Goal: Task Accomplishment & Management: Complete application form

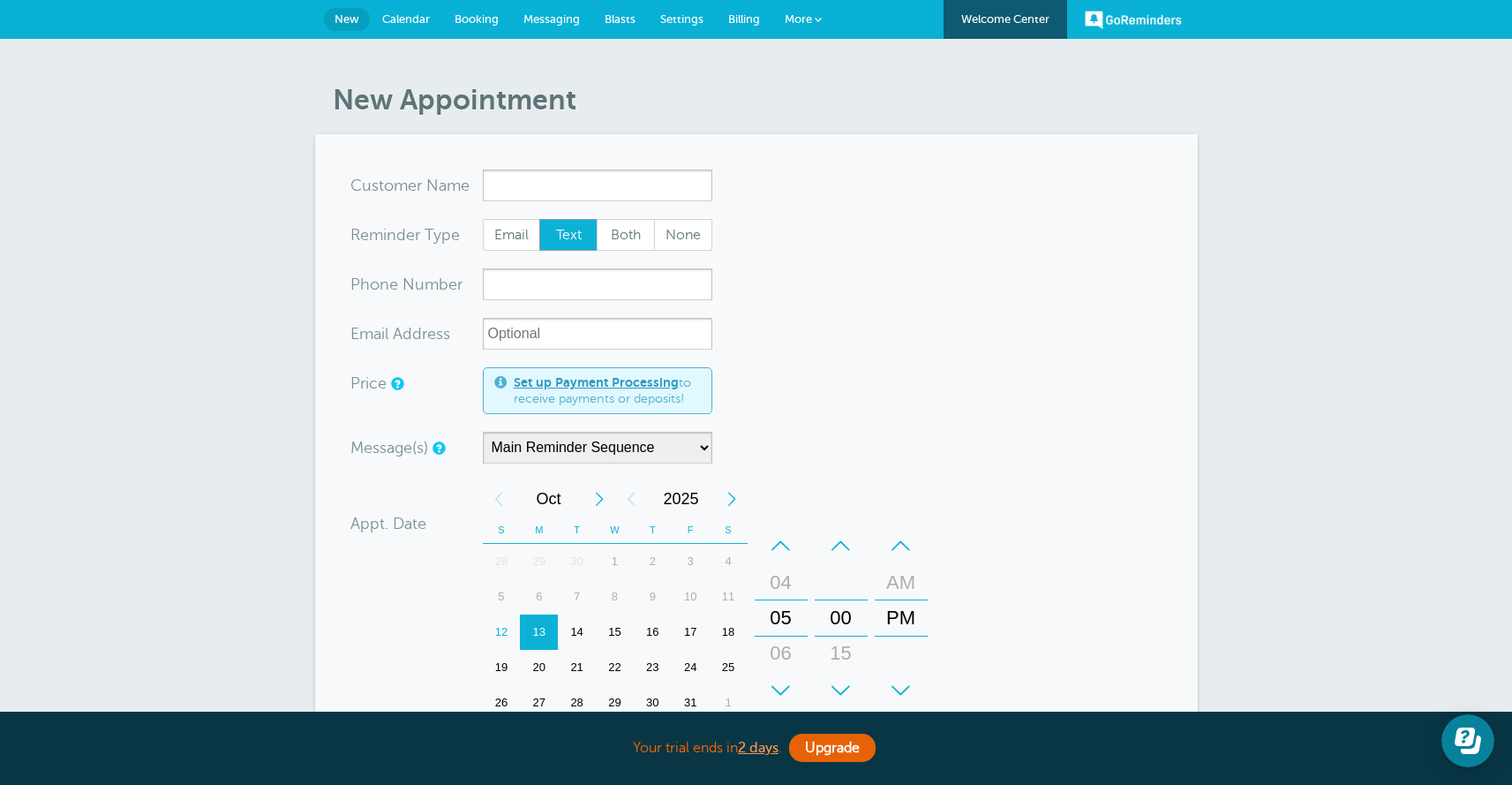
click at [997, 23] on link "Welcome Center" at bounding box center [1005, 19] width 124 height 39
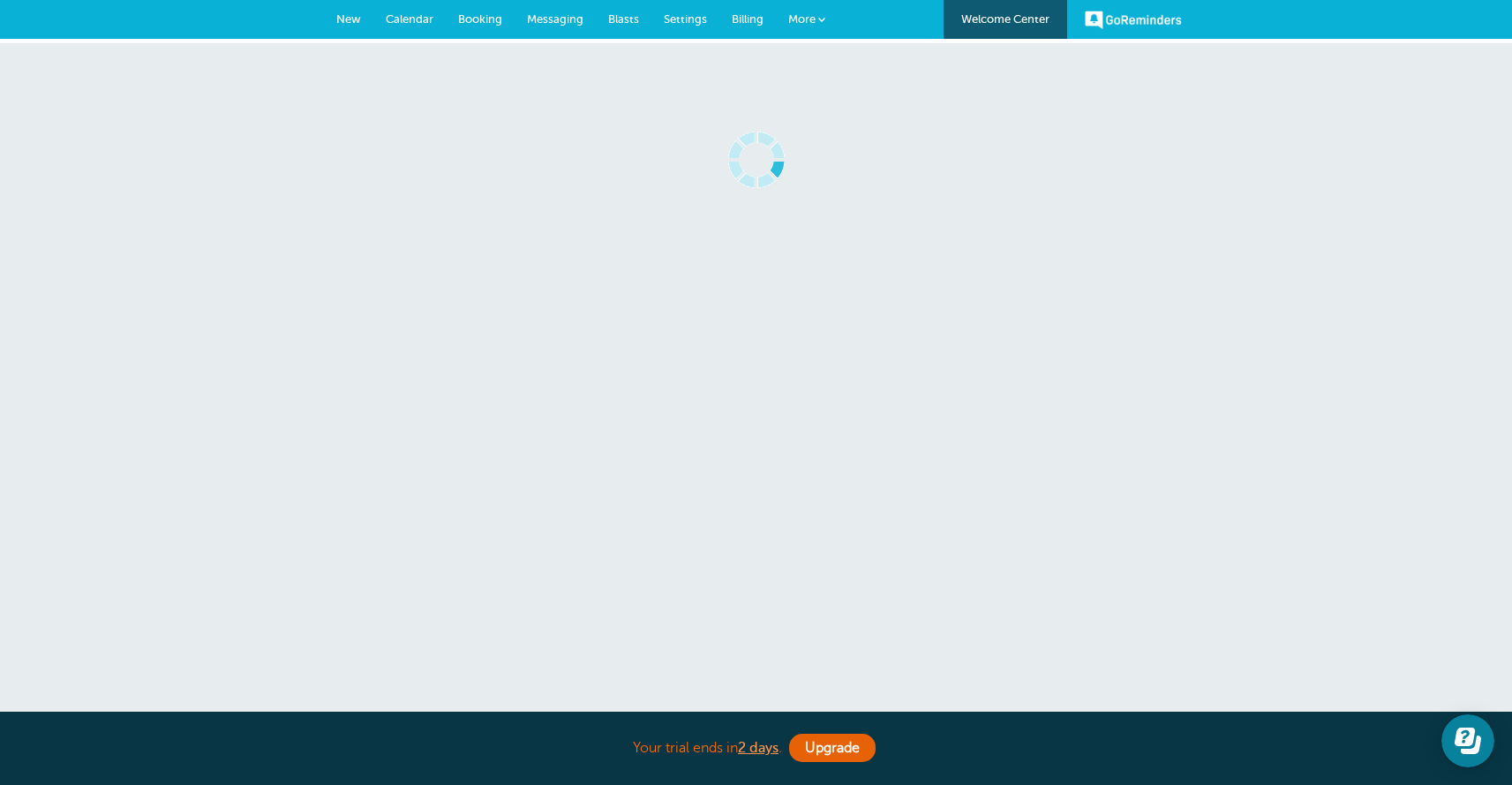
click at [829, 18] on link "More" at bounding box center [807, 19] width 61 height 39
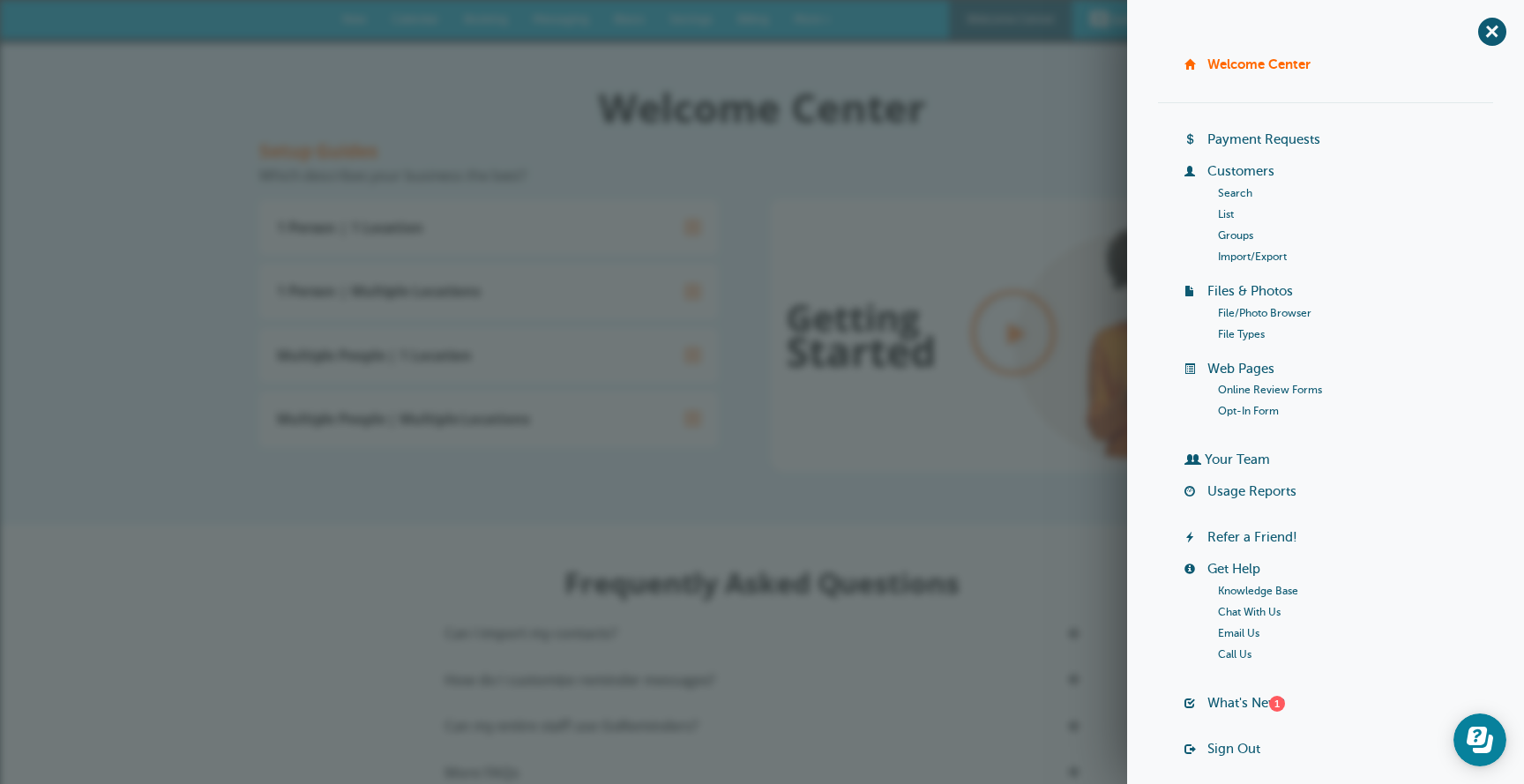
click at [1027, 123] on h2 "Welcome Center" at bounding box center [762, 105] width 1005 height 39
click at [892, 104] on h2 "Welcome Center" at bounding box center [762, 105] width 1005 height 39
click at [1478, 23] on span "+" at bounding box center [1490, 31] width 39 height 39
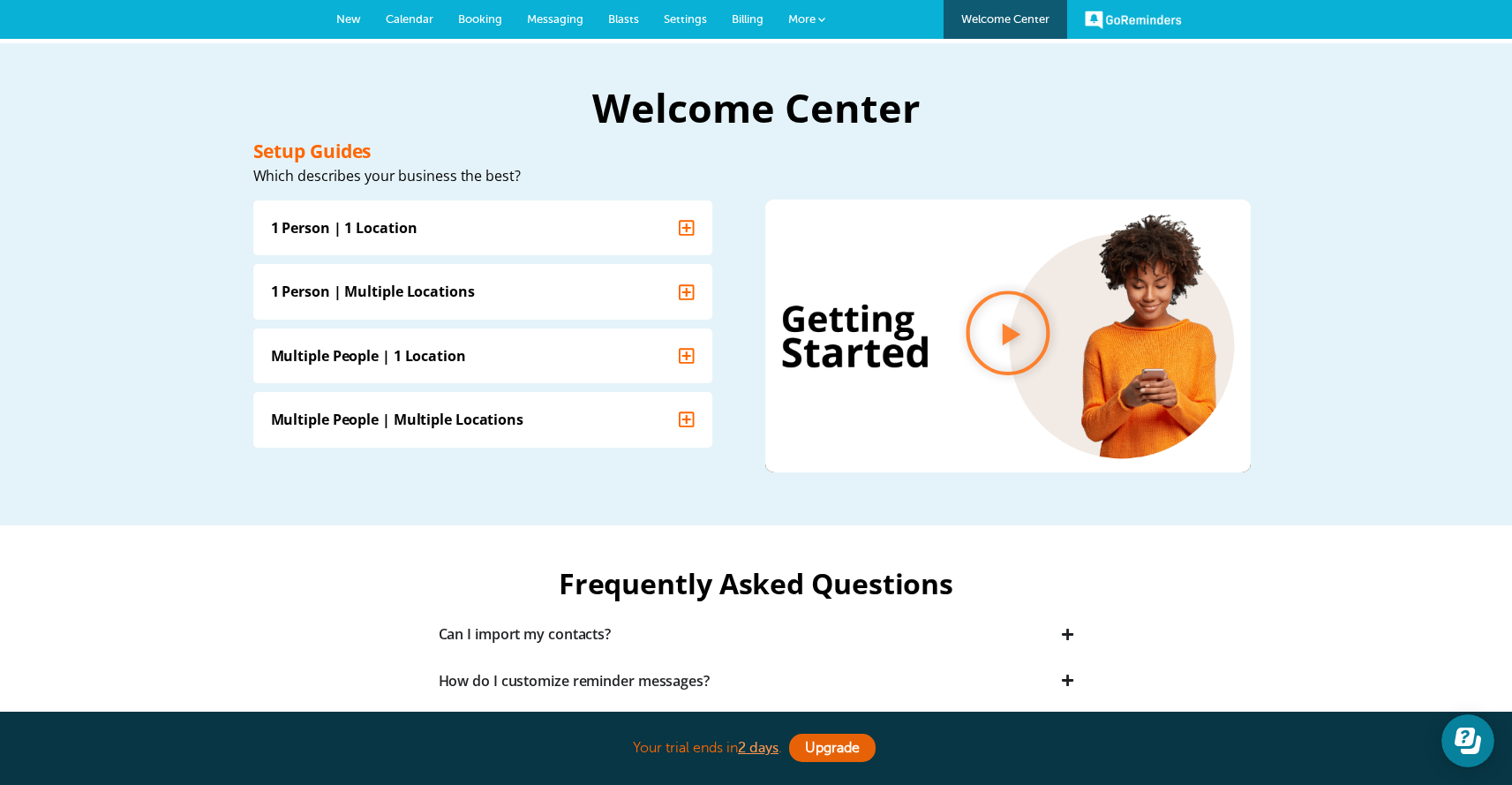
click at [755, 18] on span "Billing" at bounding box center [747, 19] width 32 height 13
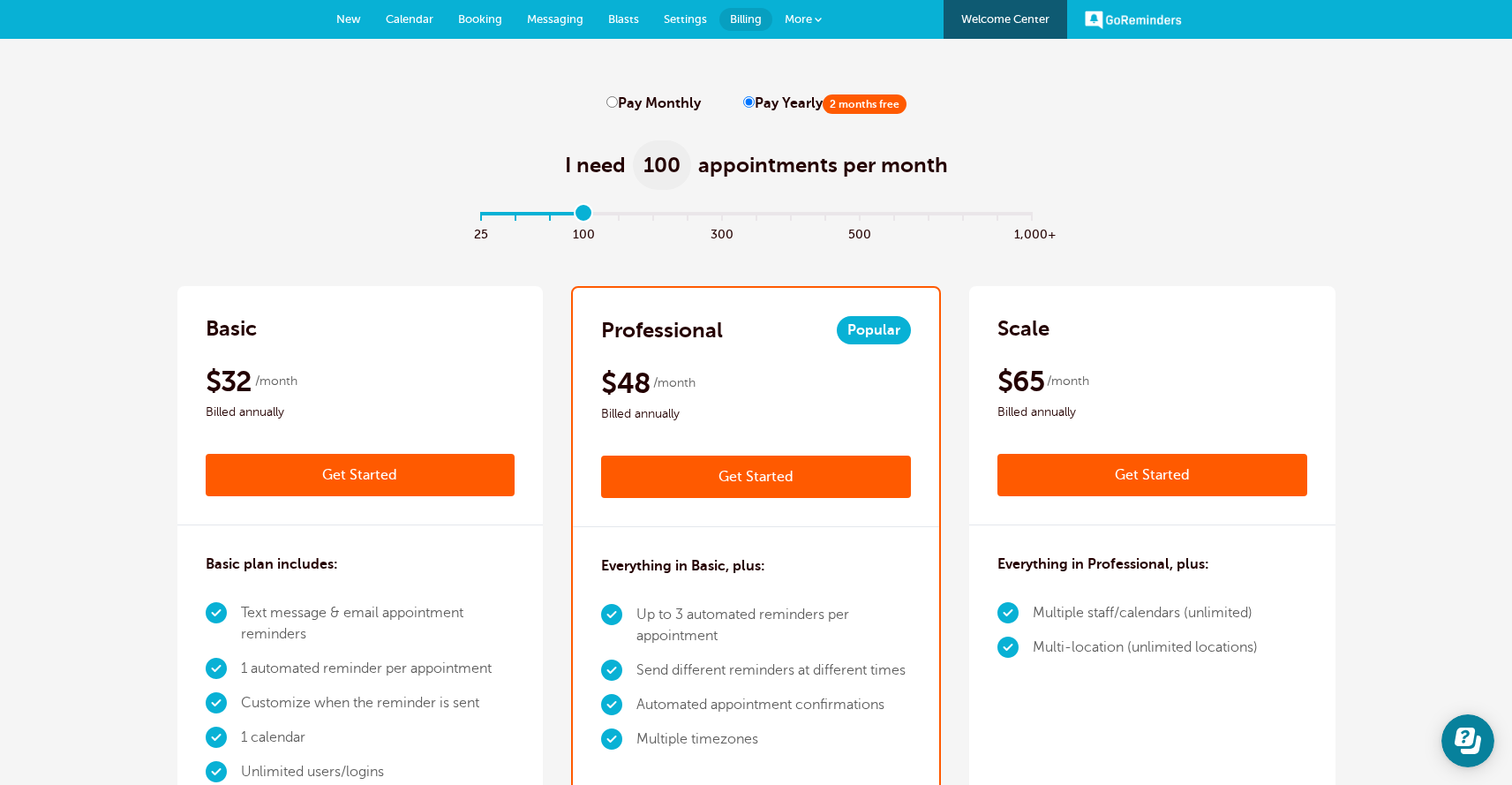
drag, startPoint x: 488, startPoint y: 215, endPoint x: 576, endPoint y: 216, distance: 88.0
click at [576, 216] on input "range" at bounding box center [756, 218] width 571 height 4
drag, startPoint x: 588, startPoint y: 210, endPoint x: 627, endPoint y: 216, distance: 39.5
click at [627, 216] on input "range" at bounding box center [756, 218] width 571 height 4
drag, startPoint x: 617, startPoint y: 214, endPoint x: 638, endPoint y: 212, distance: 21.1
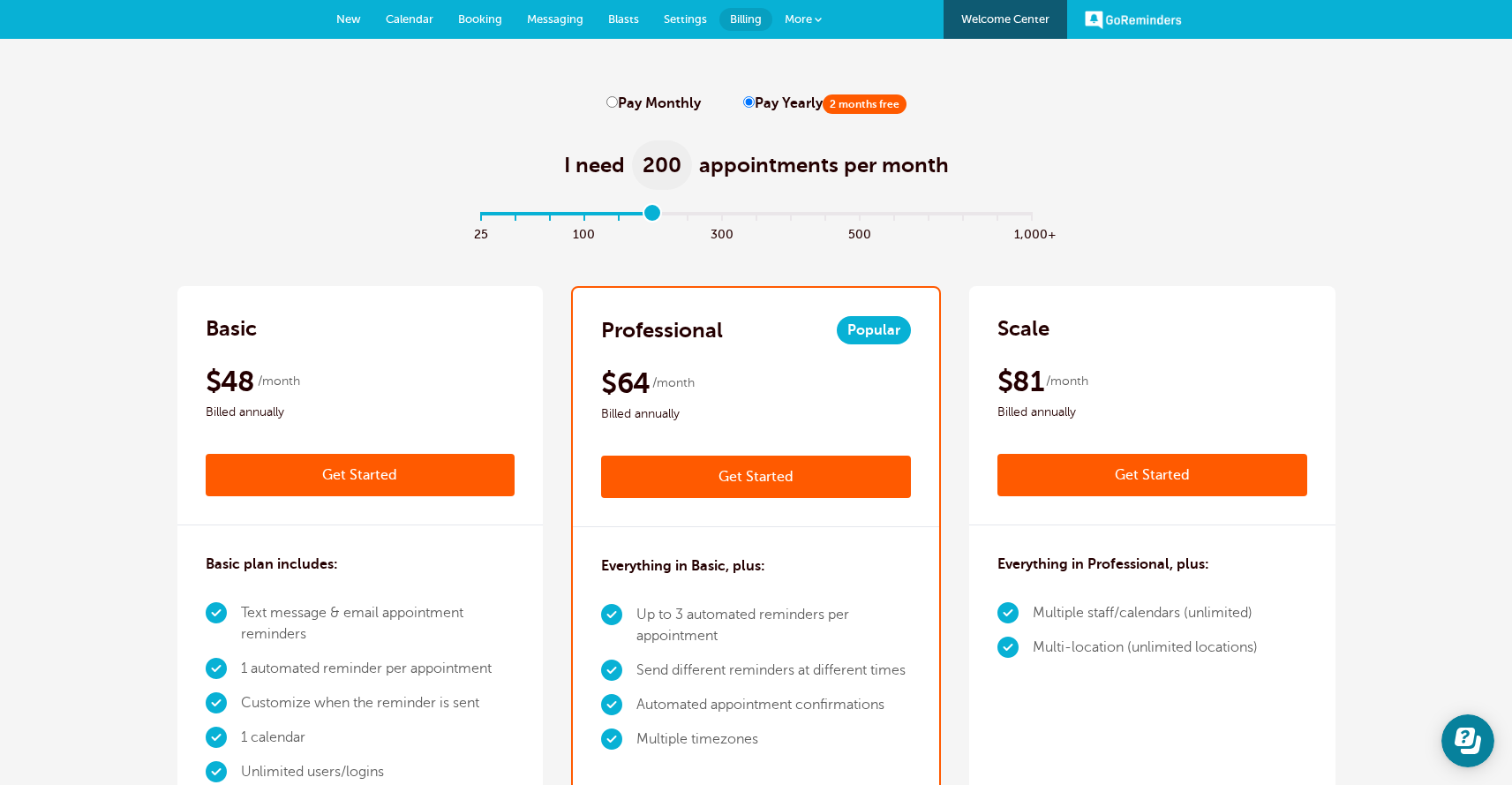
click at [638, 216] on input "range" at bounding box center [756, 218] width 571 height 4
type input "5"
click at [643, 216] on input "range" at bounding box center [756, 218] width 571 height 4
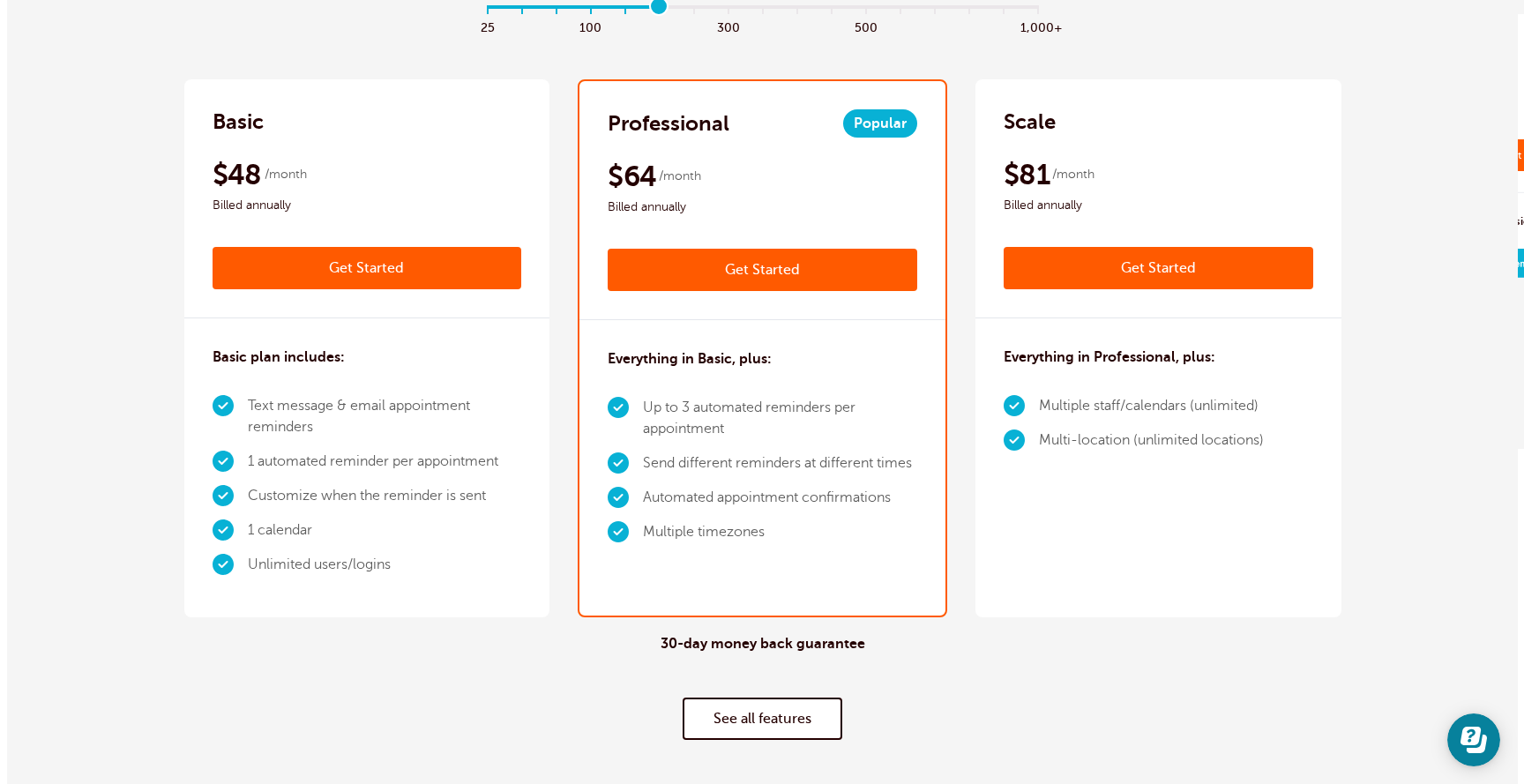
scroll to position [207, 0]
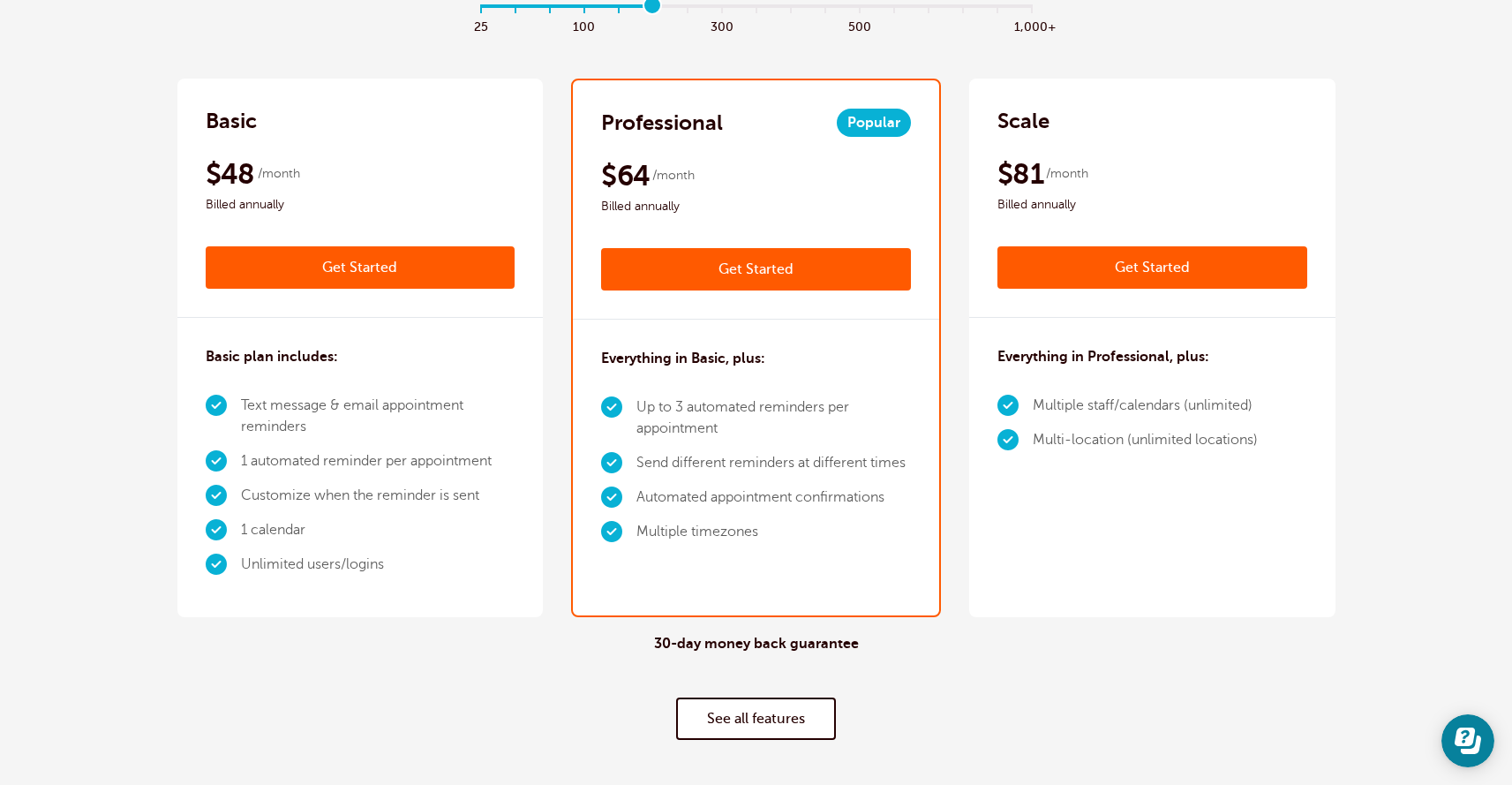
click at [1090, 279] on link "Get Started" at bounding box center [1152, 267] width 309 height 42
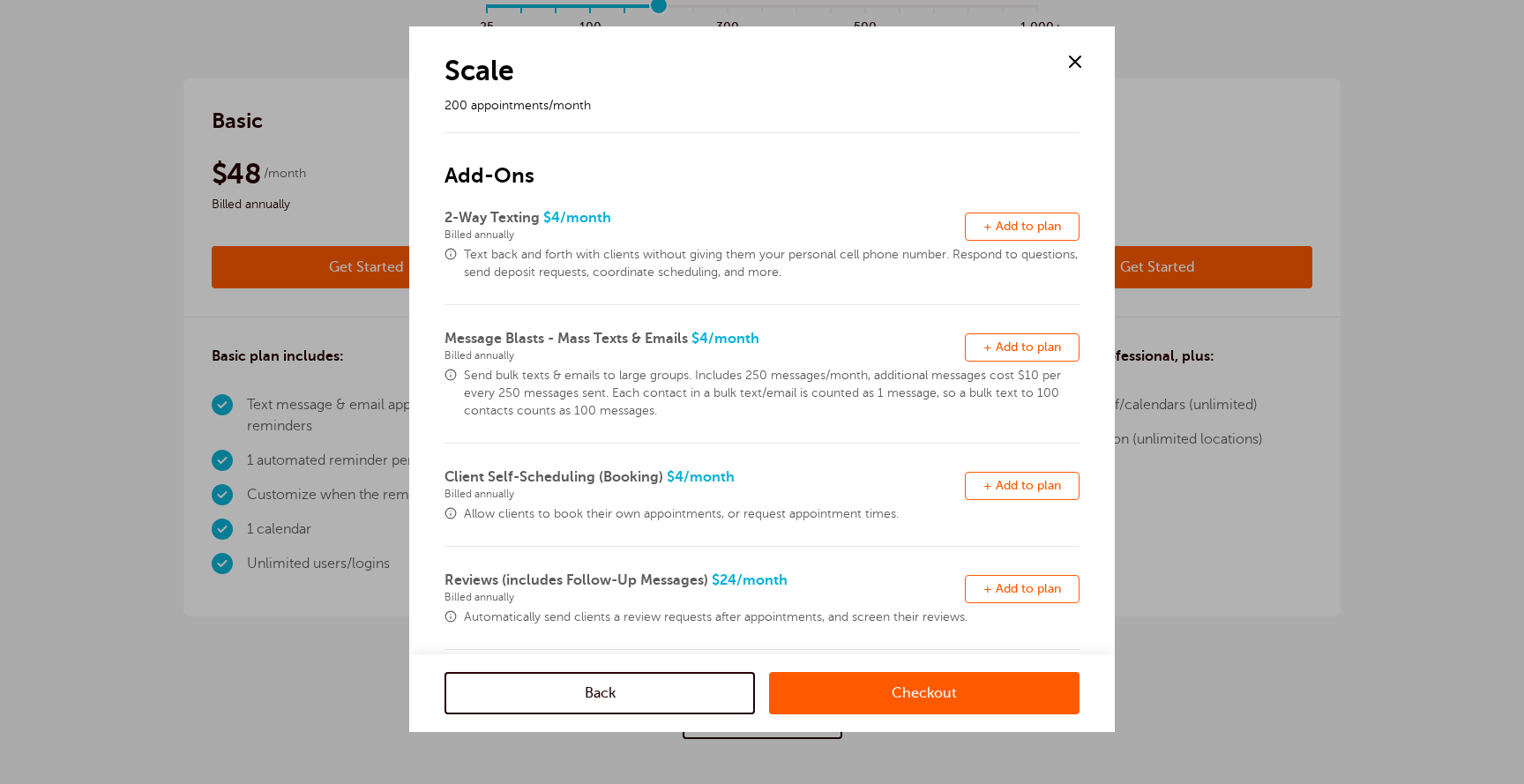
click at [999, 225] on span "+ Add to plan" at bounding box center [1021, 226] width 78 height 13
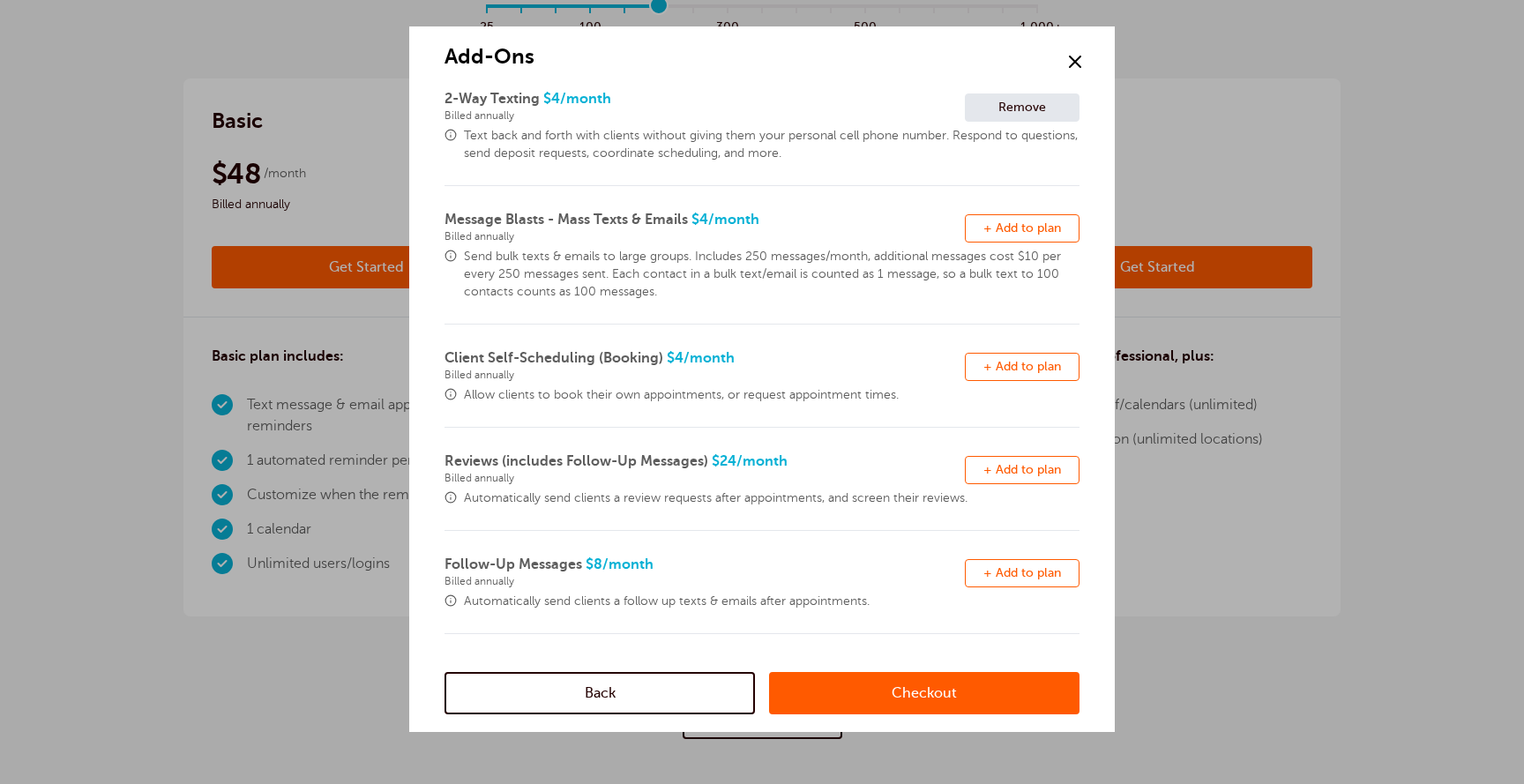
scroll to position [122, 0]
click at [841, 686] on link "Checkout" at bounding box center [924, 693] width 310 height 42
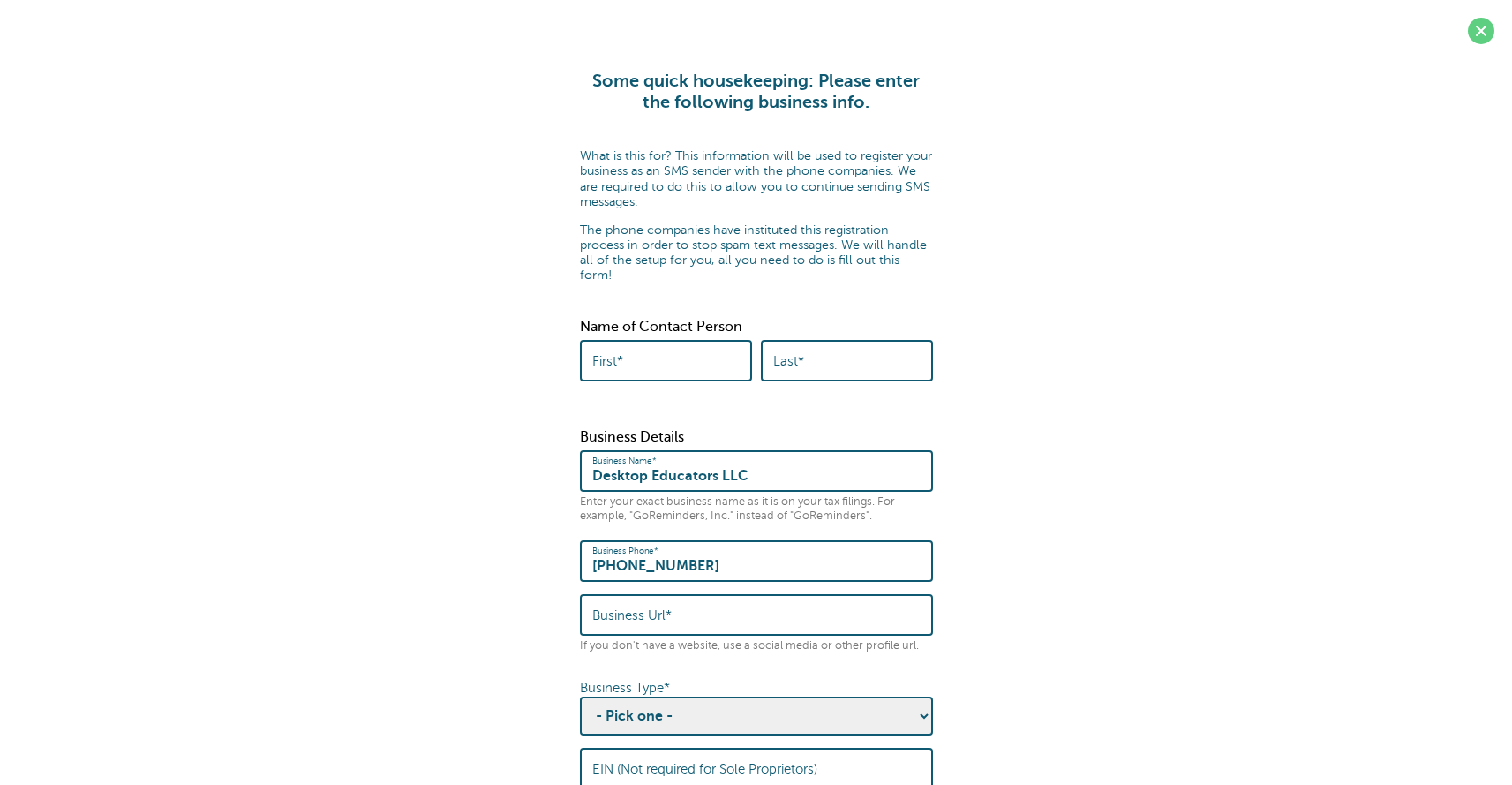
click at [655, 352] on input "First*" at bounding box center [666, 360] width 148 height 38
type input "Sammy"
click at [814, 358] on input "Last*" at bounding box center [847, 360] width 148 height 38
type input "Ghorab"
click at [717, 598] on input "Business Url*" at bounding box center [756, 615] width 329 height 38
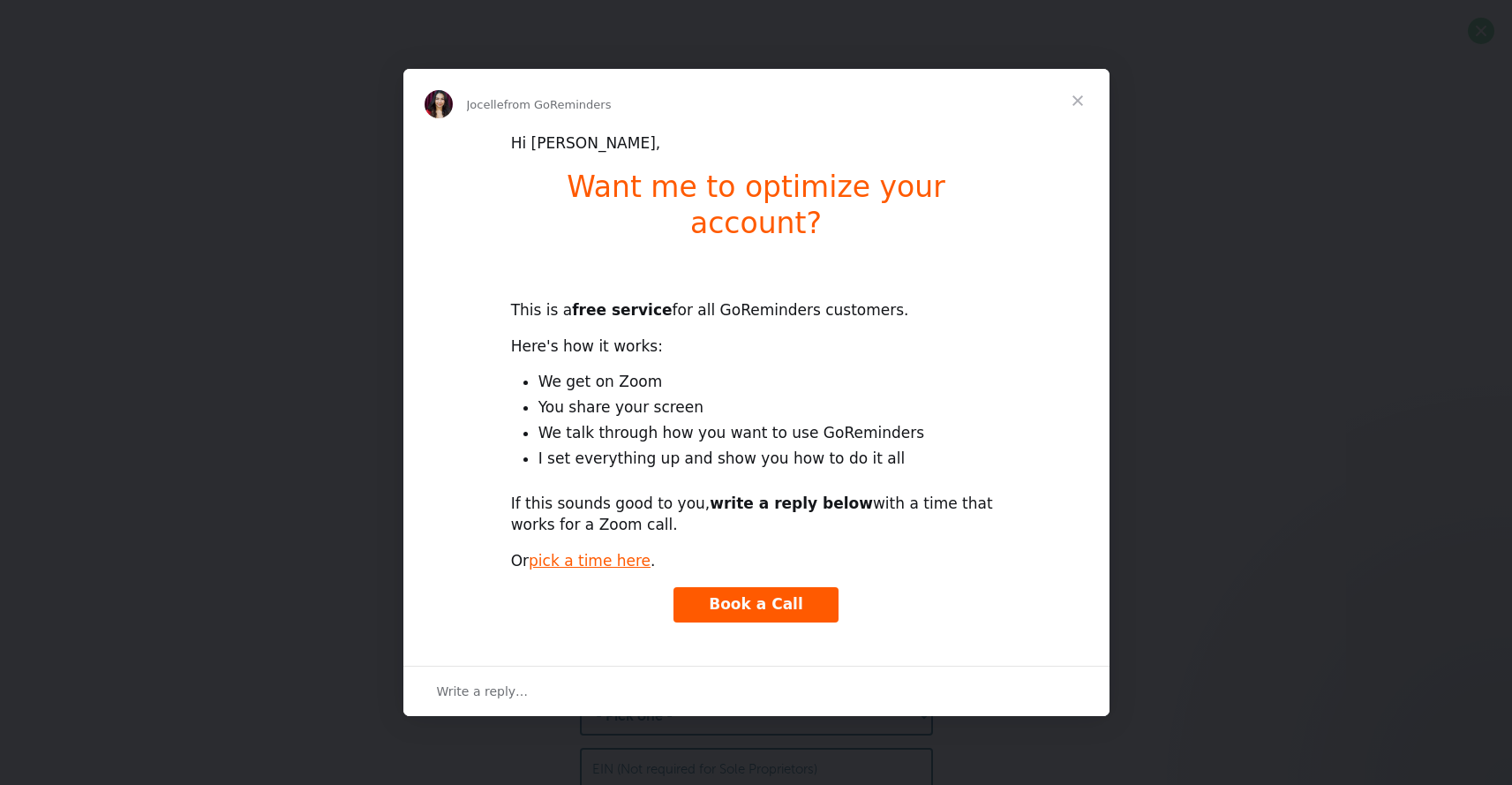
click at [1080, 114] on span "Close" at bounding box center [1077, 101] width 63 height 63
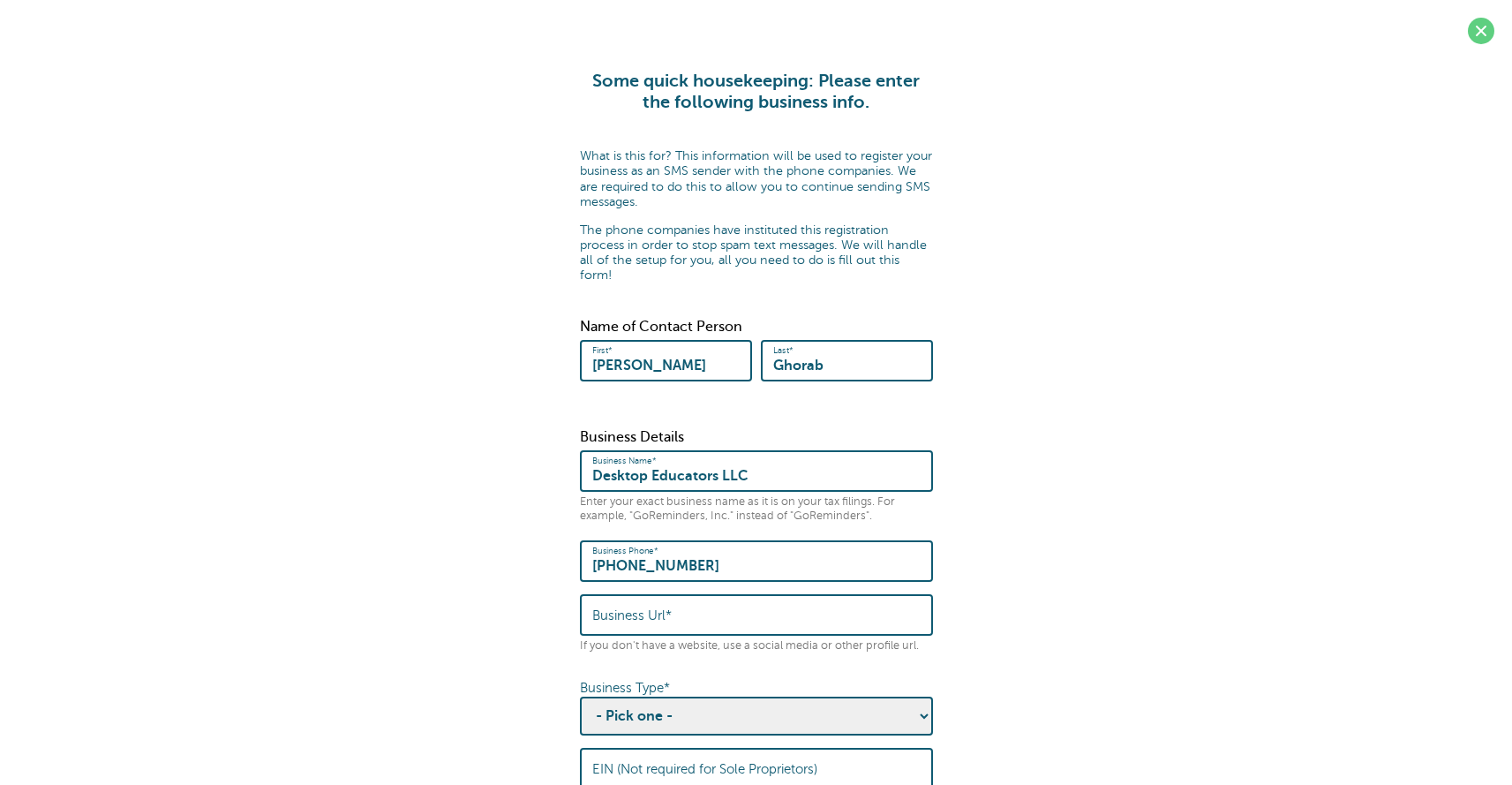
click at [640, 608] on label "Business Url*" at bounding box center [631, 615] width 80 height 16
click at [640, 596] on input "Business Url*" at bounding box center [756, 615] width 329 height 38
click at [601, 608] on label "Business Url*" at bounding box center [631, 615] width 80 height 16
click at [601, 603] on input "Business Url*" at bounding box center [756, 615] width 329 height 38
paste input "https://www.desktopeducators.com/"
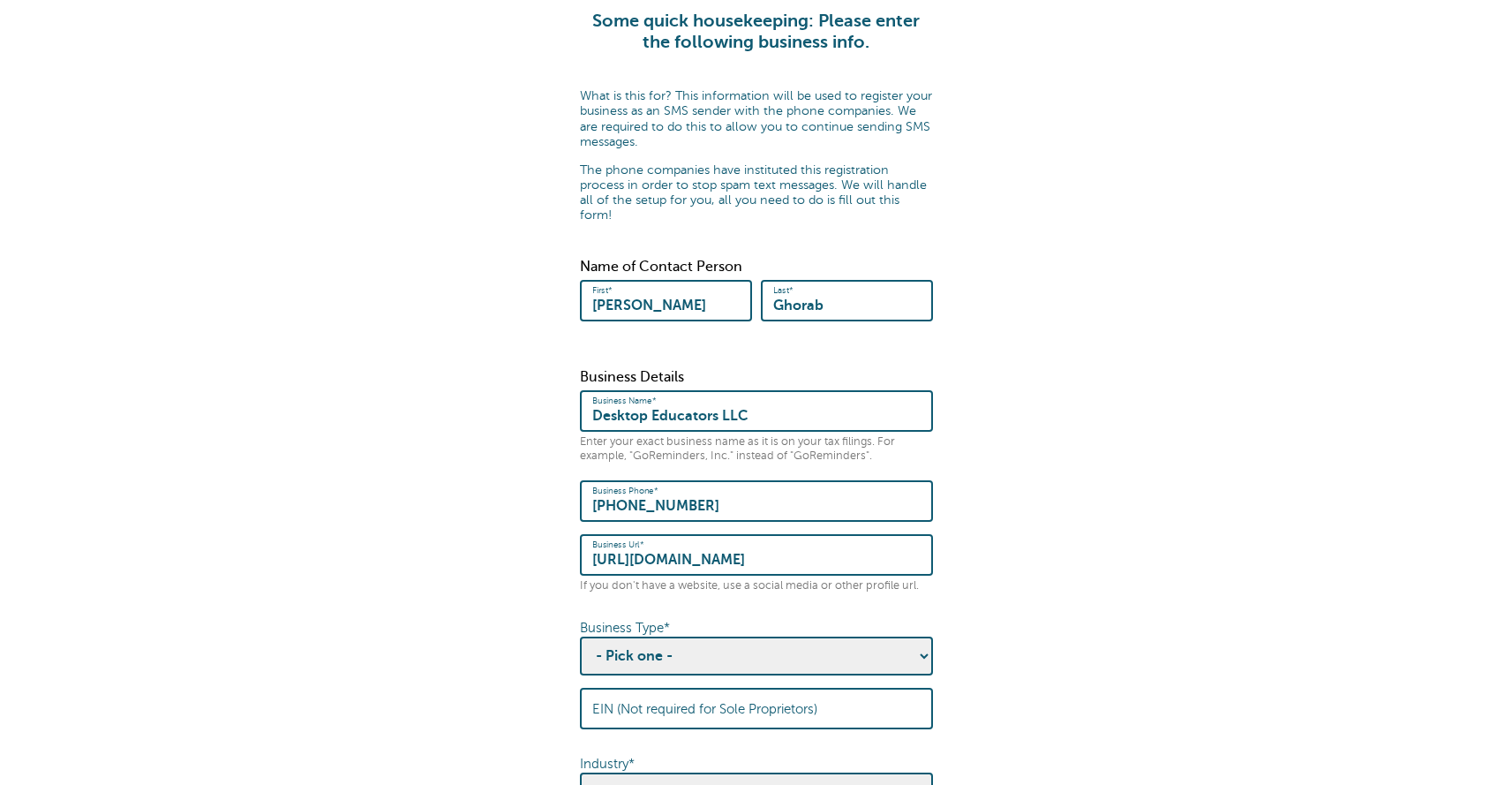
scroll to position [109, 0]
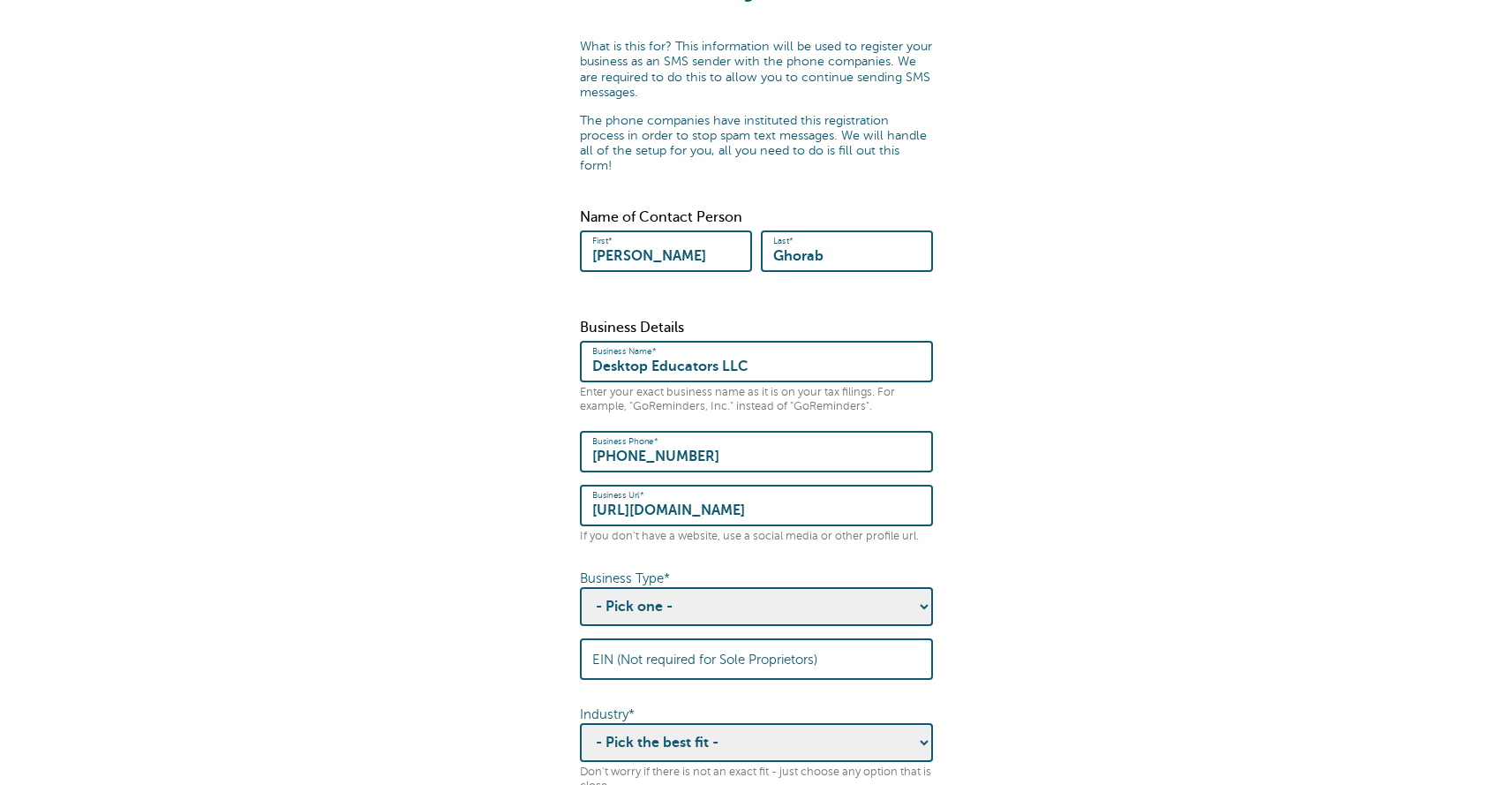
type input "https://www.desktopeducators.com/"
click at [628, 596] on select "- Pick one - Sole Proprietorship Partnership Limited Liability Corporation Co-o…" at bounding box center [756, 606] width 353 height 39
select select "Limited Liability Corporation"
click at [580, 587] on select "- Pick one - Sole Proprietorship Partnership Limited Liability Corporation Co-o…" at bounding box center [756, 606] width 353 height 39
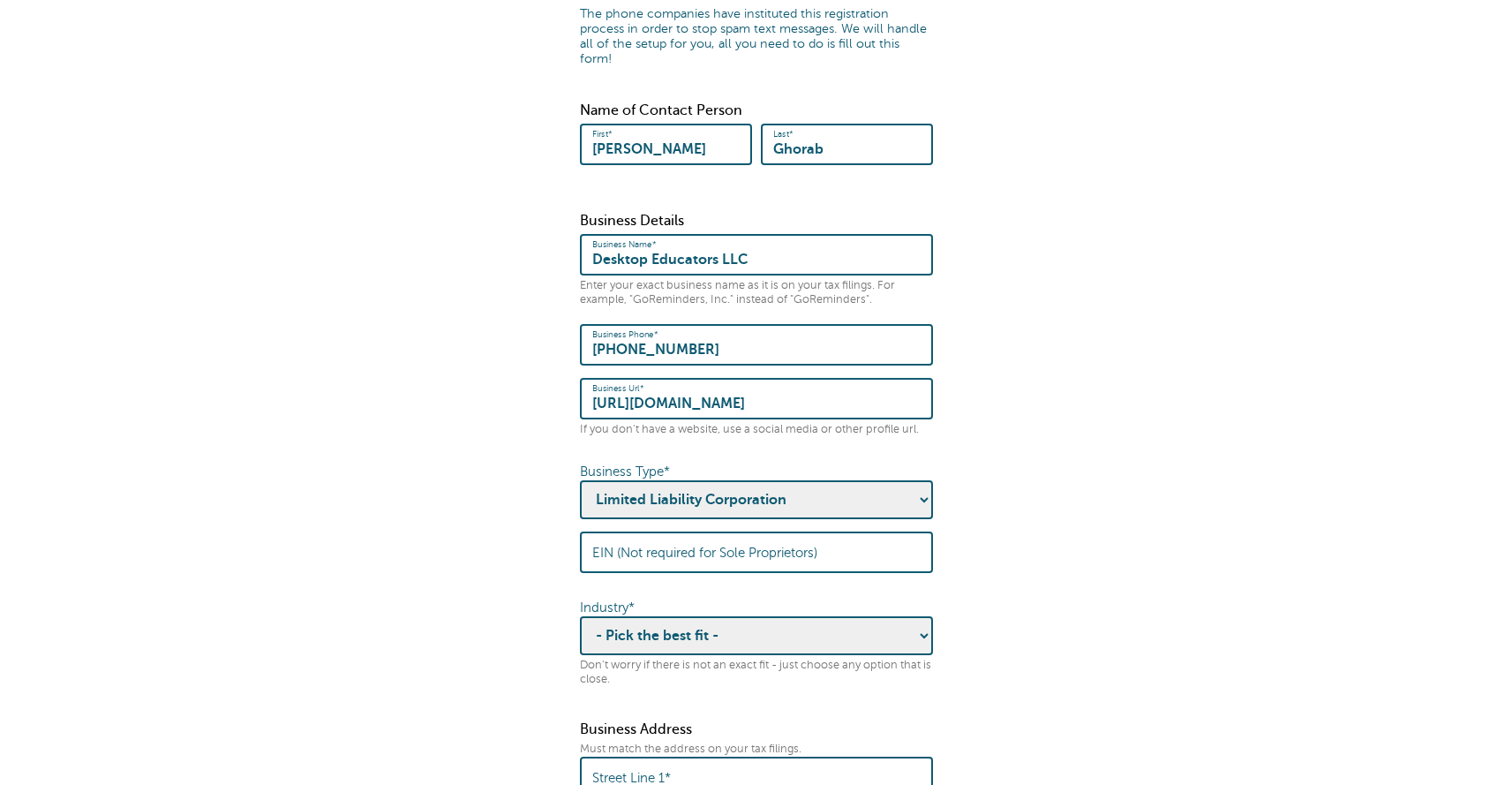
scroll to position [223, 0]
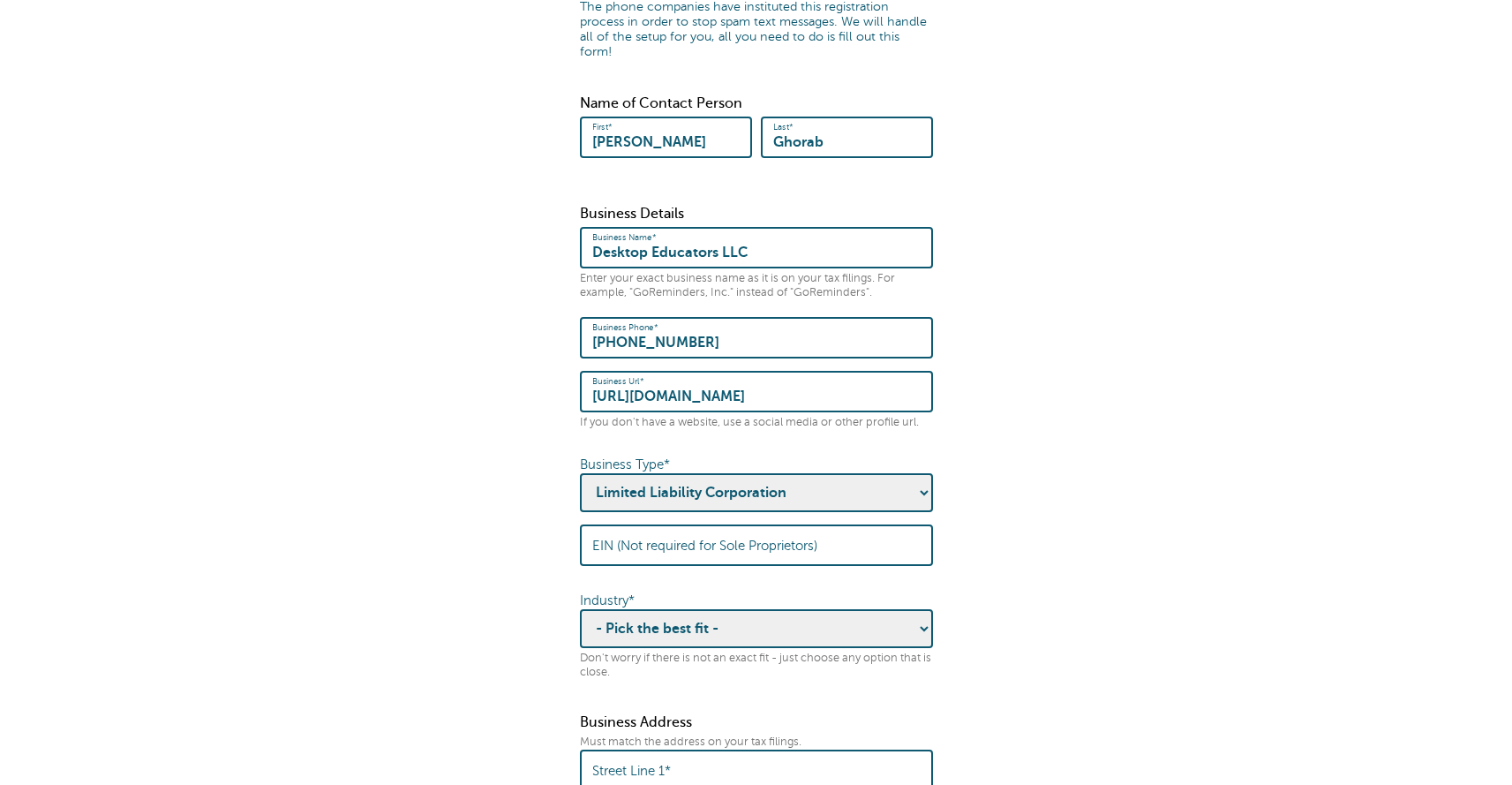
click at [658, 620] on select "- Pick the best fit - Agriculture Automotive Banking Consumer Education Electro…" at bounding box center [756, 629] width 353 height 39
select select "EDUCATION"
click at [580, 610] on select "- Pick the best fit - Agriculture Automotive Banking Consumer Education Electro…" at bounding box center [756, 629] width 353 height 39
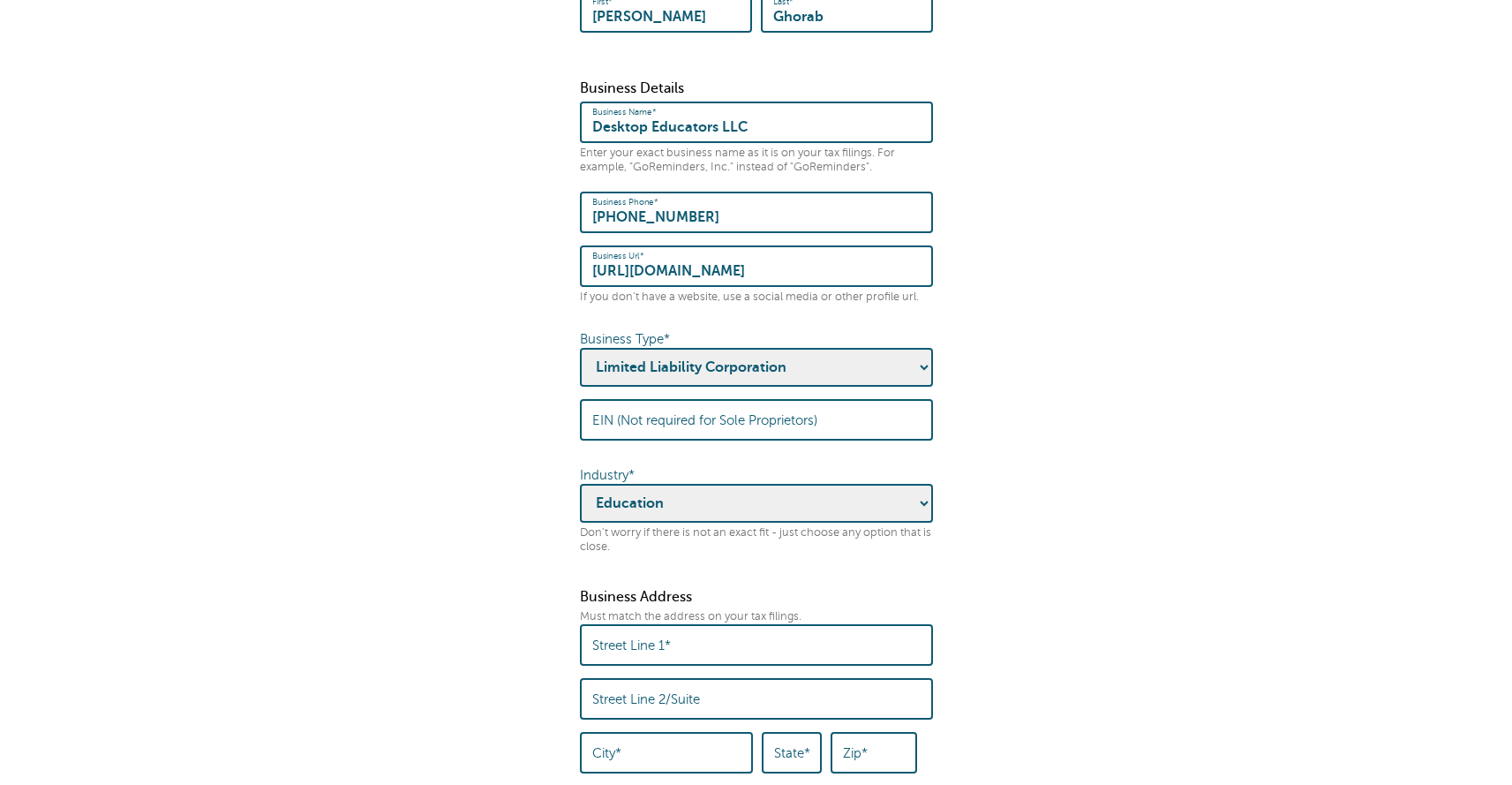
scroll to position [354, 0]
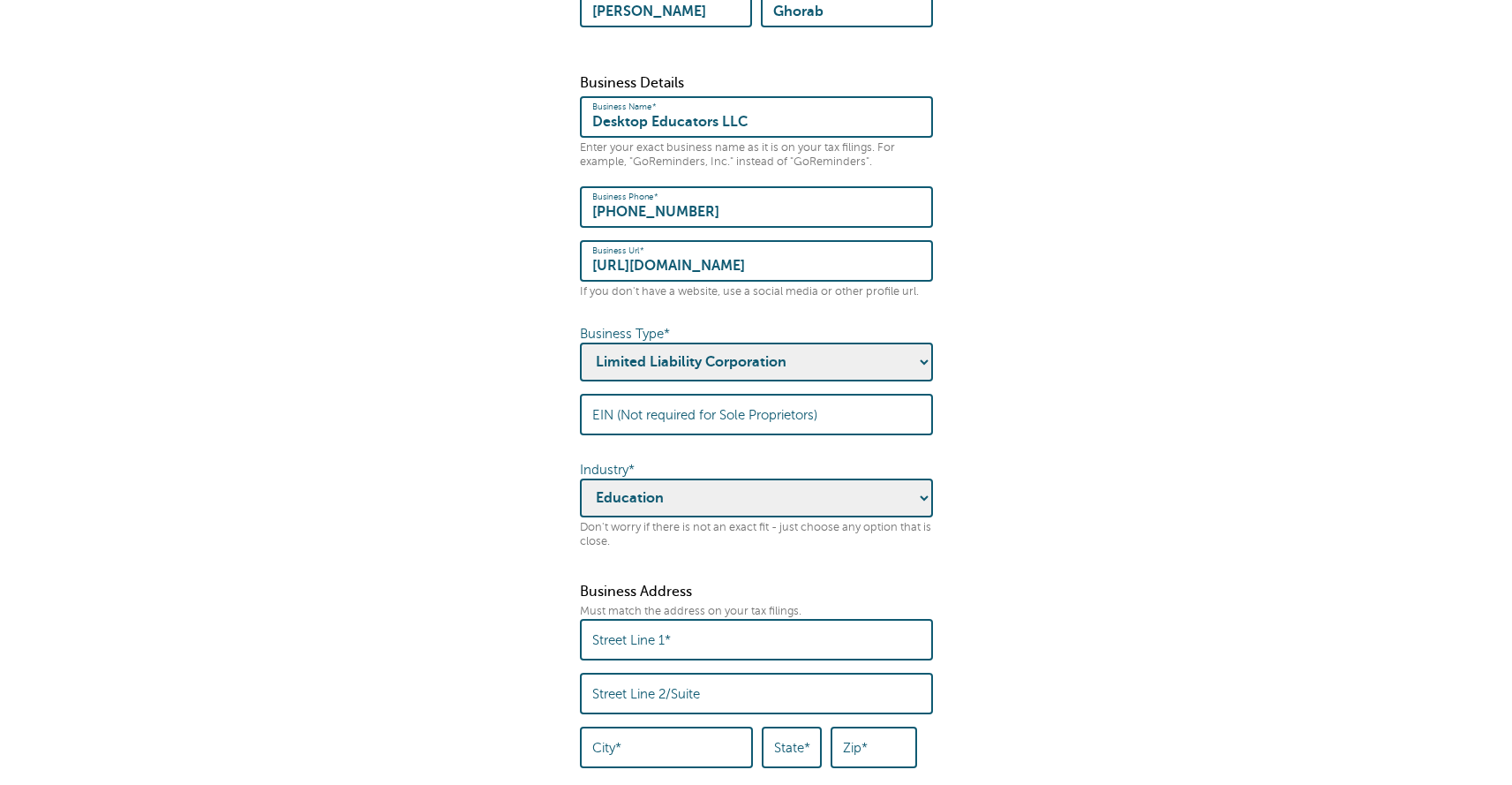
click at [635, 632] on label "Street Line 1*" at bounding box center [631, 639] width 79 height 16
click at [635, 626] on input "Street Line 1*" at bounding box center [756, 639] width 329 height 38
type input "958 Bayberry Lane"
type input "Rockledge"
type input "FL"
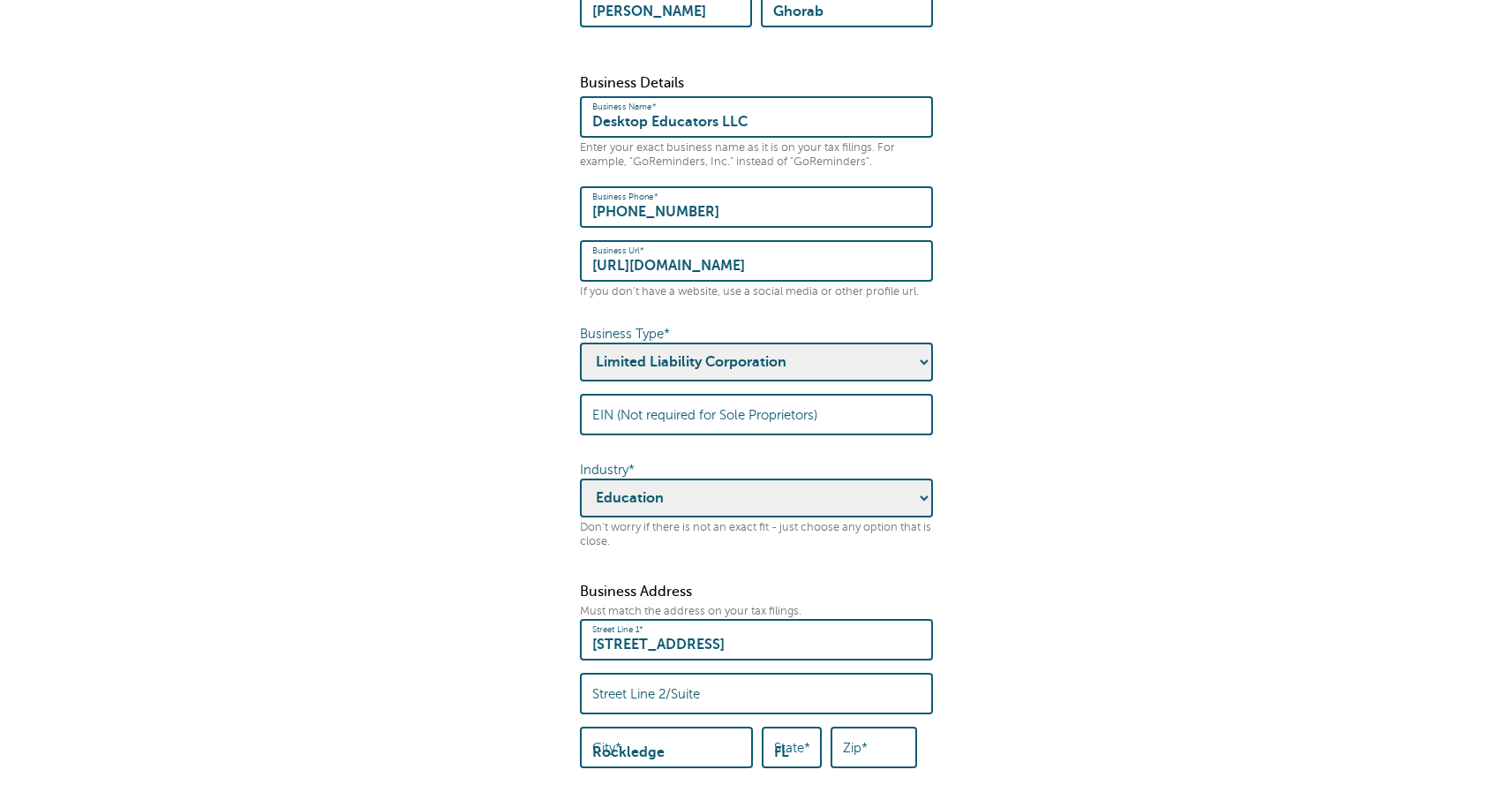
type input "32955-4006"
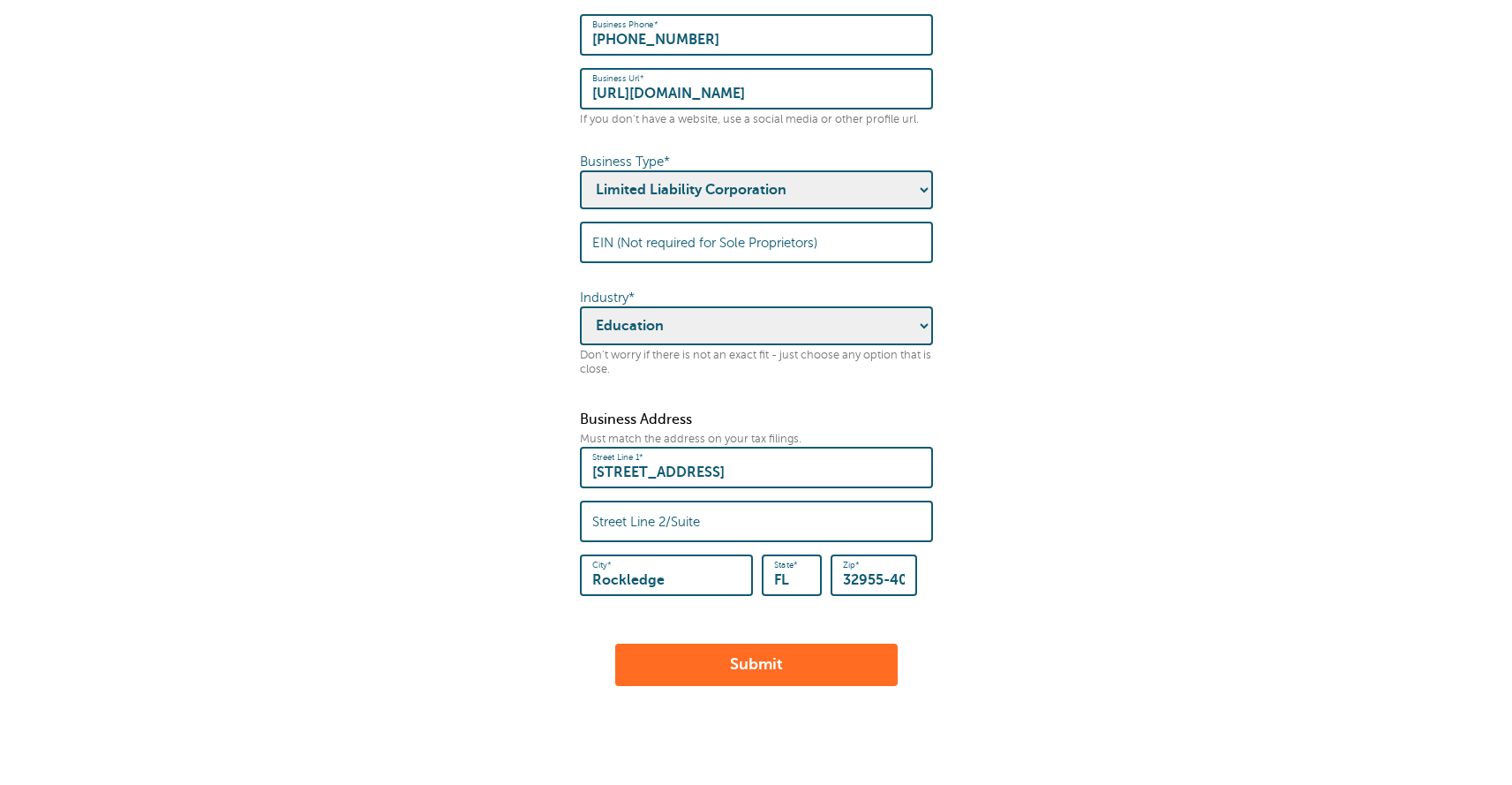
scroll to position [515, 0]
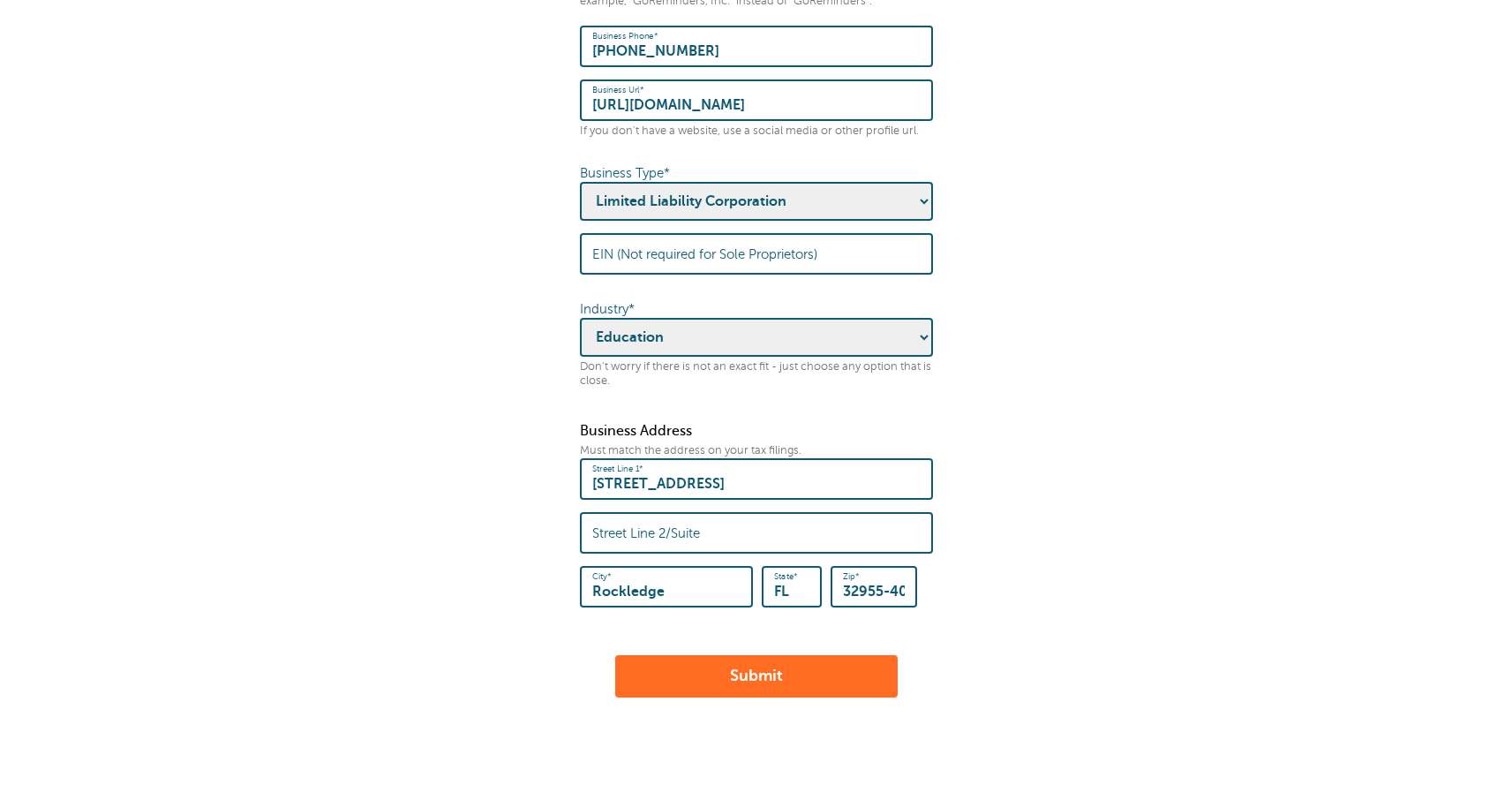
click at [653, 246] on label "EIN (Not required for Sole Proprietors)" at bounding box center [704, 254] width 225 height 16
click at [653, 235] on input "EIN (Not required for Sole Proprietors)" at bounding box center [756, 254] width 329 height 38
type input "92-2419754"
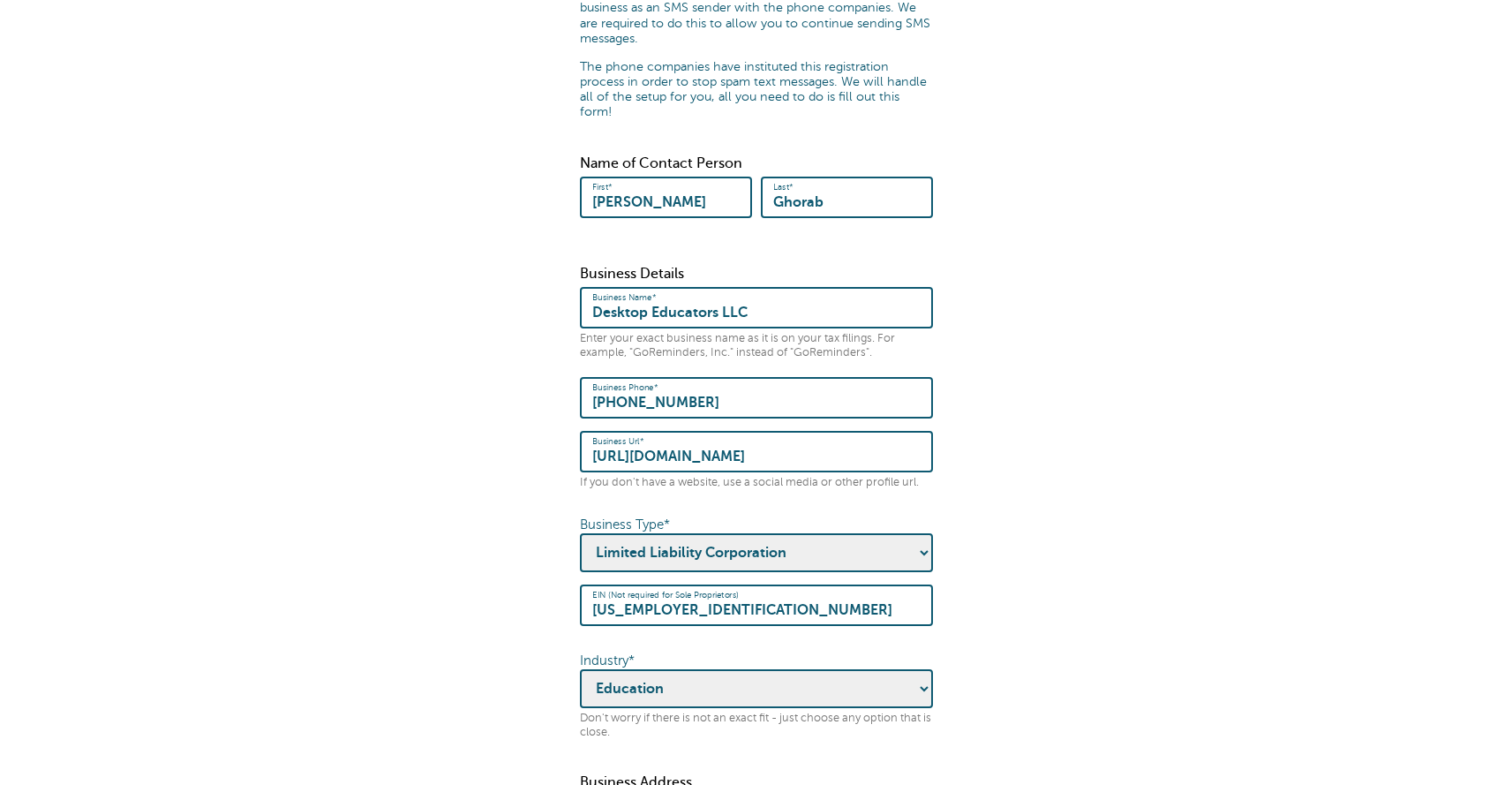
scroll to position [623, 0]
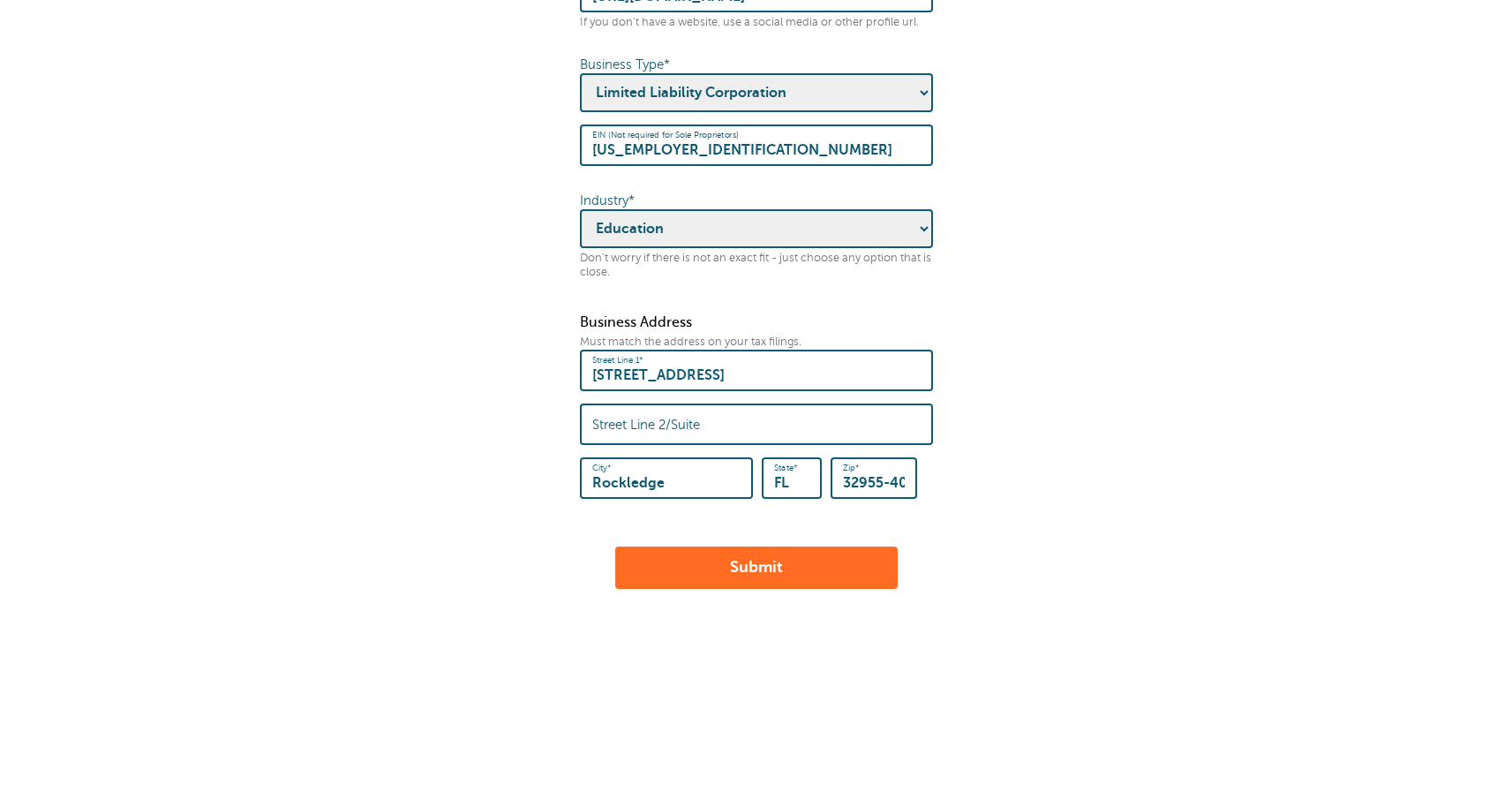
click at [688, 546] on button "Submit" at bounding box center [756, 567] width 283 height 42
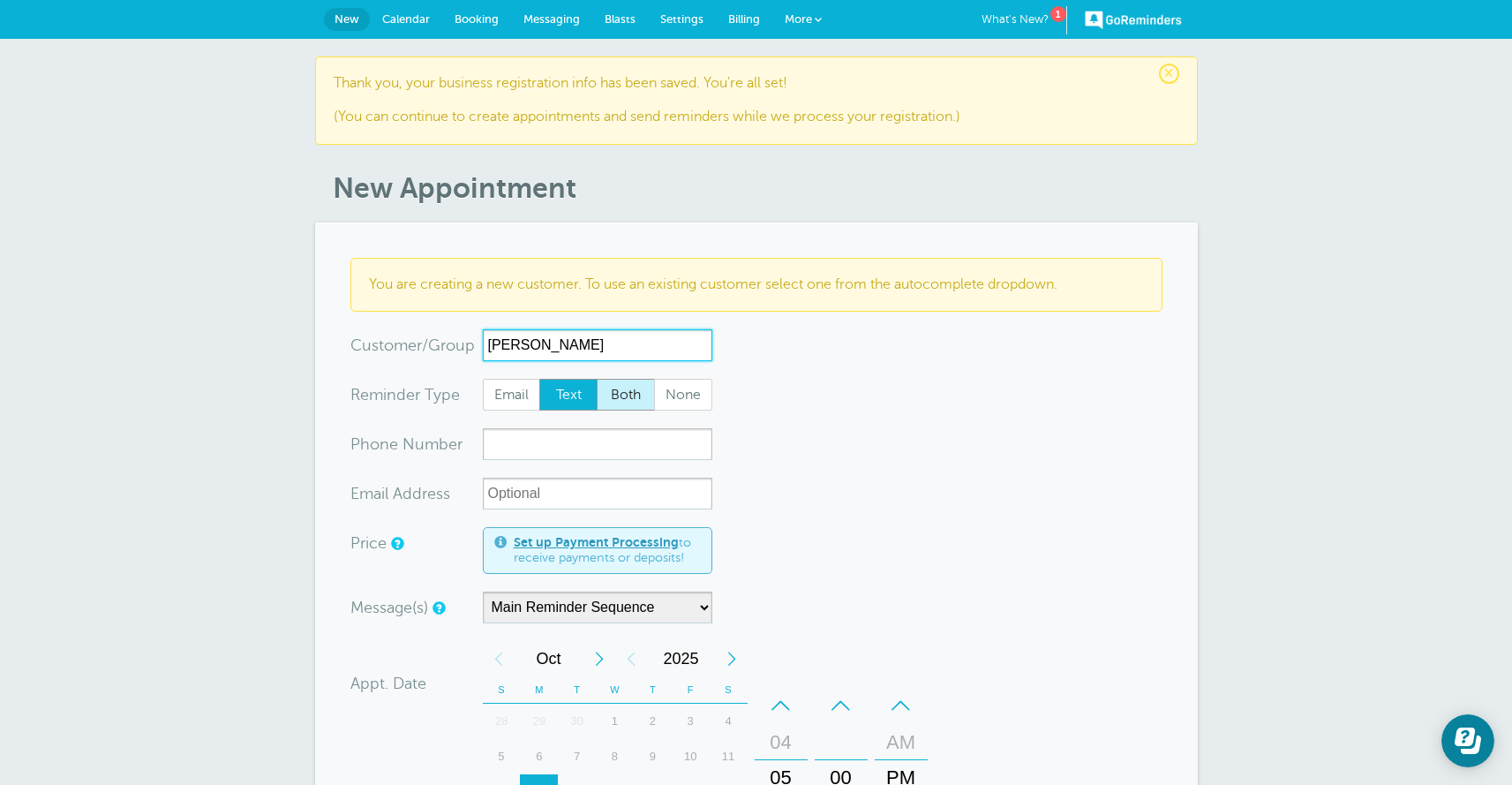
type input "[PERSON_NAME]"
click at [606, 407] on span "Both" at bounding box center [626, 394] width 57 height 30
click at [597, 379] on input "Both" at bounding box center [596, 378] width 1 height 1
radio input "true"
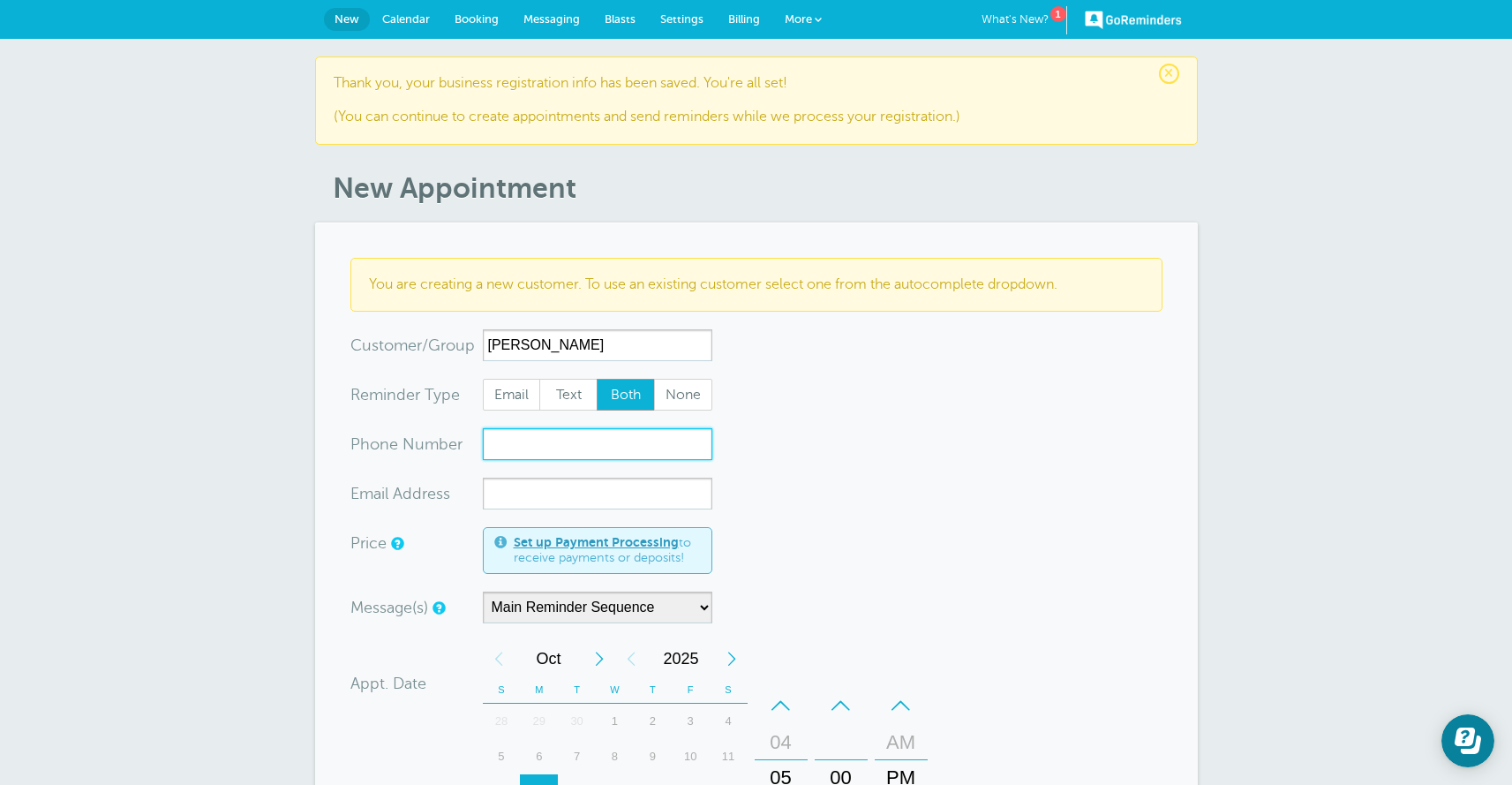
click at [524, 451] on input "xxx-no-autofill" at bounding box center [597, 444] width 229 height 32
paste input "+1 (818) 857-6150"
type input "+1 (818) 857-6150"
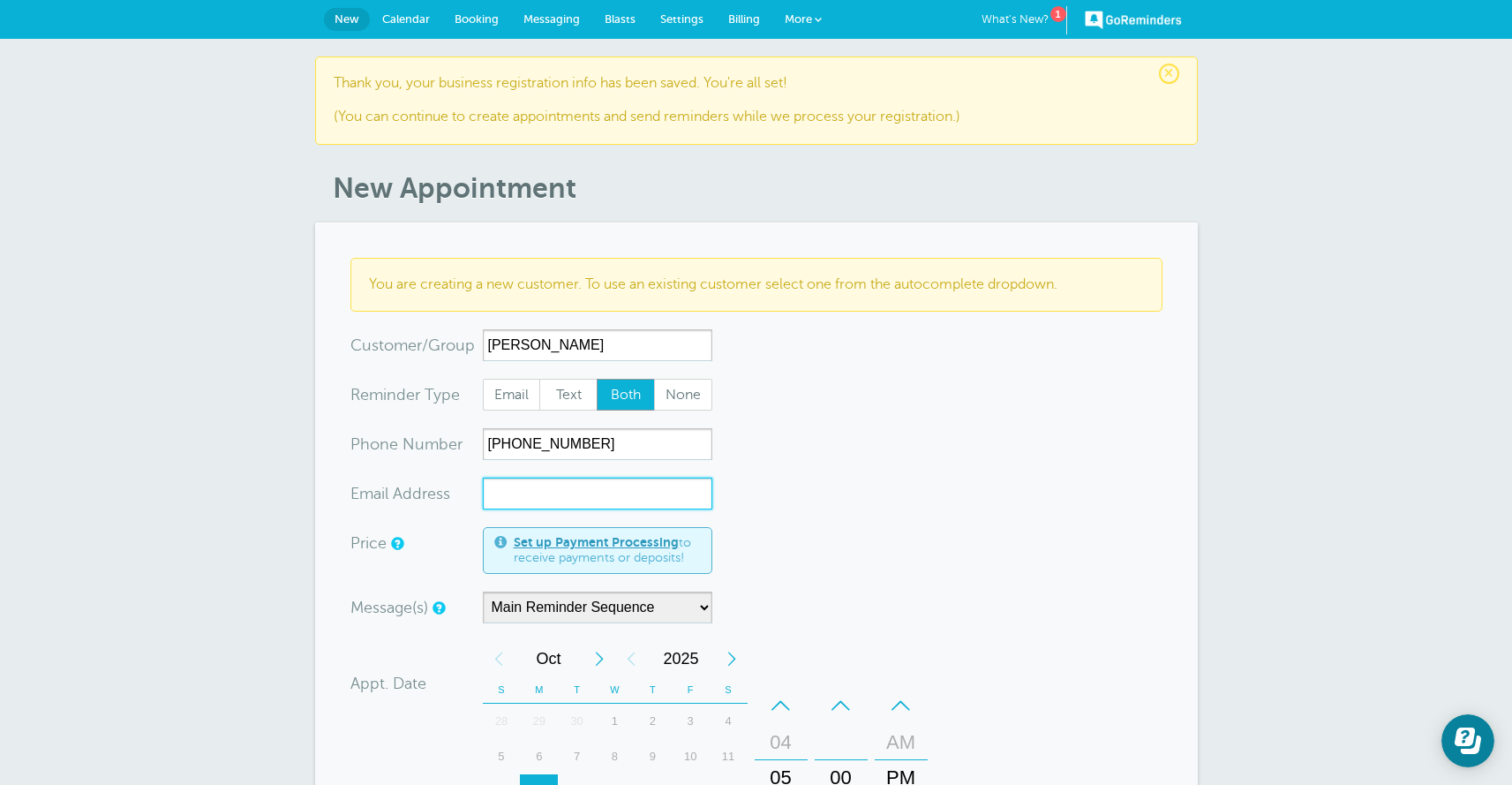
click at [505, 499] on input "xx-no-autofill" at bounding box center [597, 493] width 229 height 32
paste input "amborgibson@gmail.com"
type input "amborgibson@gmail.com"
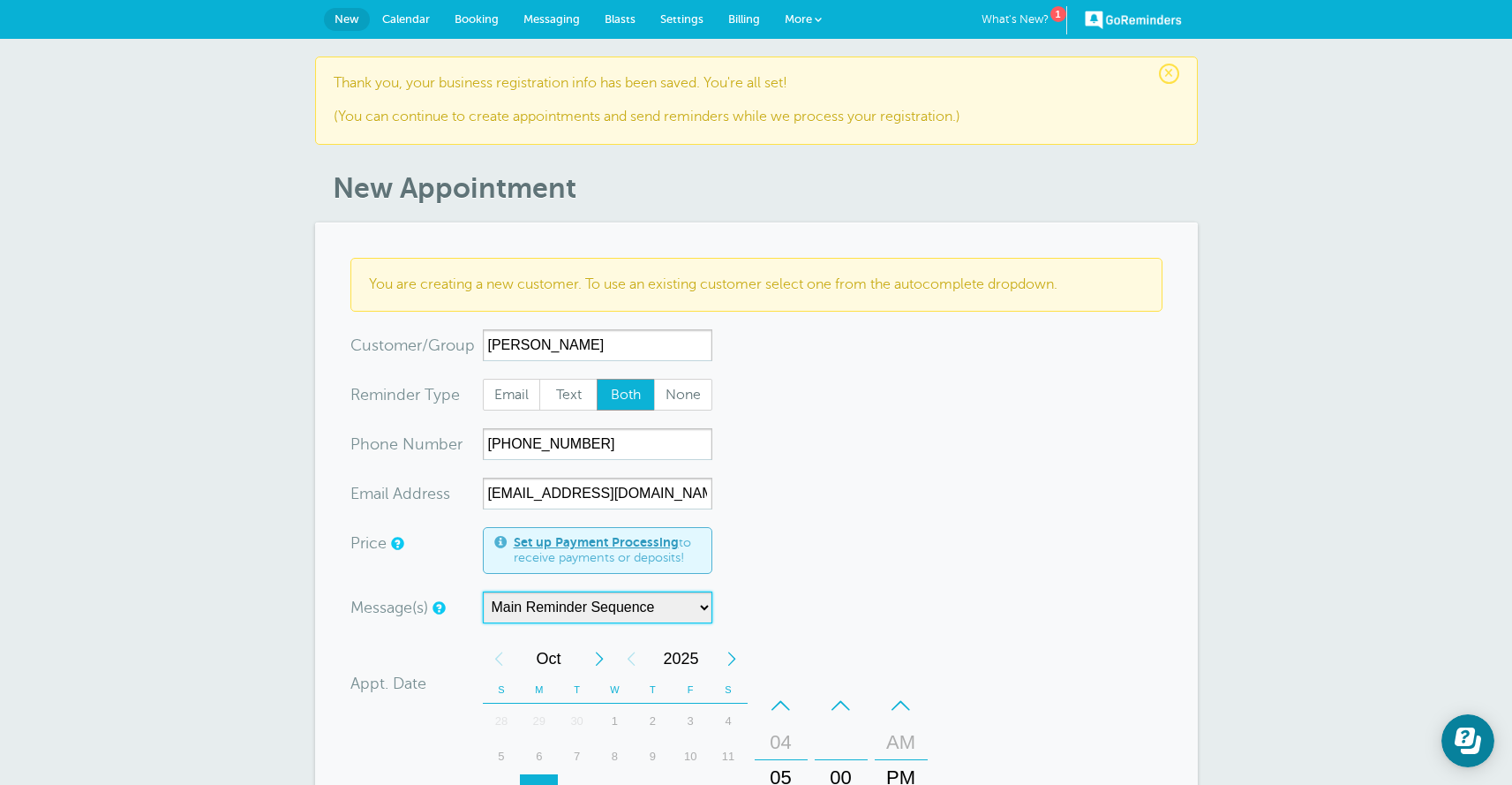
click at [530, 610] on select "Main Reminder Sequence" at bounding box center [597, 607] width 229 height 32
click at [483, 591] on select "Main Reminder Sequence" at bounding box center [597, 607] width 229 height 32
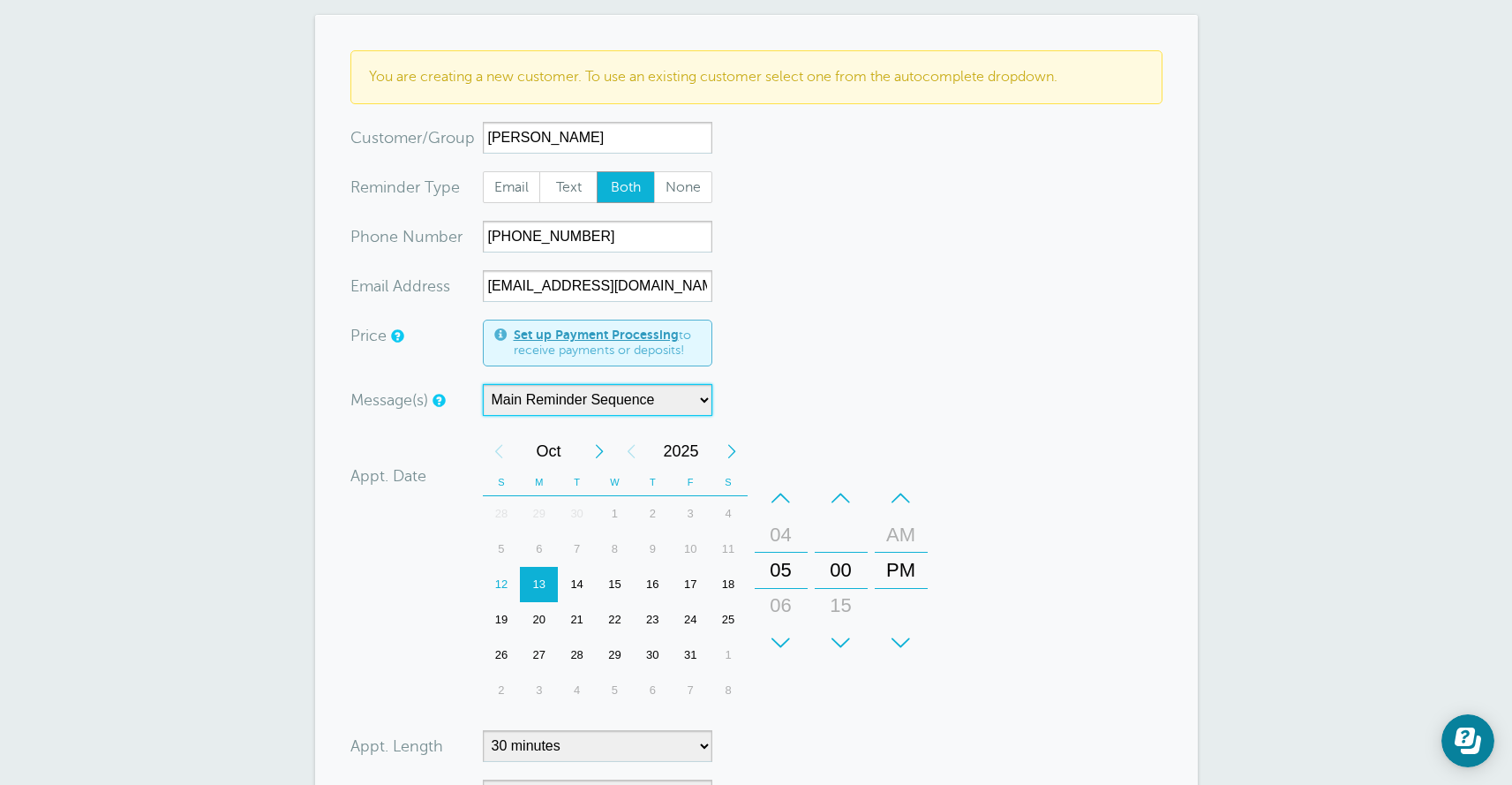
scroll to position [233, 0]
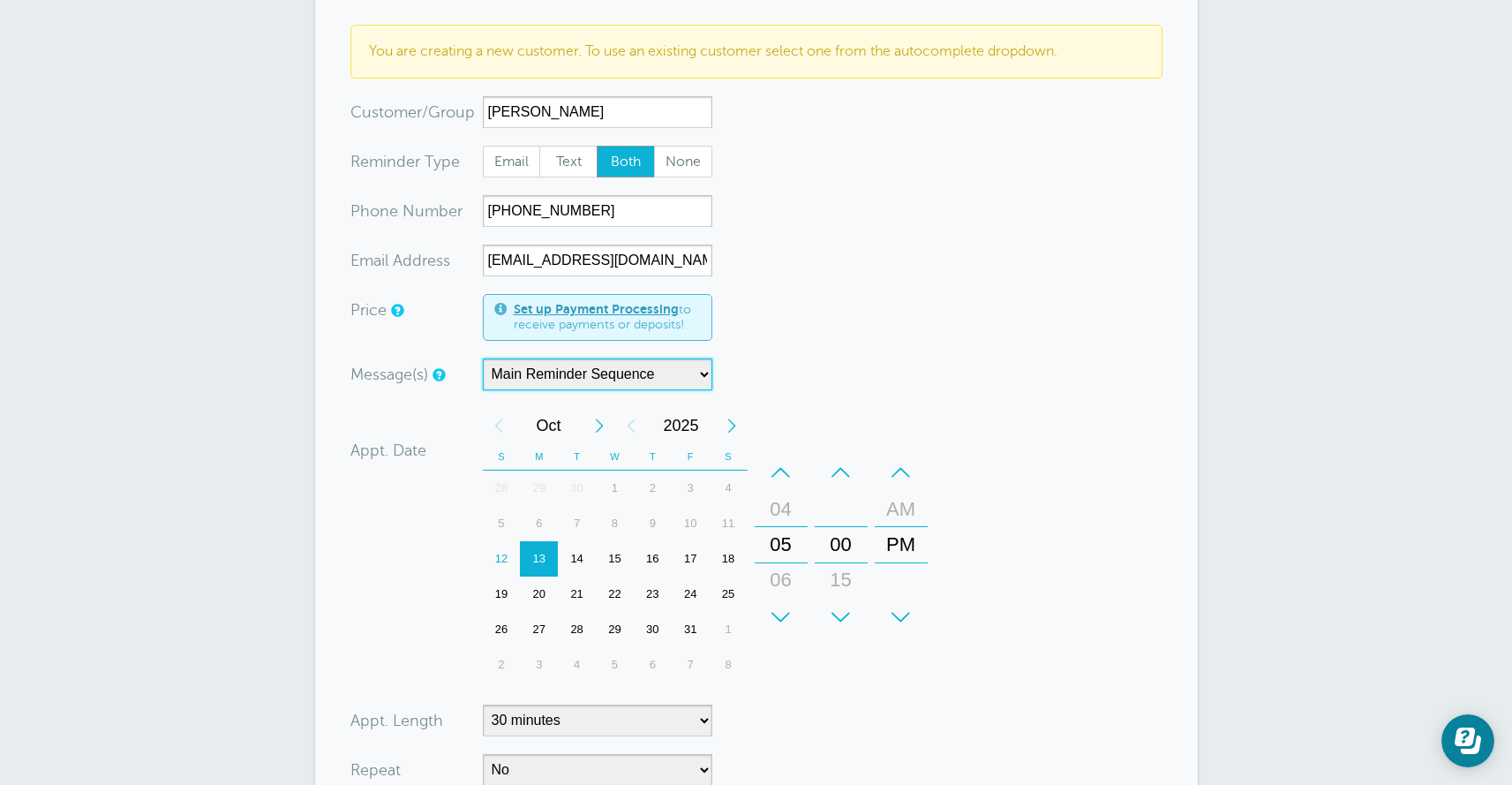
click at [779, 478] on div "–" at bounding box center [780, 472] width 53 height 35
click at [780, 479] on div "–" at bounding box center [780, 472] width 53 height 35
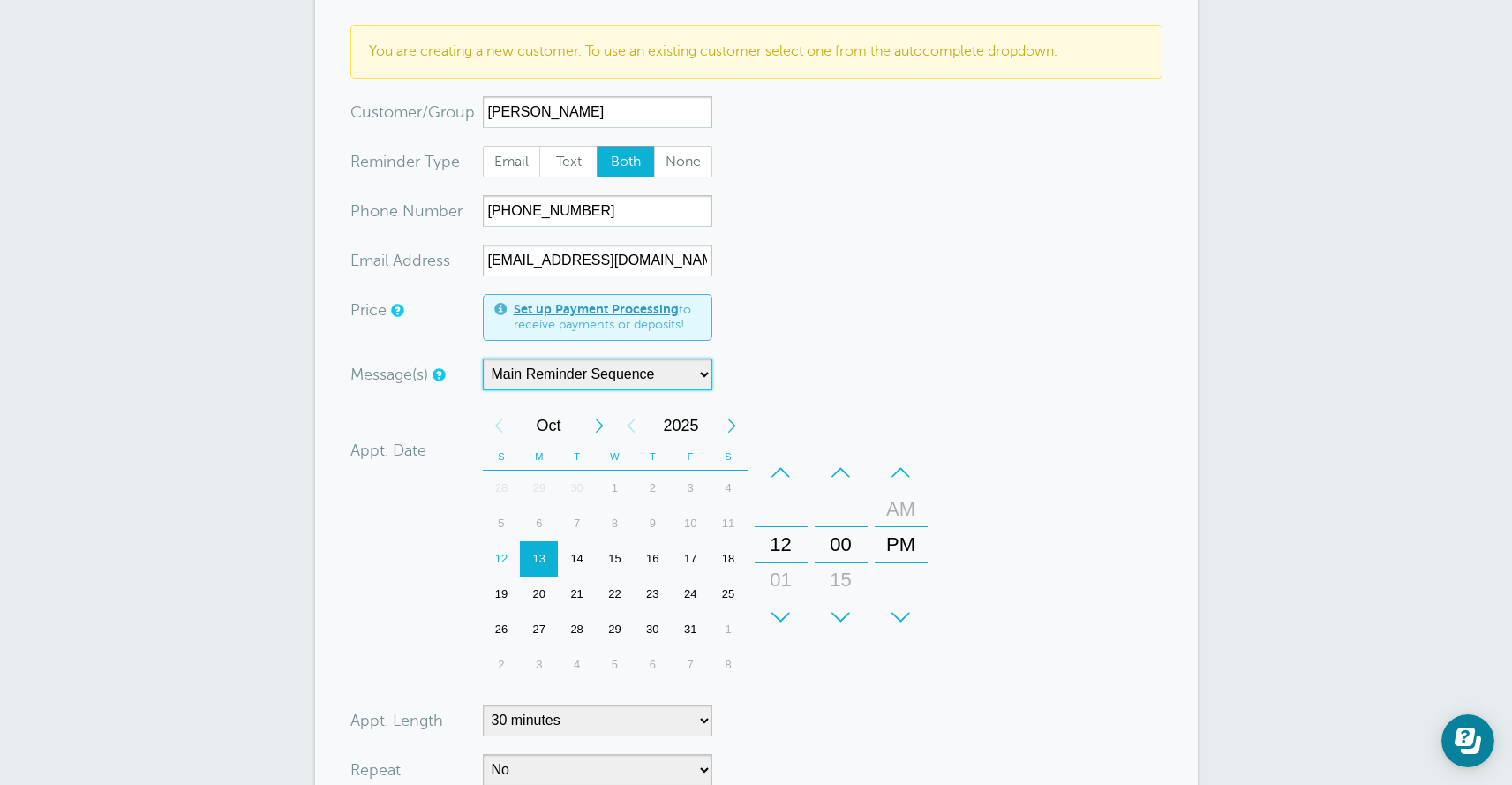
click at [780, 479] on div "–" at bounding box center [780, 472] width 53 height 35
click at [791, 514] on div "10" at bounding box center [781, 509] width 42 height 35
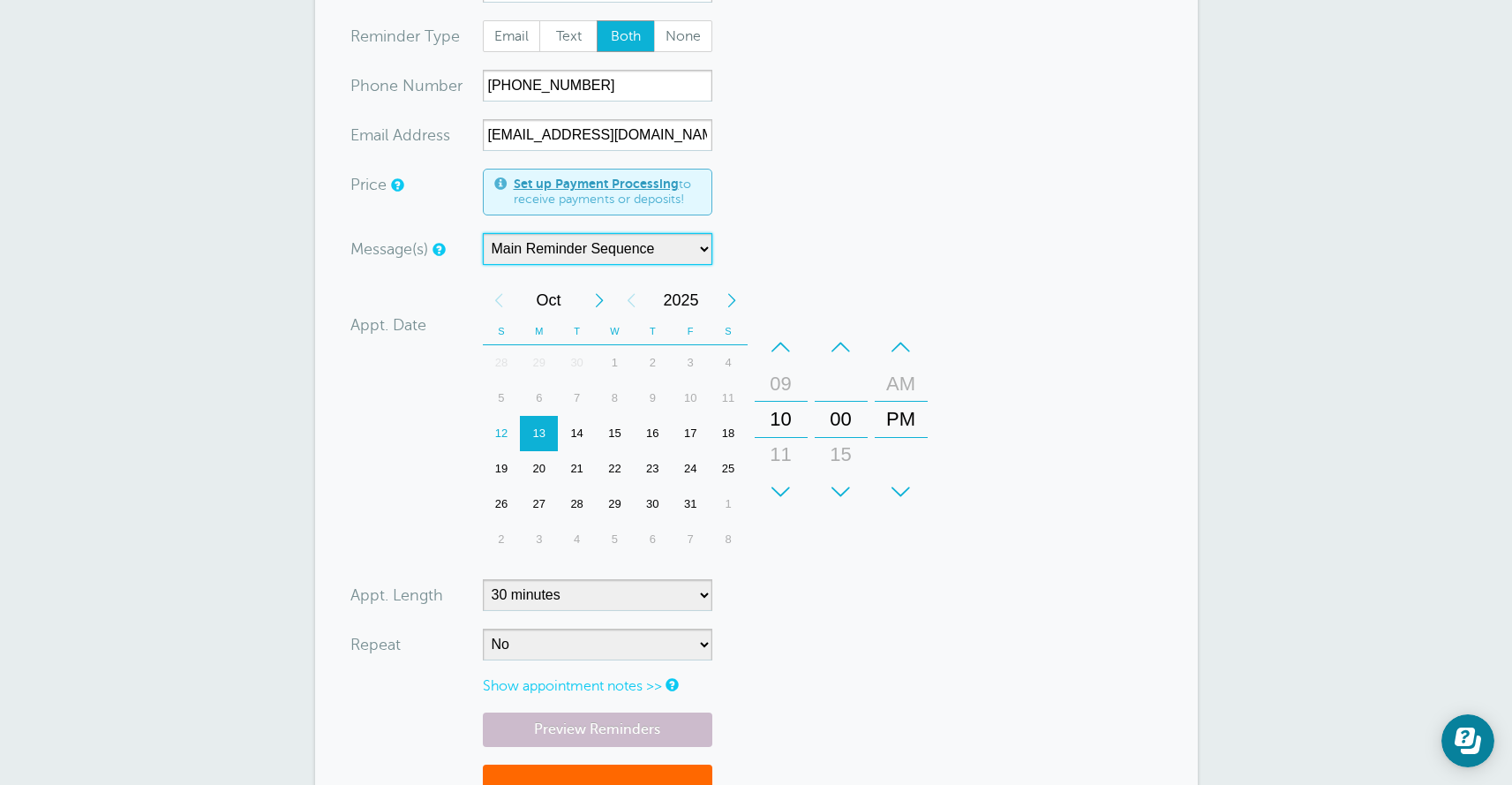
scroll to position [378, 0]
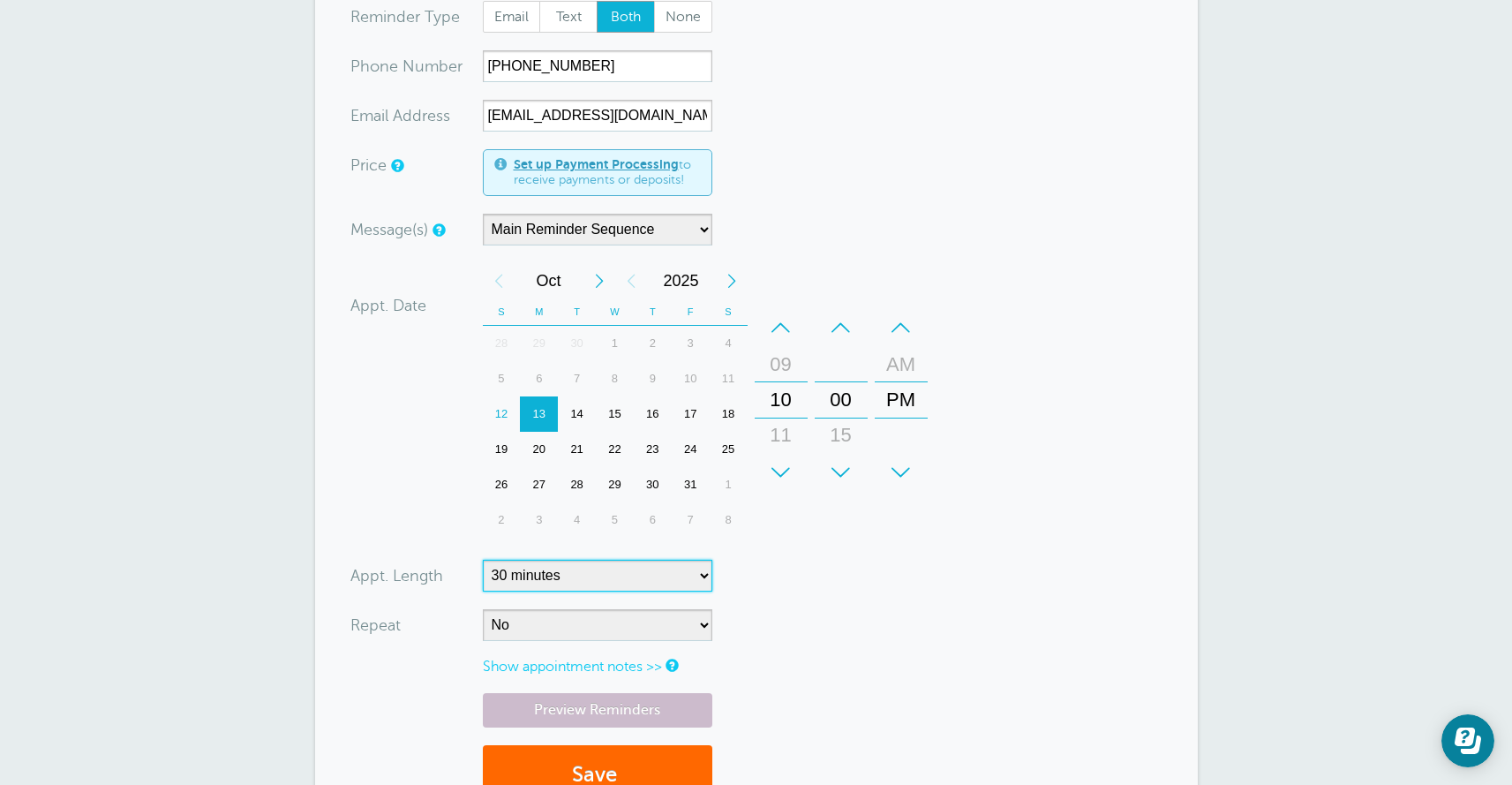
click at [568, 580] on select "5 minutes 10 minutes 15 minutes 20 minutes 25 minutes 30 minutes 35 minutes 40 …" at bounding box center [597, 575] width 229 height 32
select select "60"
click at [483, 560] on select "5 minutes 10 minutes 15 minutes 20 minutes 25 minutes 30 minutes 35 minutes 40 …" at bounding box center [597, 575] width 229 height 32
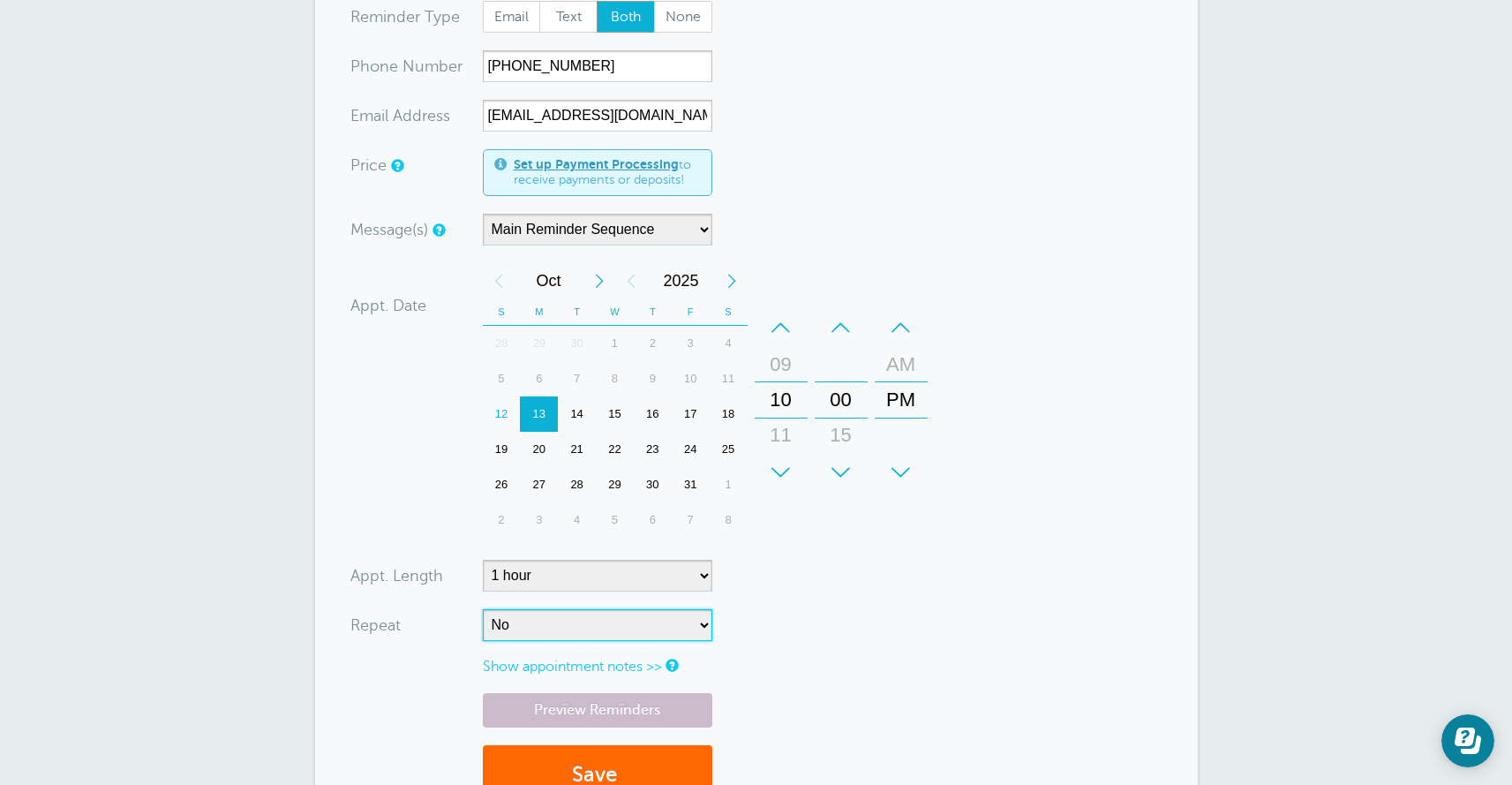
click at [580, 631] on select "No Daily Weekly Every 2 weeks Every 3 weeks Every 4 weeks Monthly Every 5 weeks…" at bounding box center [597, 625] width 229 height 32
select select "RRULE:FREQ=WEEKLY"
click at [483, 610] on select "No Daily Weekly Every 2 weeks Every 3 weeks Every 4 weeks Monthly Every 5 weeks…" at bounding box center [597, 625] width 229 height 32
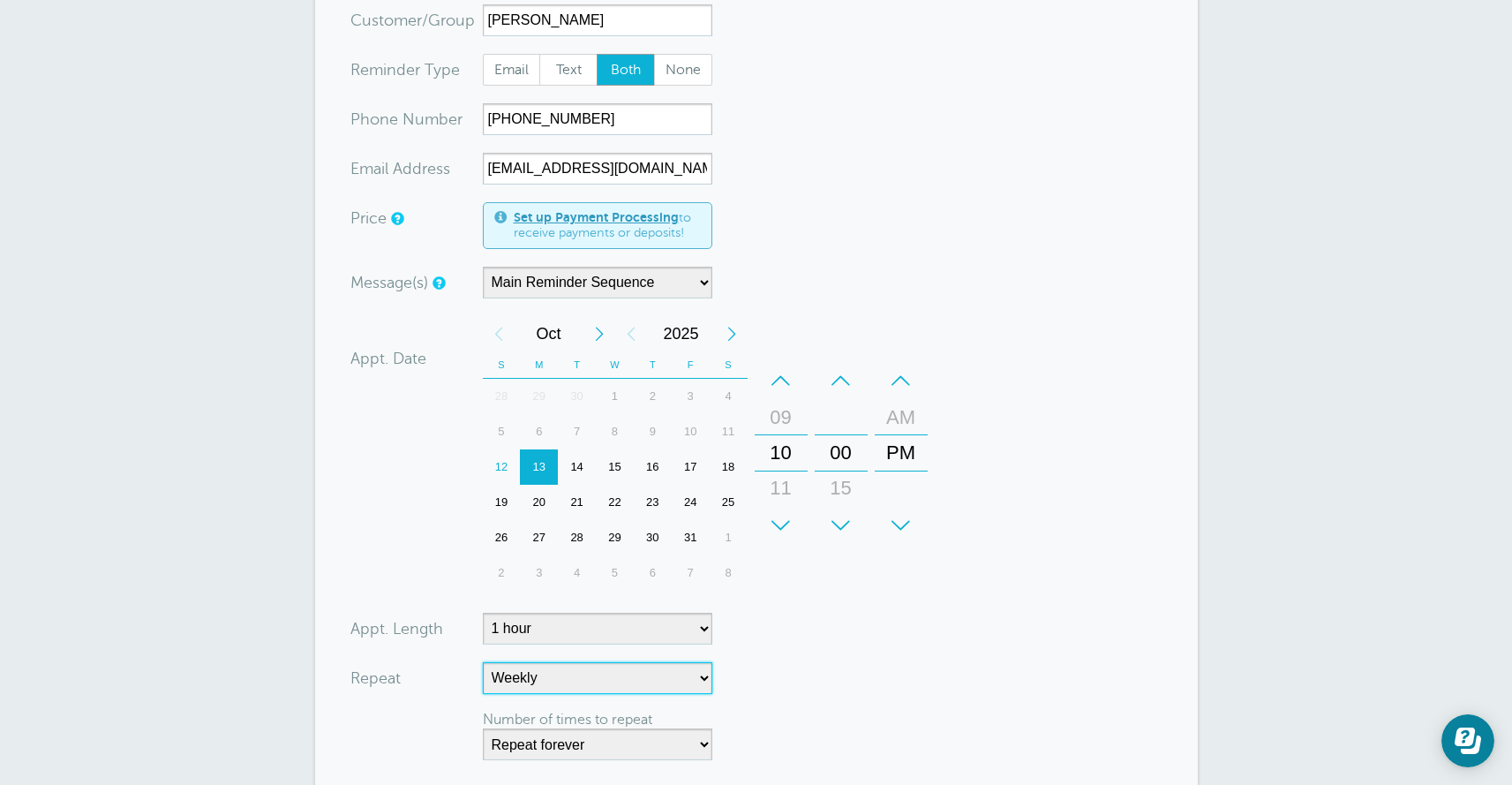
scroll to position [340, 0]
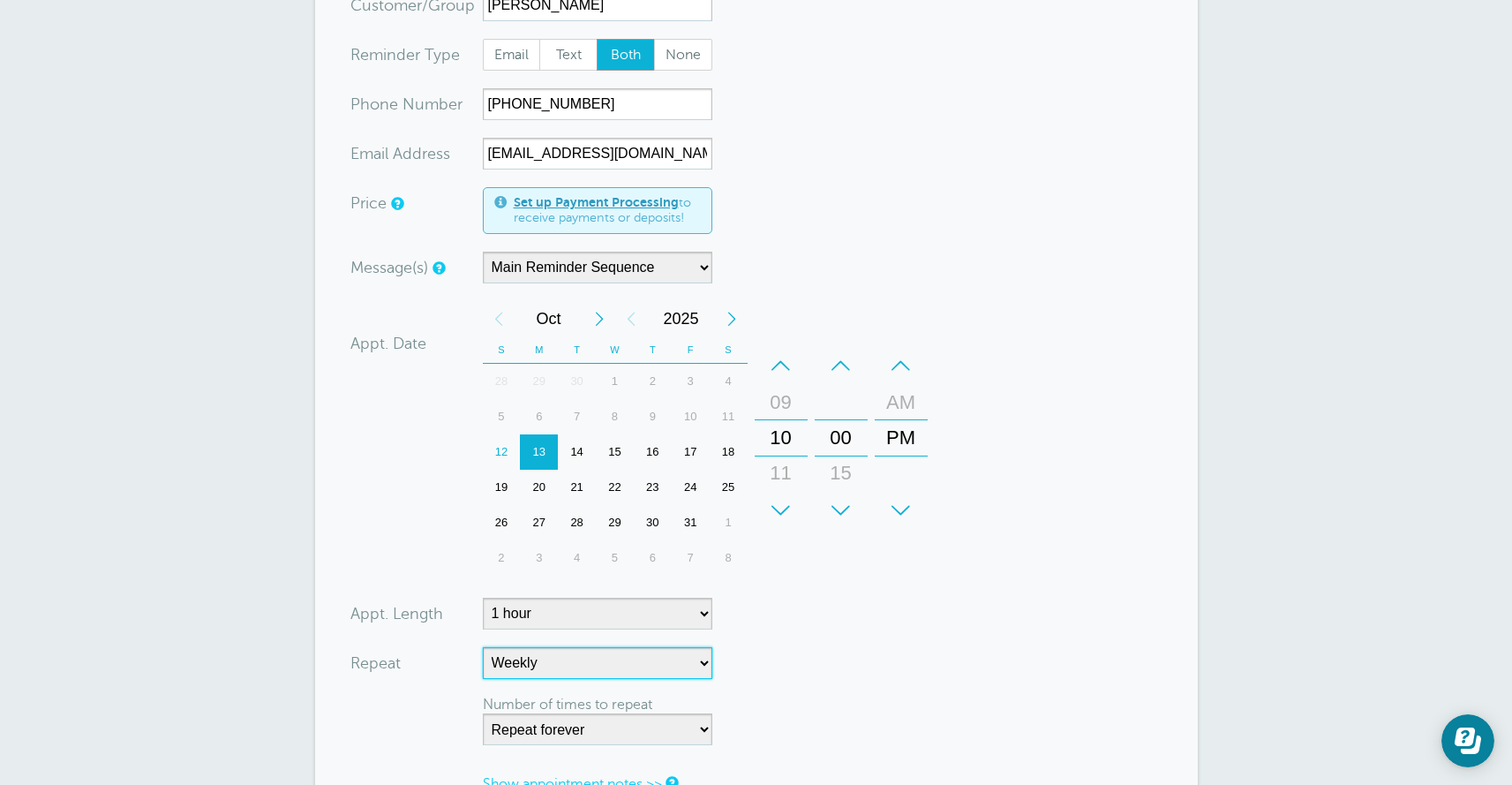
click at [910, 373] on div "–" at bounding box center [901, 365] width 53 height 35
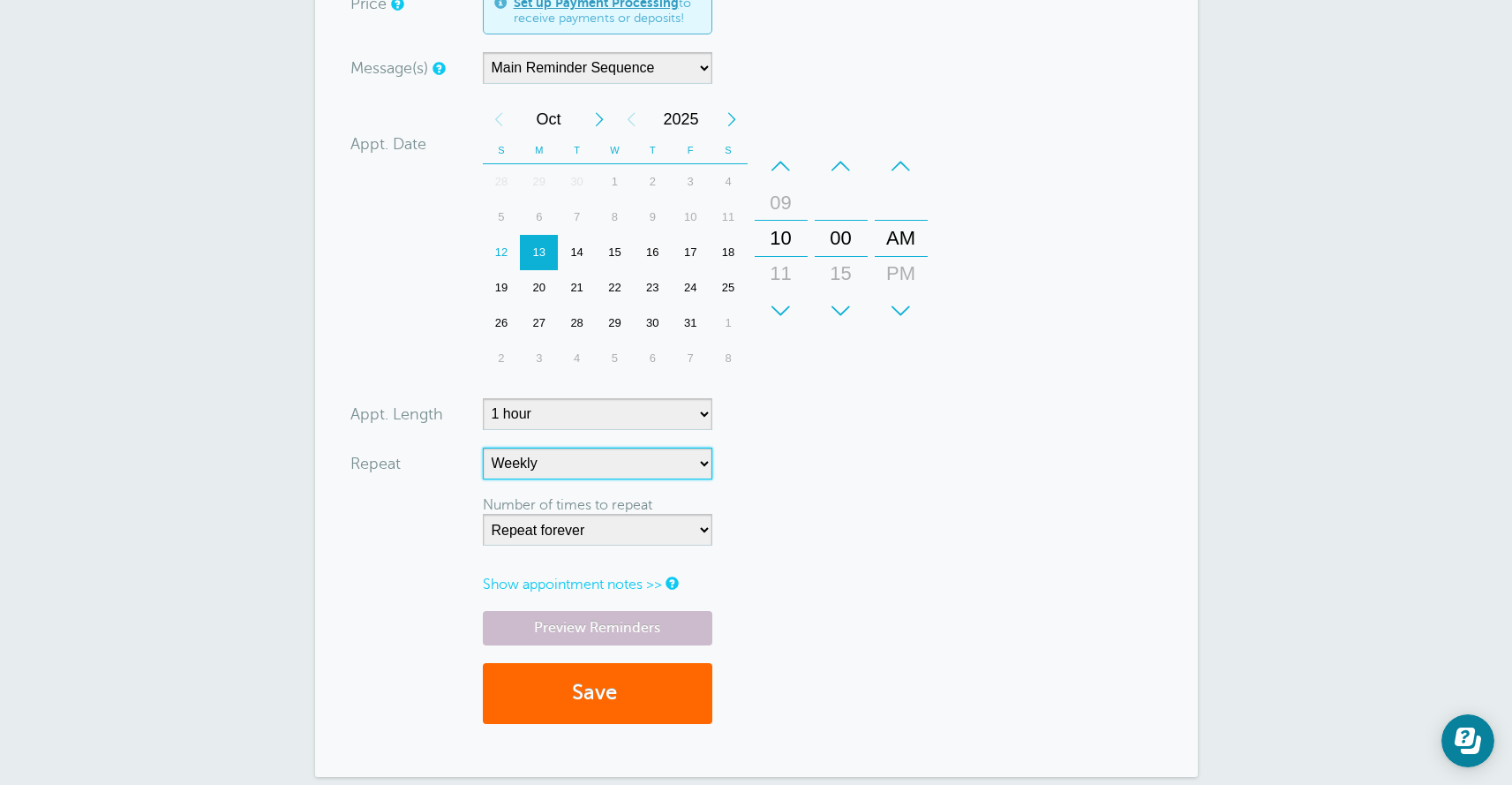
scroll to position [545, 0]
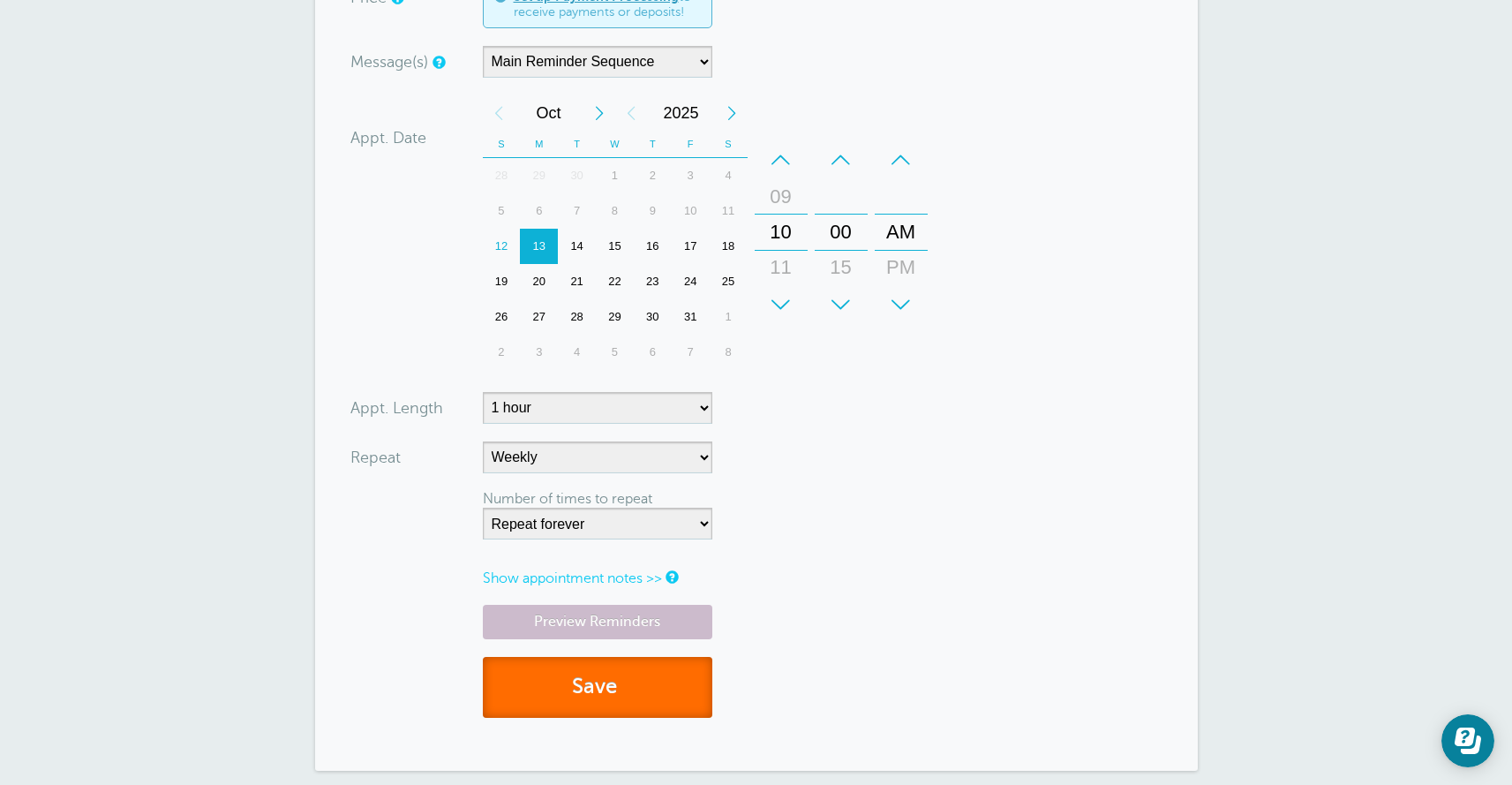
click at [536, 700] on button "Save" at bounding box center [597, 687] width 229 height 61
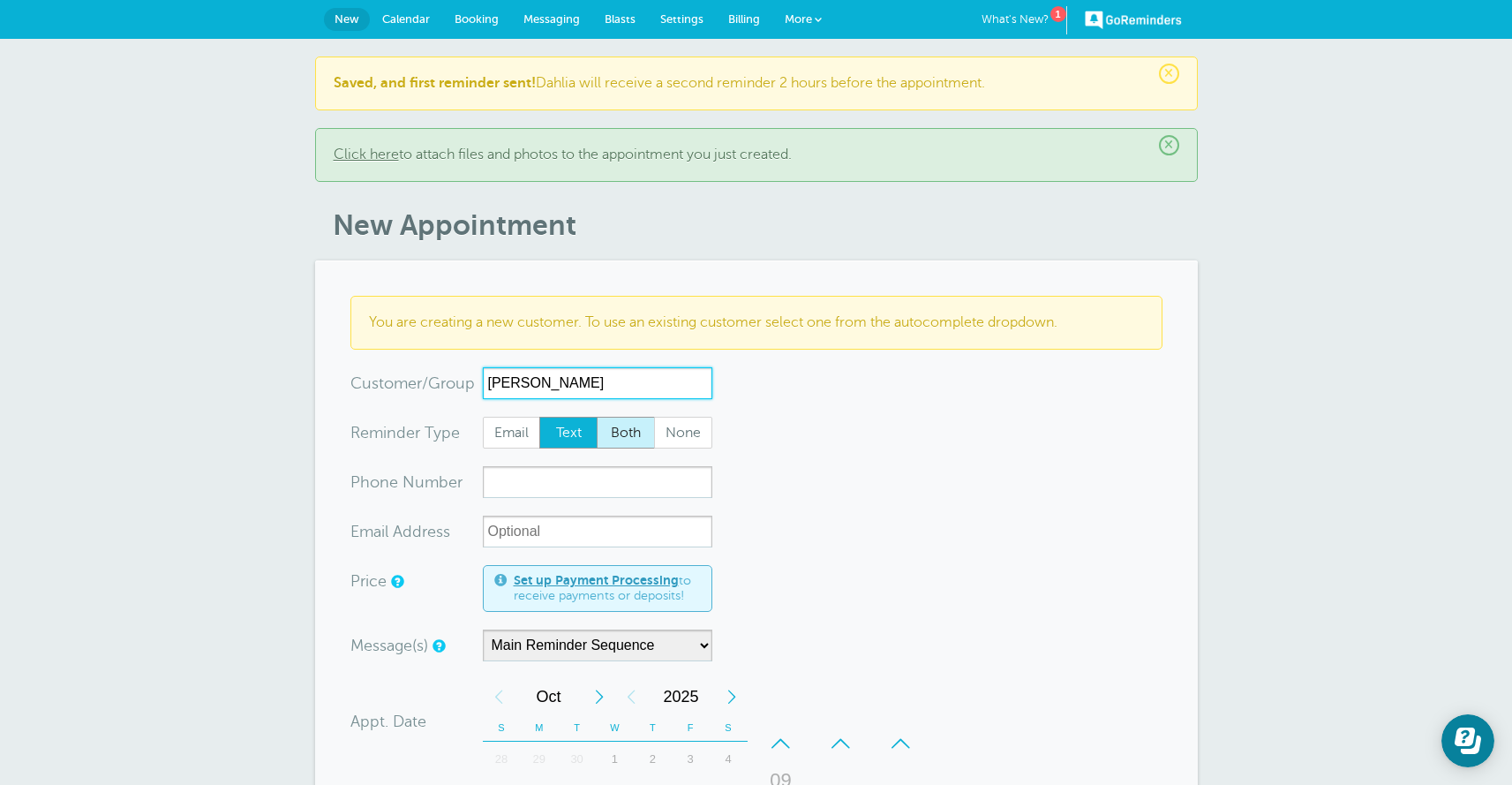
type input "[PERSON_NAME]"
click at [618, 435] on span "Both" at bounding box center [626, 432] width 57 height 30
click at [597, 417] on input "Both" at bounding box center [596, 416] width 1 height 1
radio input "true"
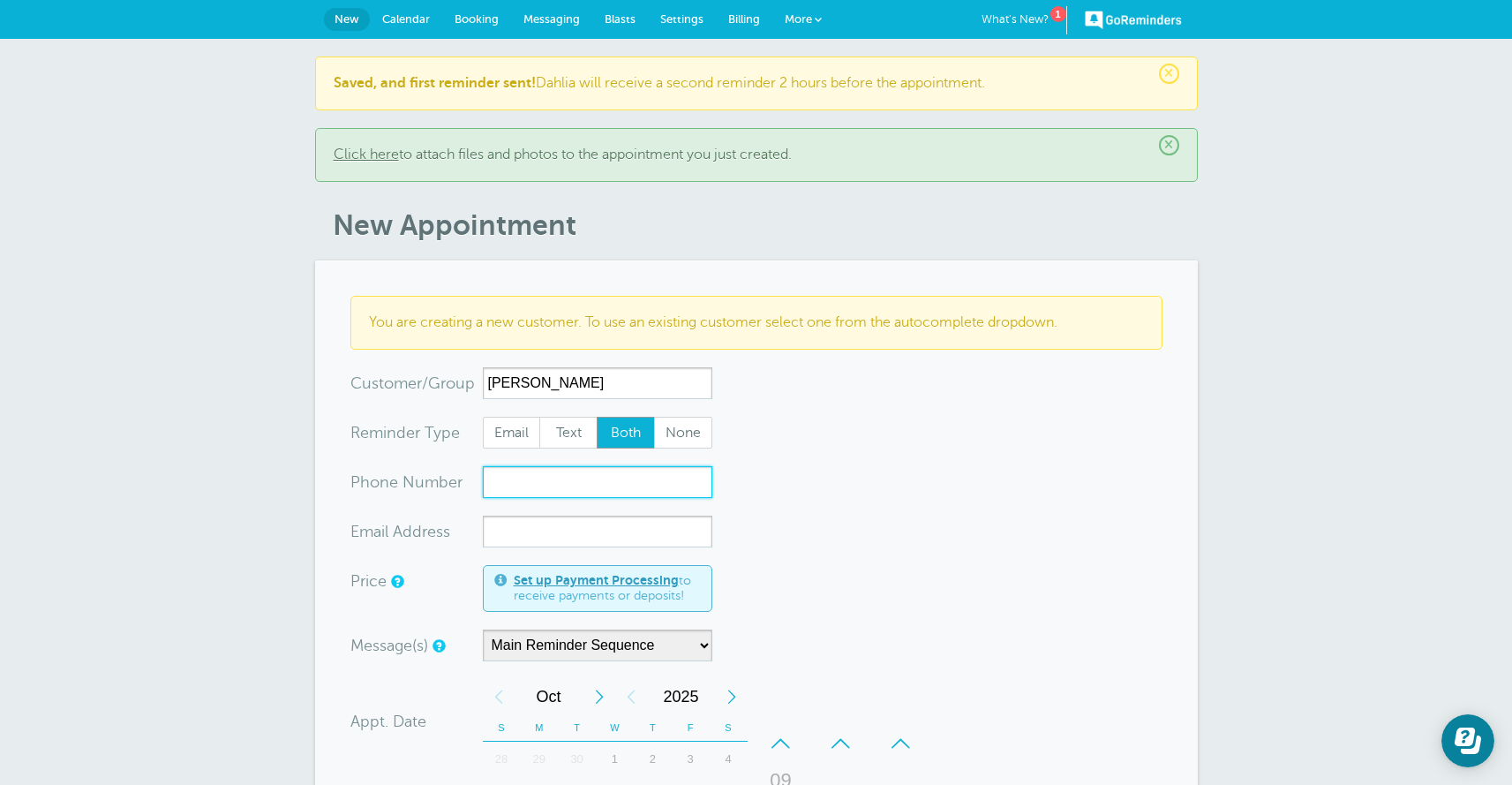
click at [549, 486] on input "xxx-no-autofill" at bounding box center [597, 481] width 229 height 32
paste input "+1 (818) 857-6150"
type input "+1 (818) 857-6150"
click at [531, 522] on input "xx-no-autofill" at bounding box center [597, 531] width 229 height 32
paste input "[EMAIL_ADDRESS][DOMAIN_NAME]"
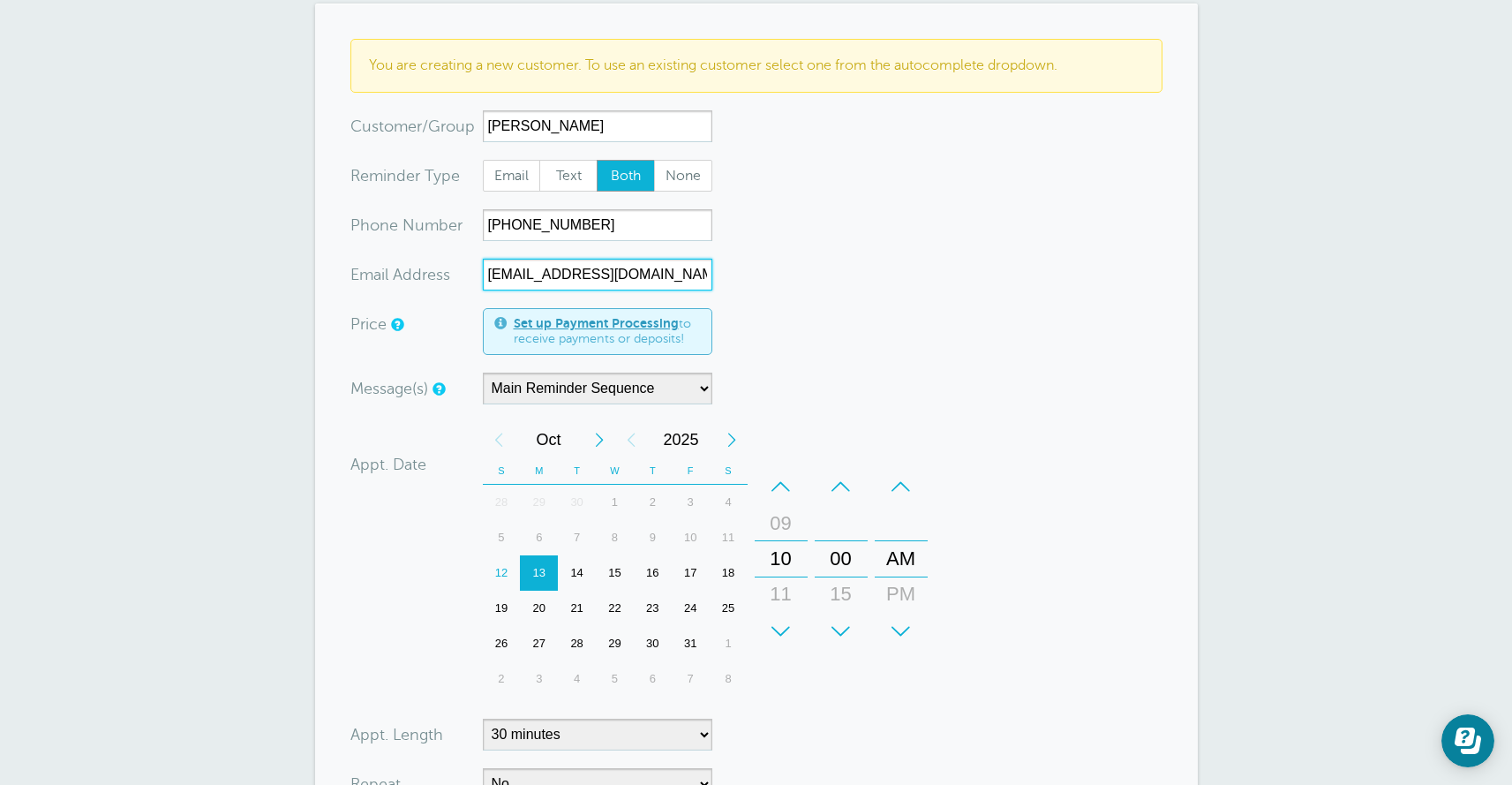
scroll to position [259, 0]
click at [783, 598] on div "11" at bounding box center [781, 592] width 42 height 35
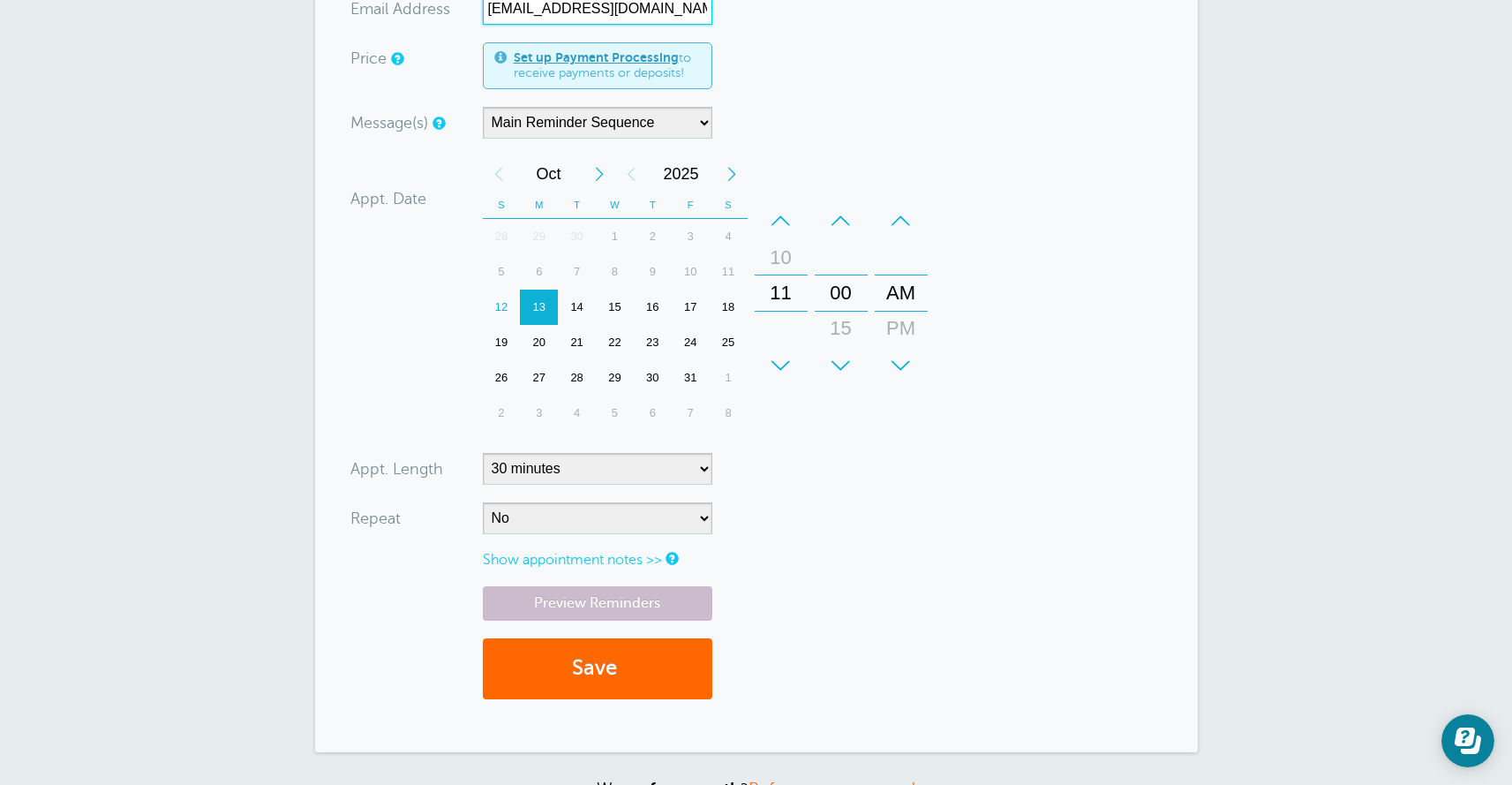
scroll to position [524, 0]
type input "[EMAIL_ADDRESS][DOMAIN_NAME]"
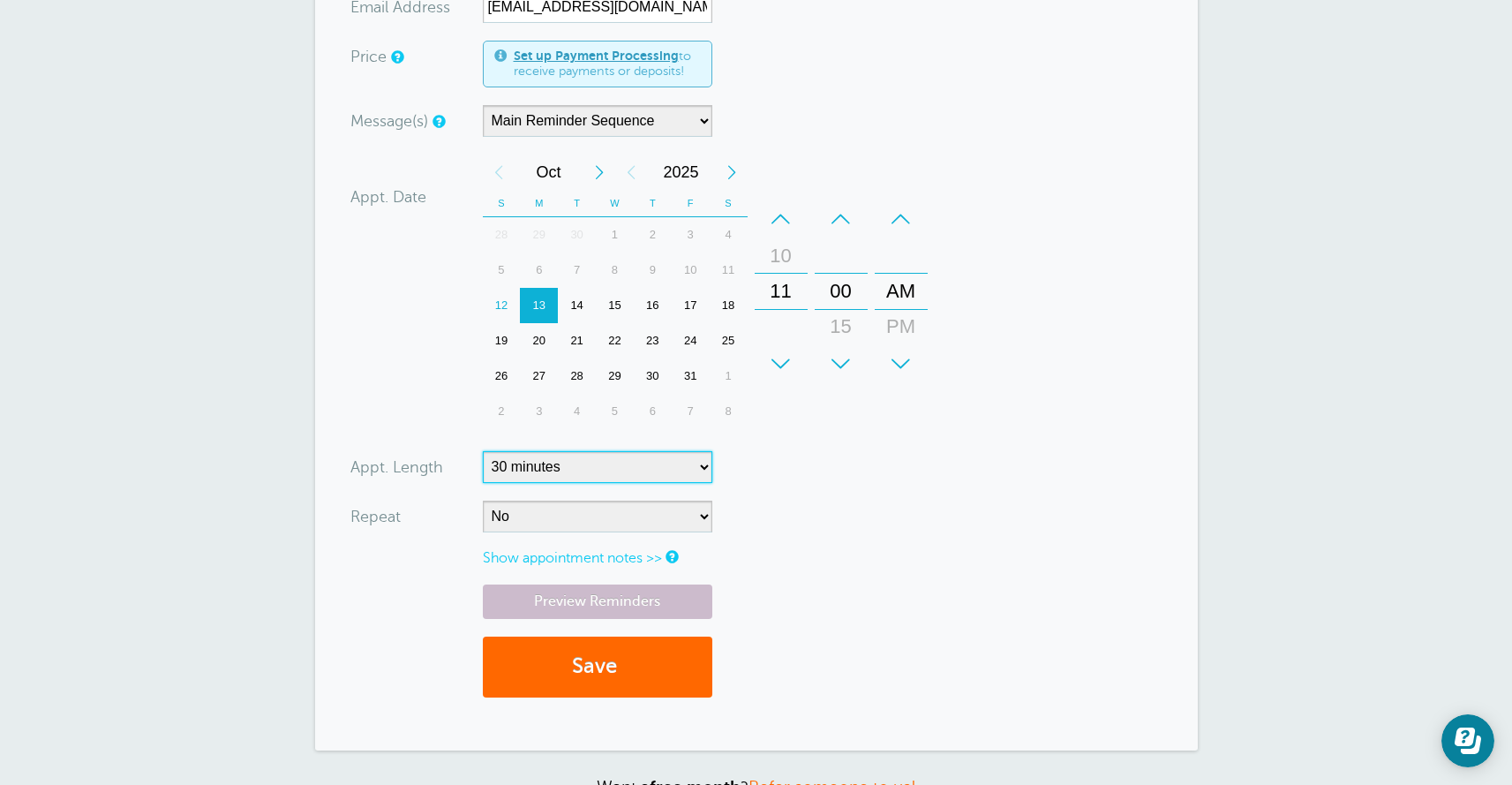
click at [570, 473] on select "5 minutes 10 minutes 15 minutes 20 minutes 25 minutes 30 minutes 35 minutes 40 …" at bounding box center [597, 467] width 229 height 32
select select "60"
click at [483, 451] on select "5 minutes 10 minutes 15 minutes 20 minutes 25 minutes 30 minutes 35 minutes 40 …" at bounding box center [597, 467] width 229 height 32
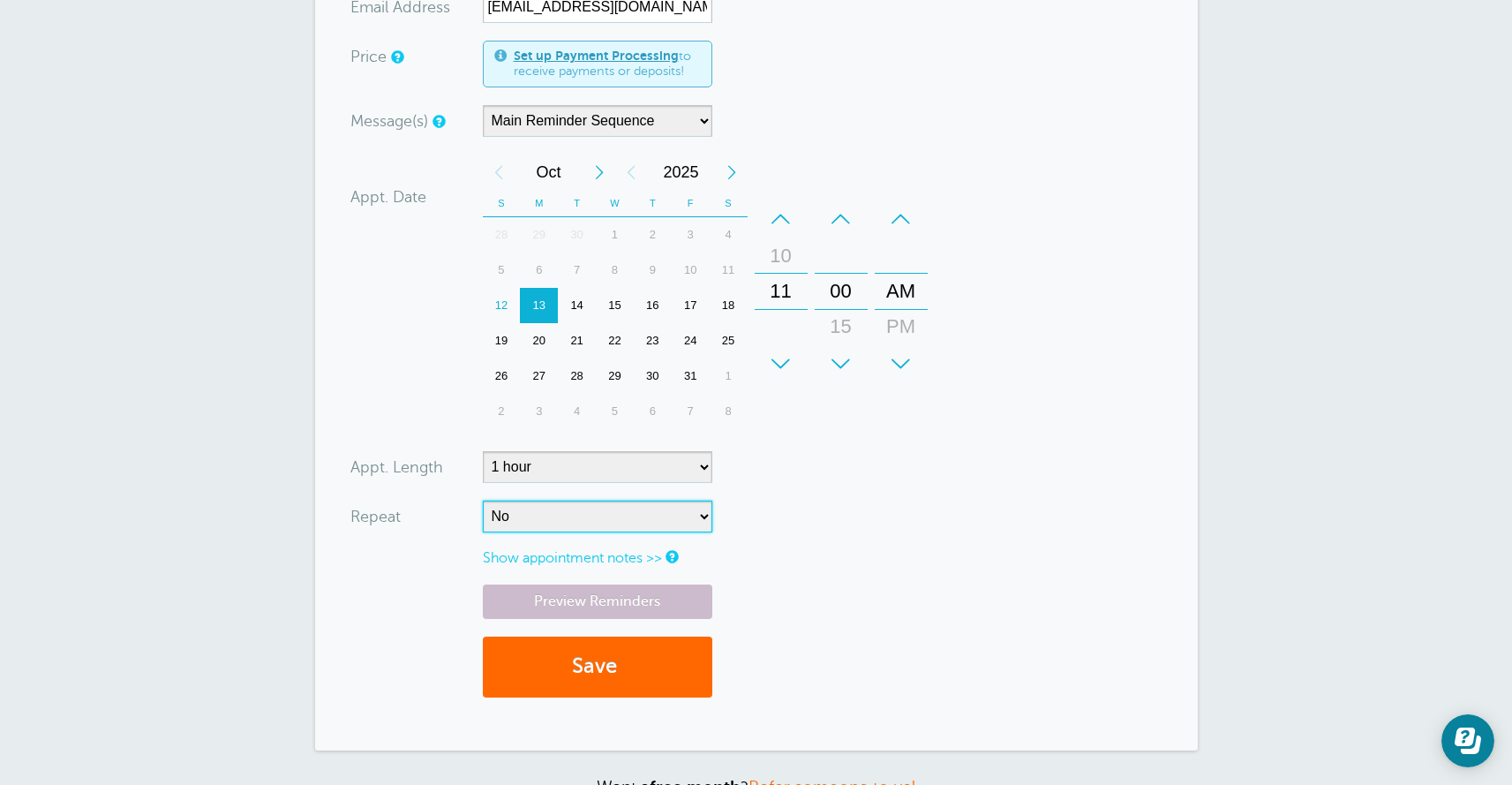
click at [584, 526] on select "No Daily Weekly Every 2 weeks Every 3 weeks Every 4 weeks Monthly Every 5 weeks…" at bounding box center [597, 516] width 229 height 32
select select "RRULE:FREQ=WEEKLY"
click at [483, 500] on select "No Daily Weekly Every 2 weeks Every 3 weeks Every 4 weeks Monthly Every 5 weeks…" at bounding box center [597, 516] width 229 height 32
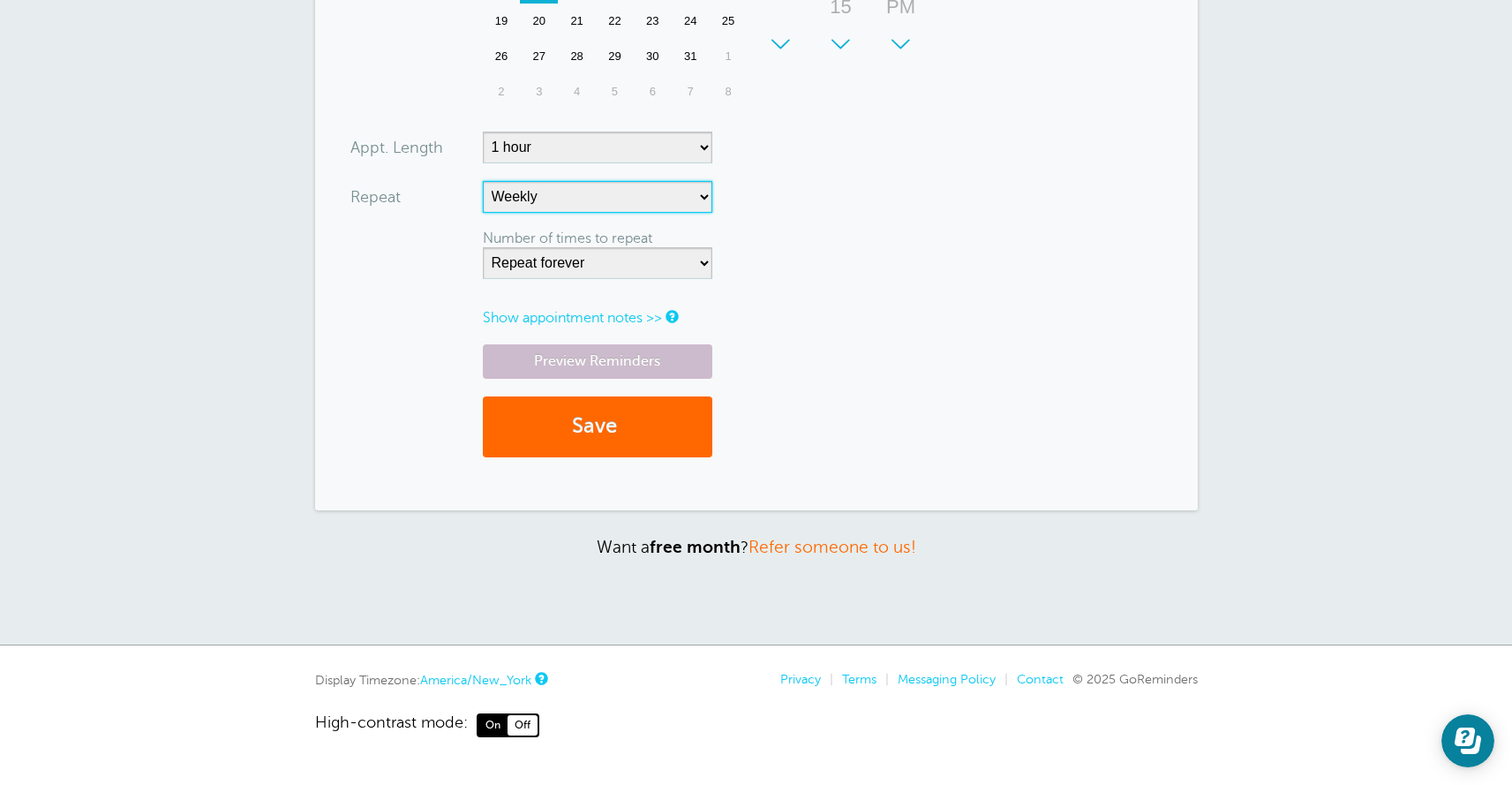
scroll to position [844, 0]
click at [574, 435] on button "Save" at bounding box center [597, 427] width 229 height 61
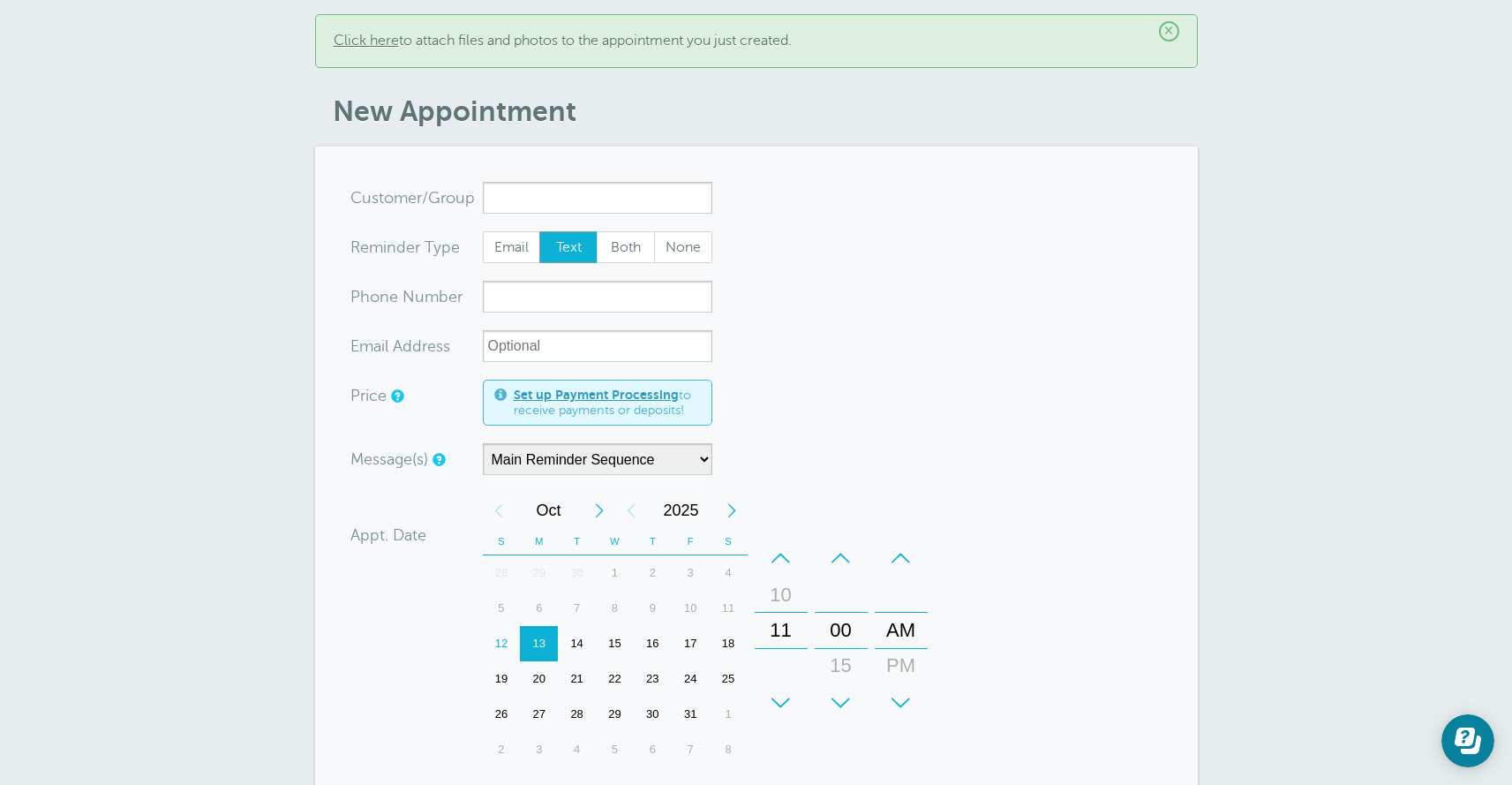
scroll to position [123, 0]
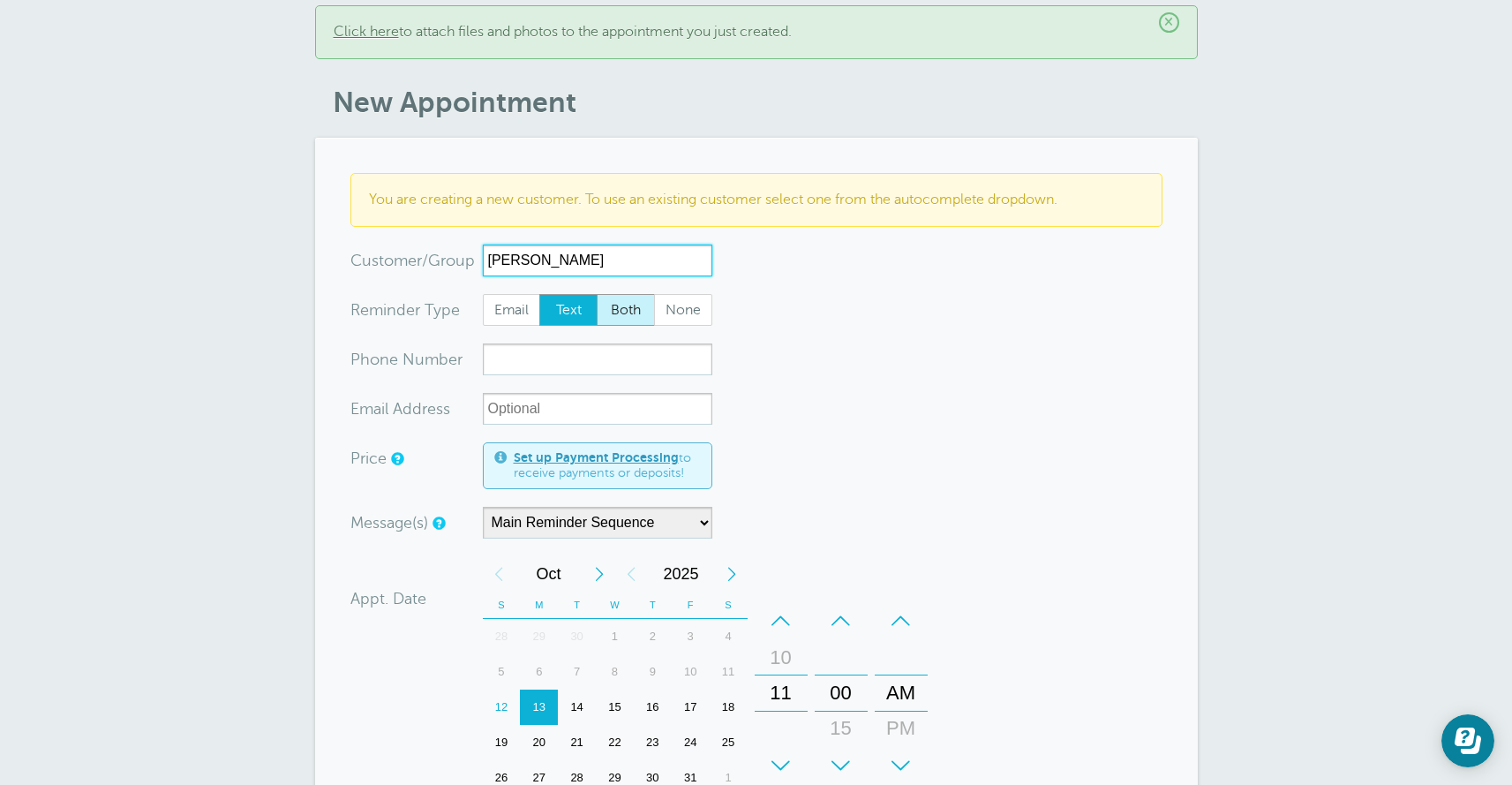
type input "[PERSON_NAME]"
click at [621, 308] on span "Both" at bounding box center [626, 310] width 57 height 30
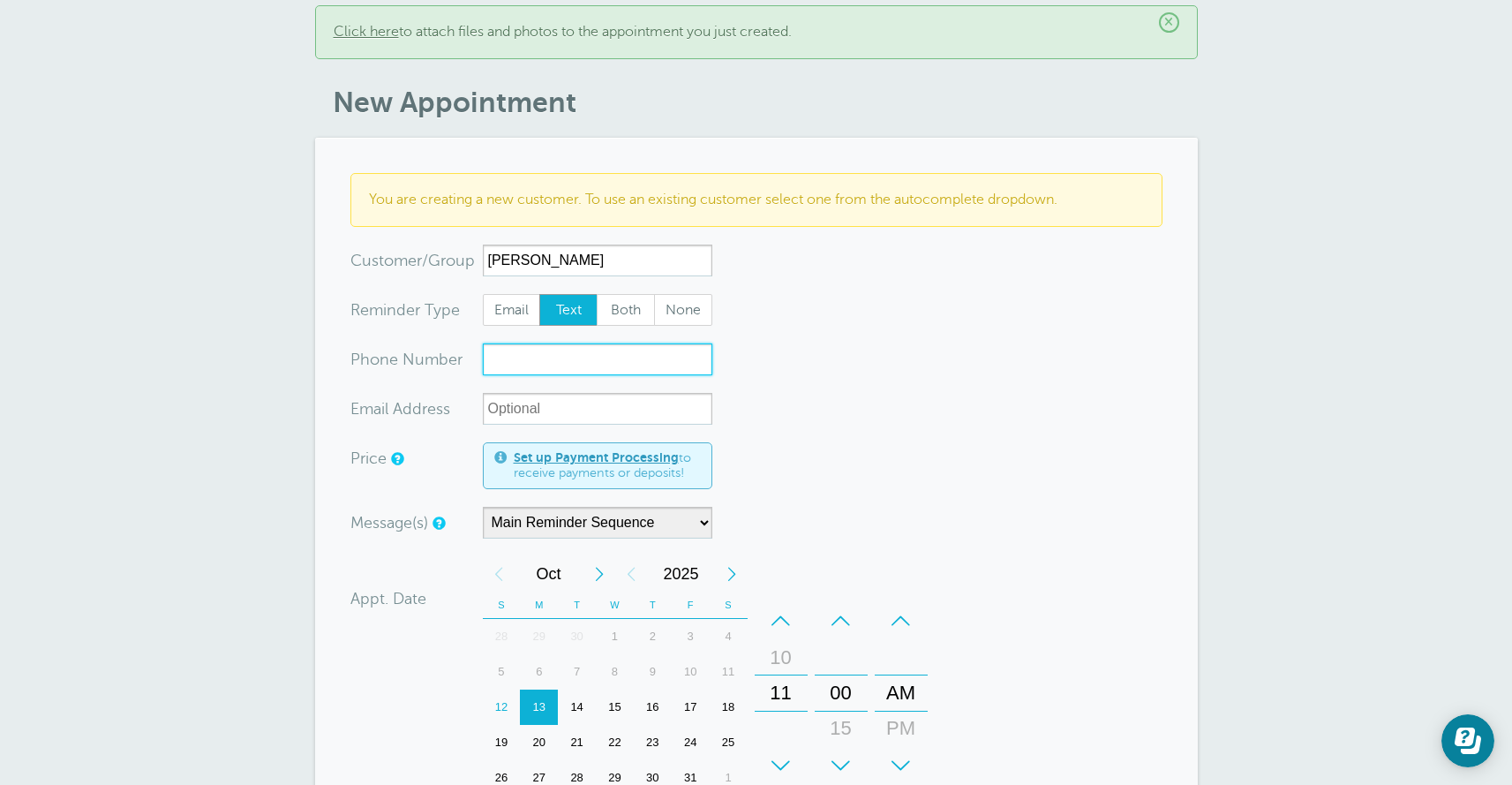
click at [543, 358] on input "xxx-no-autofill" at bounding box center [597, 358] width 229 height 32
paste input "+1 (208) 995-4860"
type input "+1 (208) 995-4860"
click at [528, 410] on input "xx-no-autofill" at bounding box center [597, 408] width 229 height 32
paste input "kaylabeth08@gmail.com"
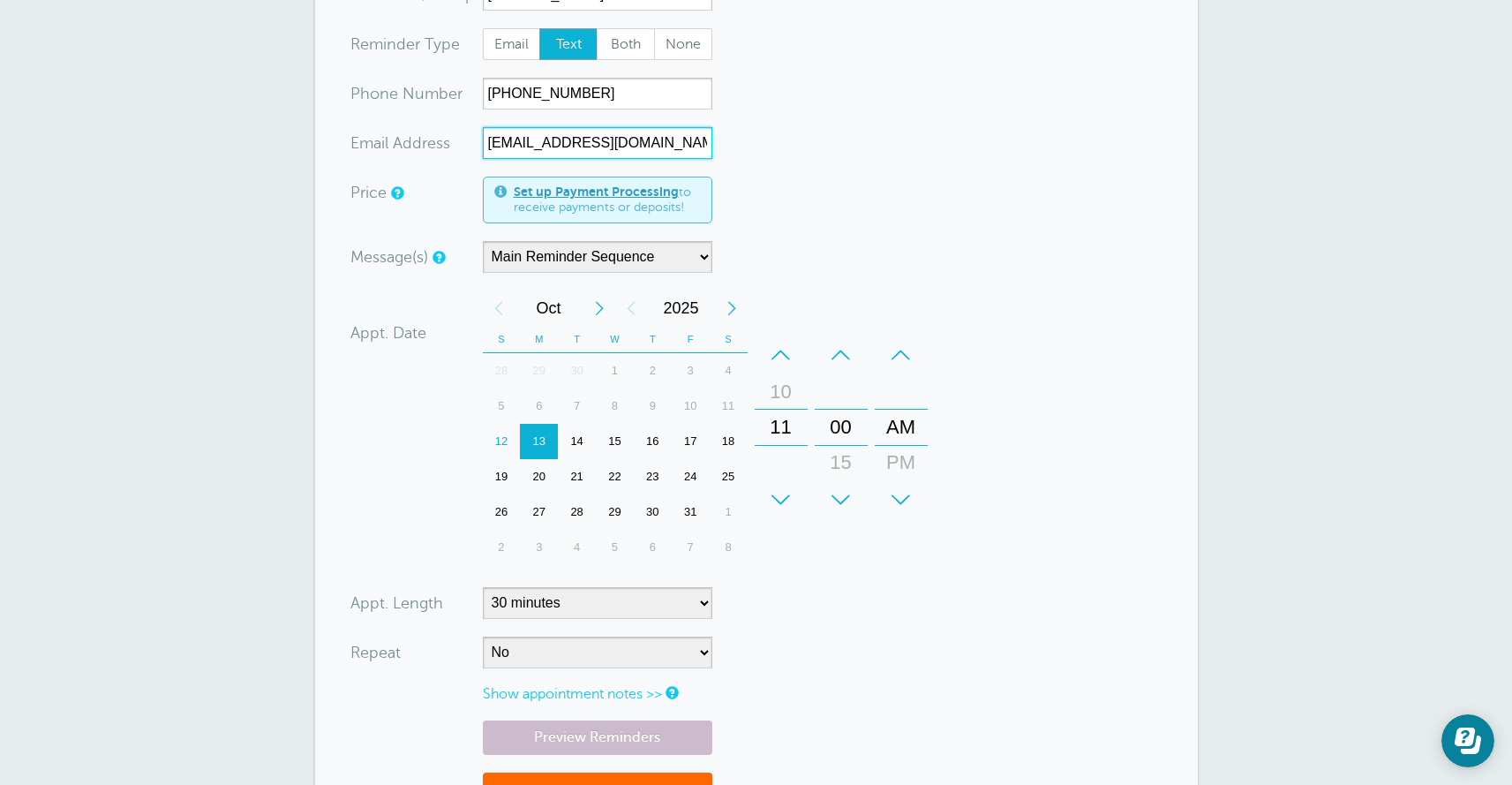
scroll to position [388, 0]
click at [907, 486] on div "+" at bounding box center [901, 499] width 53 height 35
click at [784, 352] on div "–" at bounding box center [780, 355] width 53 height 35
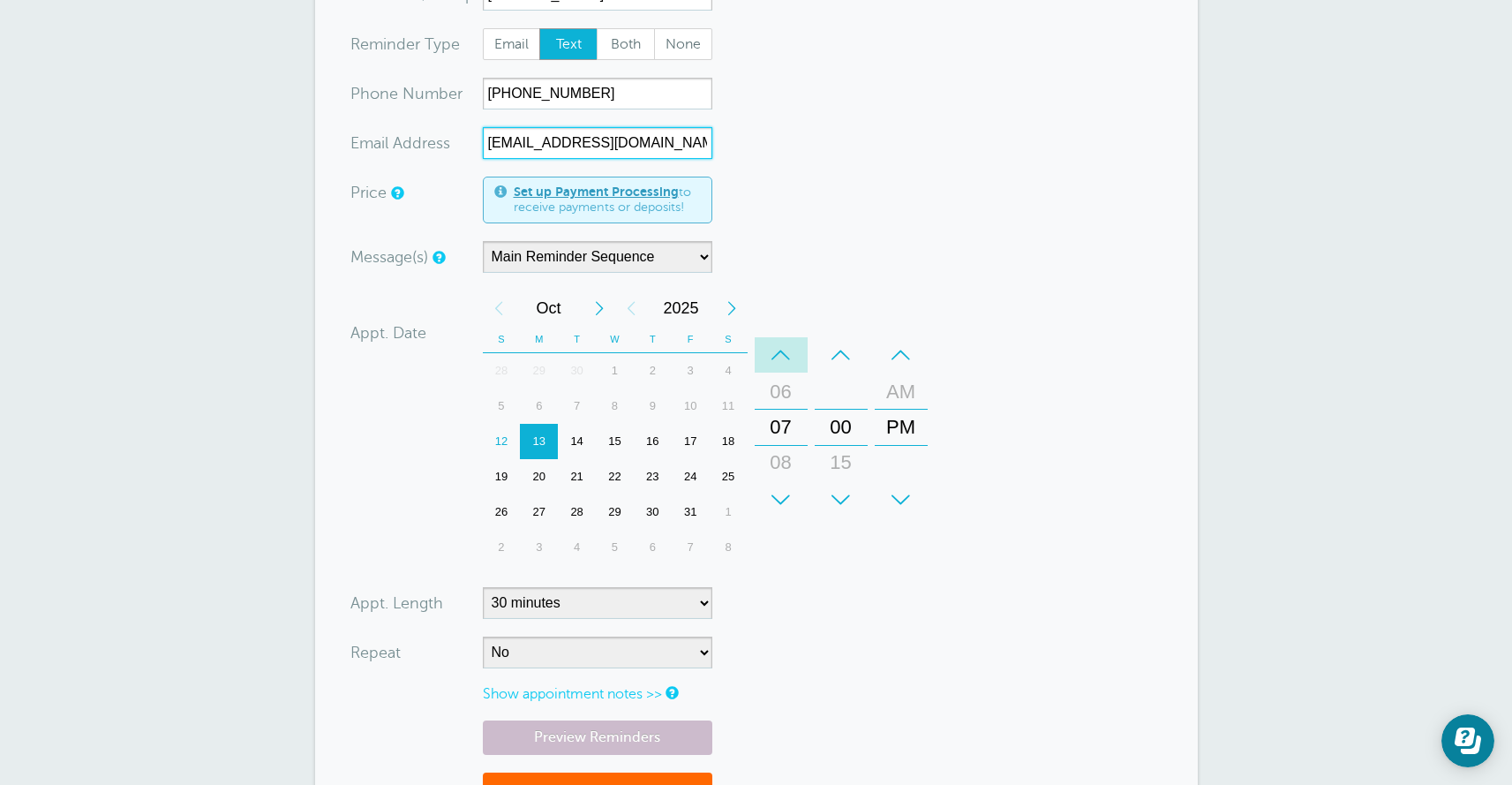
click at [784, 352] on div "–" at bounding box center [780, 355] width 53 height 35
click at [784, 357] on div "–" at bounding box center [780, 355] width 53 height 35
click at [787, 364] on div "–" at bounding box center [780, 355] width 53 height 35
click at [784, 397] on div "03" at bounding box center [781, 392] width 42 height 35
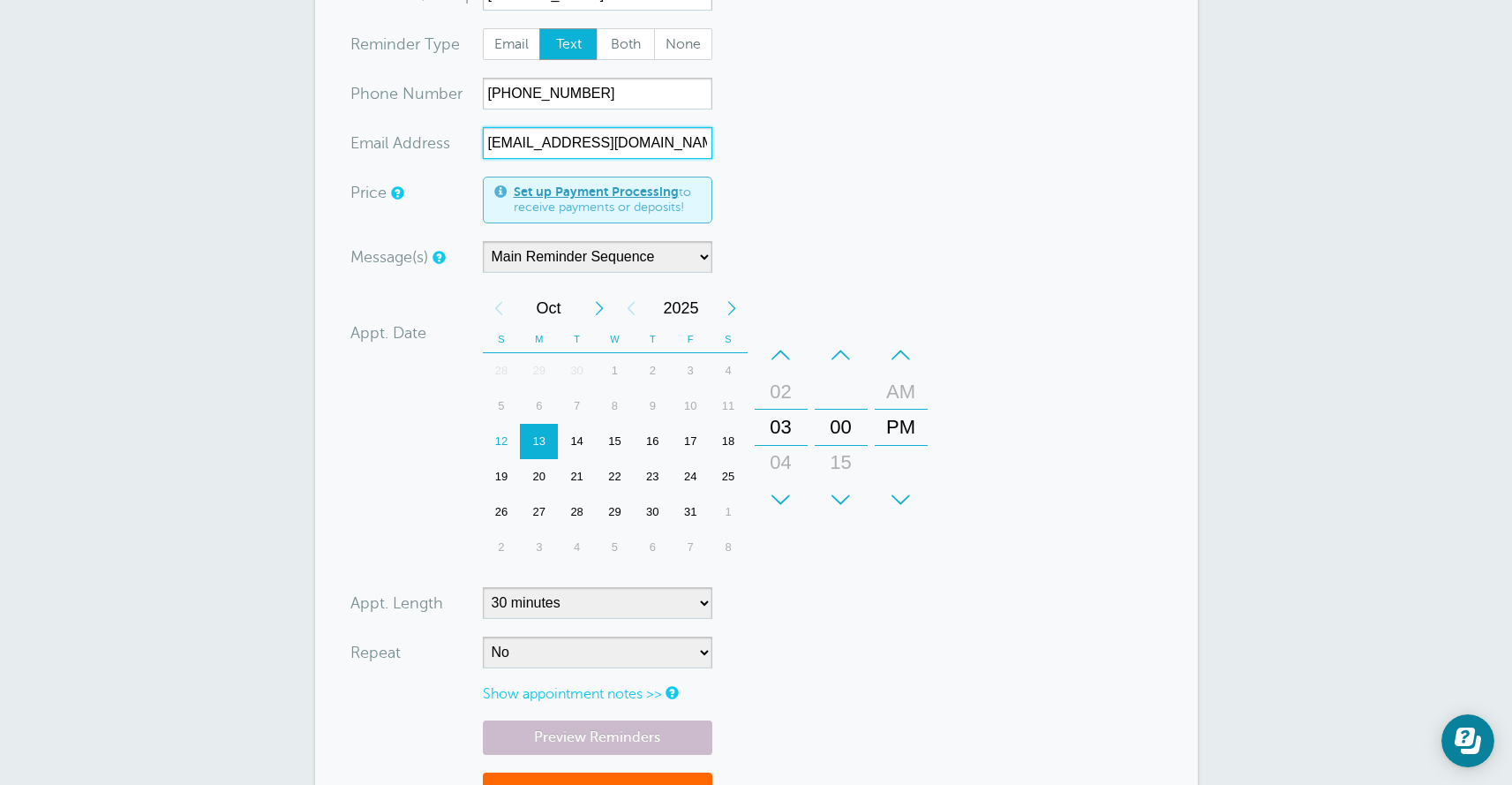
click at [844, 496] on div "+" at bounding box center [840, 499] width 53 height 35
click at [842, 431] on div "30" at bounding box center [841, 427] width 42 height 35
type input "[EMAIL_ADDRESS][DOMAIN_NAME]"
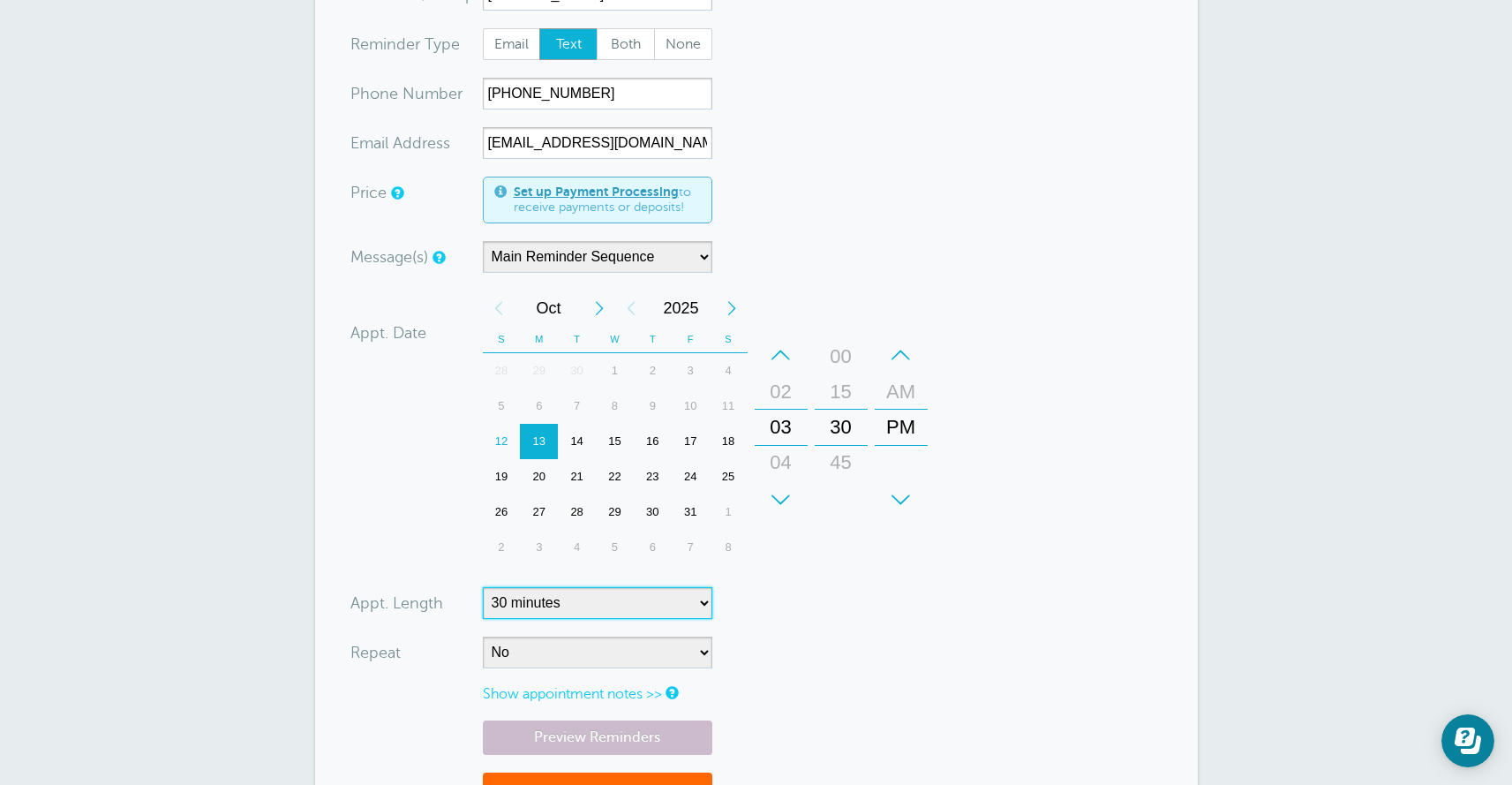
click at [658, 603] on select "5 minutes 10 minutes 15 minutes 20 minutes 25 minutes 30 minutes 35 minutes 40 …" at bounding box center [597, 602] width 229 height 32
select select "60"
click at [483, 587] on select "5 minutes 10 minutes 15 minutes 20 minutes 25 minutes 30 minutes 35 minutes 40 …" at bounding box center [597, 602] width 229 height 32
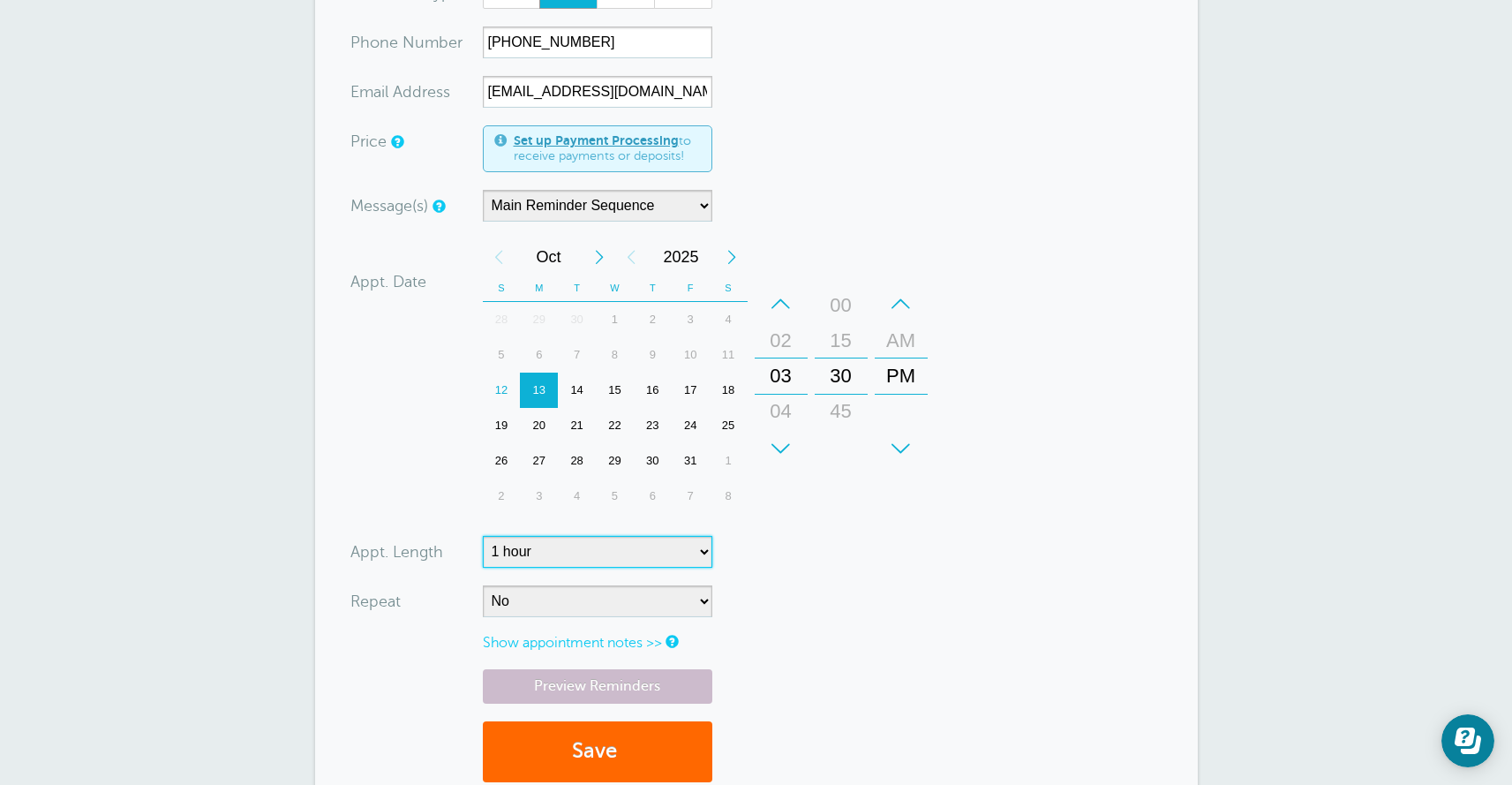
scroll to position [648, 0]
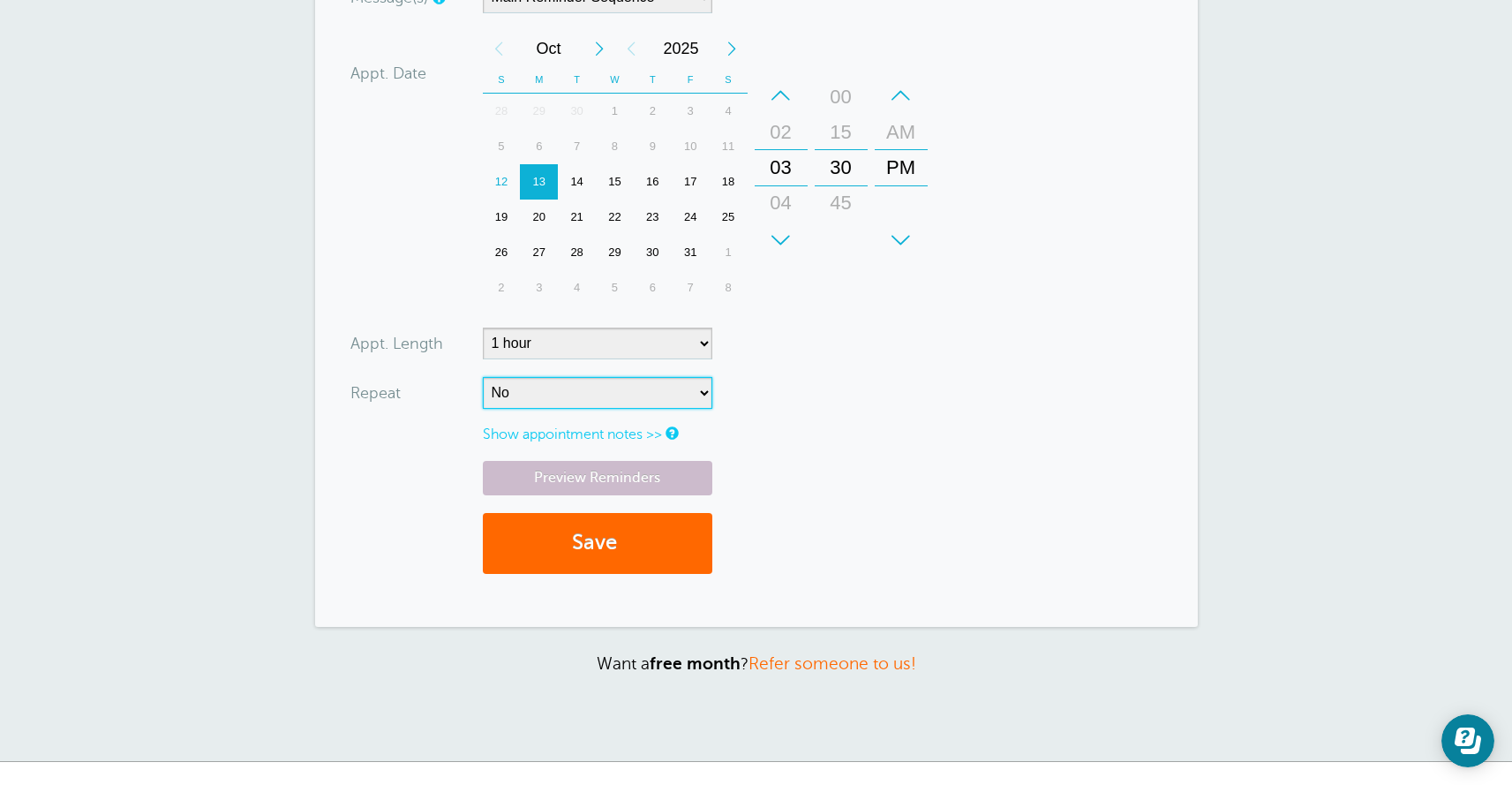
click at [546, 401] on select "No Daily Weekly Every 2 weeks Every 3 weeks Every 4 weeks Monthly Every 5 weeks…" at bounding box center [597, 392] width 229 height 32
select select "RRULE:FREQ=WEEKLY"
click at [483, 377] on select "No Daily Weekly Every 2 weeks Every 3 weeks Every 4 weeks Monthly Every 5 weeks…" at bounding box center [597, 392] width 229 height 32
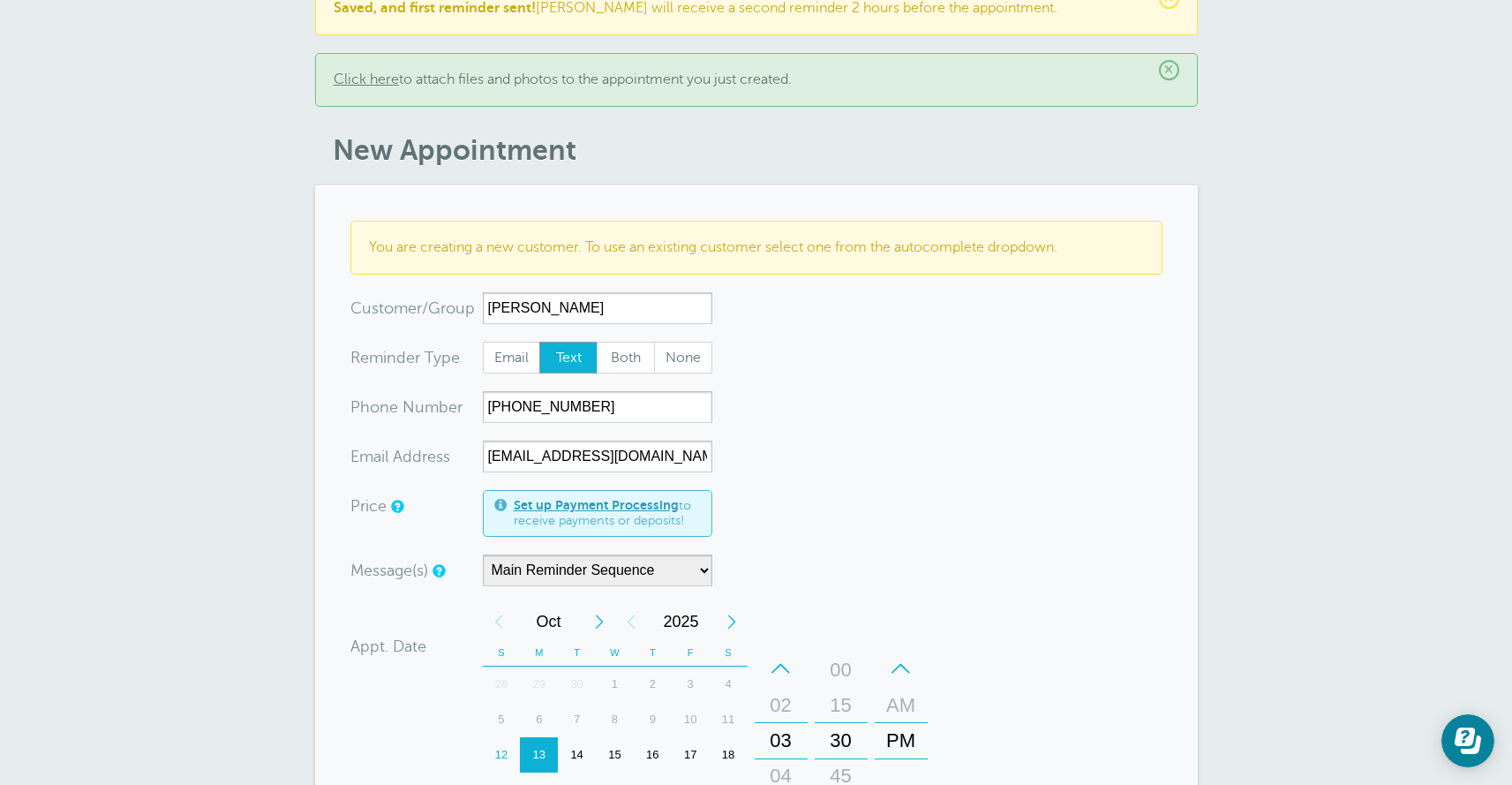
scroll to position [75, 0]
click at [618, 359] on span "Both" at bounding box center [626, 357] width 57 height 30
click at [618, 364] on span "Both" at bounding box center [626, 357] width 57 height 30
click at [635, 372] on span "Both" at bounding box center [626, 357] width 57 height 30
click at [597, 341] on input "Both" at bounding box center [596, 341] width 1 height 1
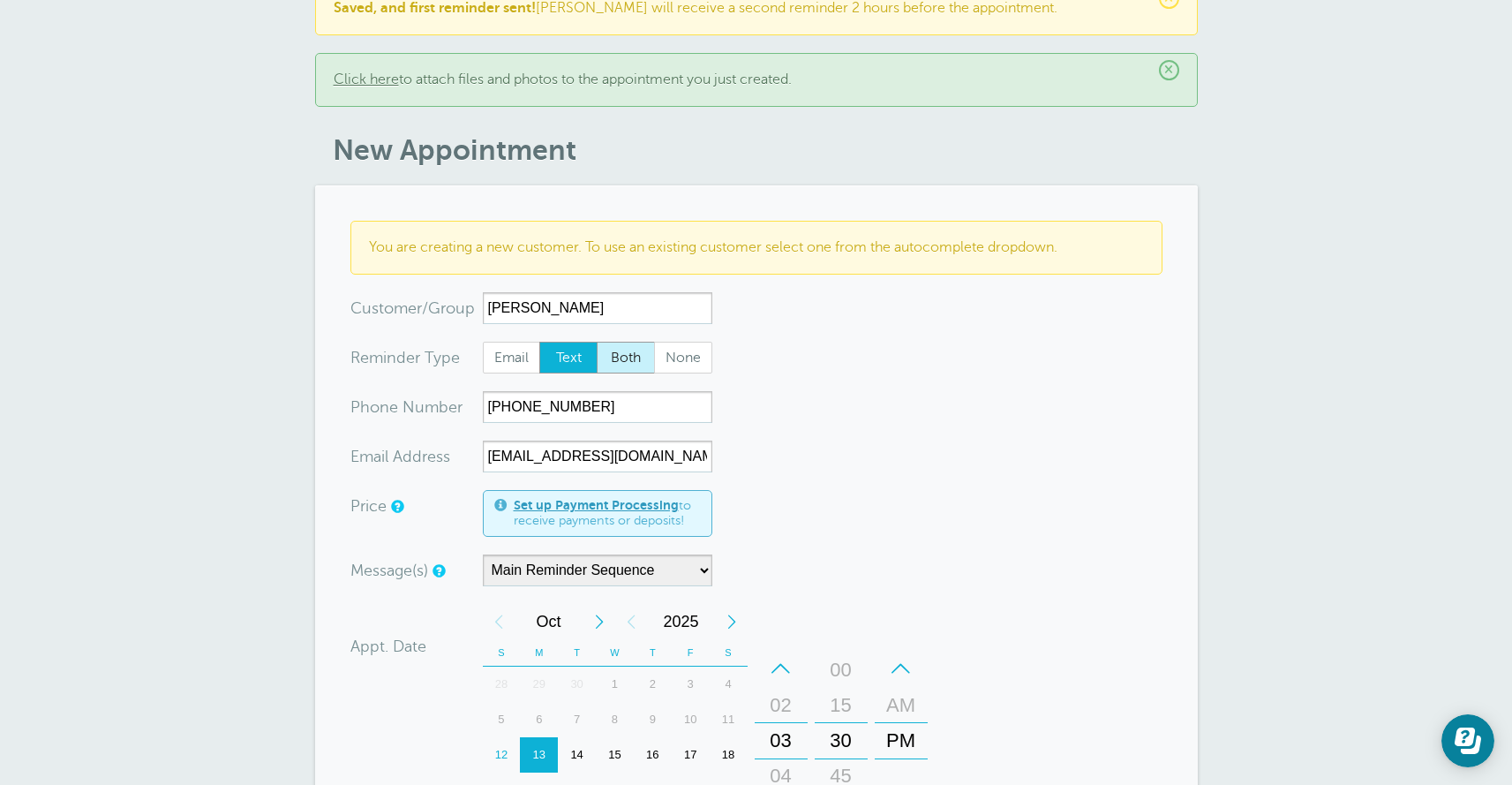
radio input "true"
click at [627, 356] on span "Both" at bounding box center [626, 357] width 57 height 30
click at [597, 341] on input "Both" at bounding box center [596, 341] width 1 height 1
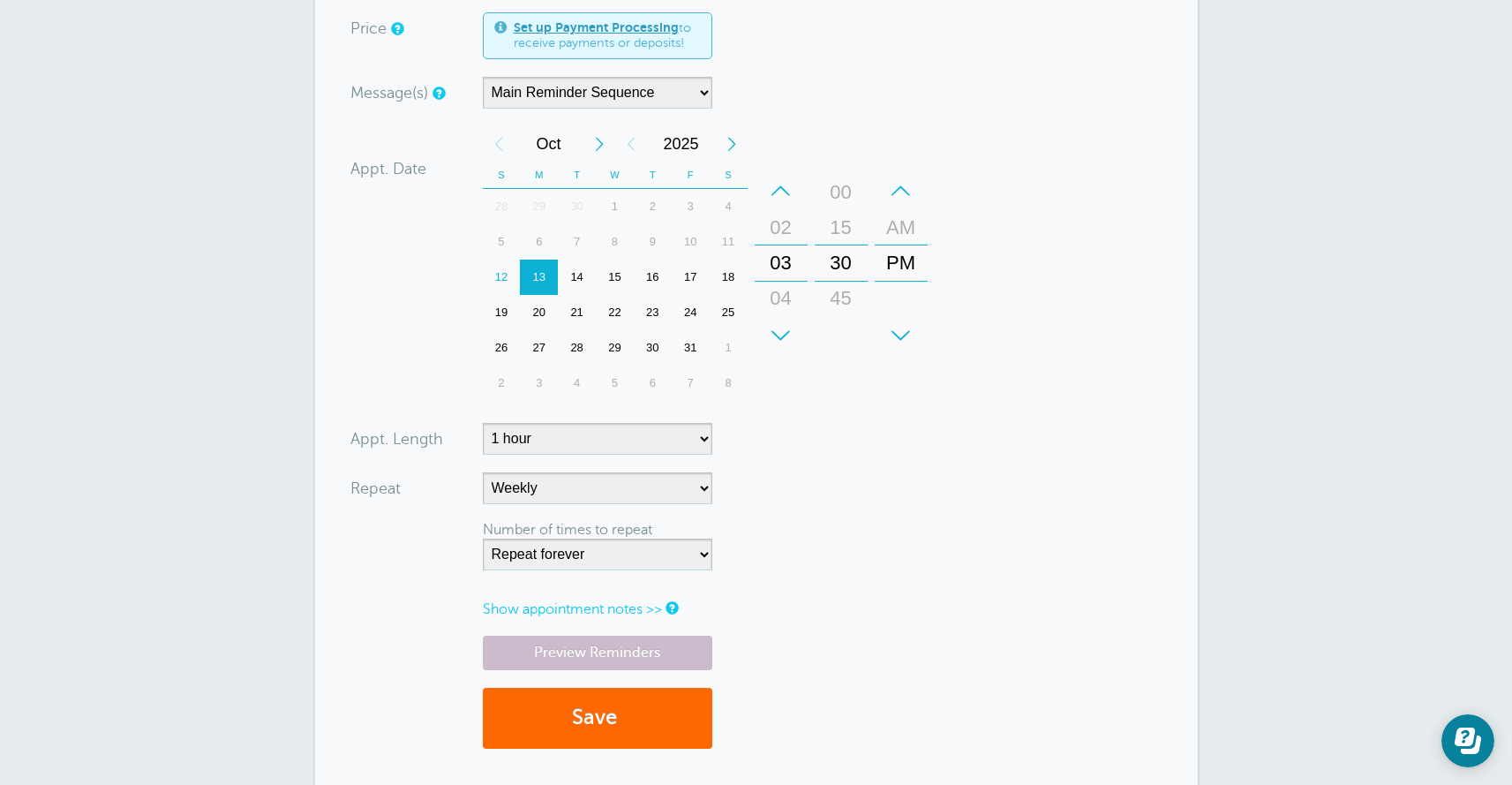
scroll to position [557, 0]
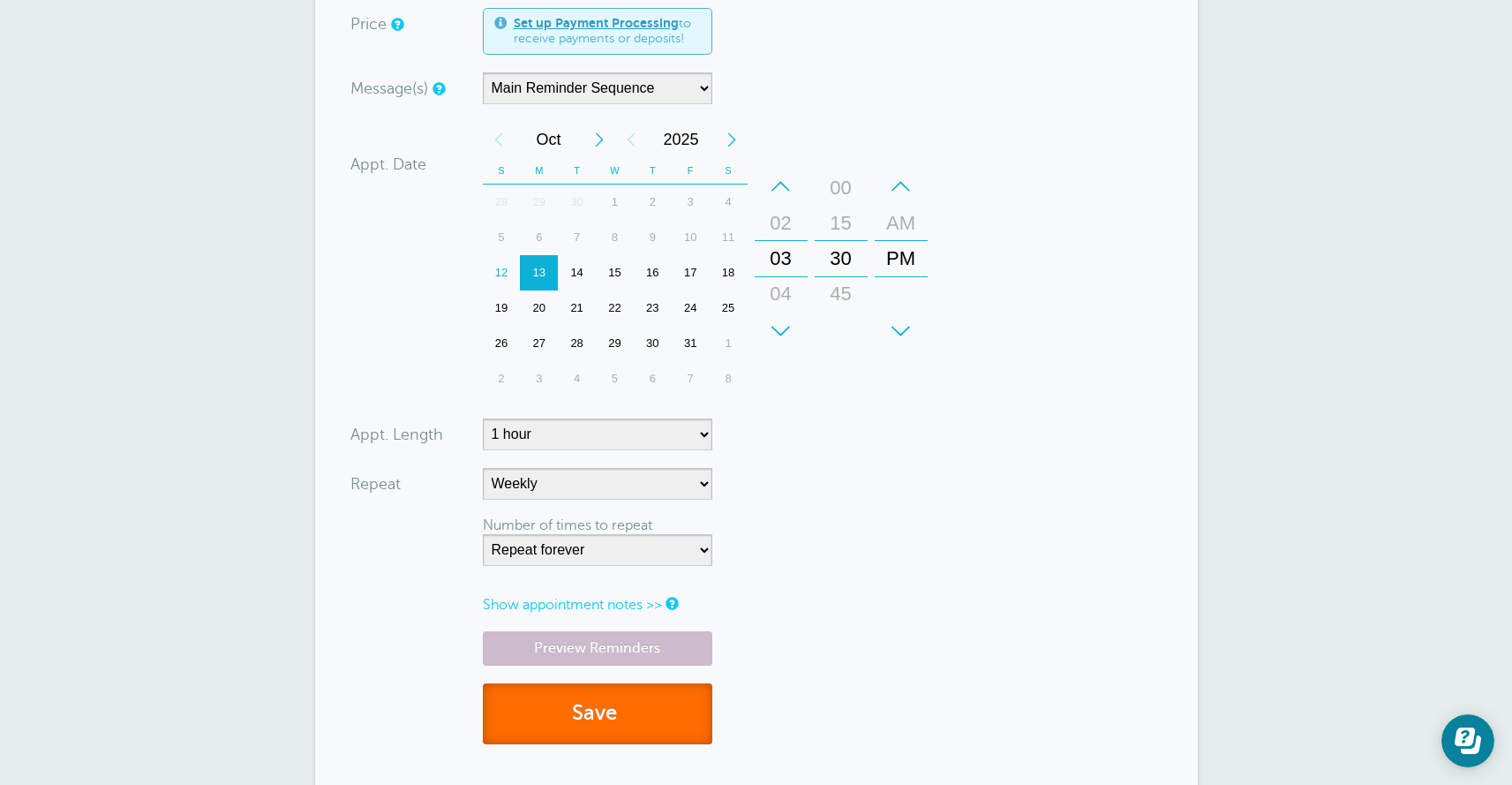
click at [584, 710] on button "Save" at bounding box center [597, 714] width 229 height 61
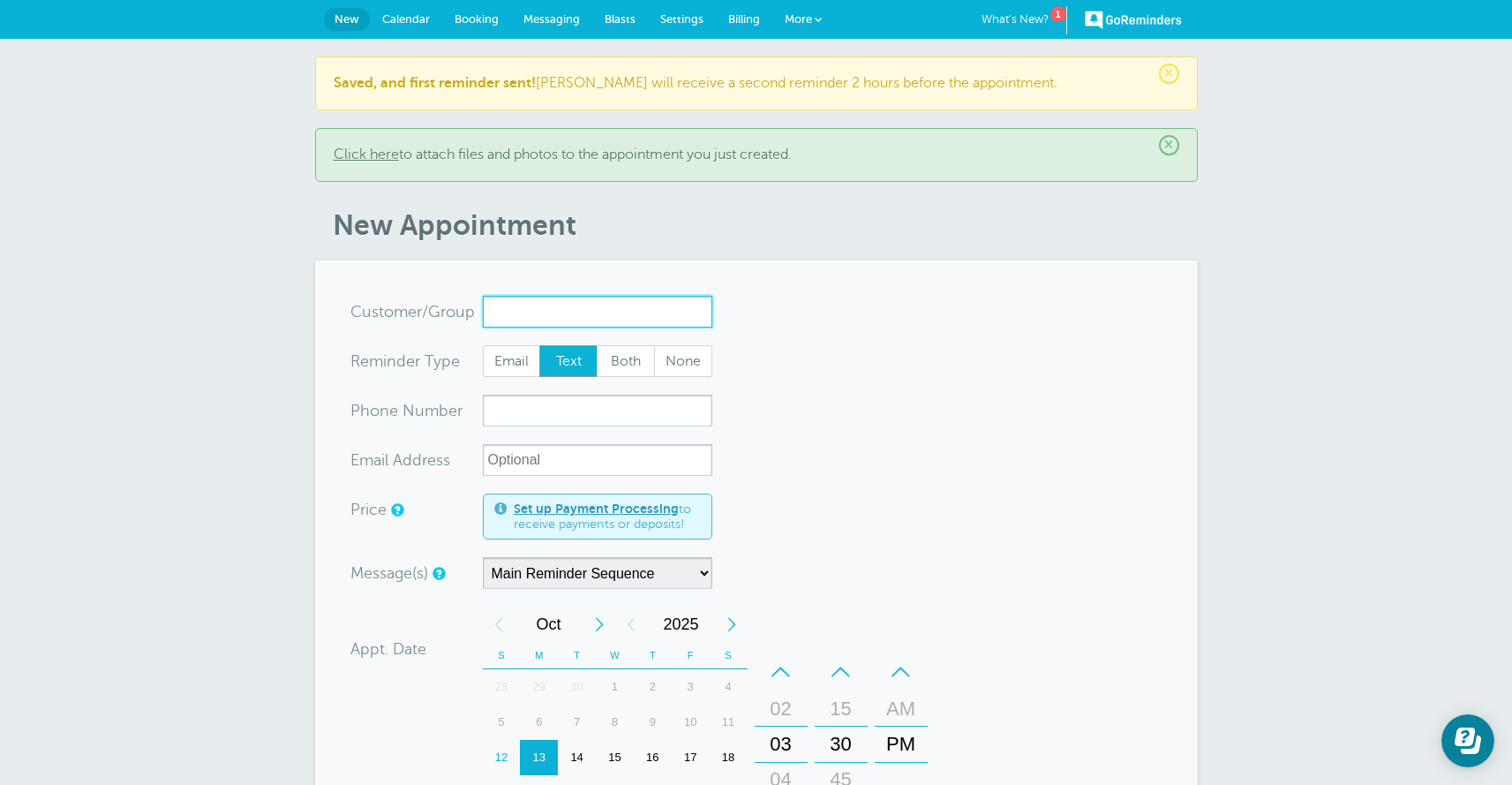
paste input "3214990025"
type input "3214990025"
drag, startPoint x: 585, startPoint y: 308, endPoint x: 434, endPoint y: 282, distance: 153.2
click at [440, 289] on section "You are creating a new customer. To use an existing customer select one from th…" at bounding box center [756, 732] width 882 height 943
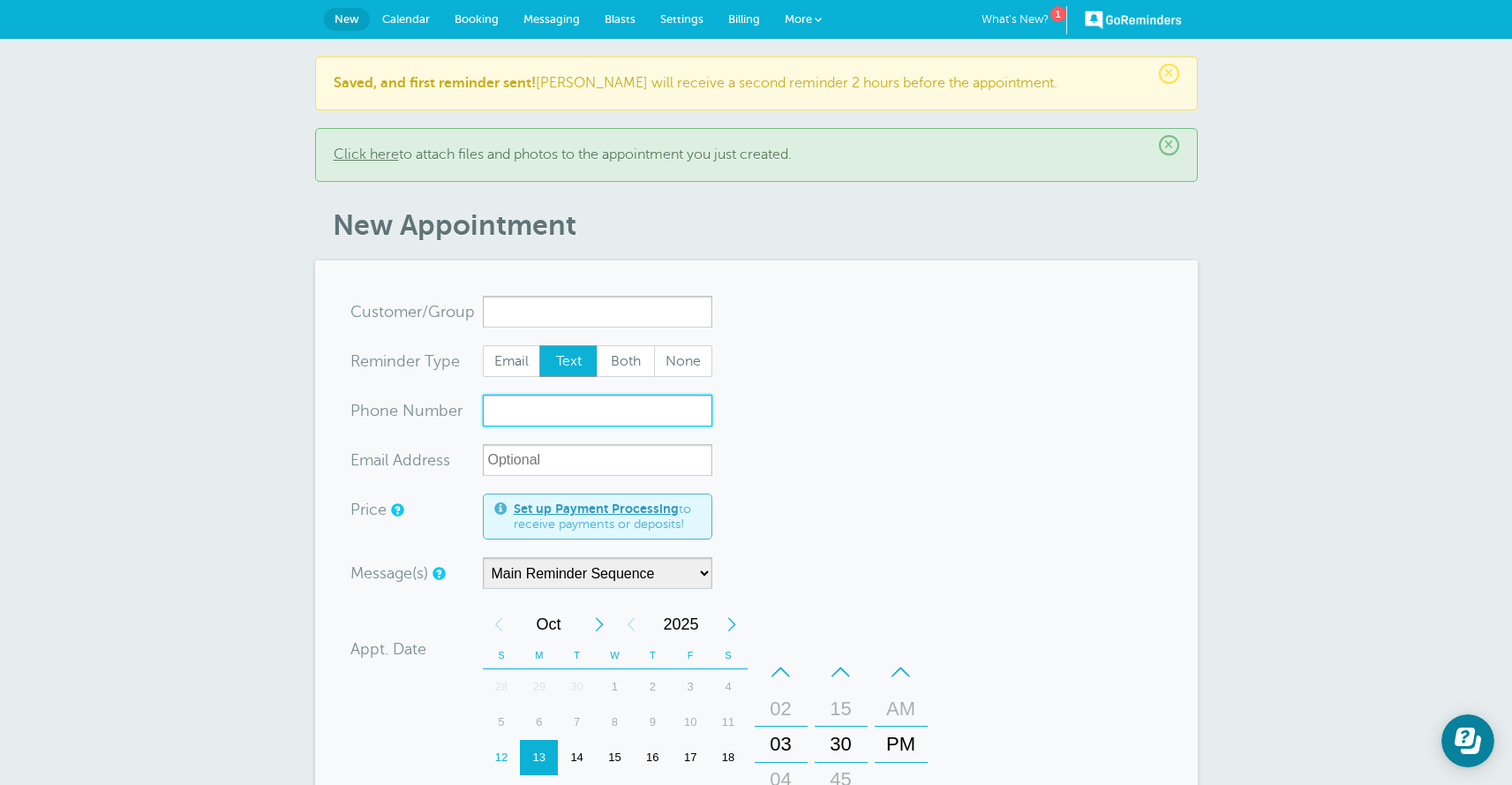
click at [560, 413] on input "xxx-no-autofill" at bounding box center [597, 410] width 229 height 32
paste input "3214990025"
type input "3214990025"
click at [519, 459] on input "xx-no-autofill" at bounding box center [597, 459] width 229 height 32
paste input "[PERSON_NAME][EMAIL_ADDRESS][DOMAIN_NAME]"
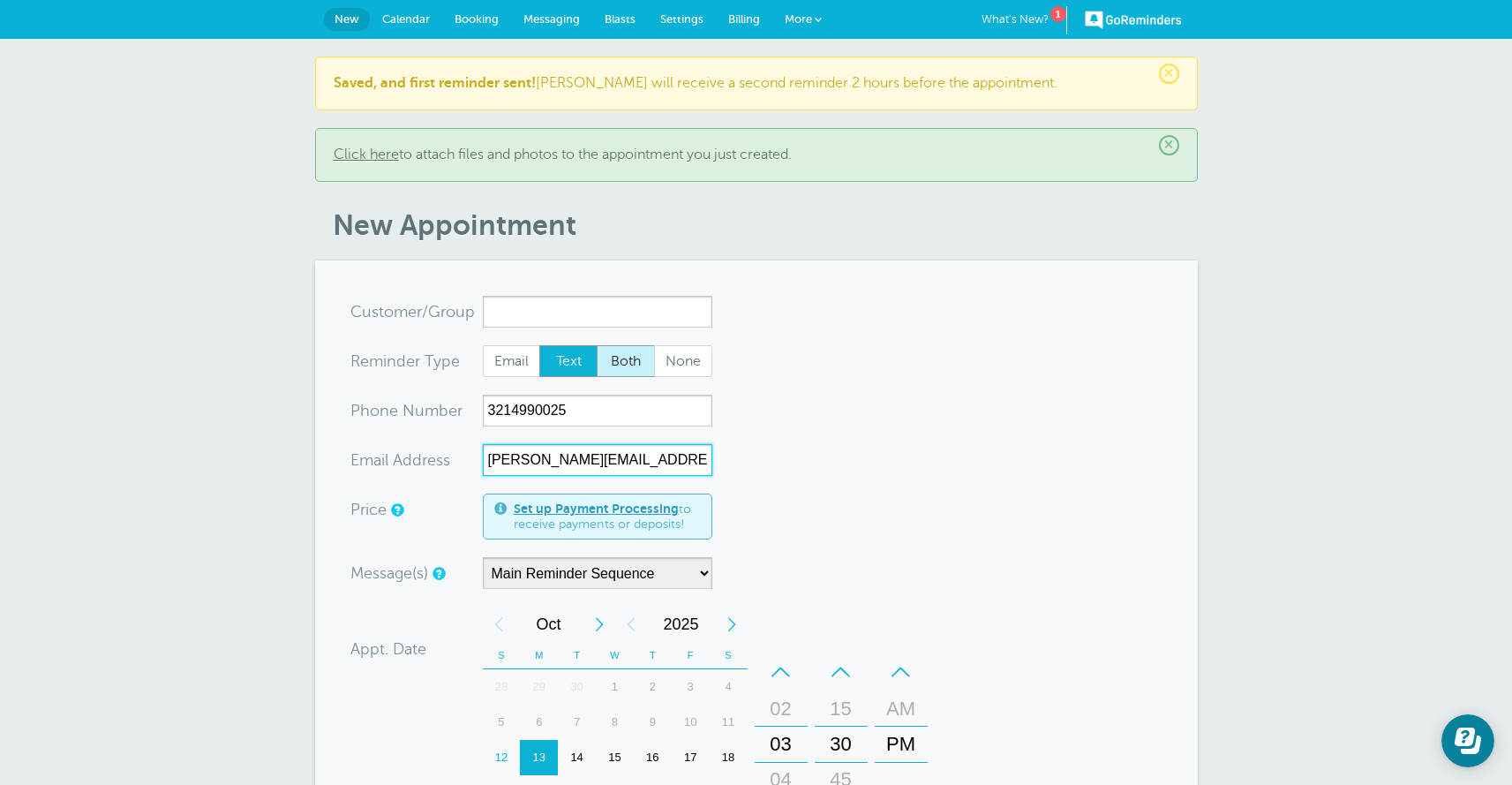
type input "[PERSON_NAME][EMAIL_ADDRESS][DOMAIN_NAME]"
click at [624, 362] on span "Both" at bounding box center [626, 360] width 57 height 30
click at [623, 362] on span "Both" at bounding box center [626, 360] width 57 height 30
click at [597, 345] on input "Both" at bounding box center [596, 344] width 1 height 1
radio input "true"
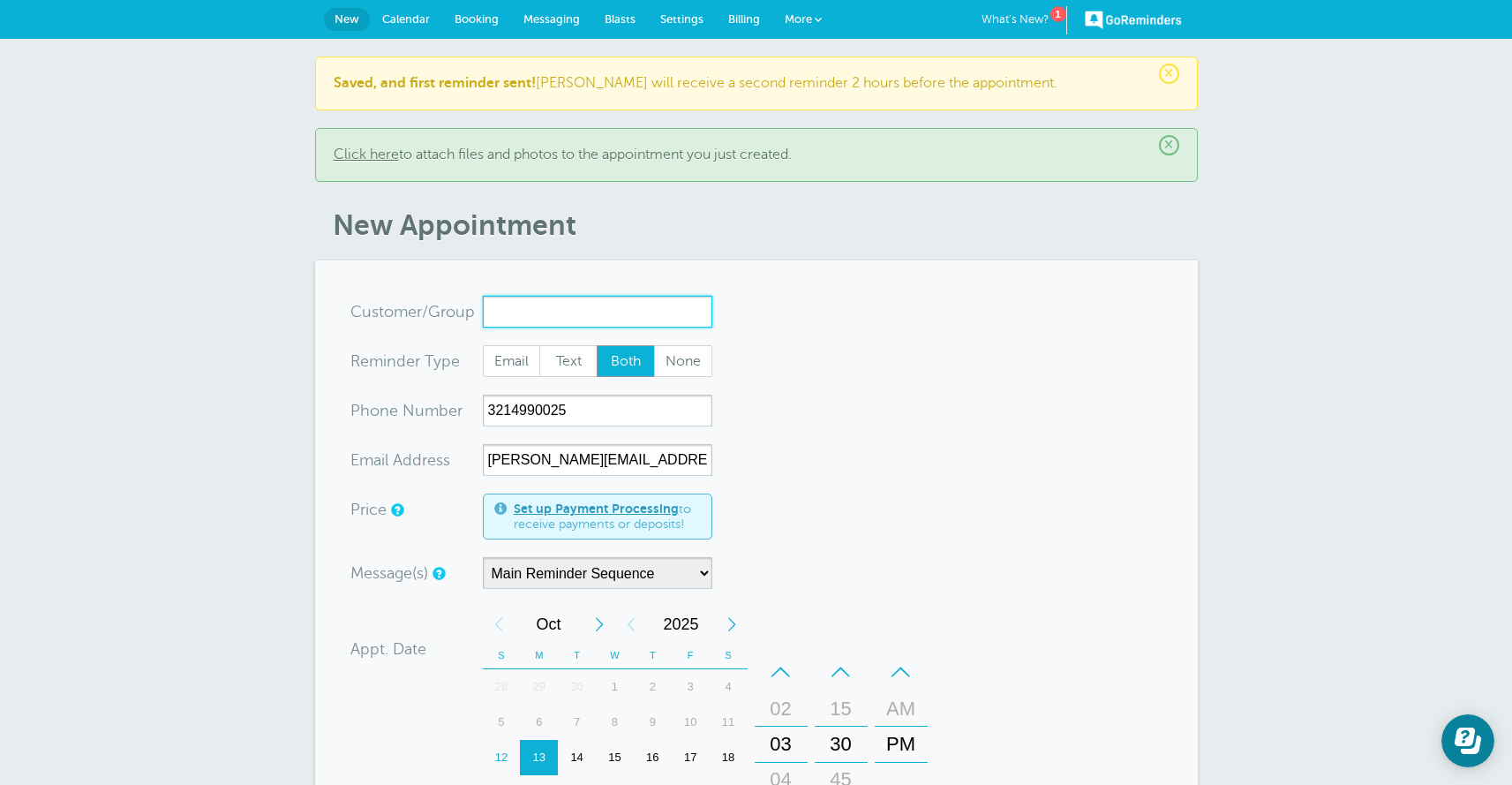
click at [500, 311] on input "x-no-autofill" at bounding box center [597, 312] width 229 height 32
paste input "Estefanía [PERSON_NAME]"
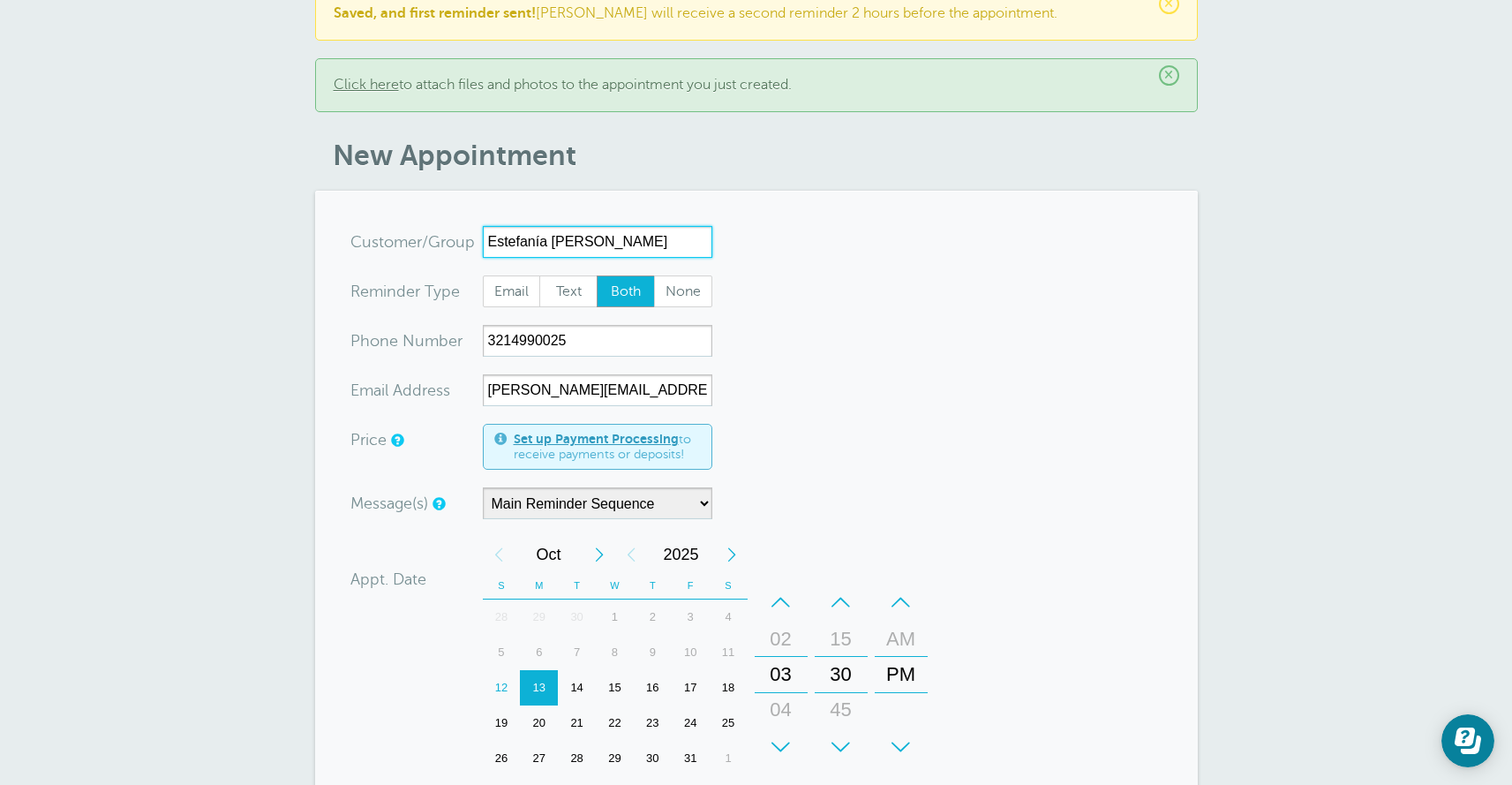
scroll to position [95, 0]
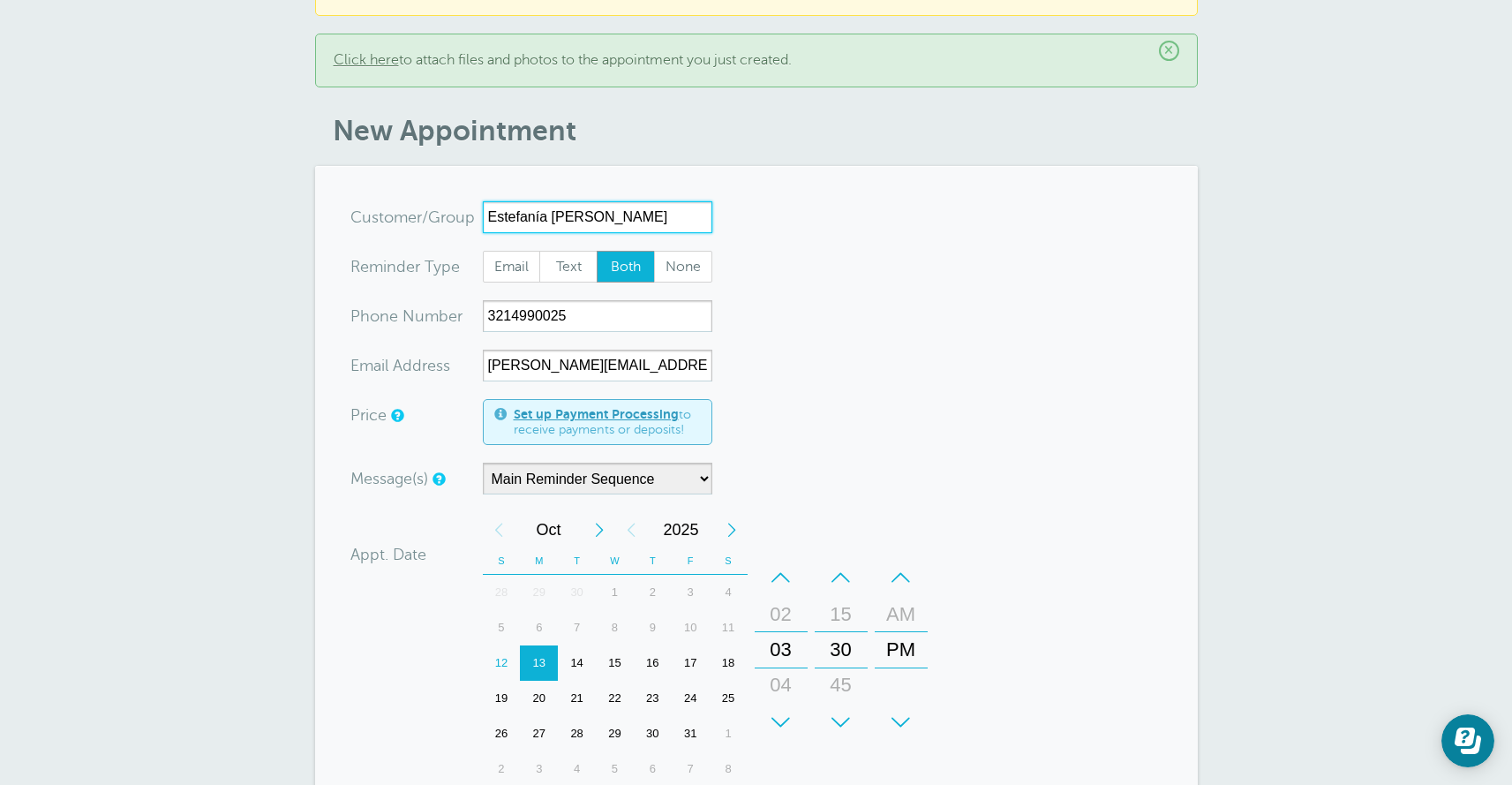
type input "Estefanía [PERSON_NAME]"
click at [780, 685] on div "04" at bounding box center [781, 684] width 42 height 35
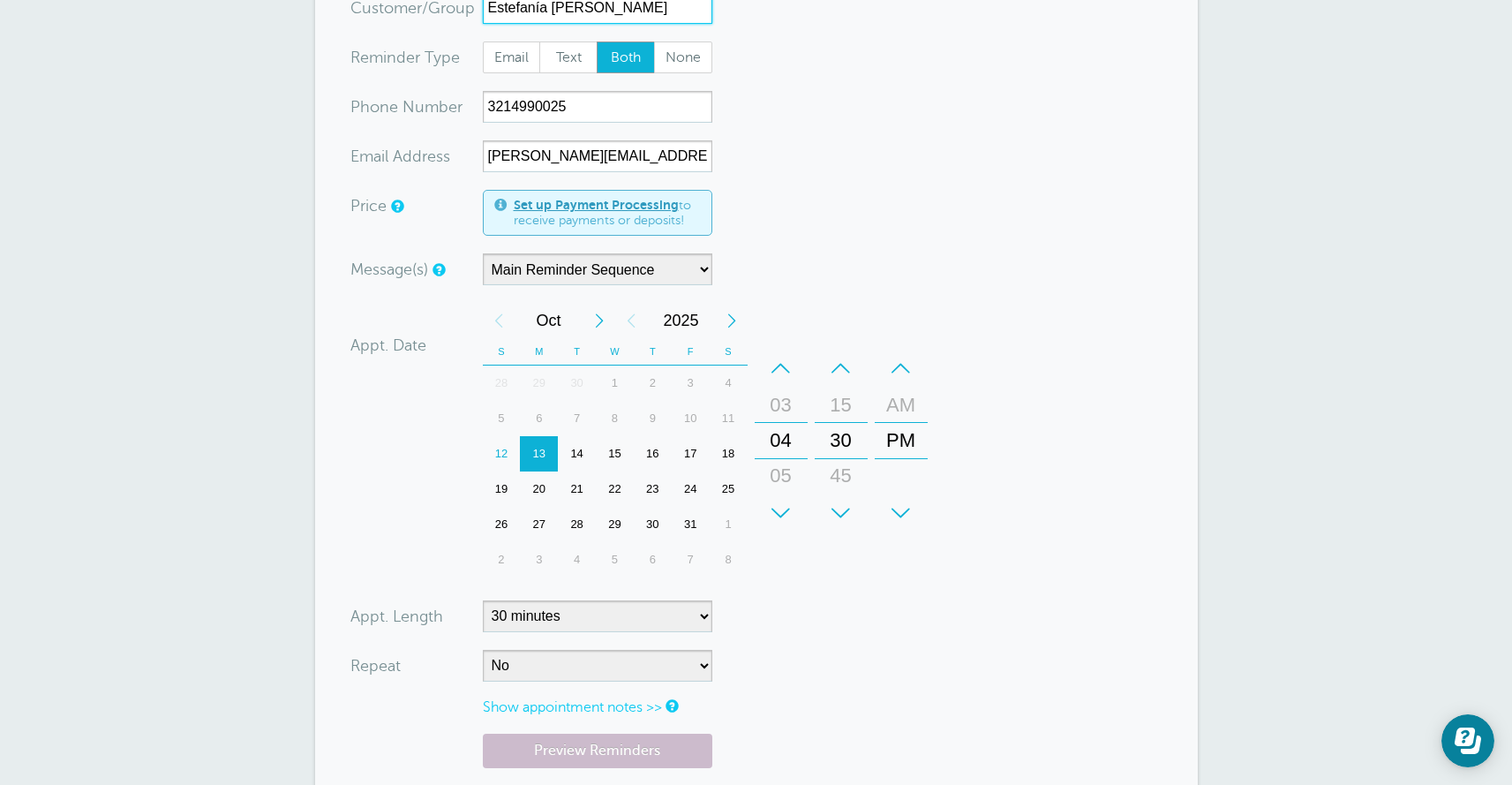
scroll to position [321, 0]
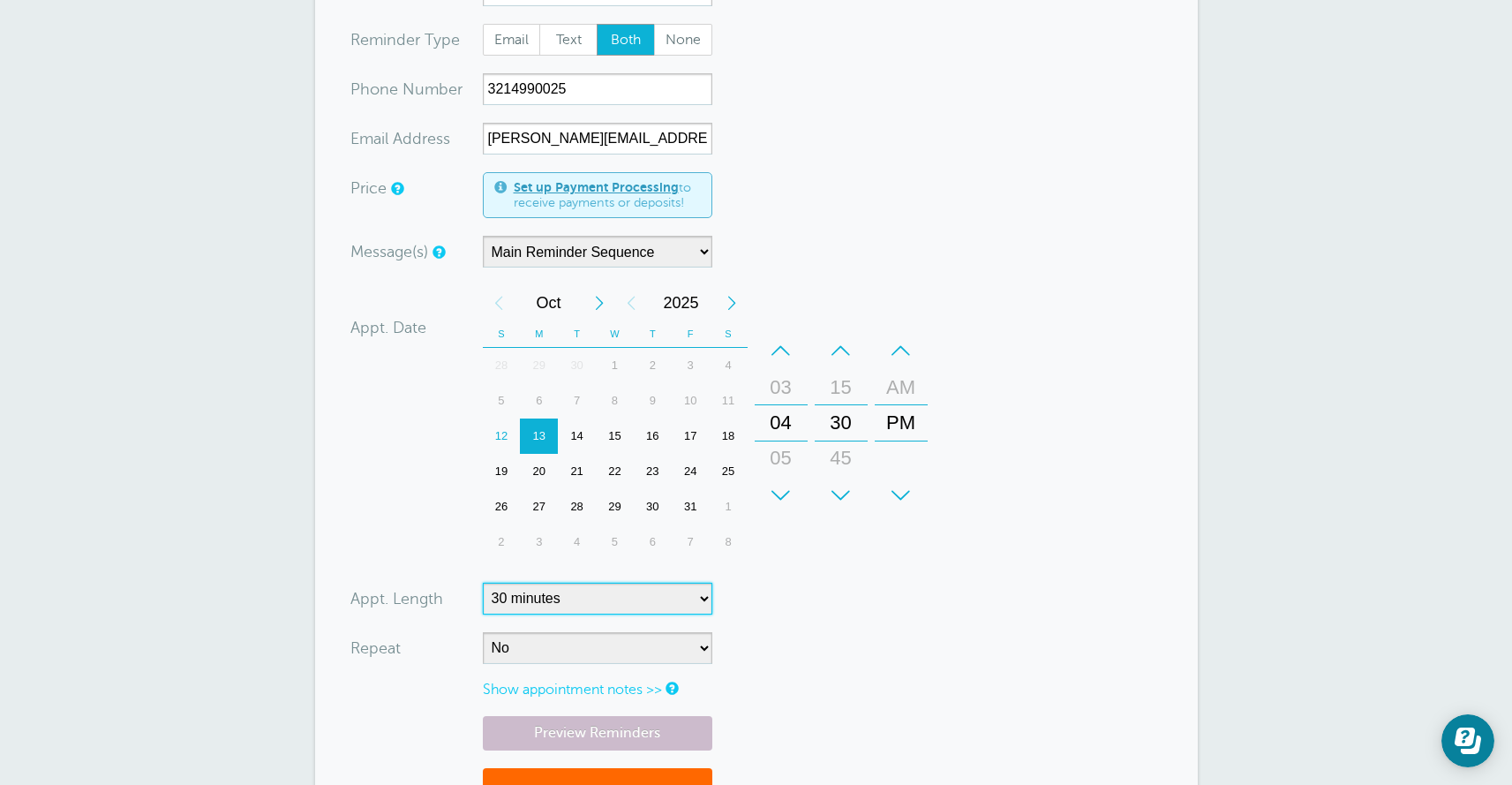
click at [538, 611] on select "5 minutes 10 minutes 15 minutes 20 minutes 25 minutes 30 minutes 35 minutes 40 …" at bounding box center [597, 598] width 229 height 32
select select "60"
click at [483, 583] on select "5 minutes 10 minutes 15 minutes 20 minutes 25 minutes 30 minutes 35 minutes 40 …" at bounding box center [597, 598] width 229 height 32
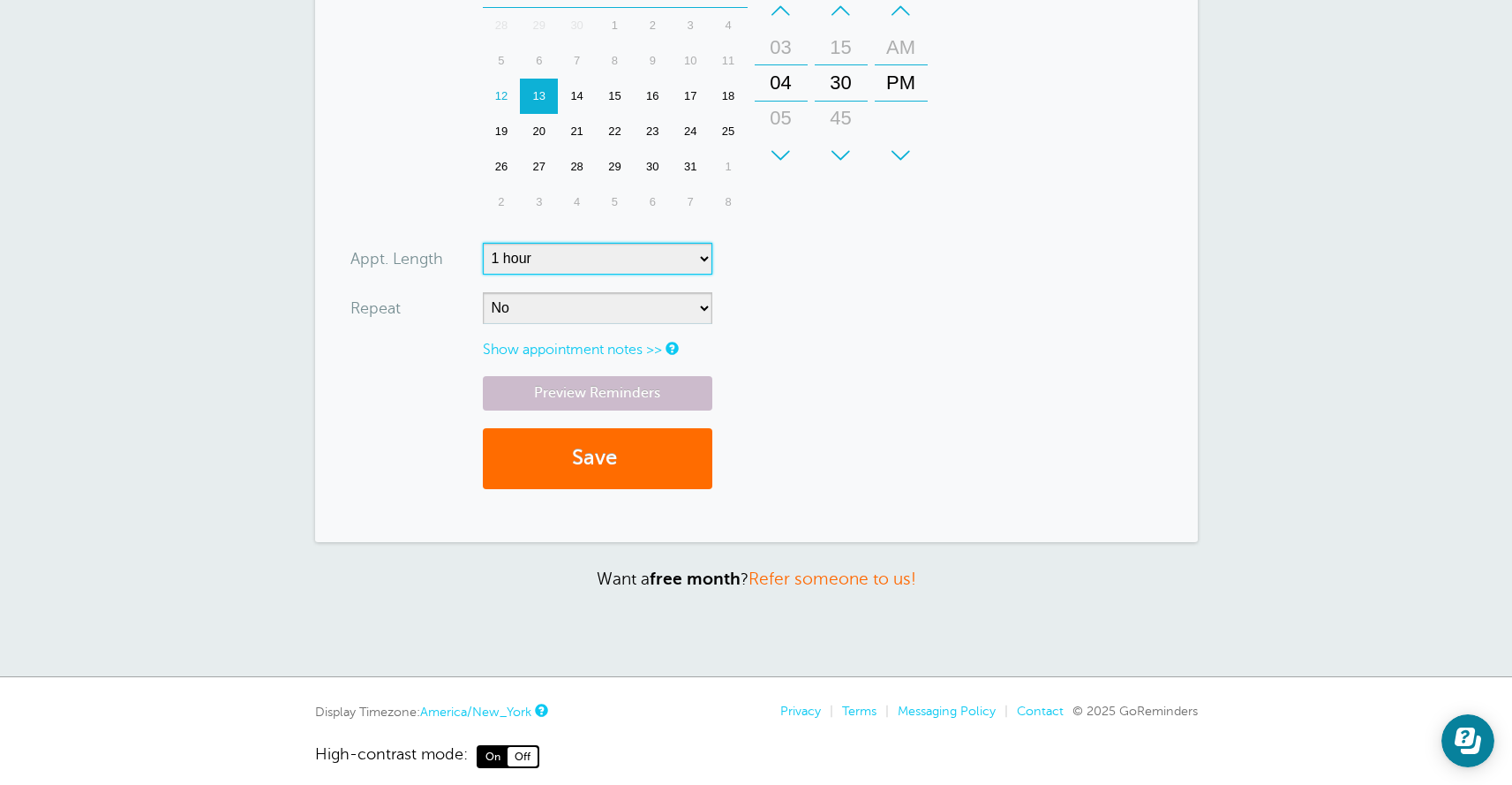
scroll to position [664, 0]
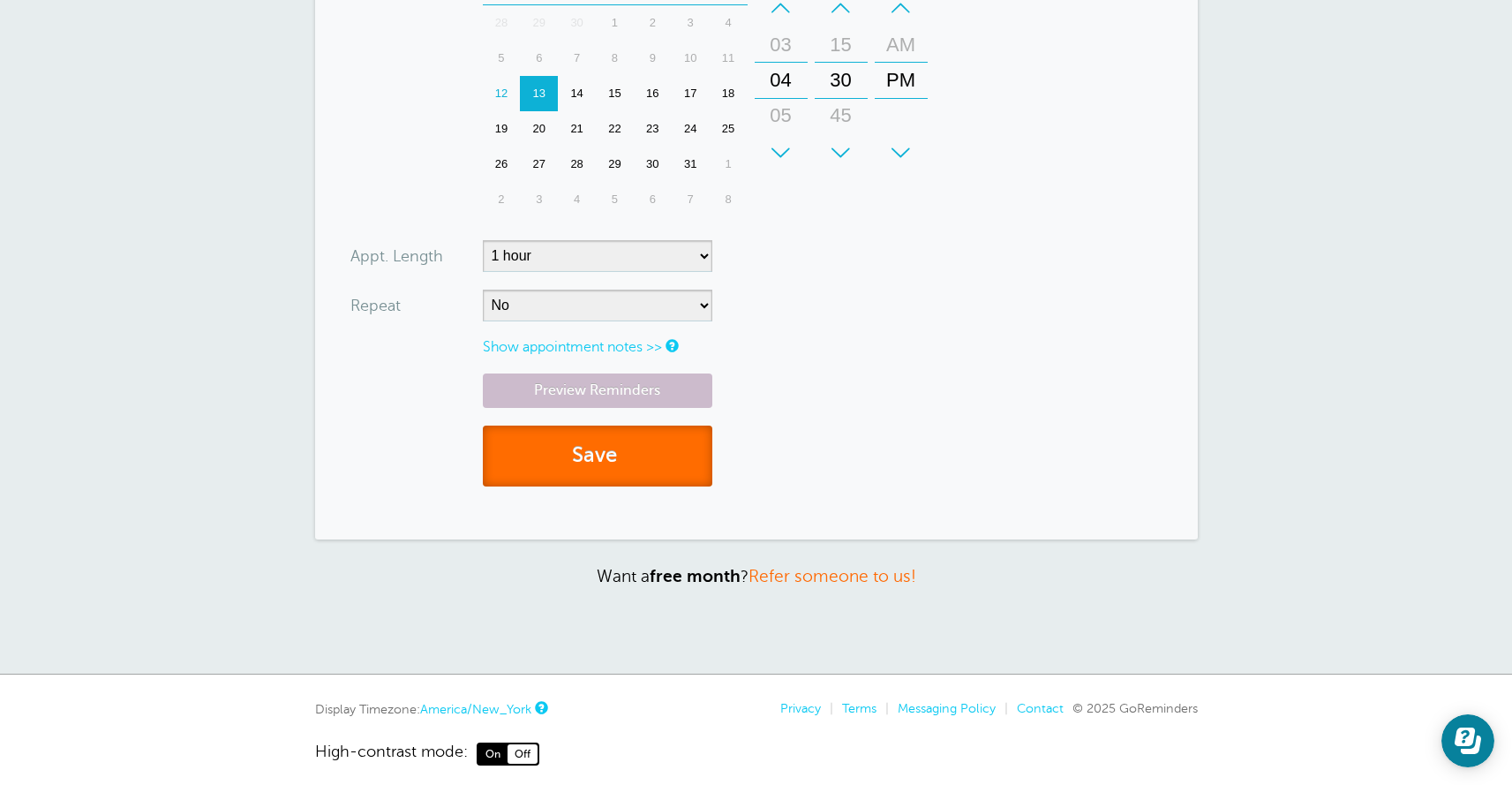
click at [542, 470] on button "Save" at bounding box center [597, 456] width 229 height 61
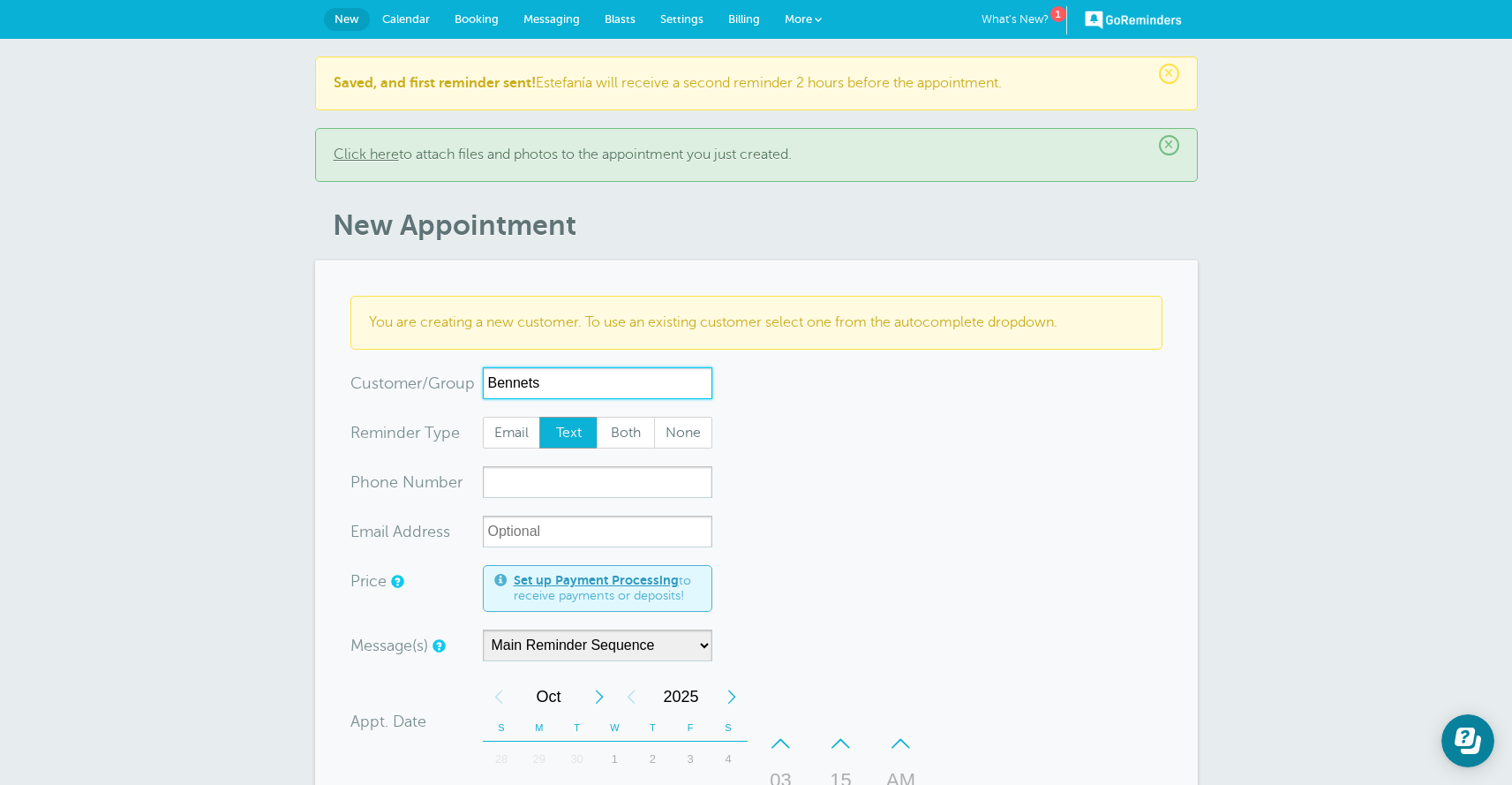
type input "Bennets"
click at [627, 440] on span "Both" at bounding box center [626, 432] width 57 height 30
click at [597, 417] on input "Both" at bounding box center [596, 416] width 1 height 1
radio input "true"
click at [572, 378] on input "Bennets" at bounding box center [597, 382] width 229 height 32
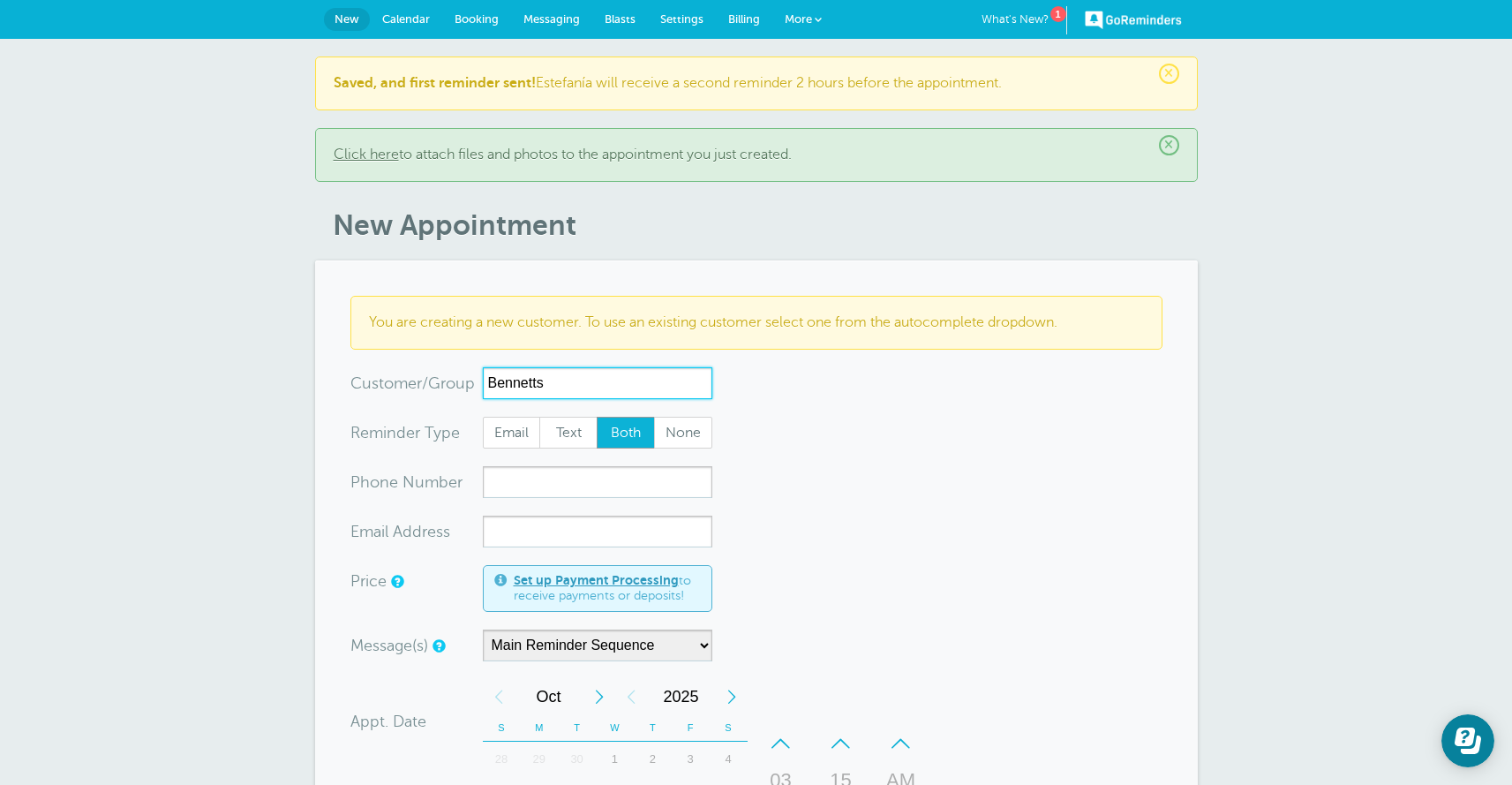
type input "Bennetts"
click at [518, 533] on input "xx-no-autofill" at bounding box center [597, 531] width 229 height 32
paste input "mjb2t@yahoo.com"
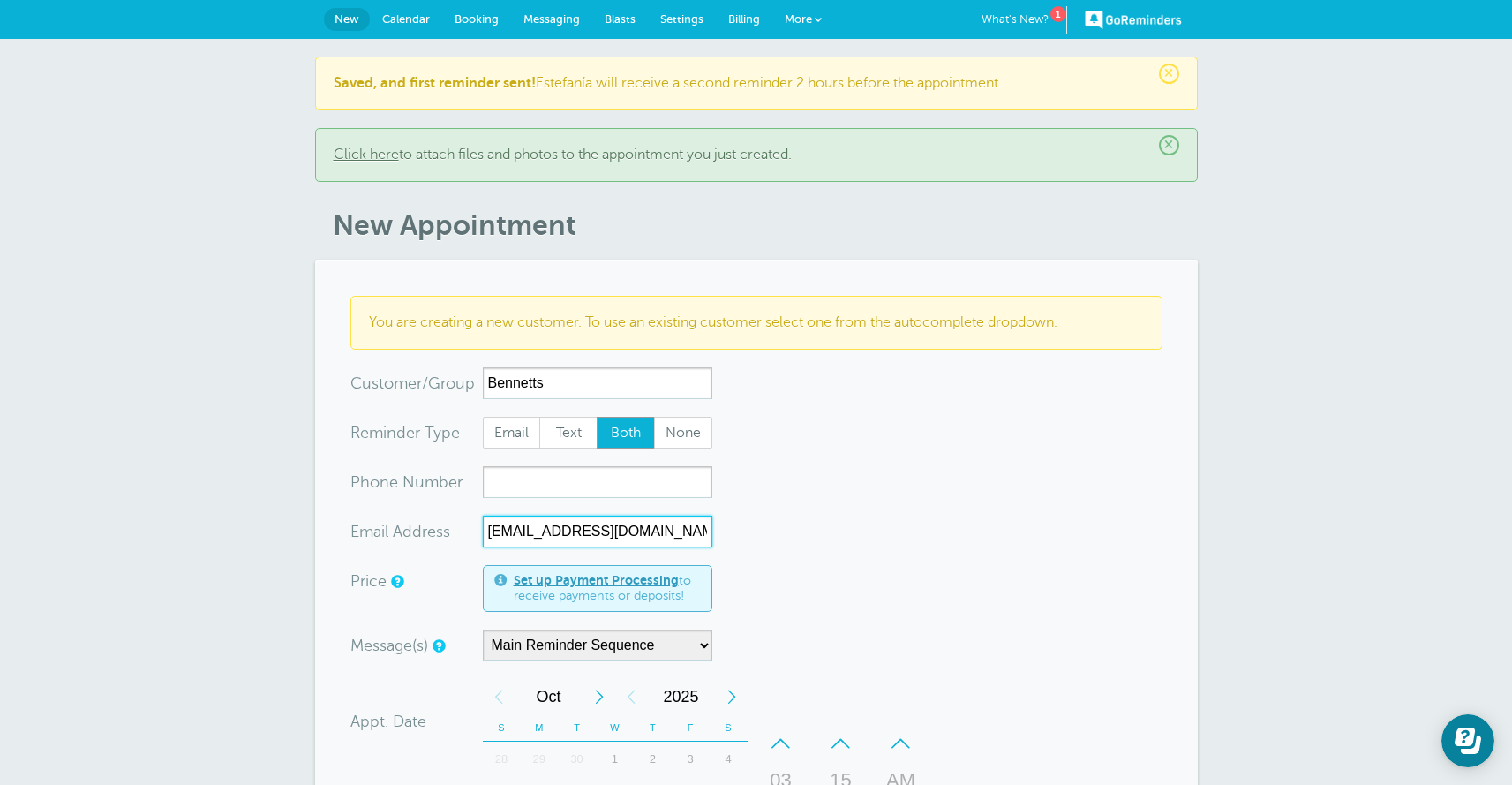
type input "mjb2t@yahoo.com"
click at [493, 480] on input "xxx-no-autofill" at bounding box center [597, 481] width 229 height 32
paste input "615-556-5477"
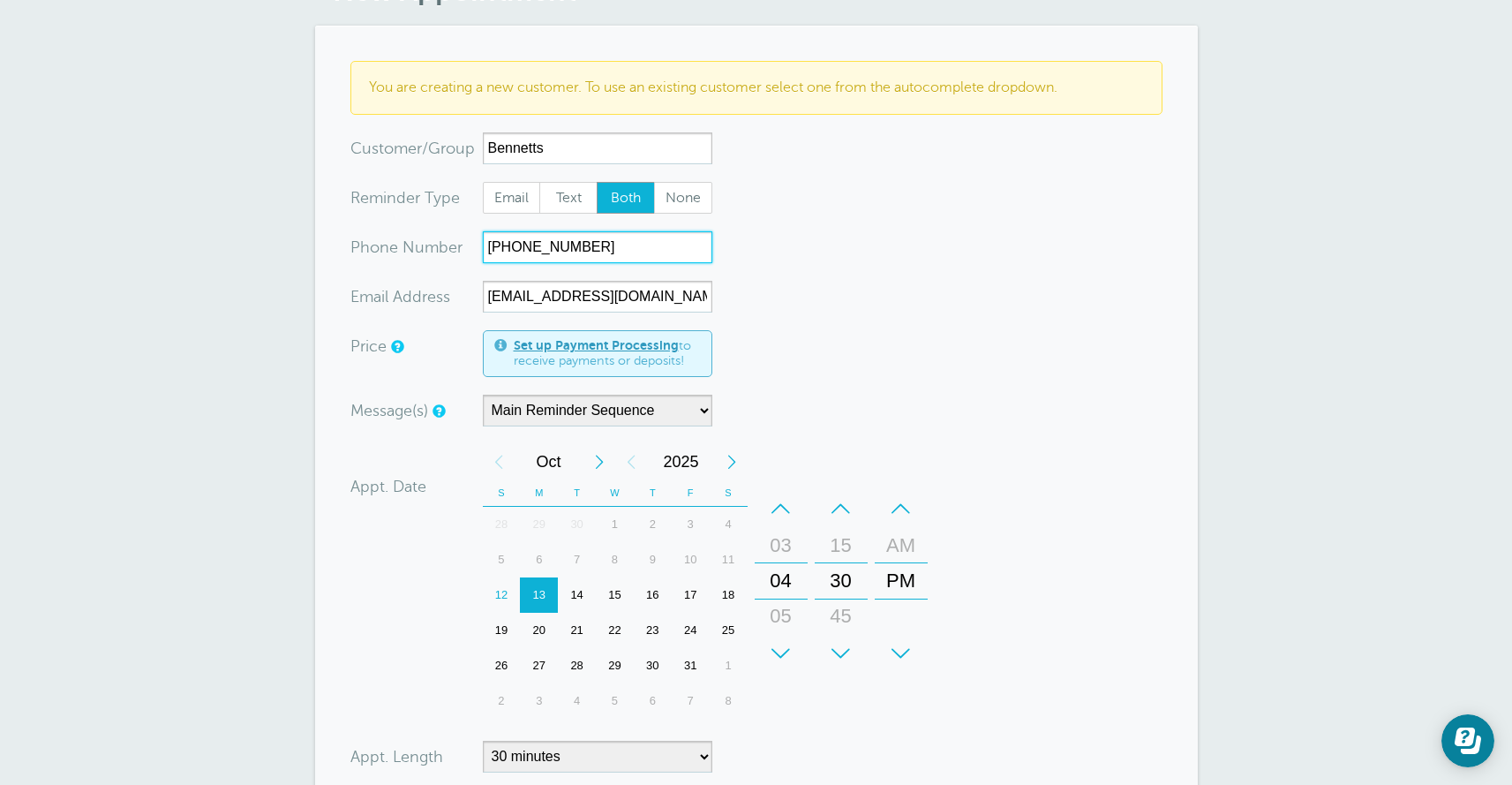
scroll to position [246, 0]
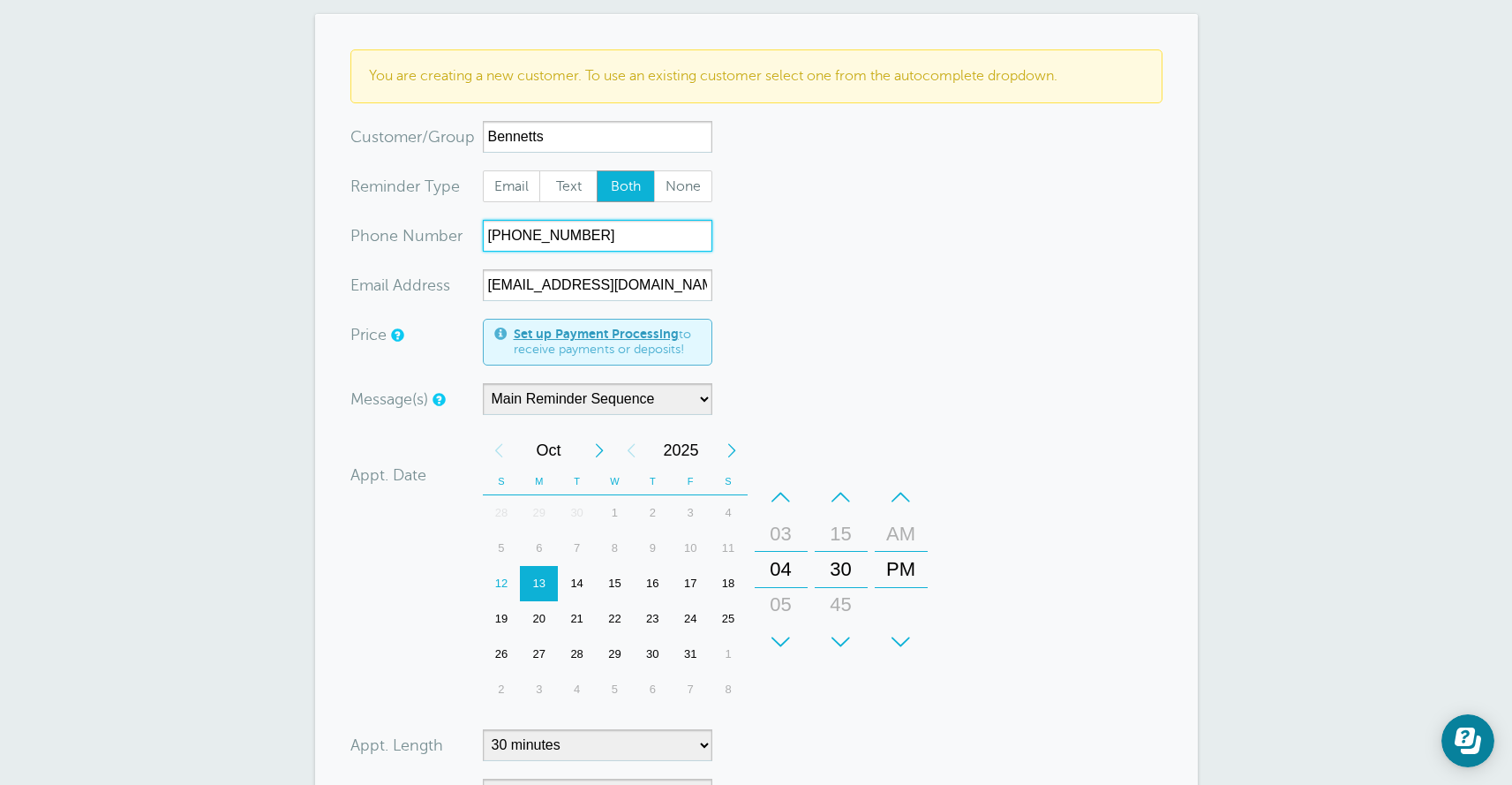
click at [782, 605] on div "05" at bounding box center [781, 604] width 42 height 35
type input "615-556-5477"
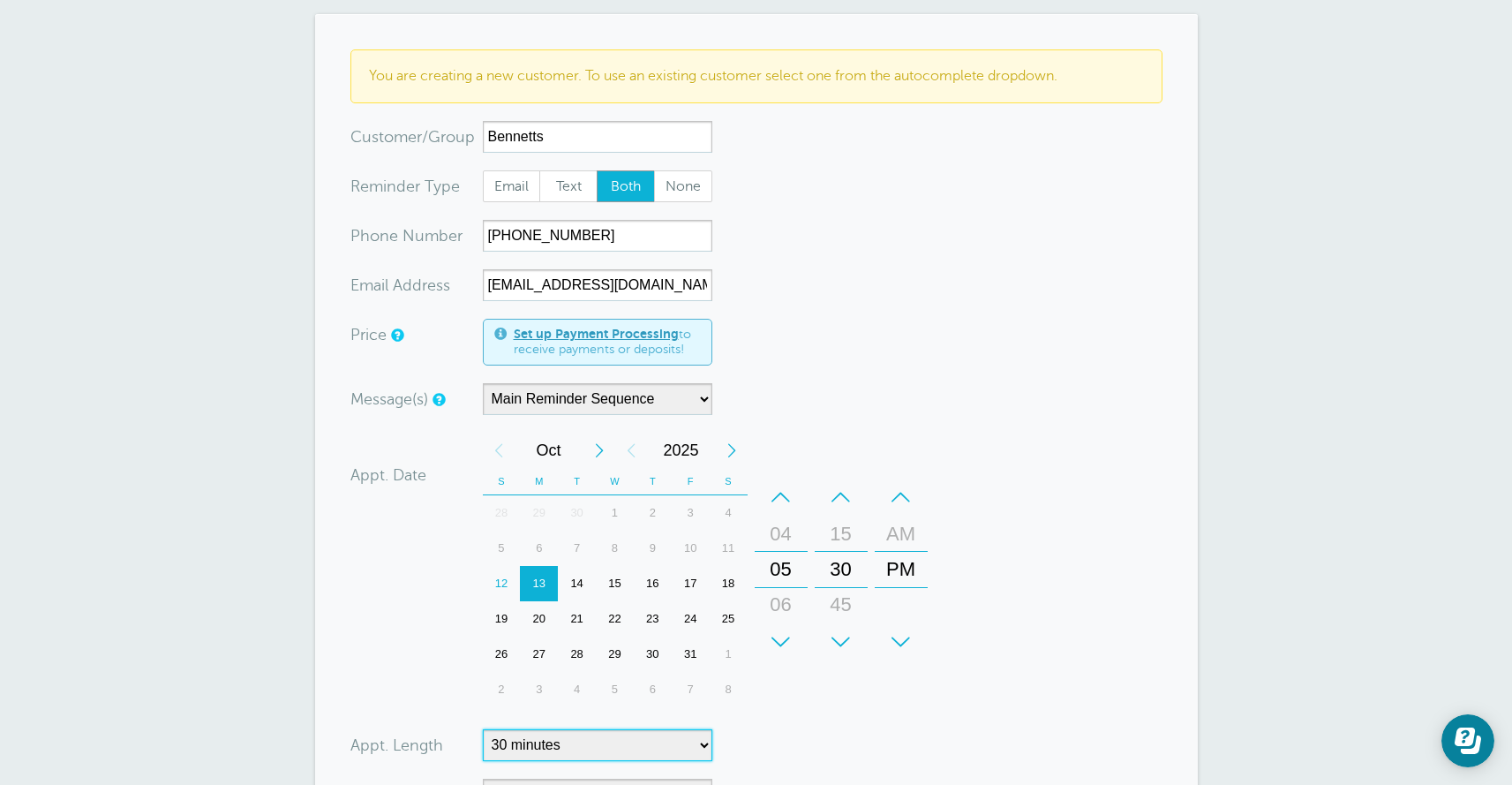
click at [547, 742] on select "5 minutes 10 minutes 15 minutes 20 minutes 25 minutes 30 minutes 35 minutes 40 …" at bounding box center [597, 745] width 229 height 32
select select "180"
click at [483, 729] on select "5 minutes 10 minutes 15 minutes 20 minutes 25 minutes 30 minutes 35 minutes 40 …" at bounding box center [597, 745] width 229 height 32
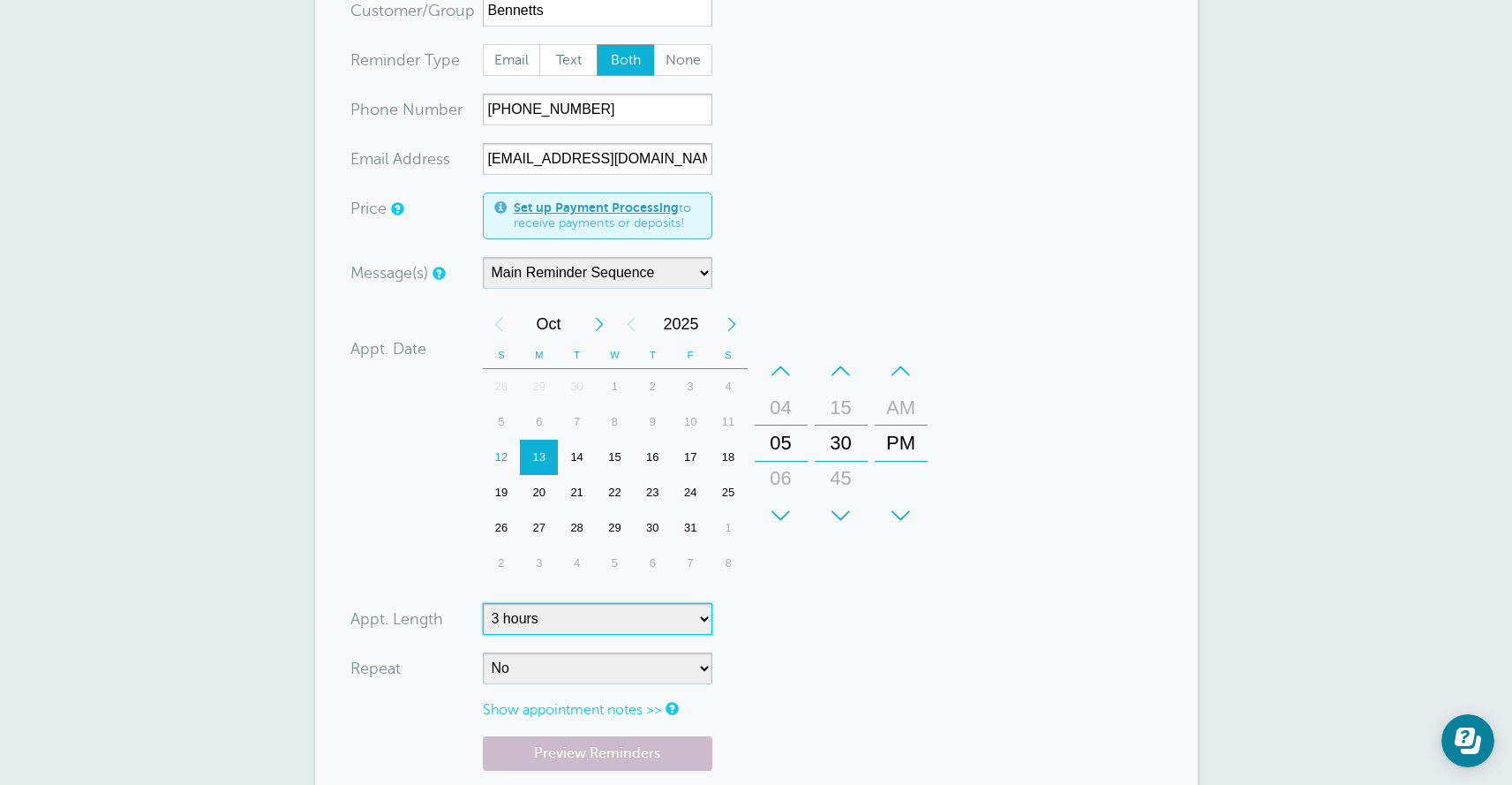
scroll to position [375, 0]
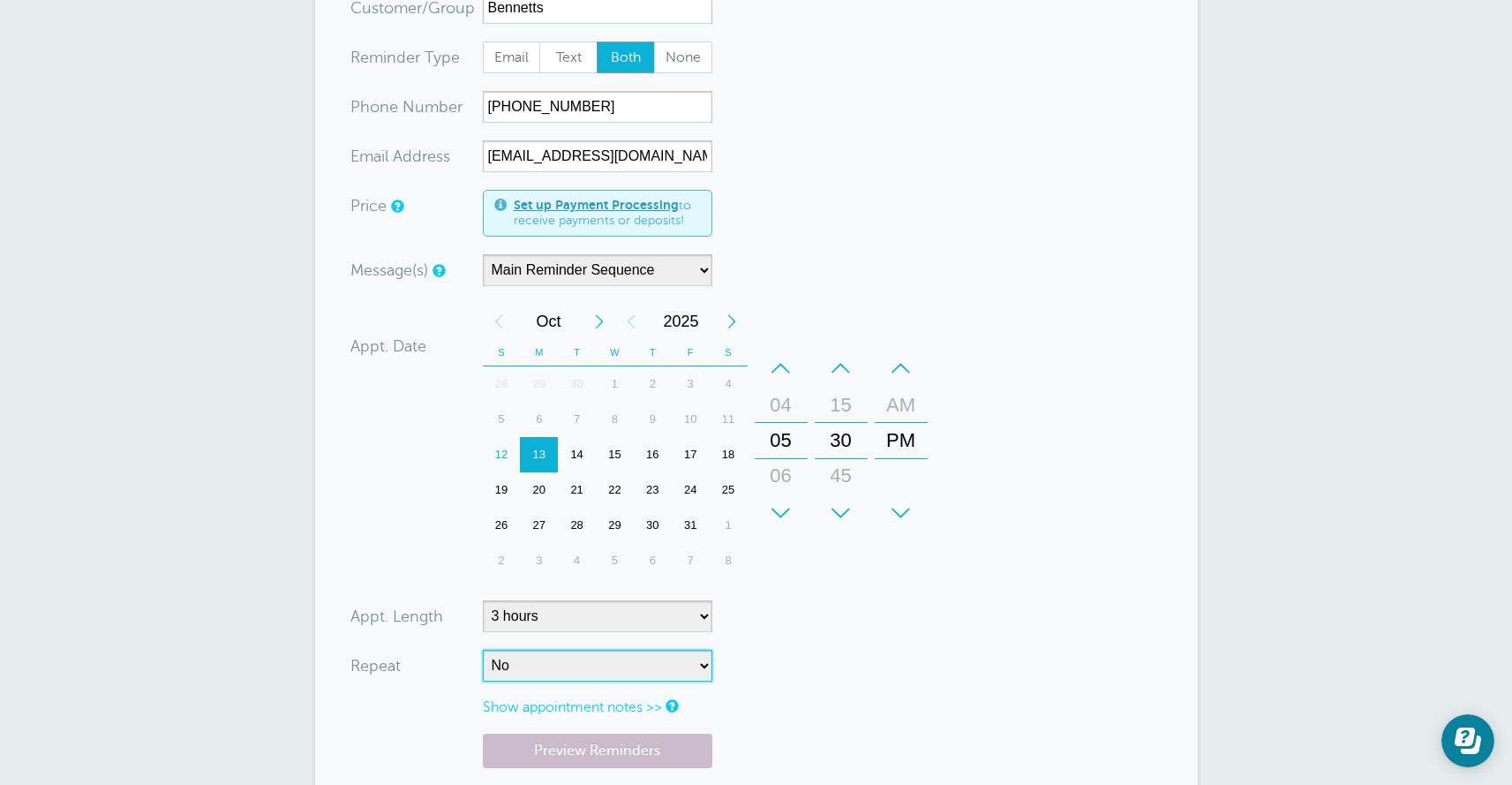
click at [526, 671] on select "No Daily Weekly Every 2 weeks Every 3 weeks Every 4 weeks Monthly Every 5 weeks…" at bounding box center [597, 665] width 229 height 32
select select "RRULE:FREQ=WEEKLY"
click at [483, 650] on select "No Daily Weekly Every 2 weeks Every 3 weeks Every 4 weeks Monthly Every 5 weeks…" at bounding box center [597, 665] width 229 height 32
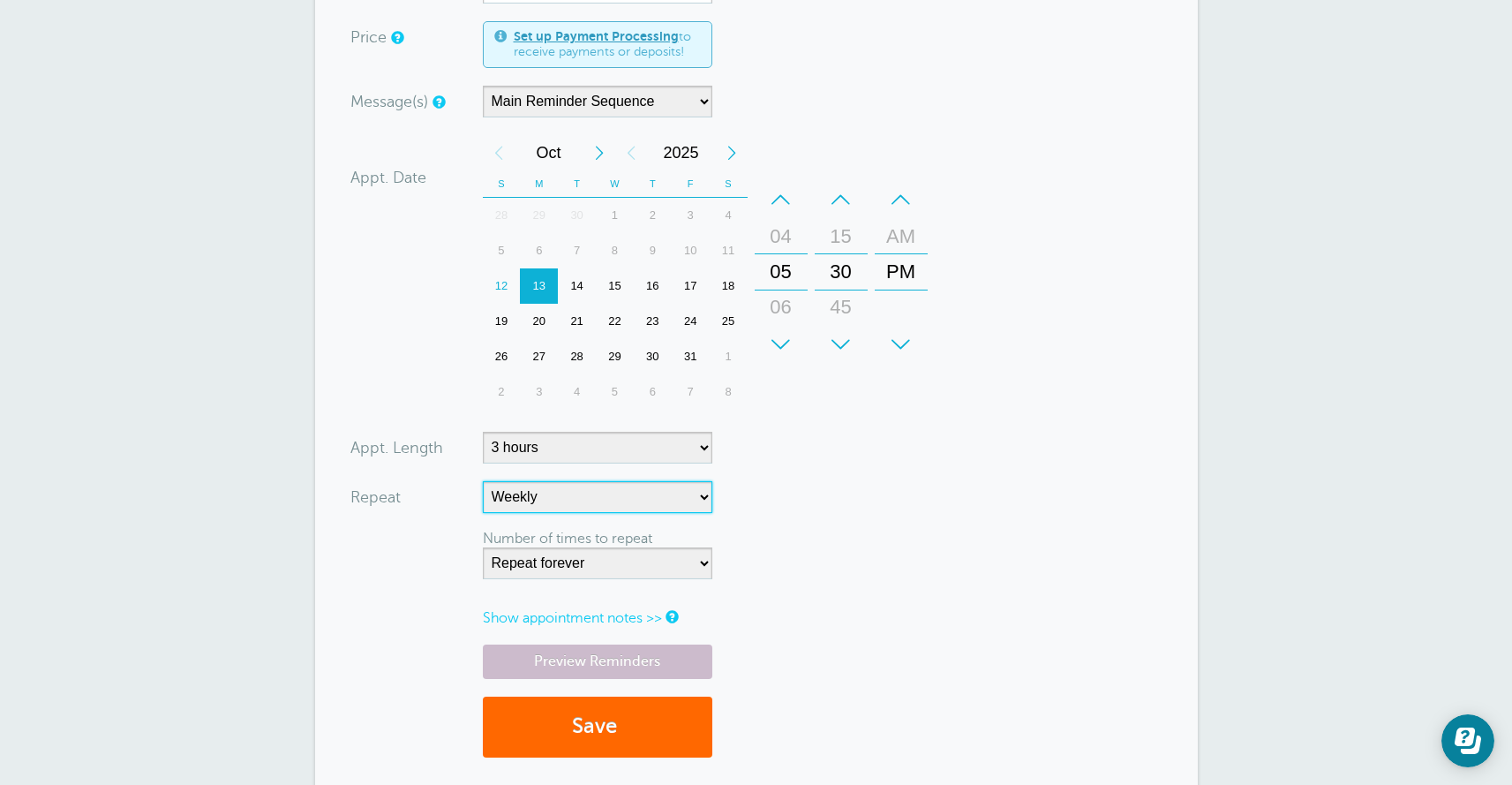
scroll to position [834, 0]
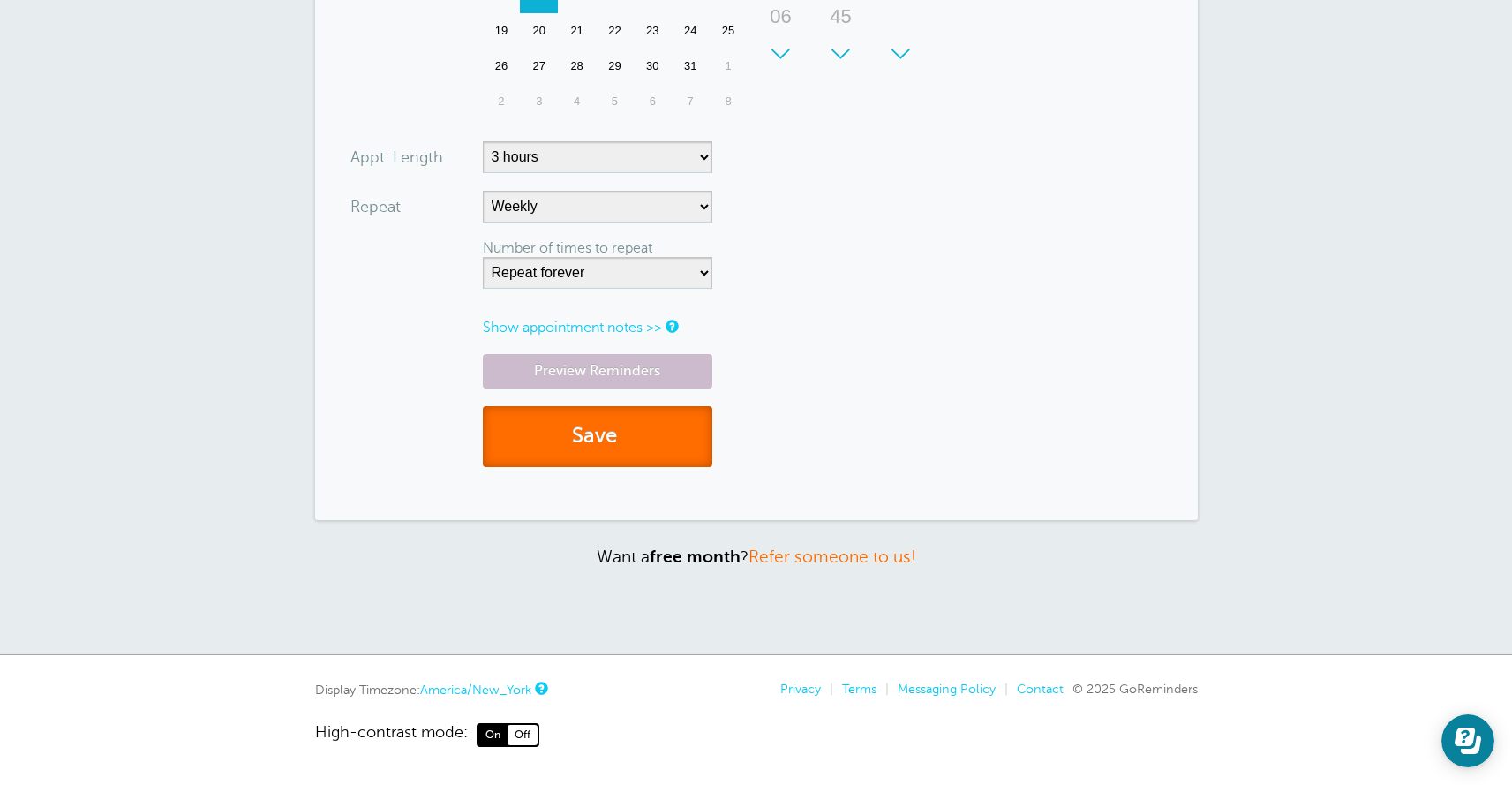
click at [538, 452] on button "Save" at bounding box center [597, 437] width 229 height 61
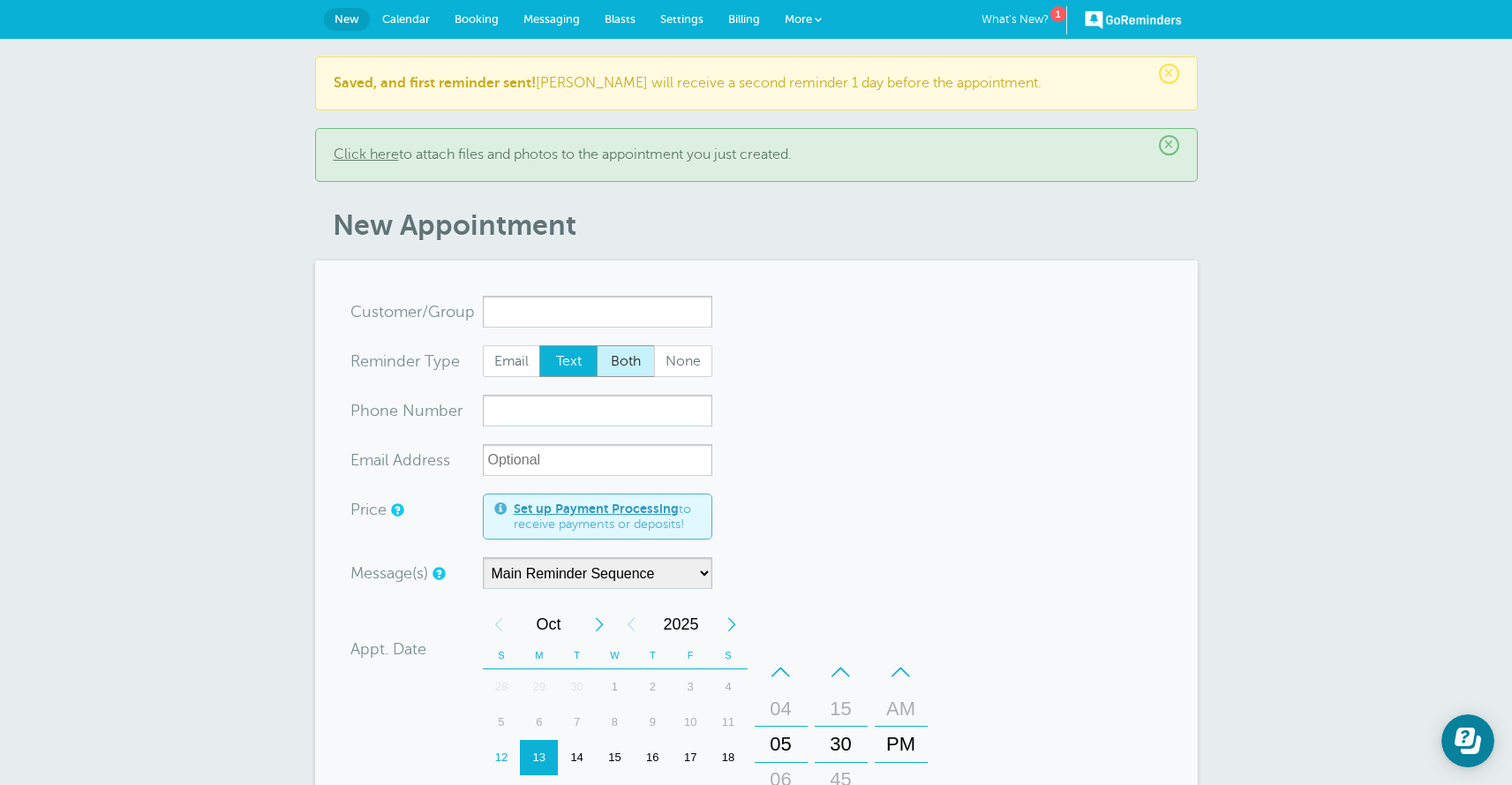
click at [620, 359] on span "Both" at bounding box center [626, 360] width 57 height 30
click at [597, 345] on input "Both" at bounding box center [596, 344] width 1 height 1
radio input "true"
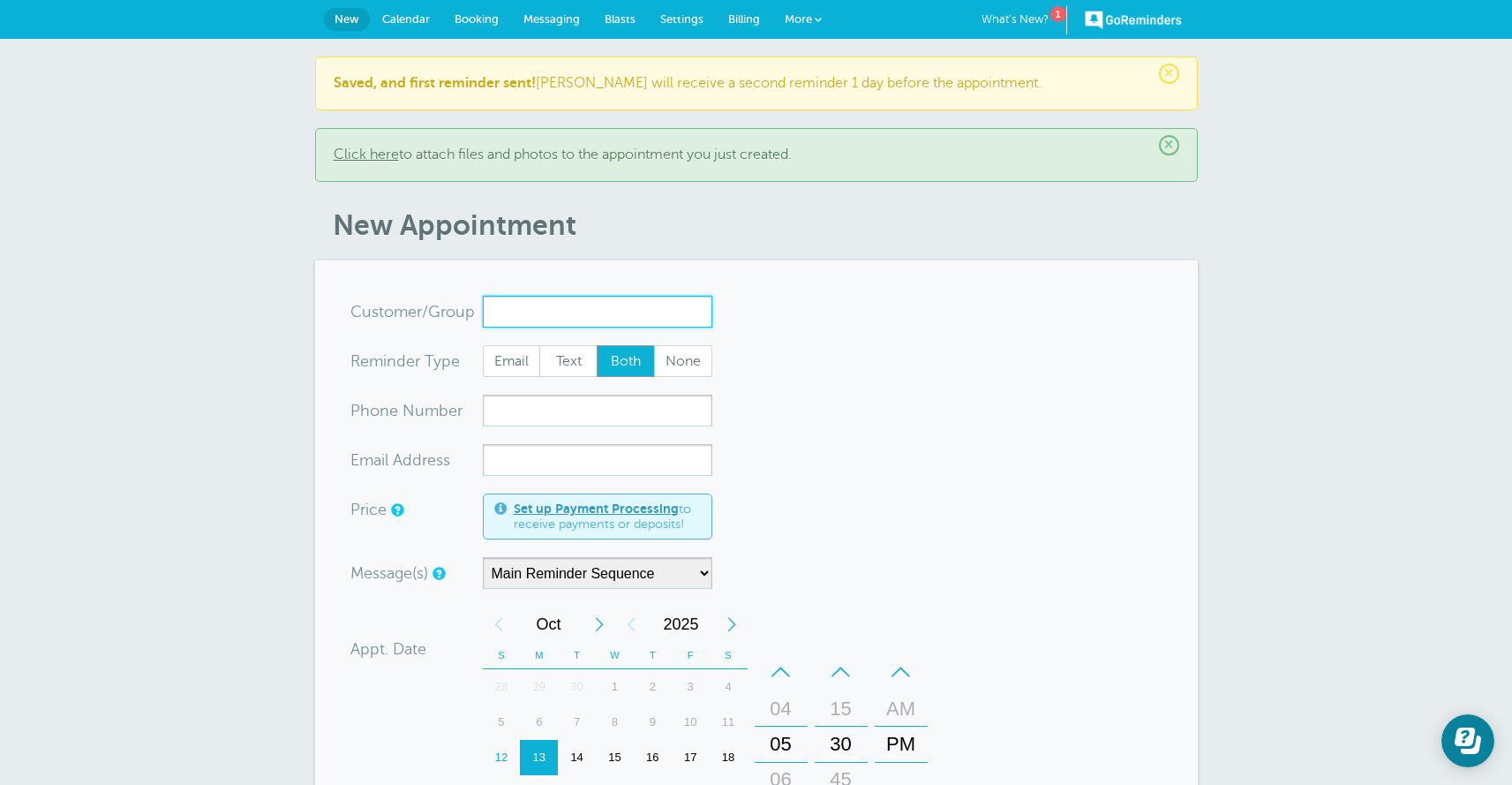
click at [576, 302] on input "x-no-autofill" at bounding box center [597, 312] width 229 height 32
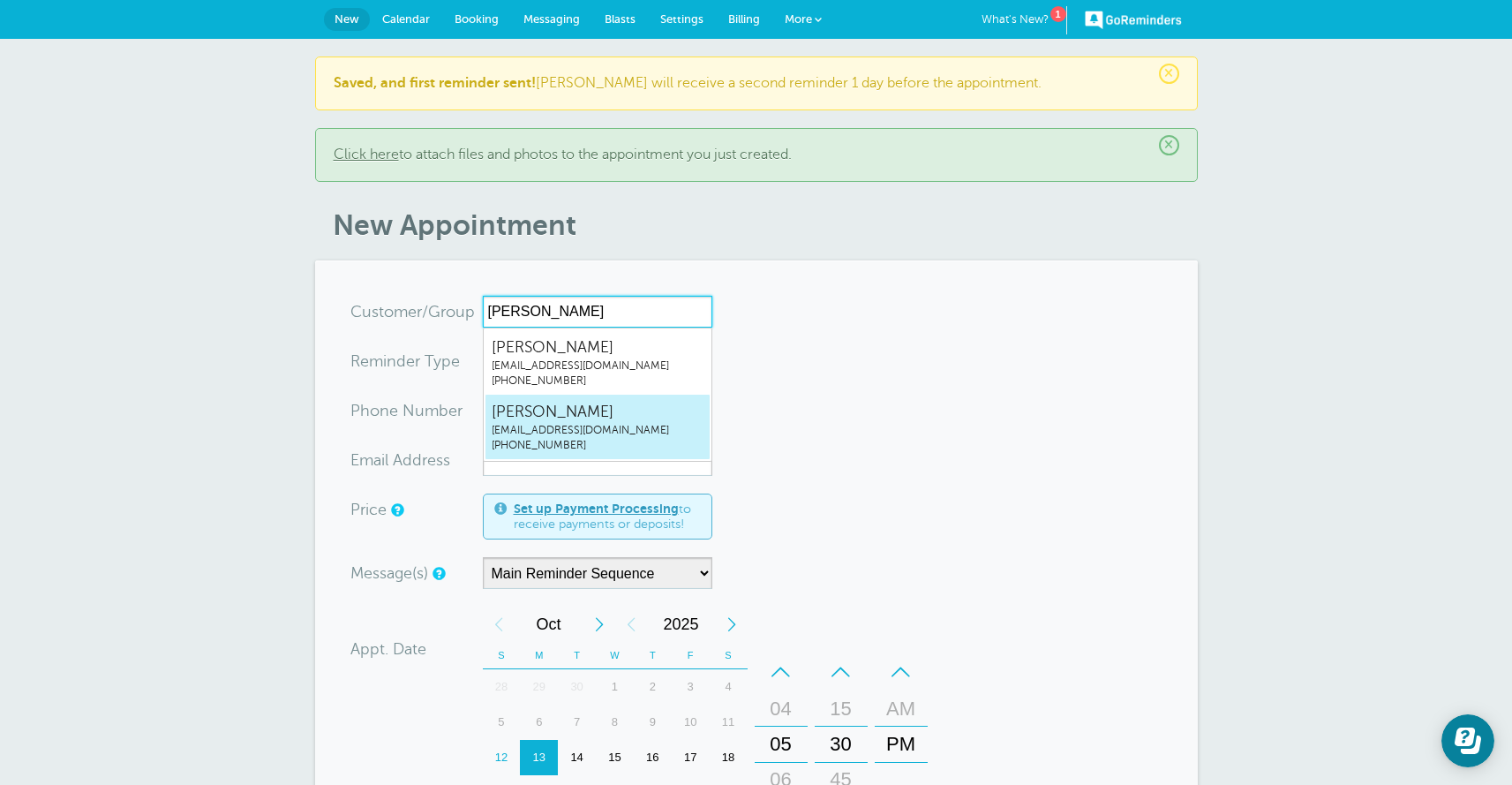
click at [540, 430] on span "[EMAIL_ADDRESS][DOMAIN_NAME]" at bounding box center [597, 430] width 212 height 15
type input "MasonSmithcsmith2428@gmail.com4192830699"
type input "[PERSON_NAME]"
type input "[PHONE_NUMBER]"
type input "[EMAIL_ADDRESS][DOMAIN_NAME]"
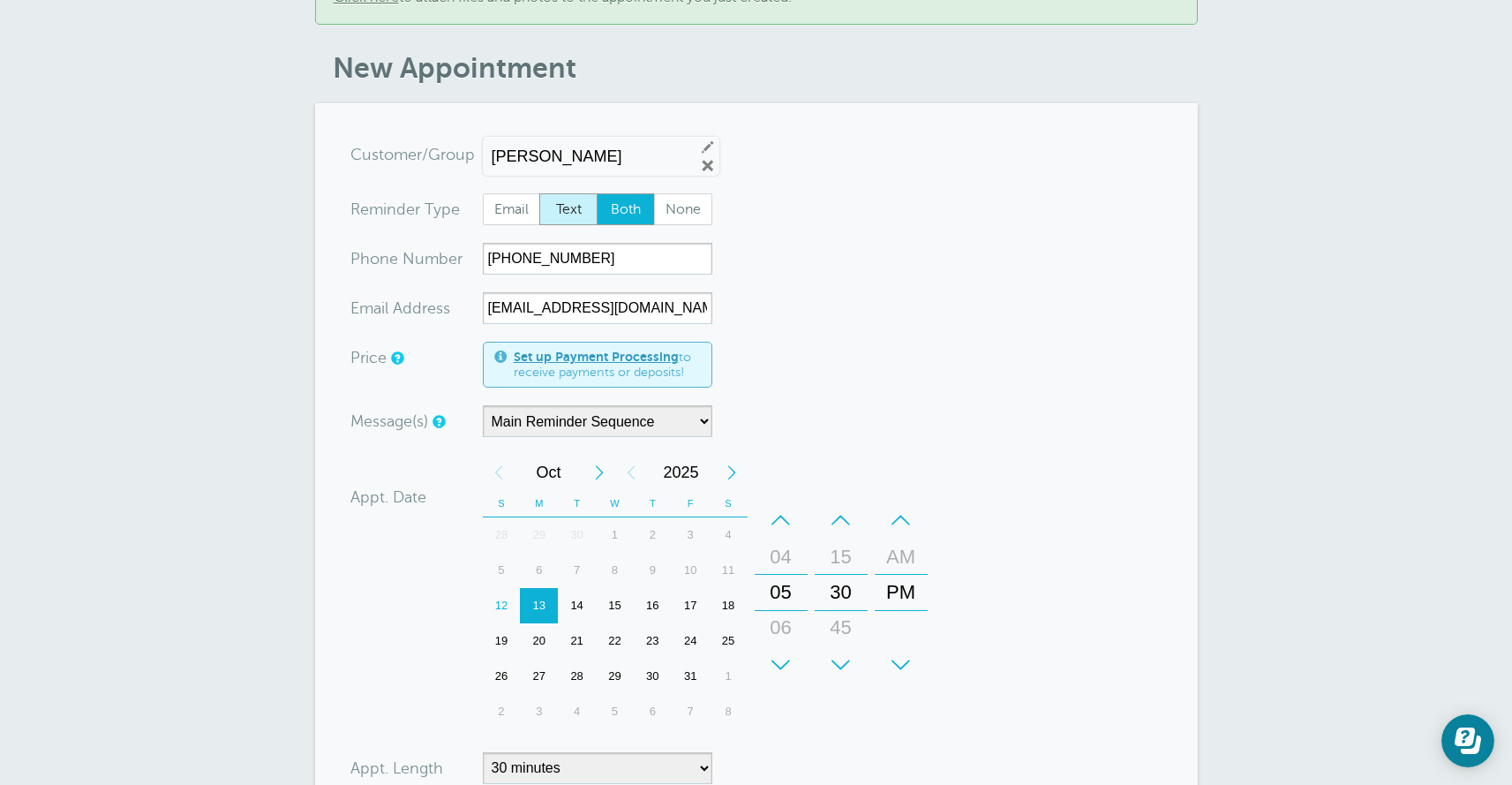
scroll to position [457, 0]
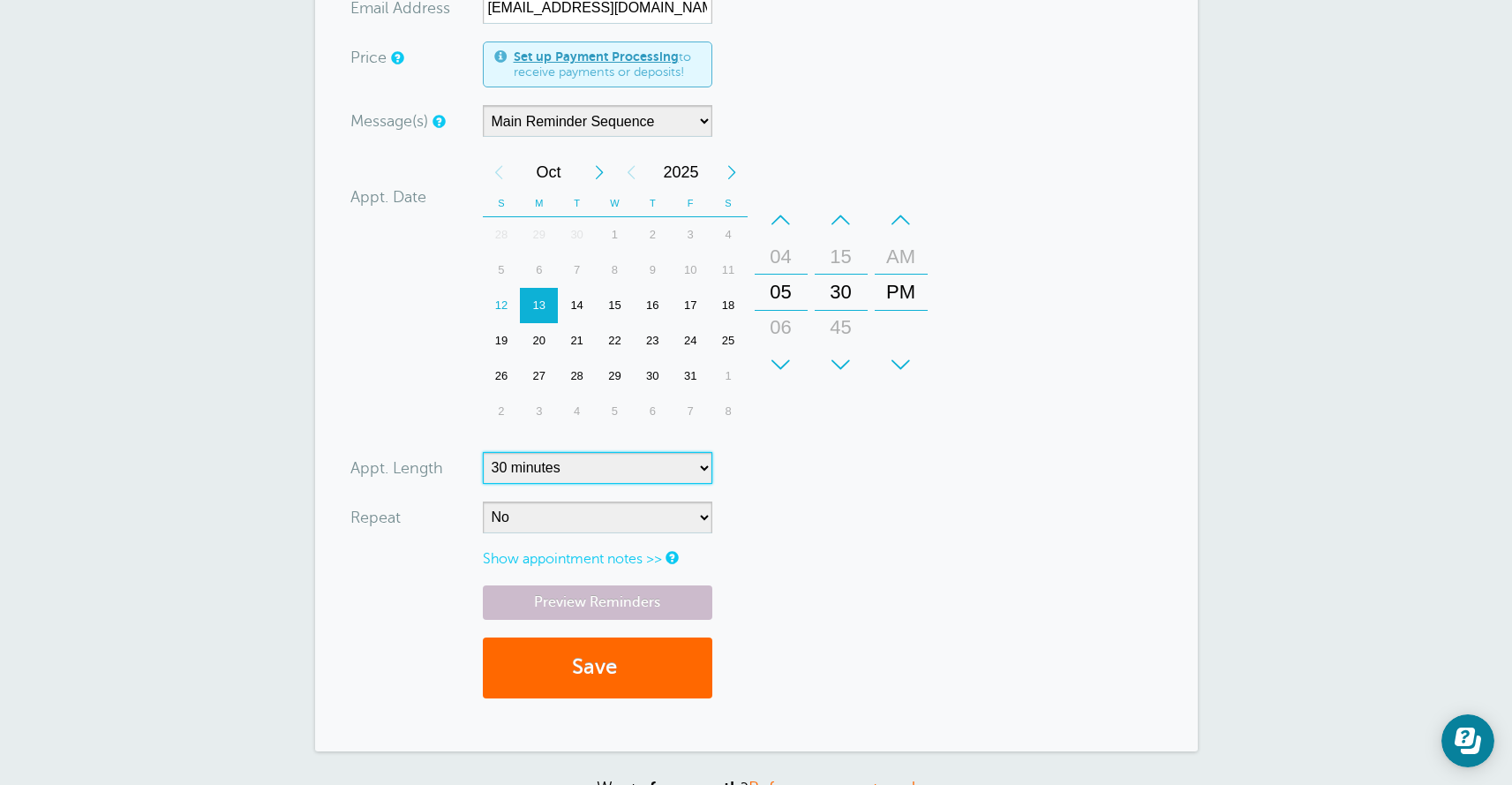
click at [598, 464] on select "5 minutes 10 minutes 15 minutes 20 minutes 25 minutes 30 minutes 35 minutes 40 …" at bounding box center [597, 468] width 229 height 32
select select "60"
click at [483, 452] on select "5 minutes 10 minutes 15 minutes 20 minutes 25 minutes 30 minutes 35 minutes 40 …" at bounding box center [597, 468] width 229 height 32
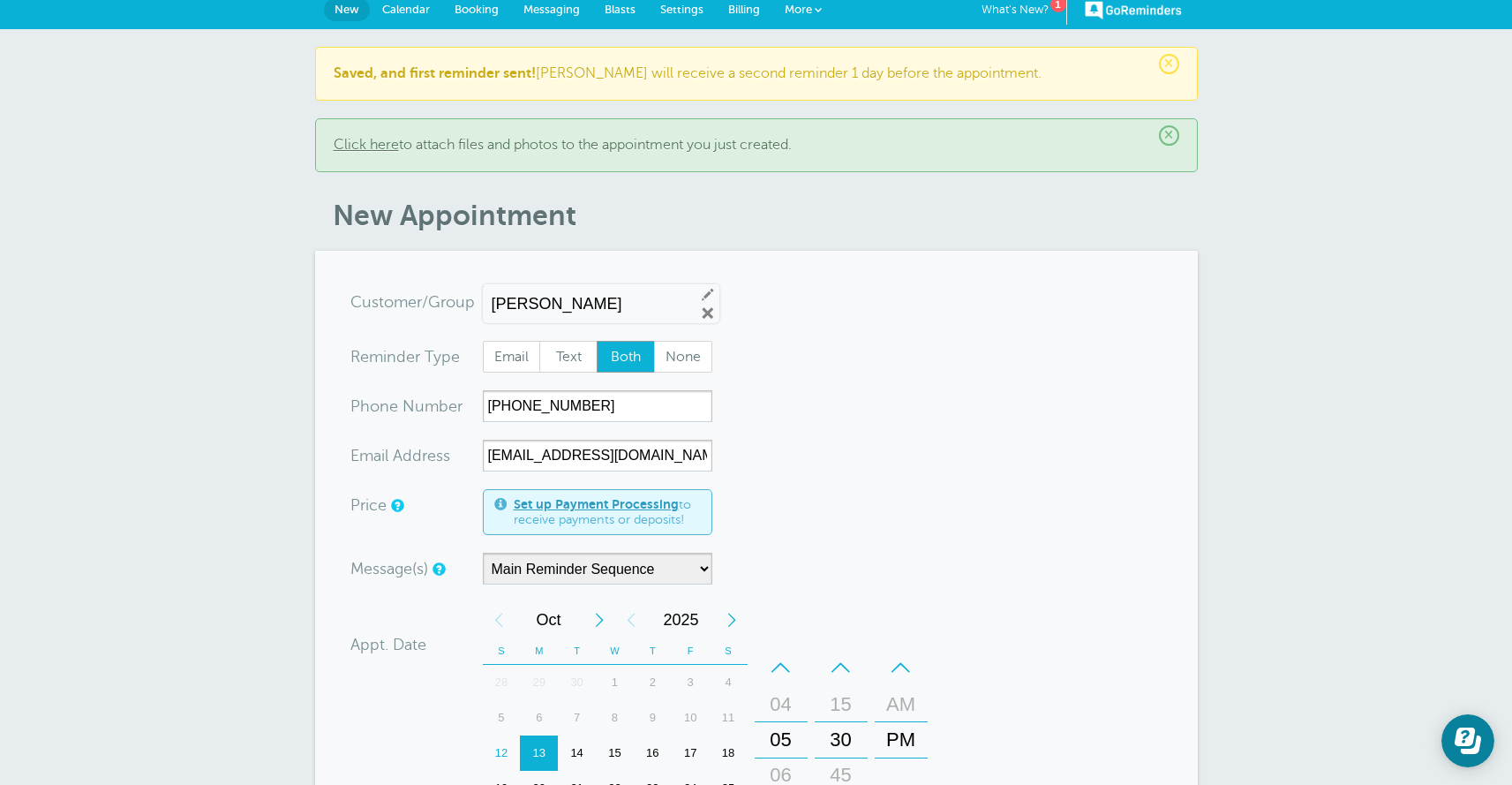
scroll to position [286, 0]
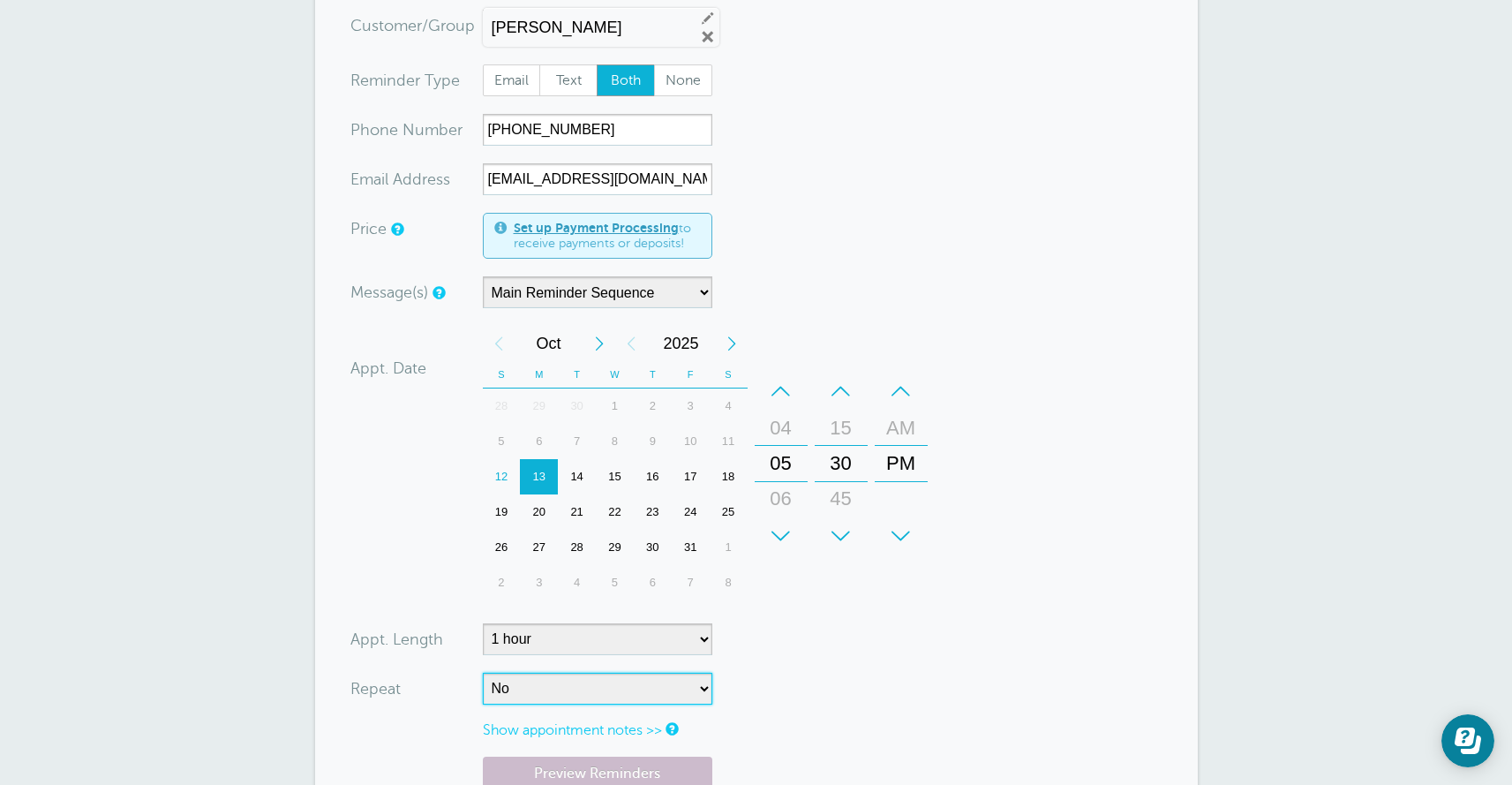
click at [530, 686] on select "No Daily Weekly Every 2 weeks Every 3 weeks Every 4 weeks Monthly Every 5 weeks…" at bounding box center [597, 688] width 229 height 32
select select "RRULE:FREQ=WEEKLY"
click at [483, 673] on select "No Daily Weekly Every 2 weeks Every 3 weeks Every 4 weeks Monthly Every 5 weeks…" at bounding box center [597, 688] width 229 height 32
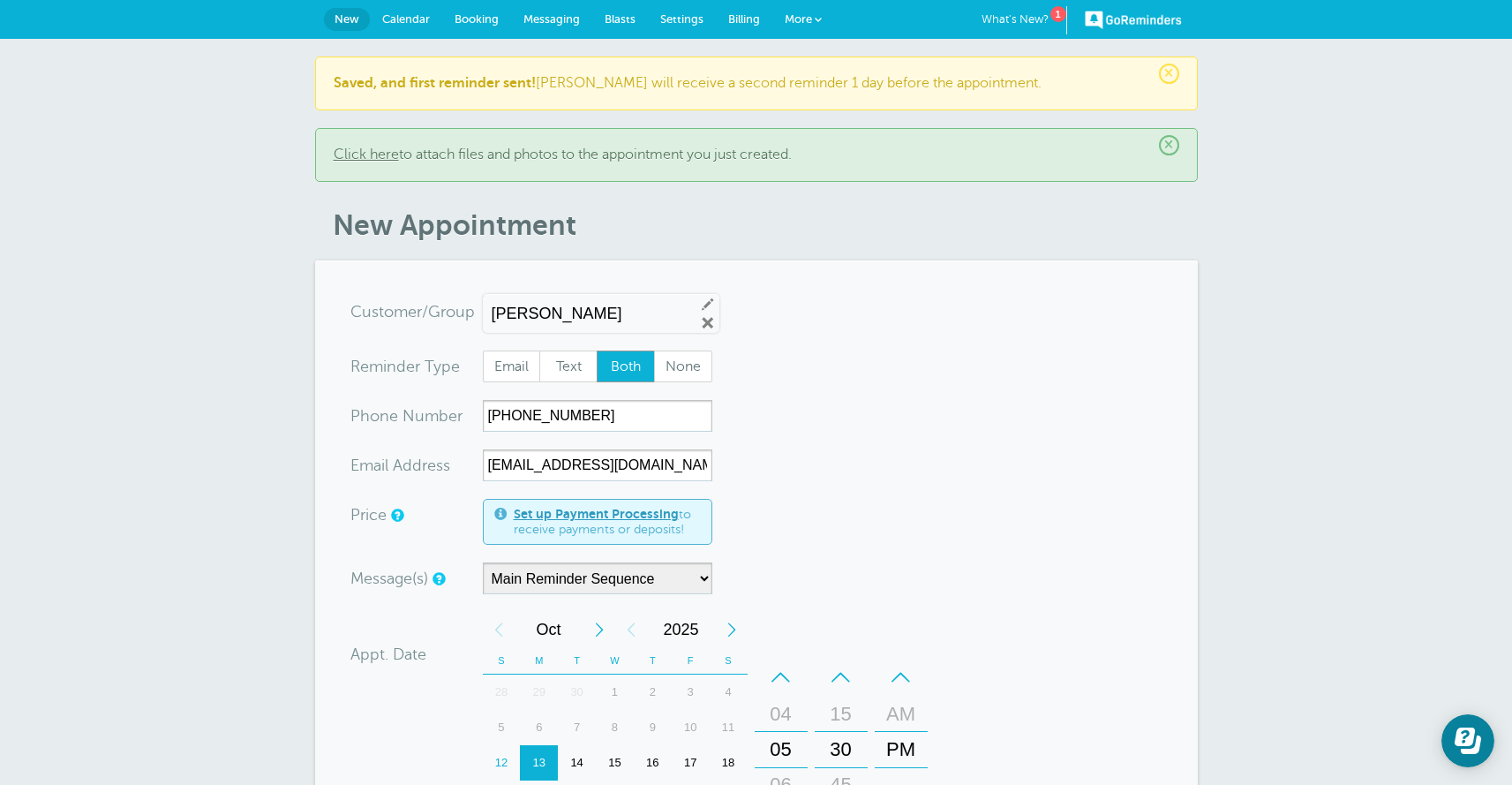
scroll to position [783, 0]
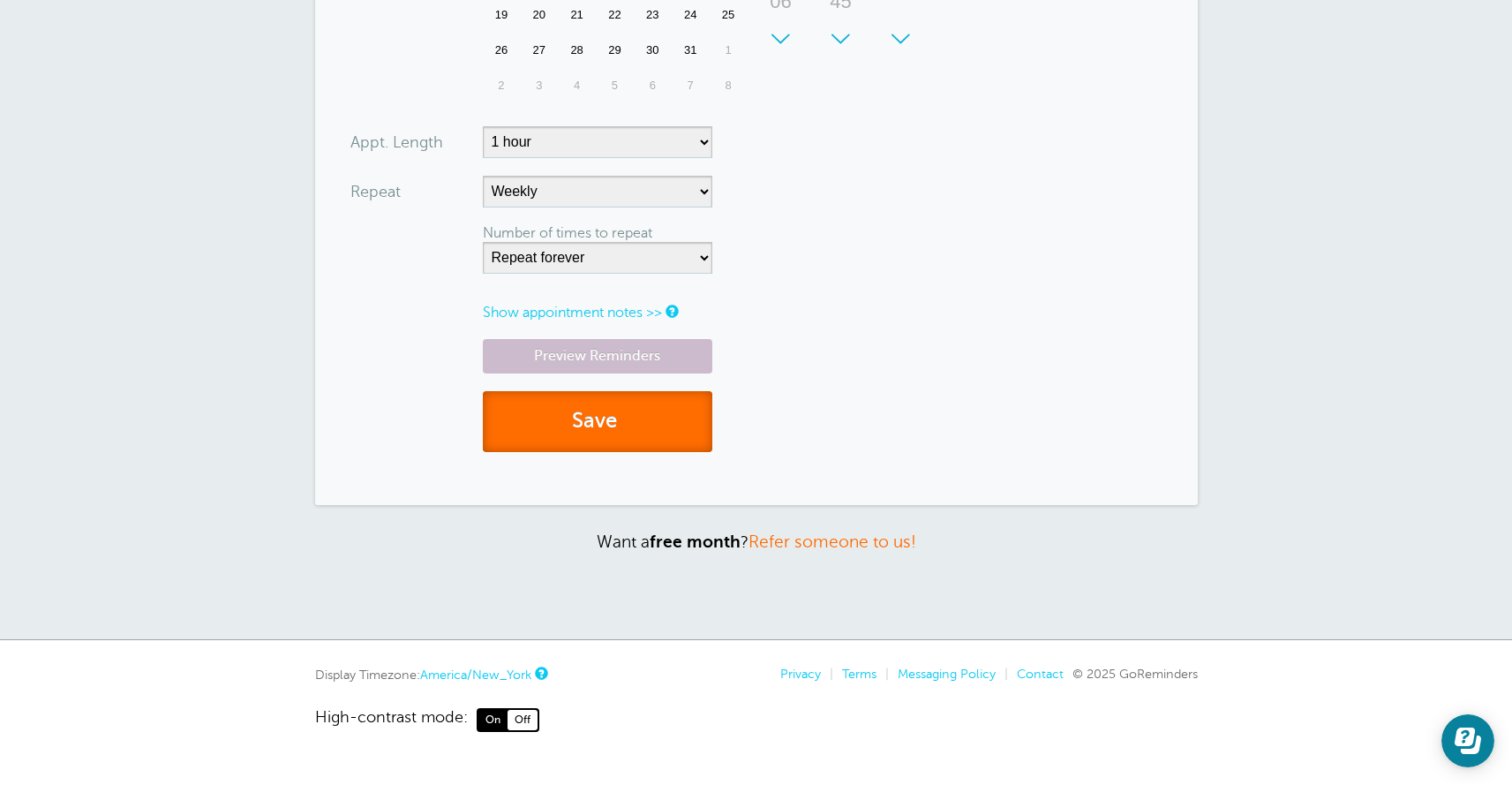
click at [631, 441] on button "Save" at bounding box center [597, 422] width 229 height 61
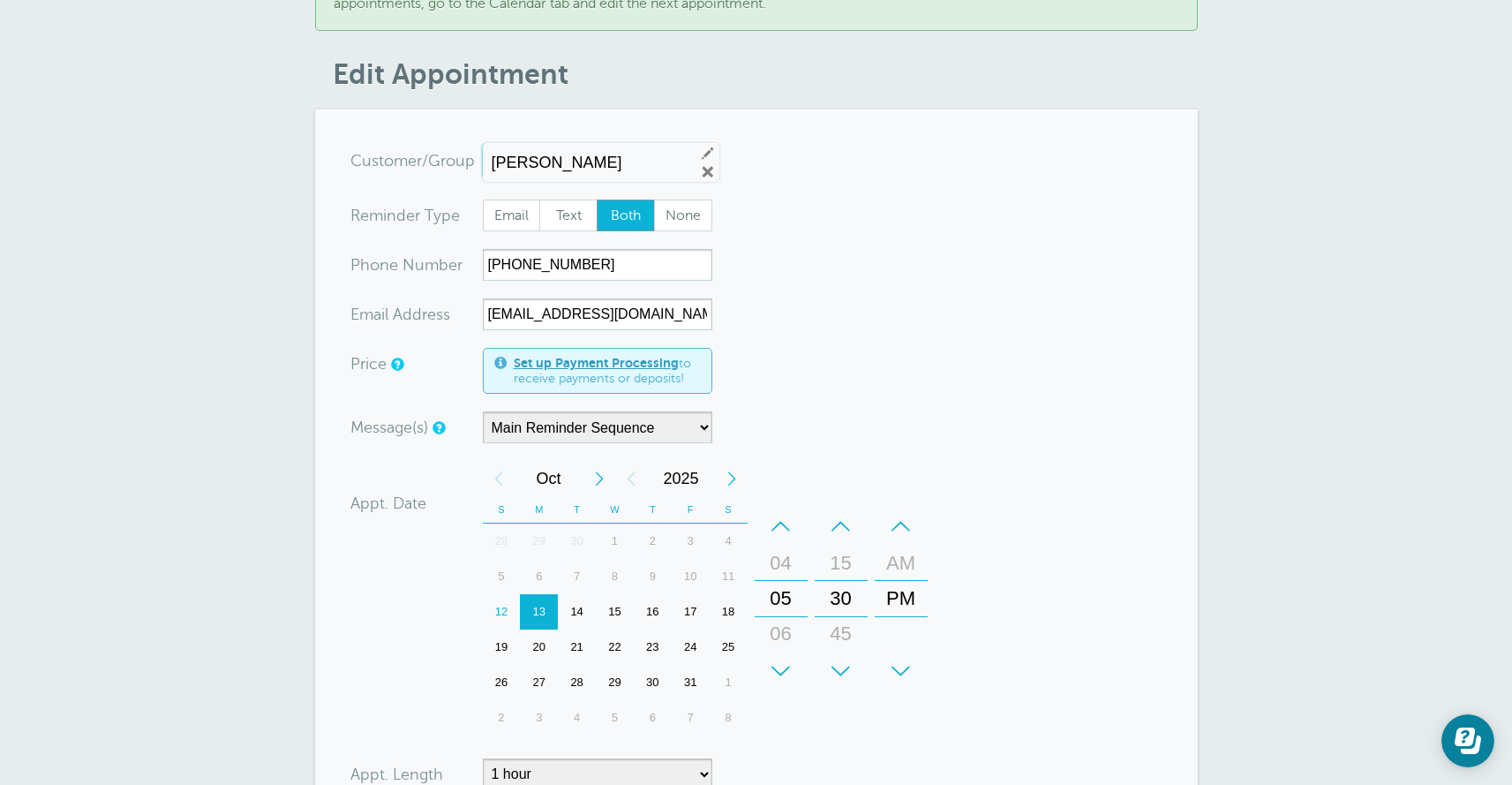
scroll to position [114, 0]
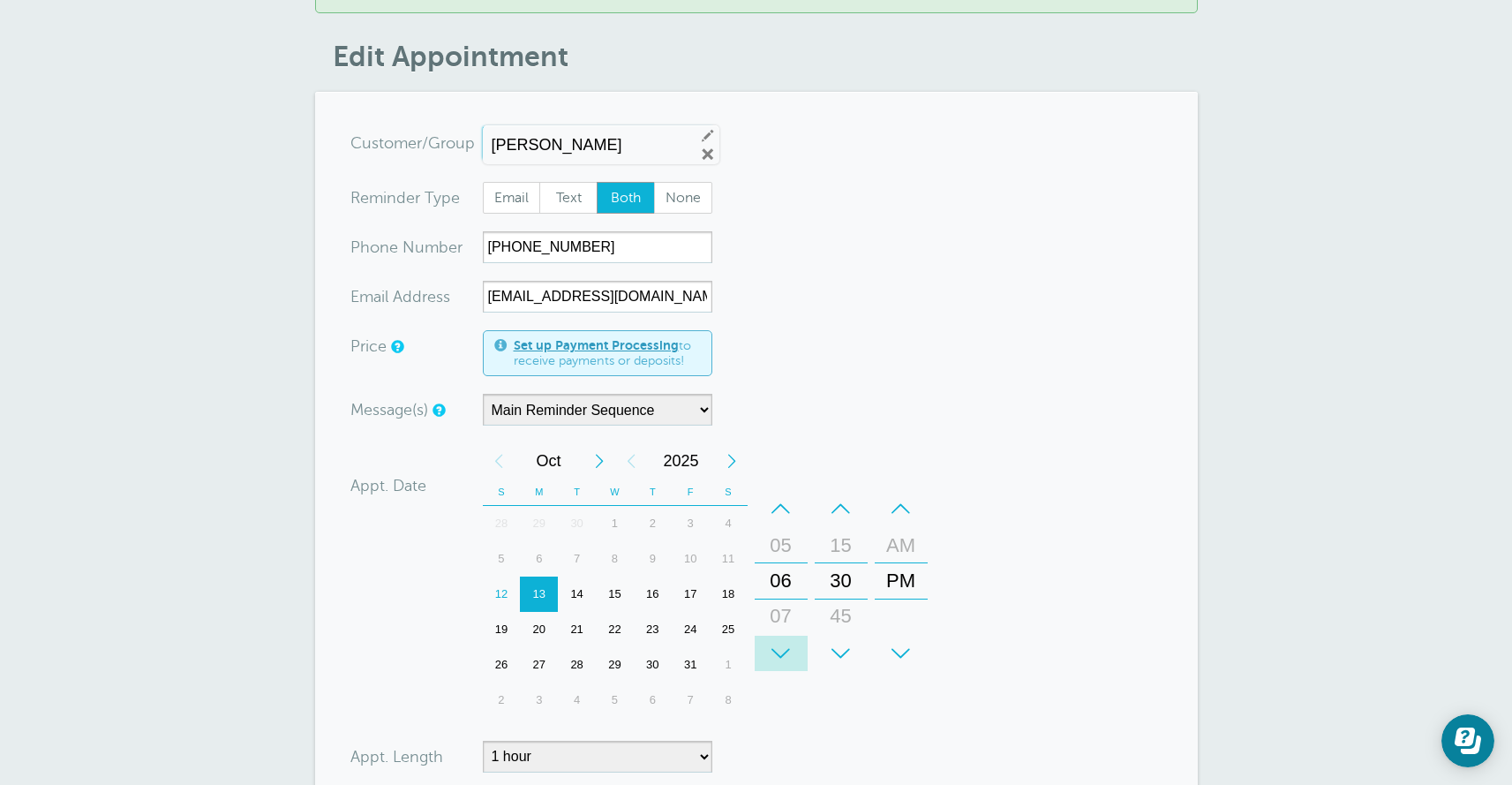
click at [779, 656] on div "+" at bounding box center [780, 653] width 53 height 35
click at [777, 619] on div "07" at bounding box center [781, 615] width 42 height 35
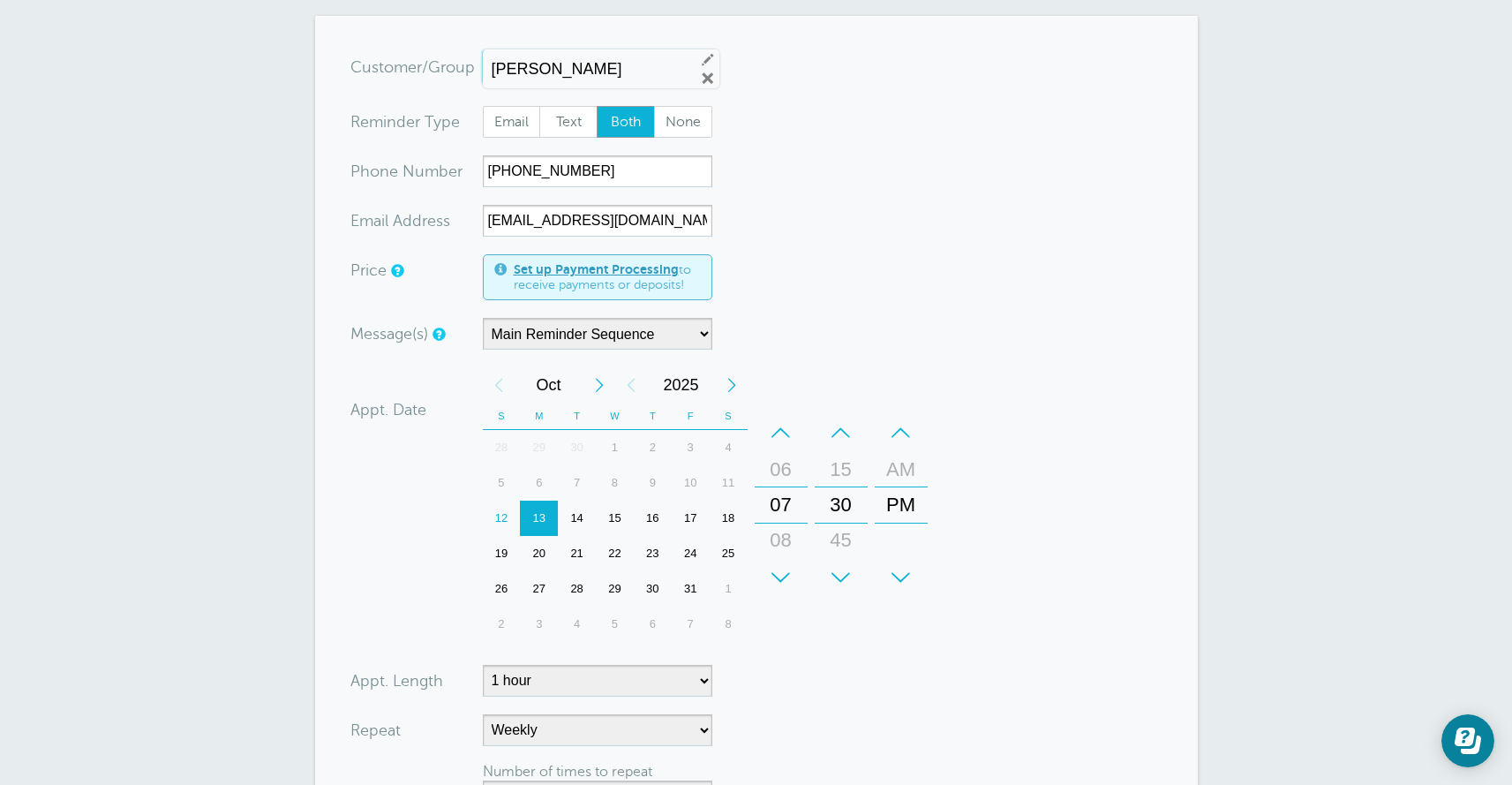
scroll to position [390, 0]
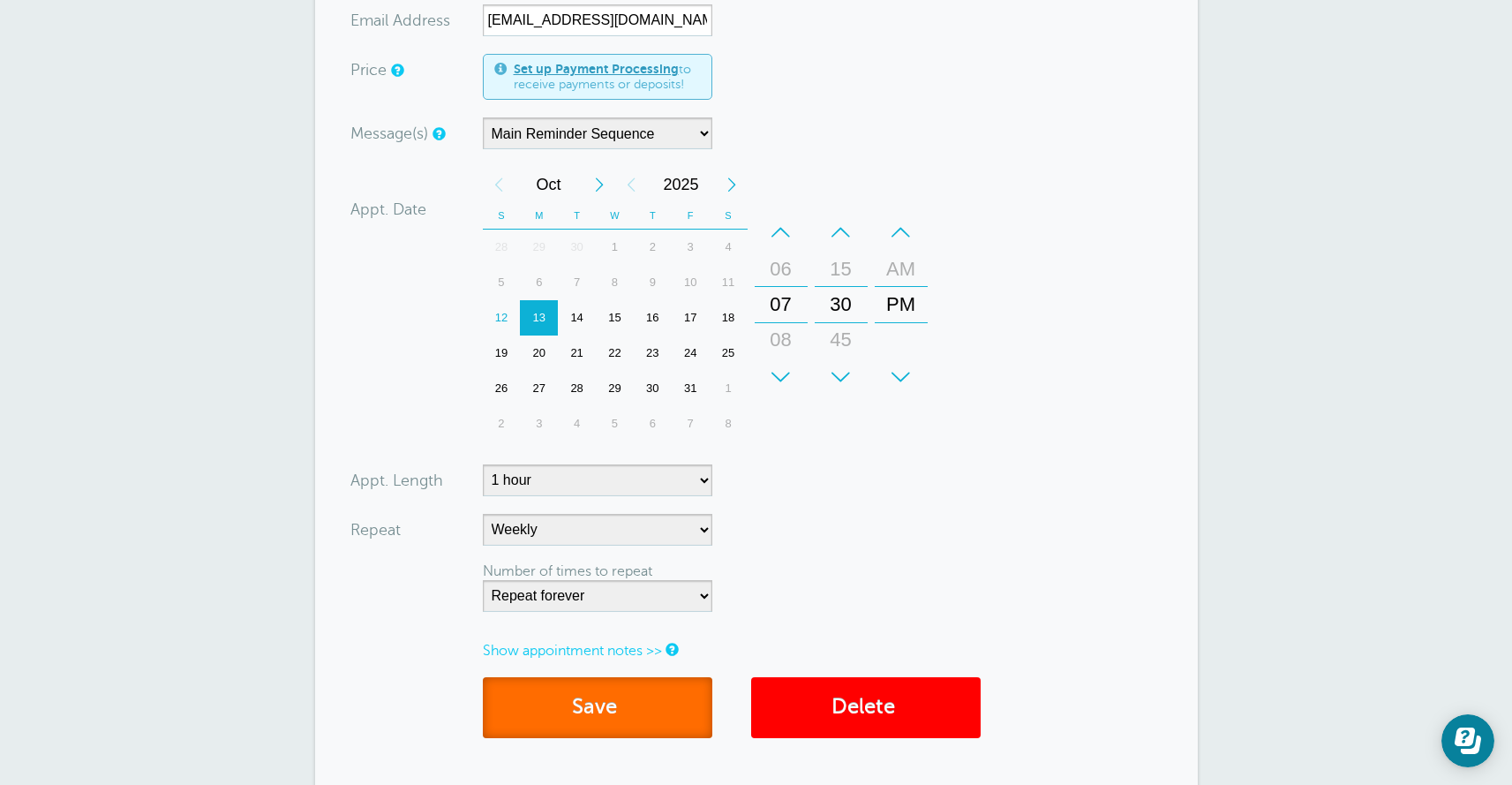
click at [643, 700] on button "Save" at bounding box center [597, 707] width 229 height 61
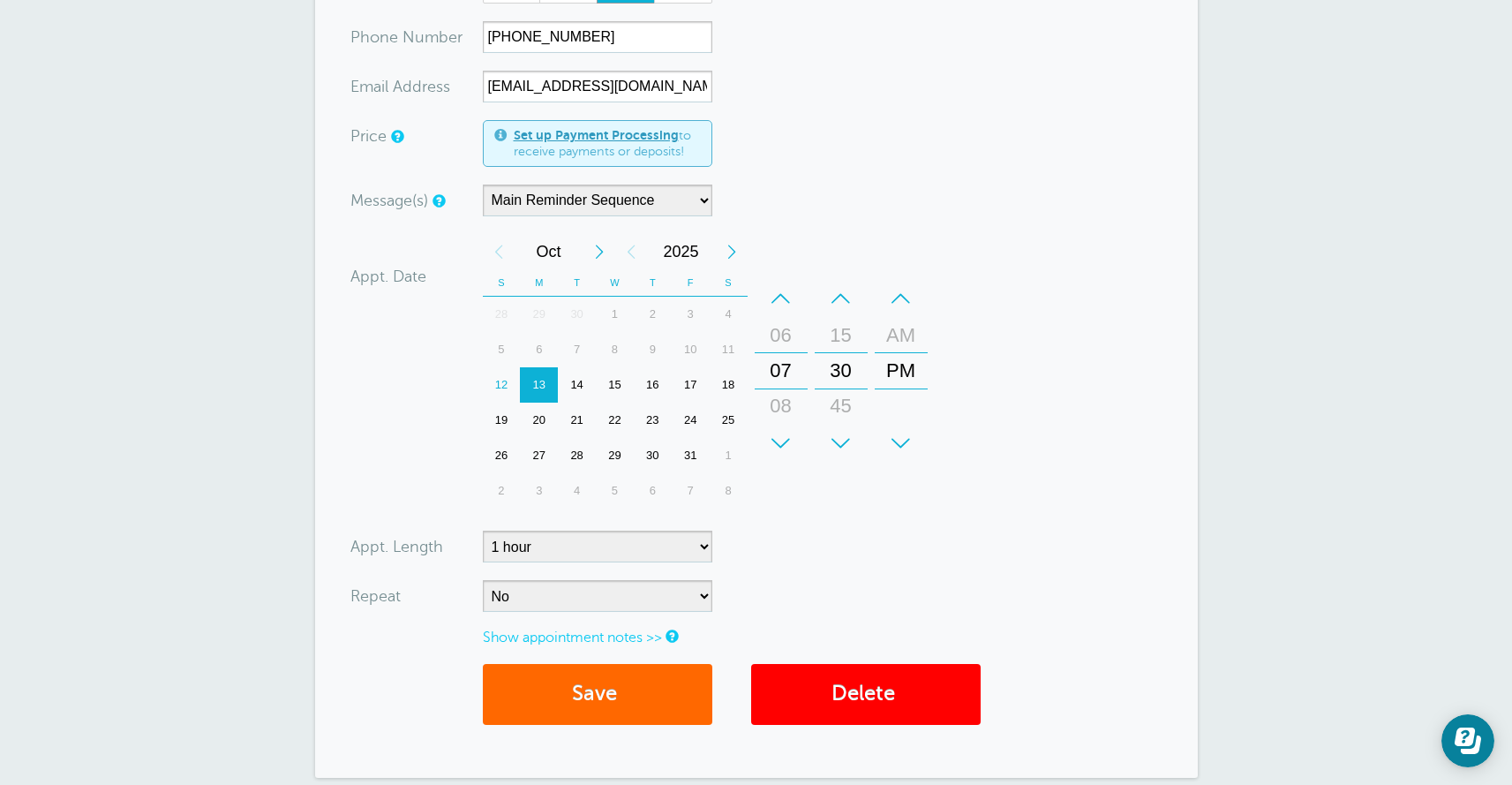
scroll to position [257, 0]
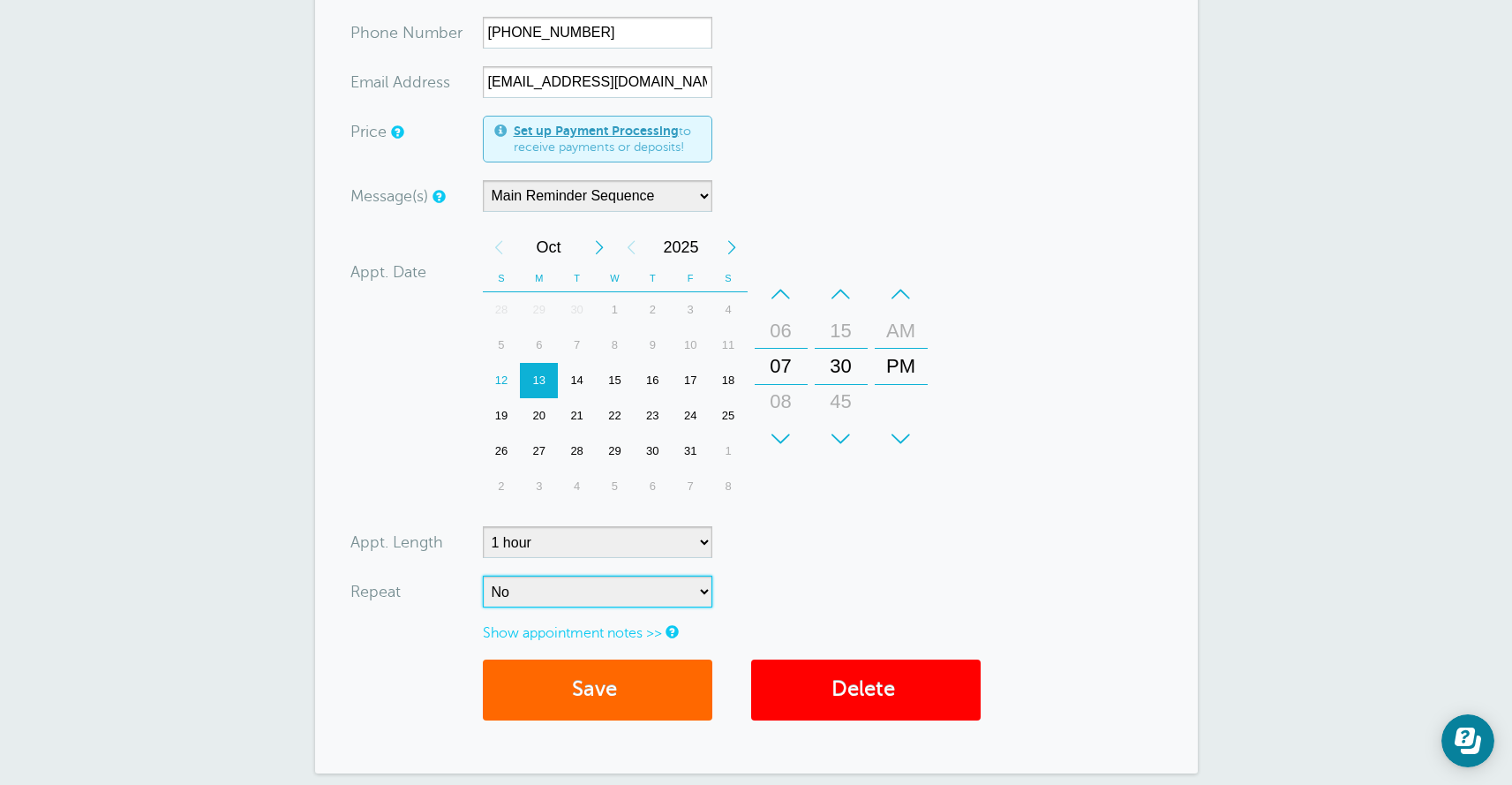
click at [576, 587] on select "No Daily Weekly Every 2 weeks Every 3 weeks Every 4 weeks Monthly Every 5 weeks…" at bounding box center [597, 591] width 229 height 32
select select "RRULE:FREQ=WEEKLY"
click at [483, 576] on select "No Daily Weekly Every 2 weeks Every 3 weeks Every 4 weeks Monthly Every 5 weeks…" at bounding box center [597, 591] width 229 height 32
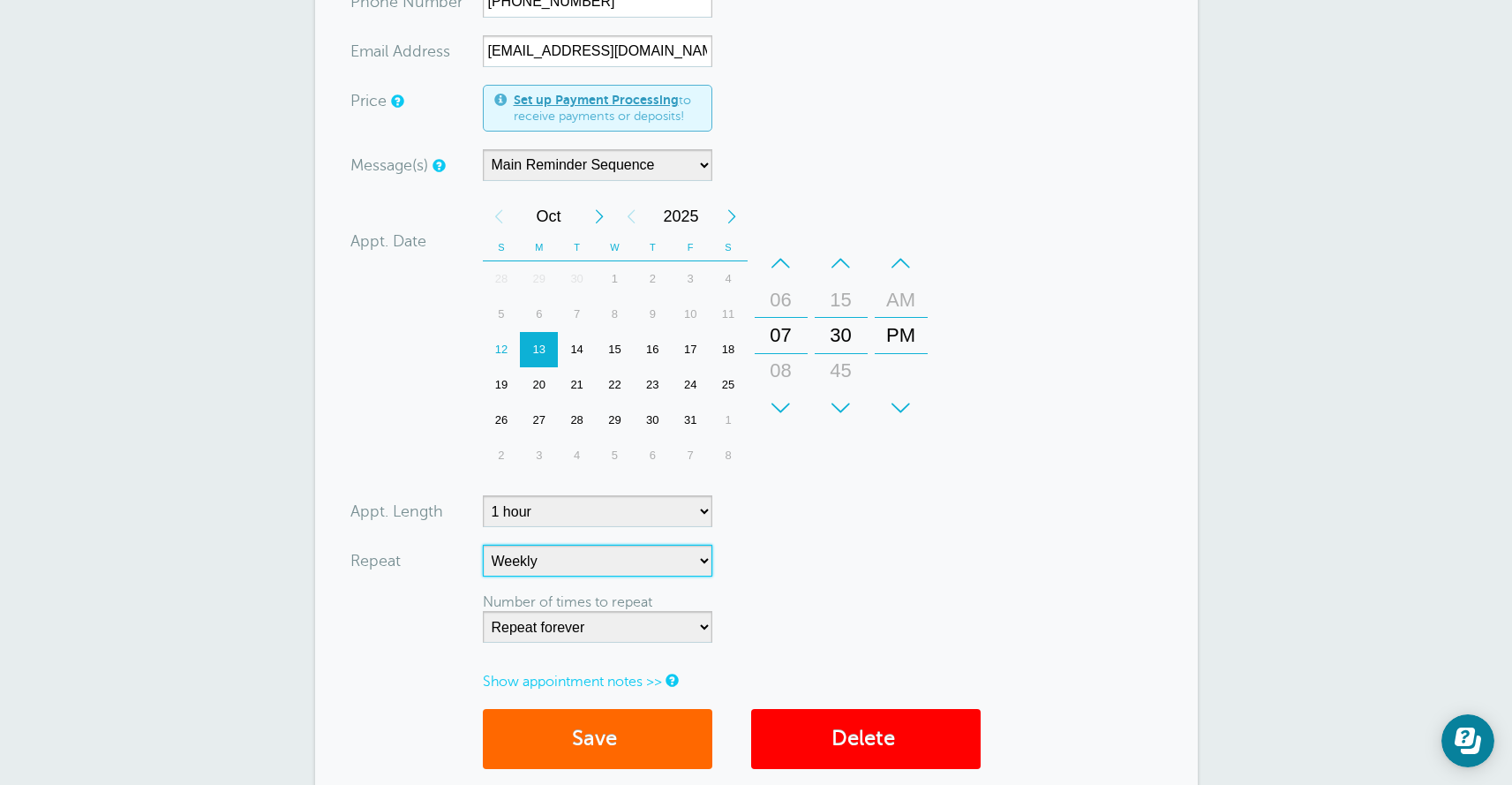
scroll to position [519, 0]
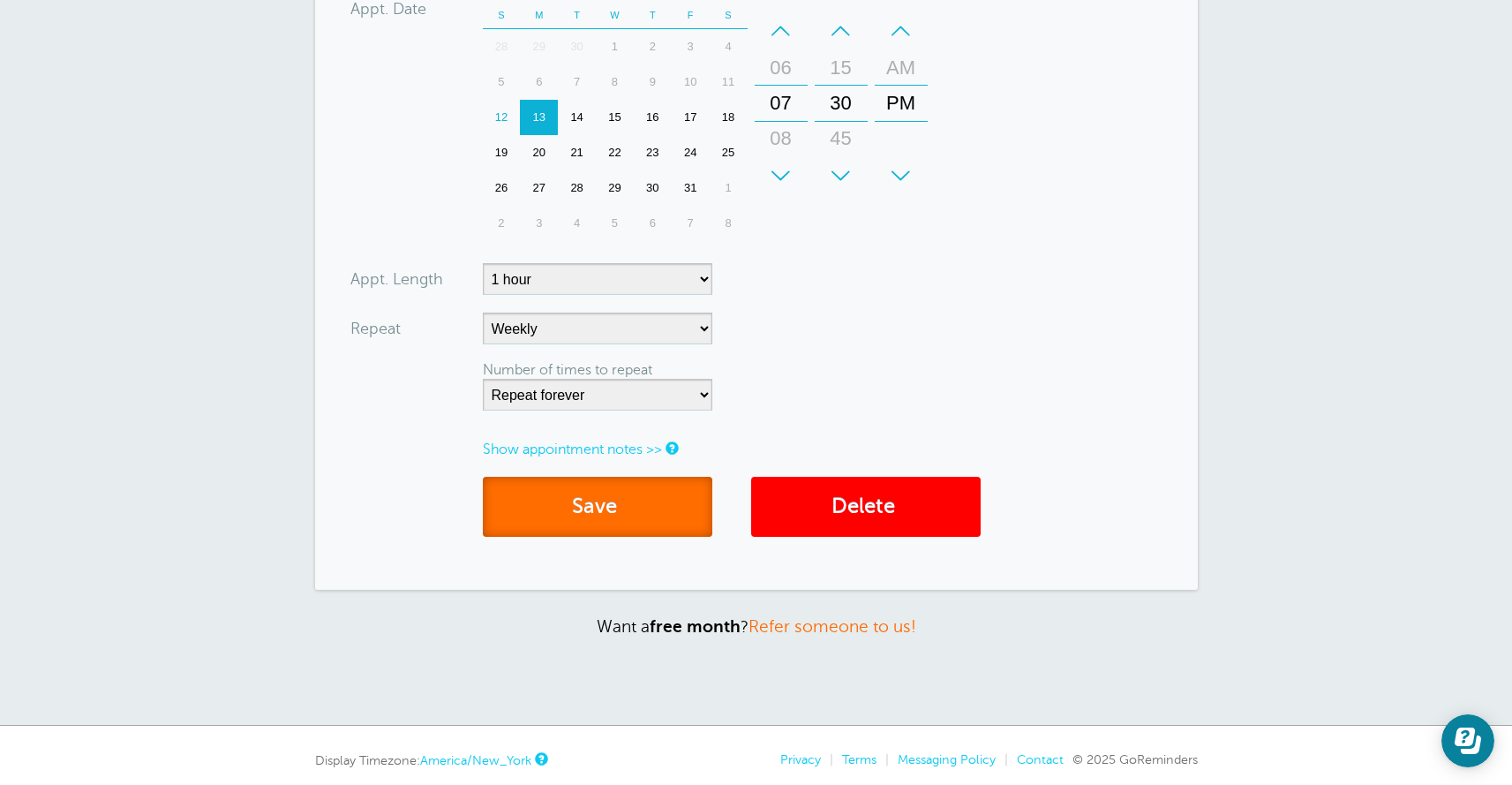
click at [603, 518] on button "Save" at bounding box center [597, 507] width 229 height 61
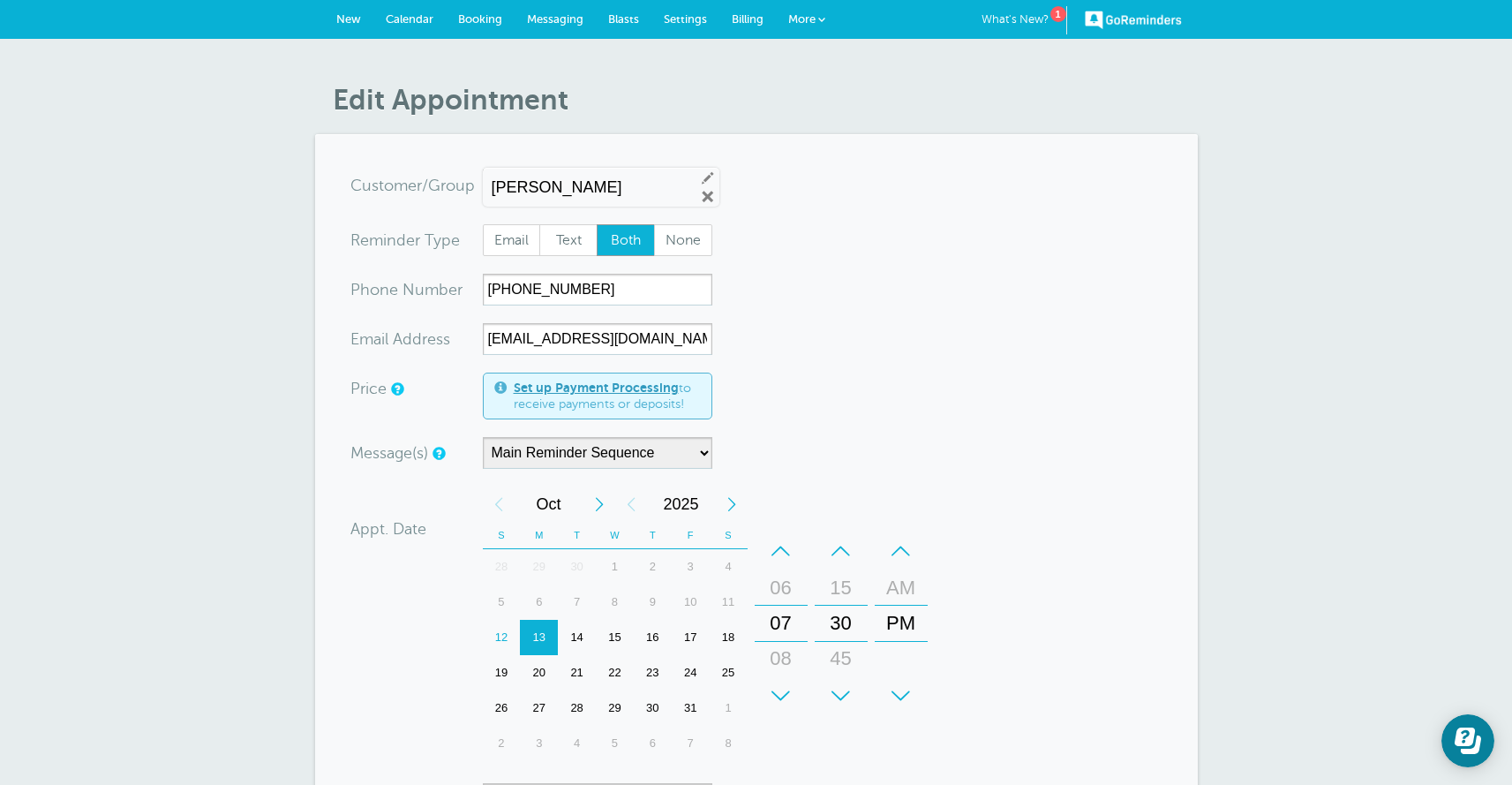
click at [345, 23] on span "New" at bounding box center [349, 19] width 25 height 13
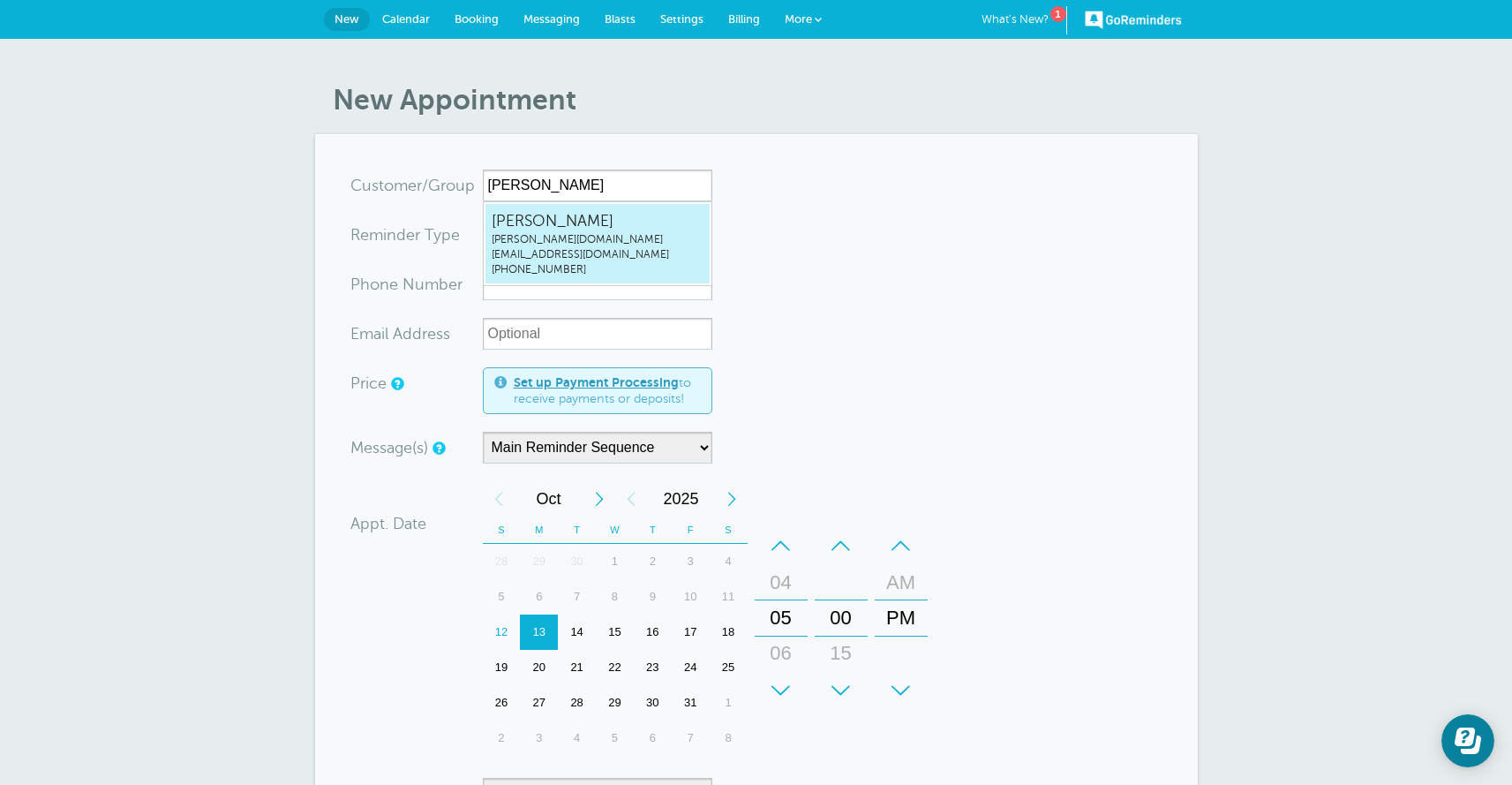
type input "[DOMAIN_NAME][EMAIL_ADDRESS][DOMAIN_NAME]"
type input "[PERSON_NAME]"
radio input "false"
radio input "true"
type input "(321) 615-0604"
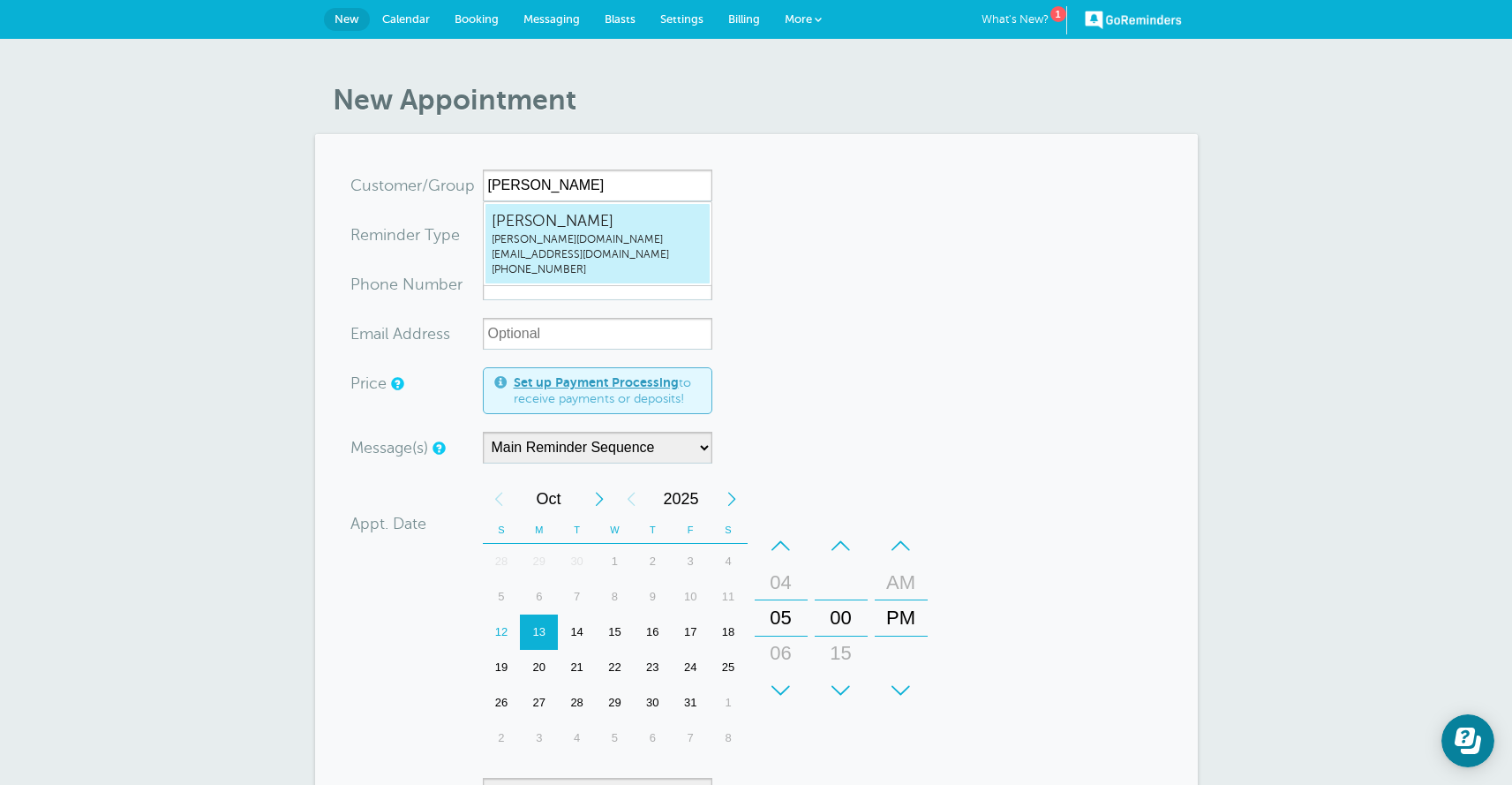
type input "burch.br@gmail.com"
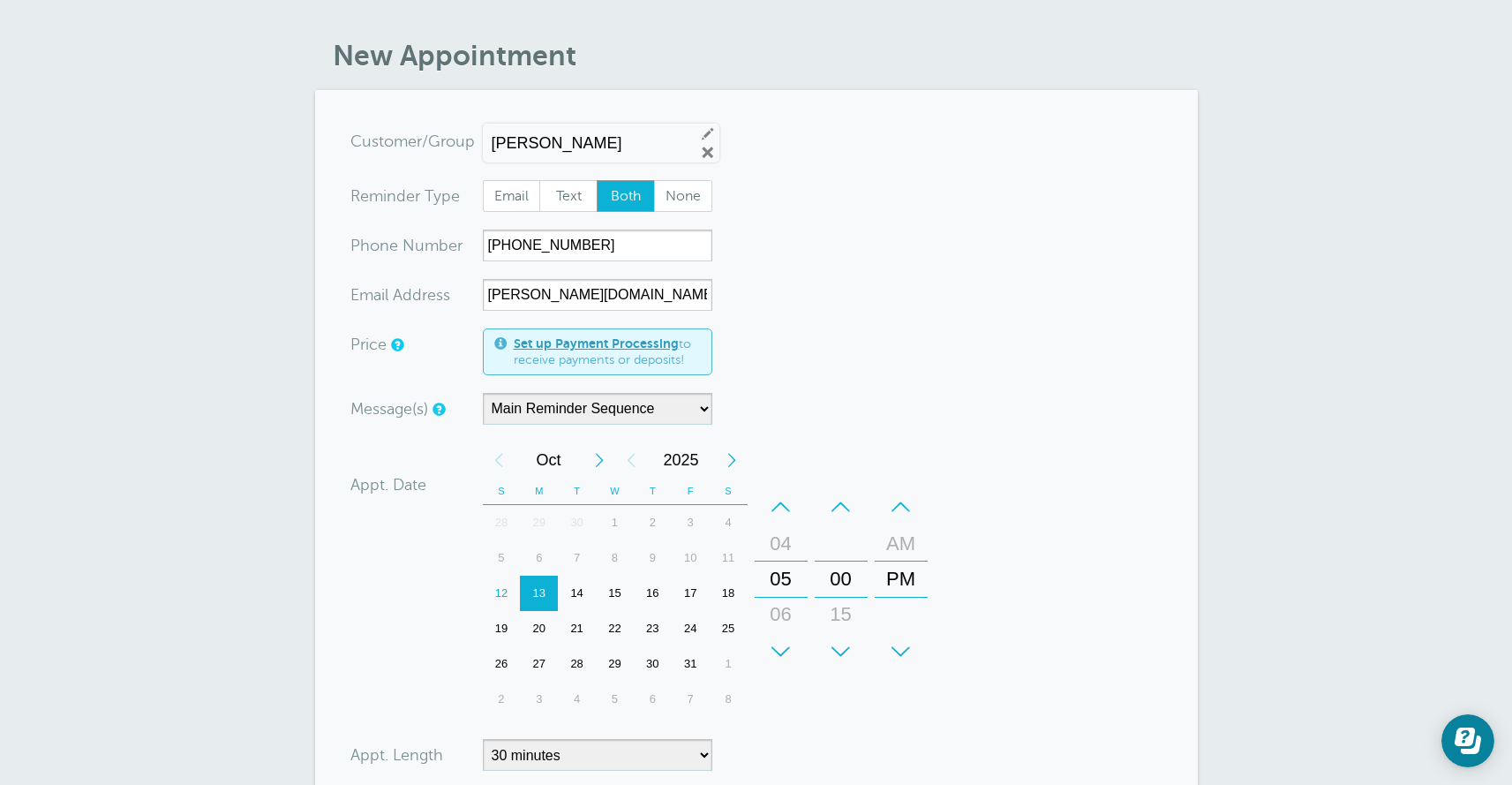
scroll to position [249, 0]
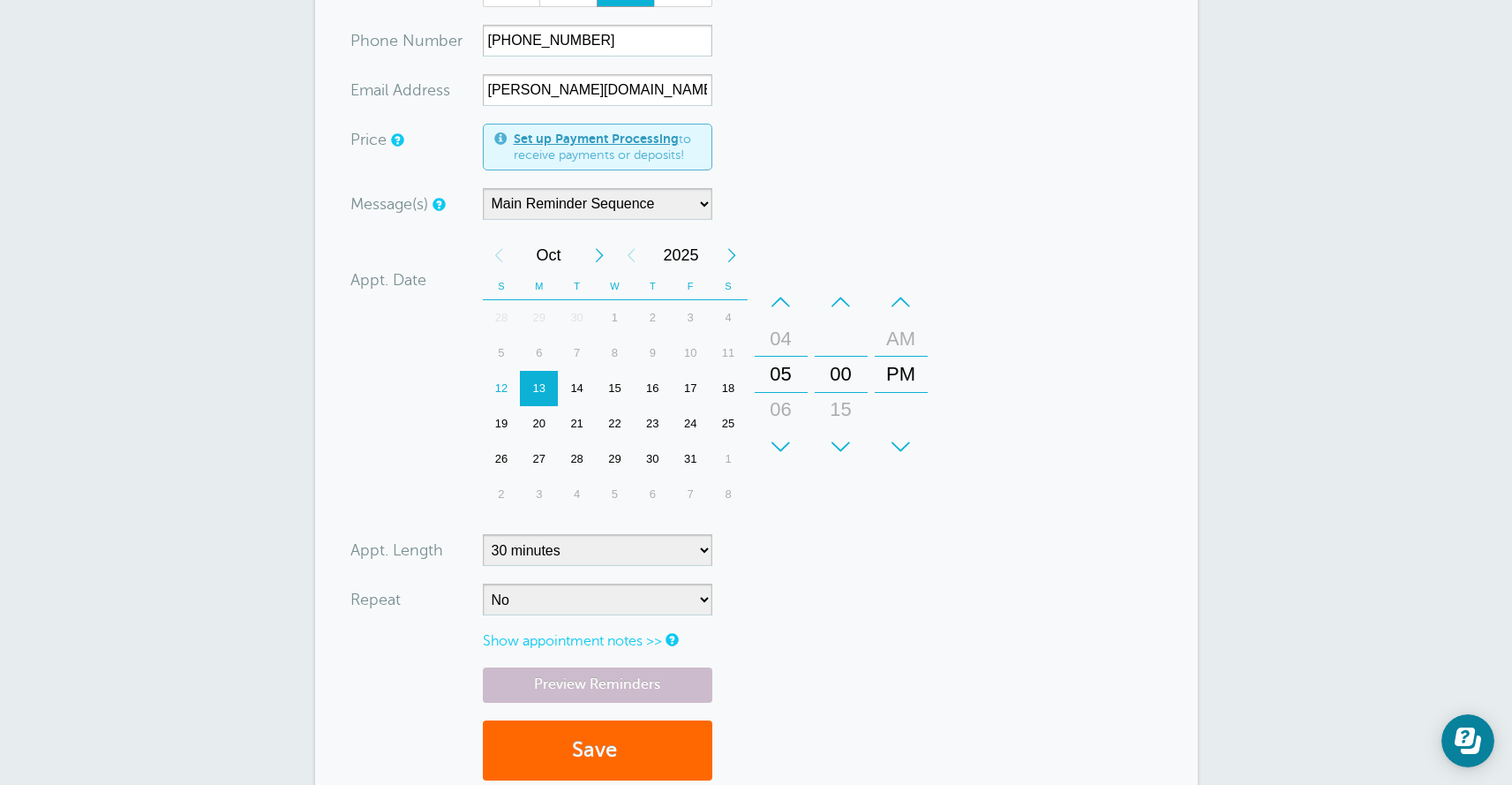
click at [499, 383] on div "12" at bounding box center [502, 388] width 38 height 35
click at [556, 556] on select "5 minutes 10 minutes 15 minutes 20 minutes 25 minutes 30 minutes 35 minutes 40 …" at bounding box center [597, 549] width 229 height 32
click at [483, 534] on select "5 minutes 10 minutes 15 minutes 20 minutes 25 minutes 30 minutes 35 minutes 40 …" at bounding box center [597, 549] width 229 height 32
click at [779, 408] on div "06" at bounding box center [781, 409] width 42 height 35
click at [847, 440] on div "+" at bounding box center [840, 447] width 53 height 35
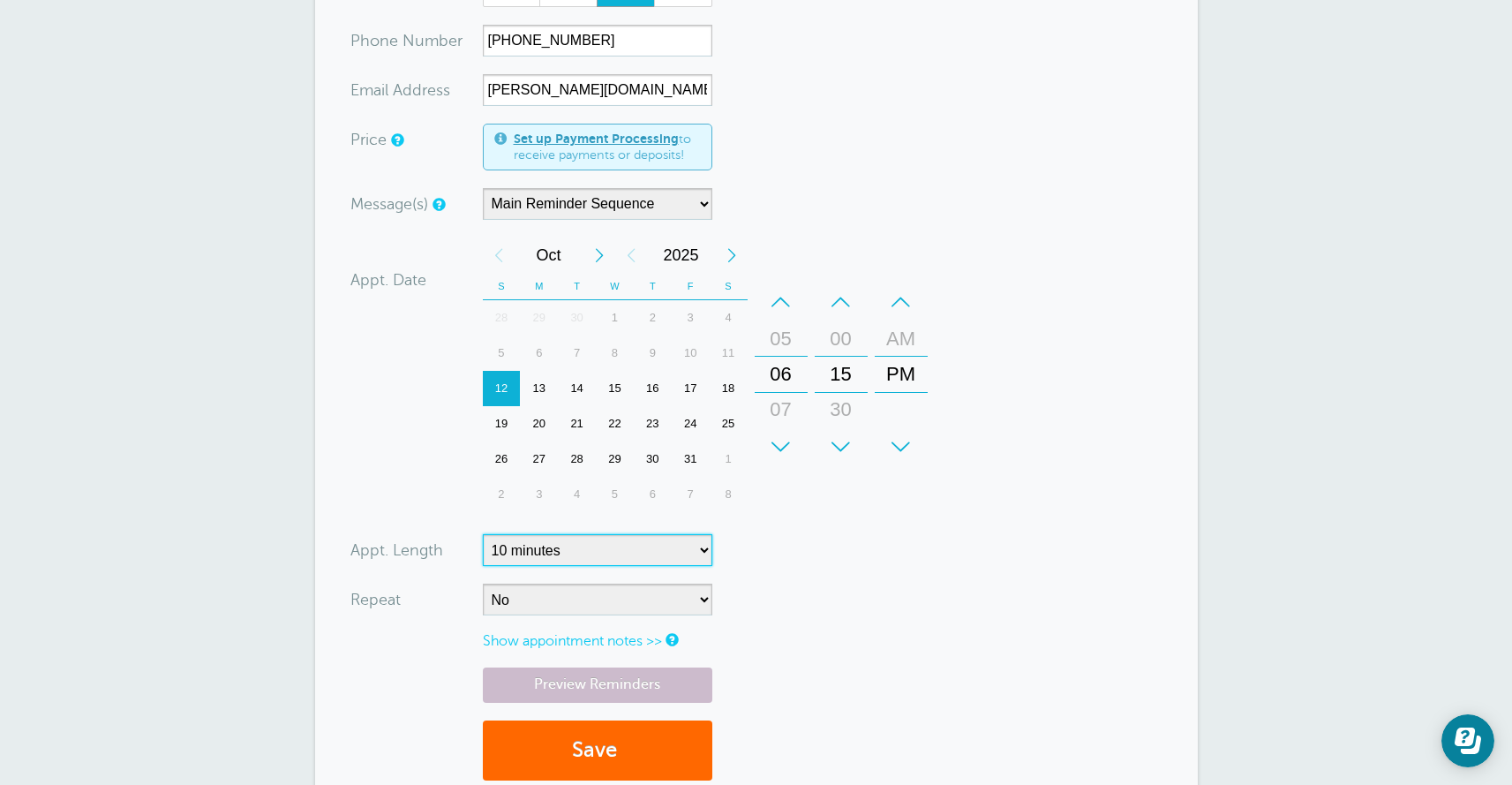
click at [845, 420] on div "30" at bounding box center [841, 409] width 42 height 35
click at [598, 555] on select "5 minutes 10 minutes 15 minutes 20 minutes 25 minutes 30 minutes 35 minutes 40 …" at bounding box center [597, 549] width 229 height 32
select select "60"
click at [483, 534] on select "5 minutes 10 minutes 15 minutes 20 minutes 25 minutes 30 minutes 35 minutes 40 …" at bounding box center [597, 549] width 229 height 32
click at [553, 598] on select "No Daily Weekly Every 2 weeks Every 3 weeks Every 4 weeks Monthly Every 5 weeks…" at bounding box center [597, 599] width 229 height 32
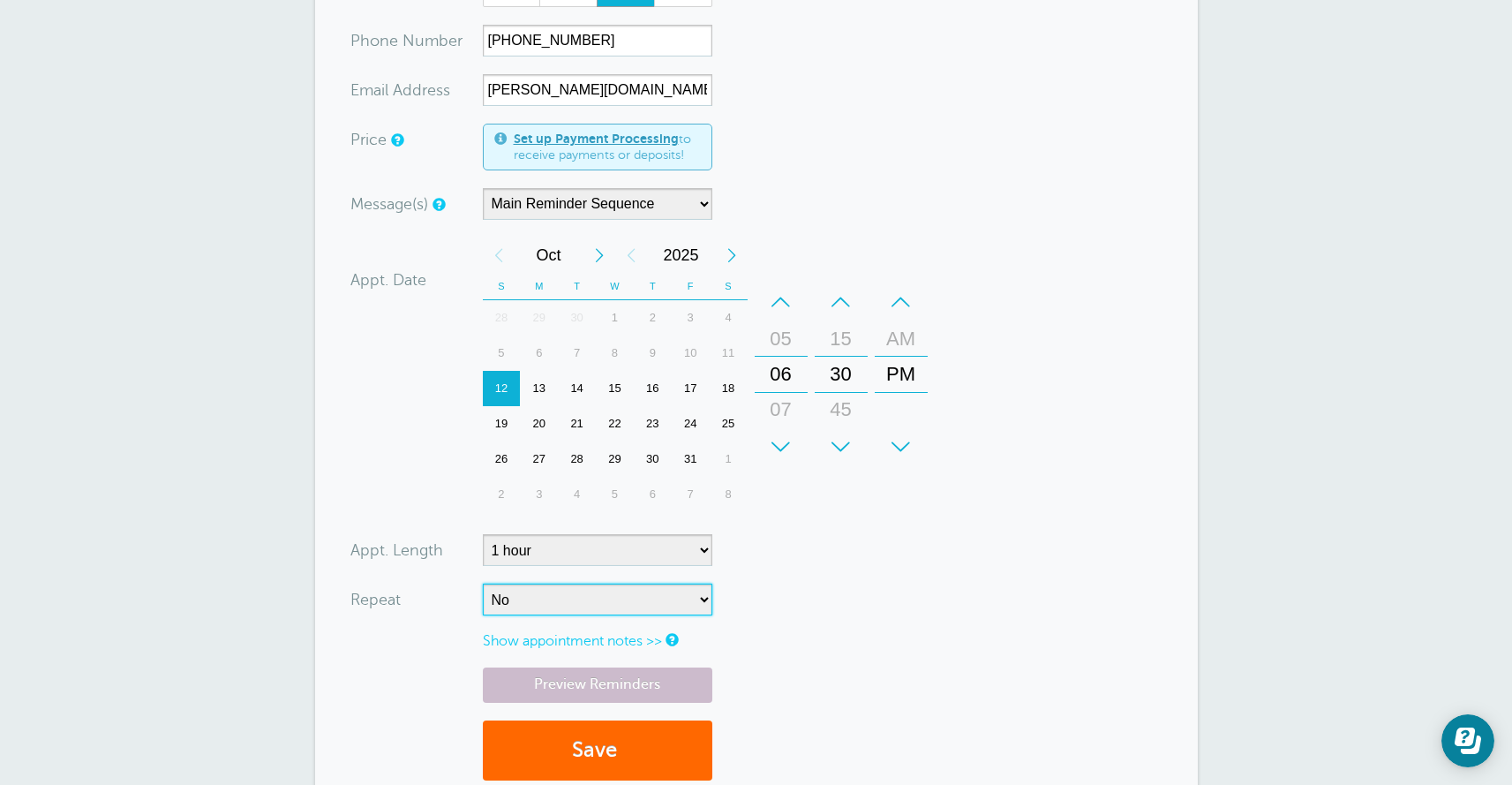
select select "RRULE:FREQ=WEEKLY"
click at [483, 584] on select "No Daily Weekly Every 2 weeks Every 3 weeks Every 4 weeks Monthly Every 5 weeks…" at bounding box center [597, 599] width 229 height 32
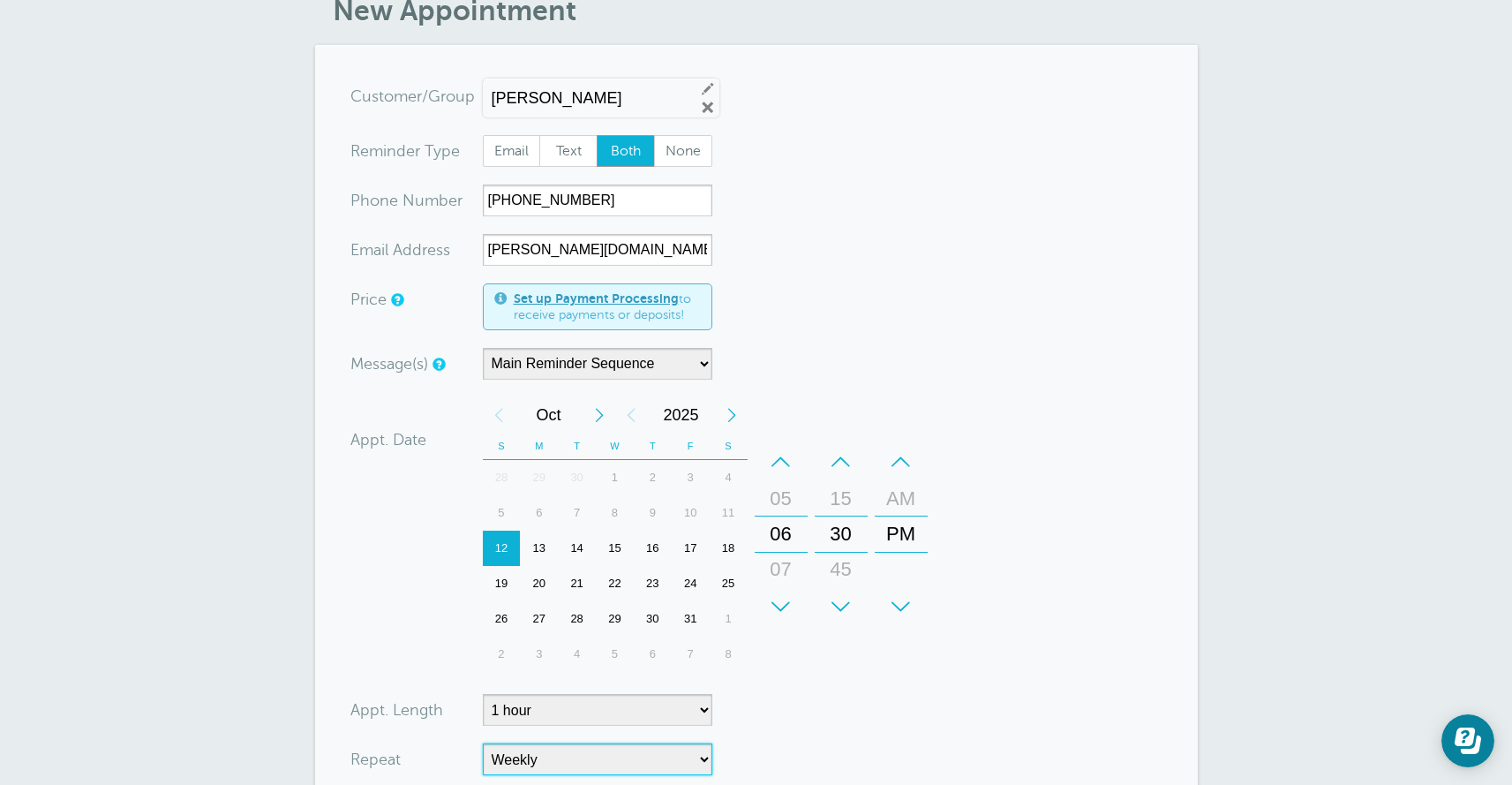
scroll to position [558, 0]
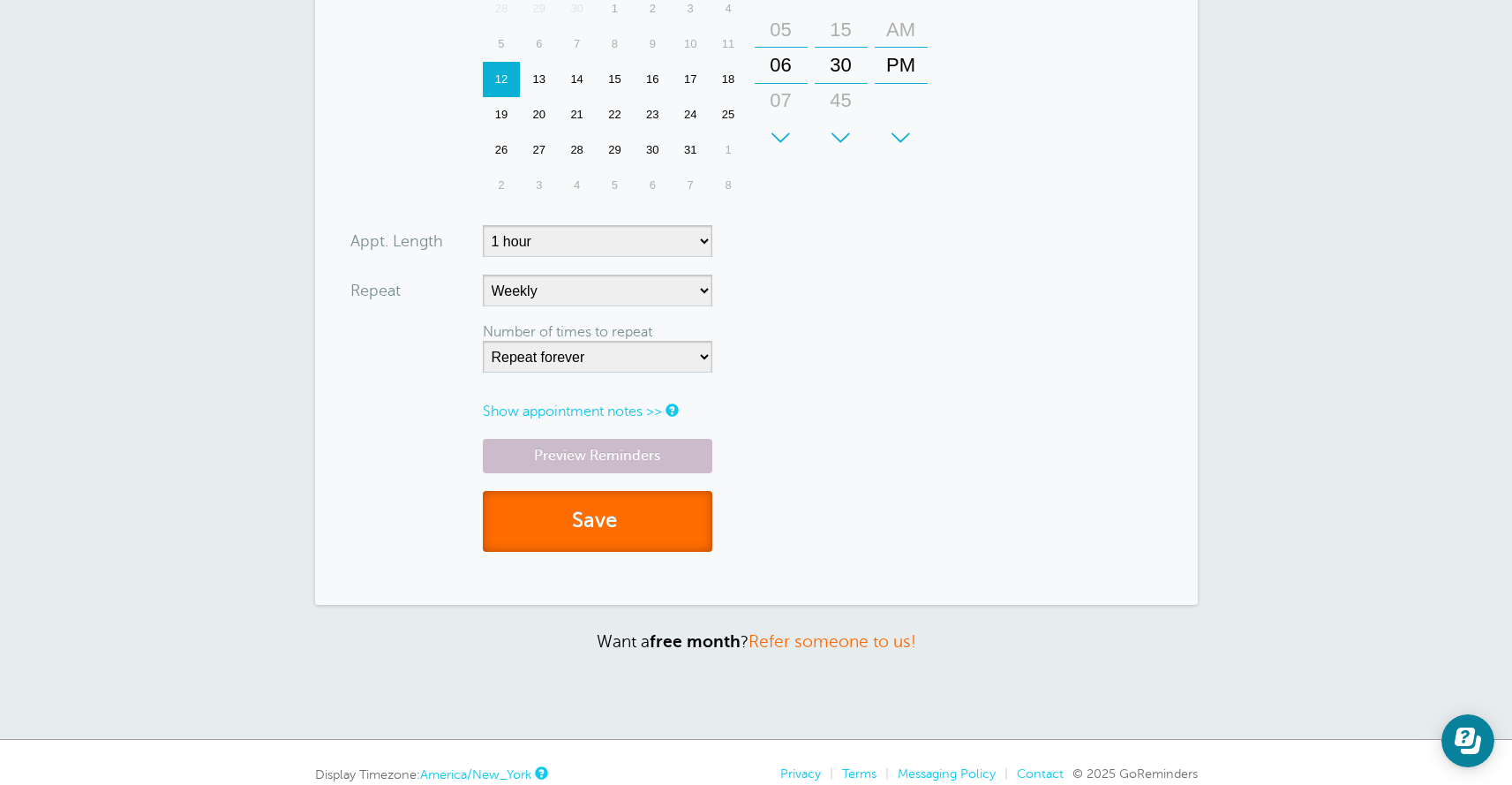
click at [530, 524] on button "Save" at bounding box center [597, 521] width 229 height 61
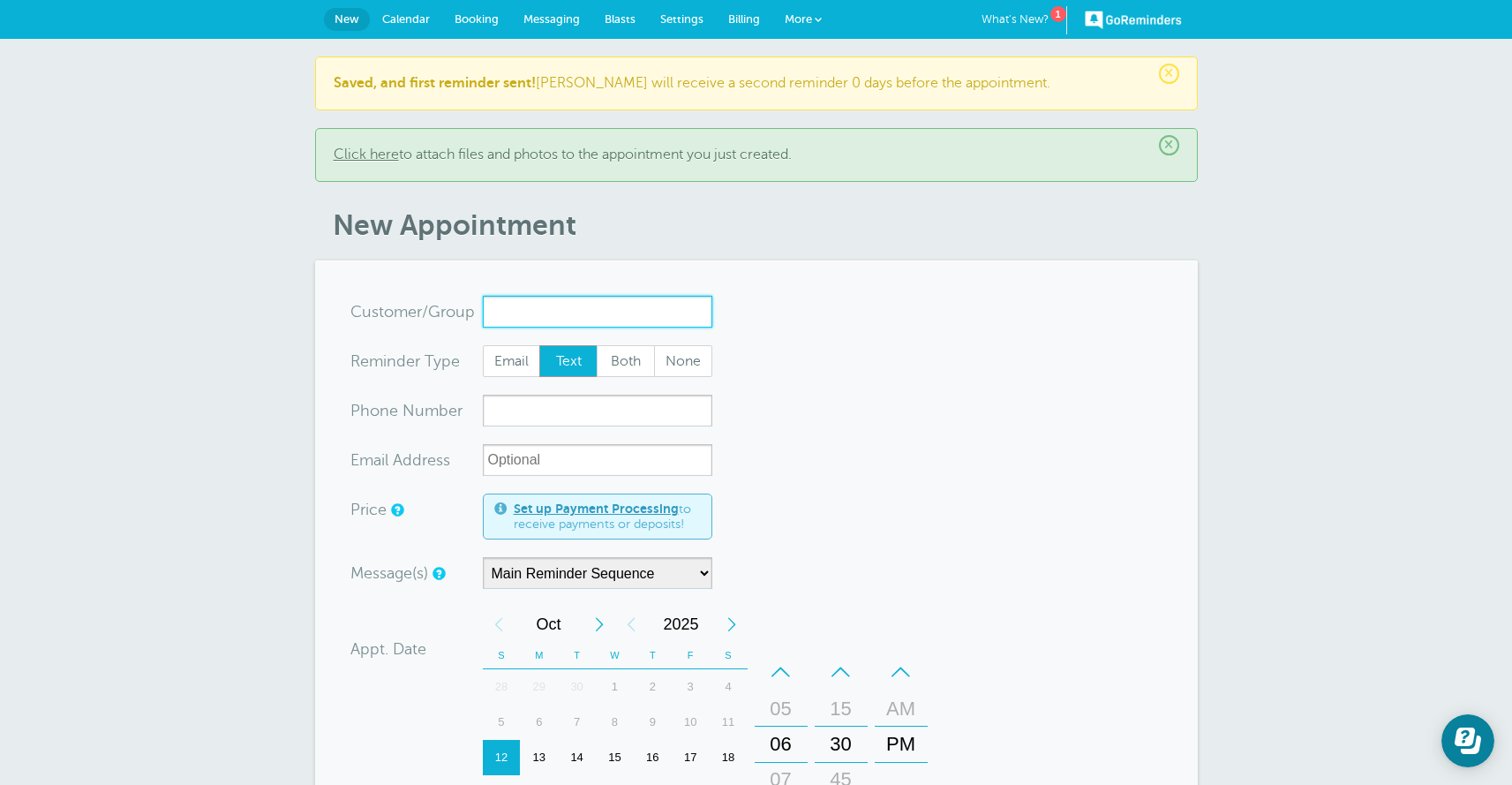
paste input "[PERSON_NAME]"
type input "[PERSON_NAME]"
click at [620, 369] on span "Both" at bounding box center [626, 360] width 57 height 30
click at [597, 345] on input "Both" at bounding box center [596, 344] width 1 height 1
radio input "true"
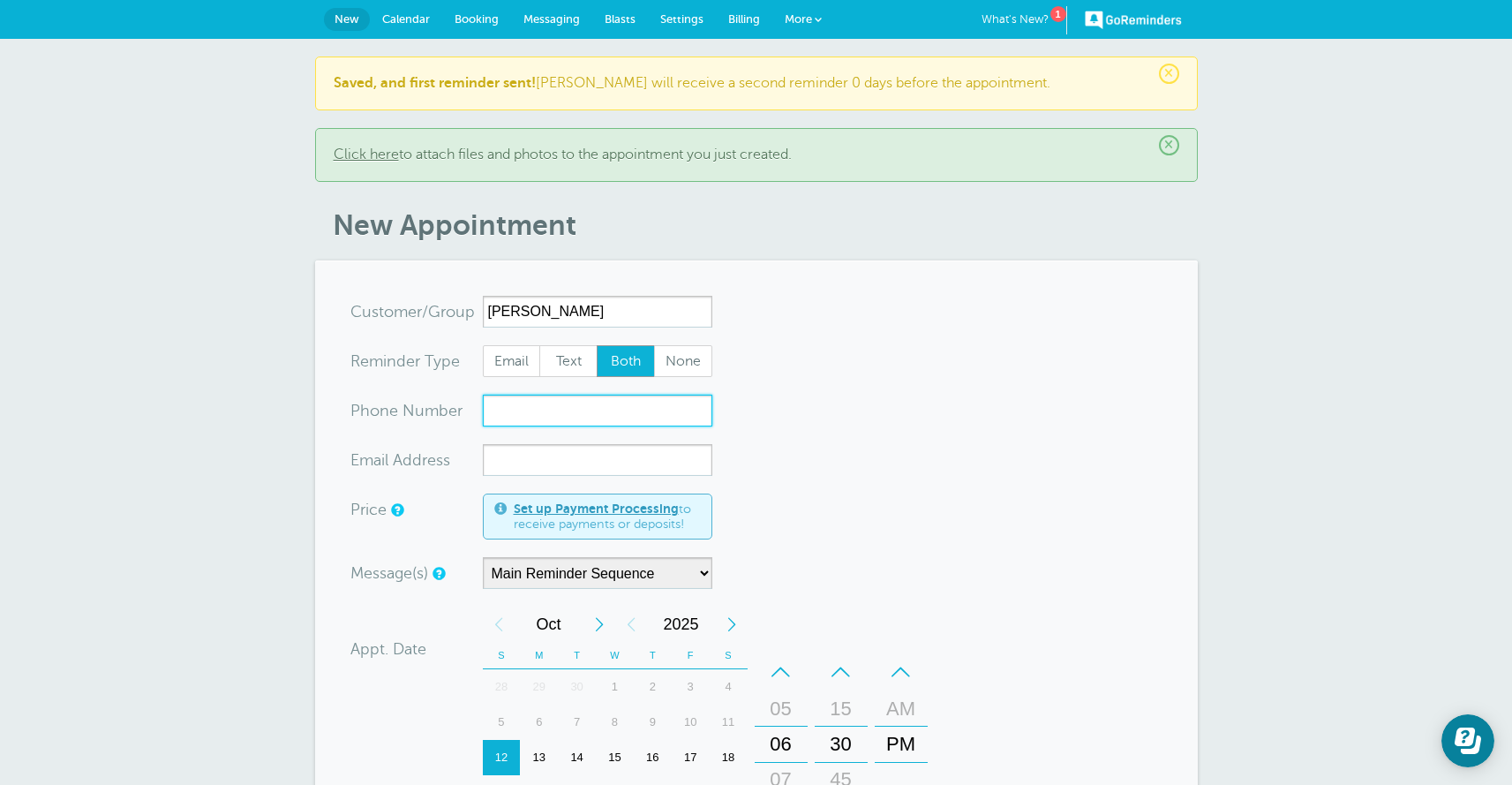
click at [545, 419] on input "xxx-no-autofill" at bounding box center [597, 410] width 229 height 32
paste input "[PHONE_NUMBER]"
type input "315-546-4766"
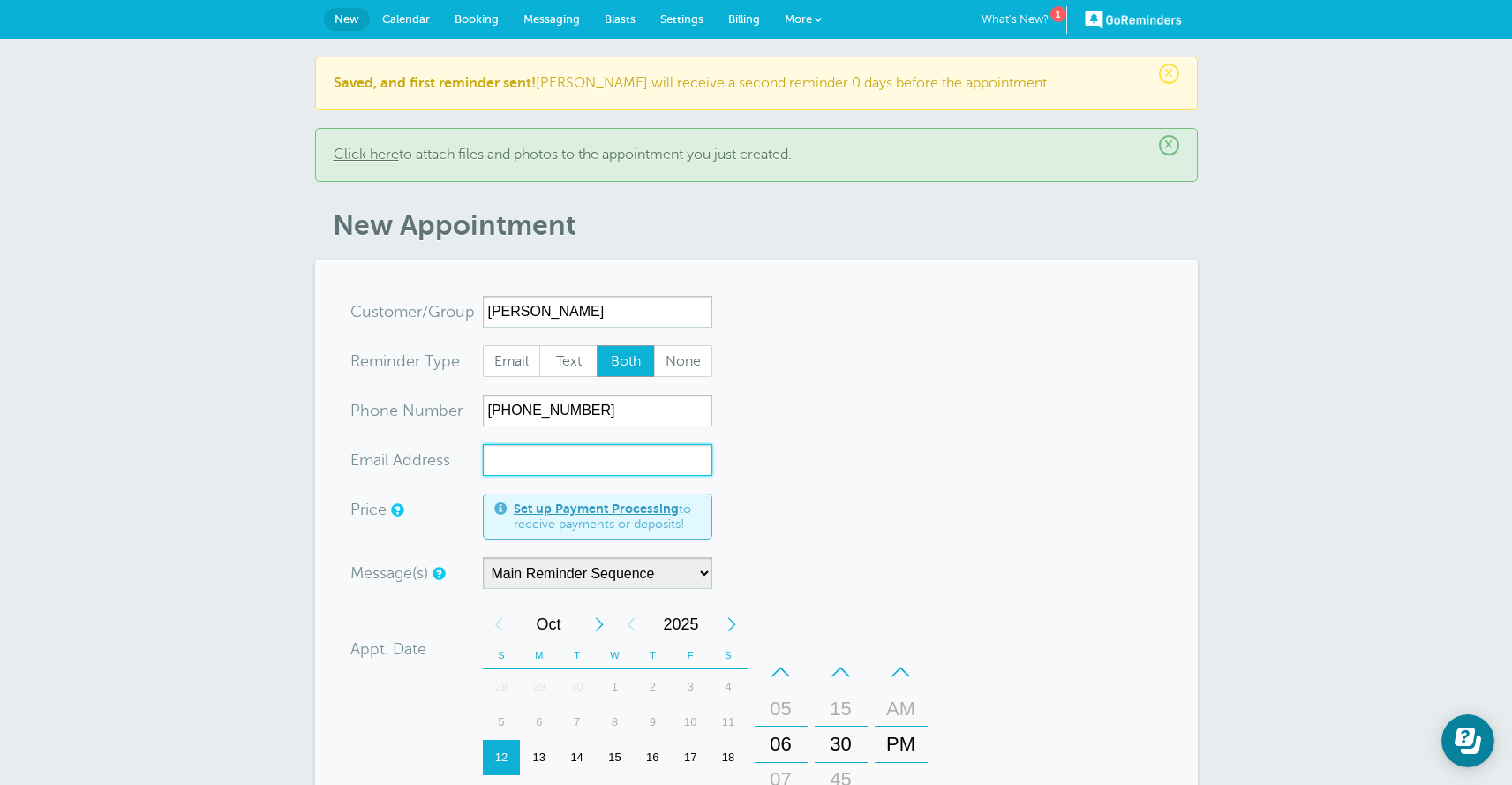
click at [576, 471] on input "xx-no-autofill" at bounding box center [597, 459] width 229 height 32
paste input "Wendy.Nastasi@gmail.com"
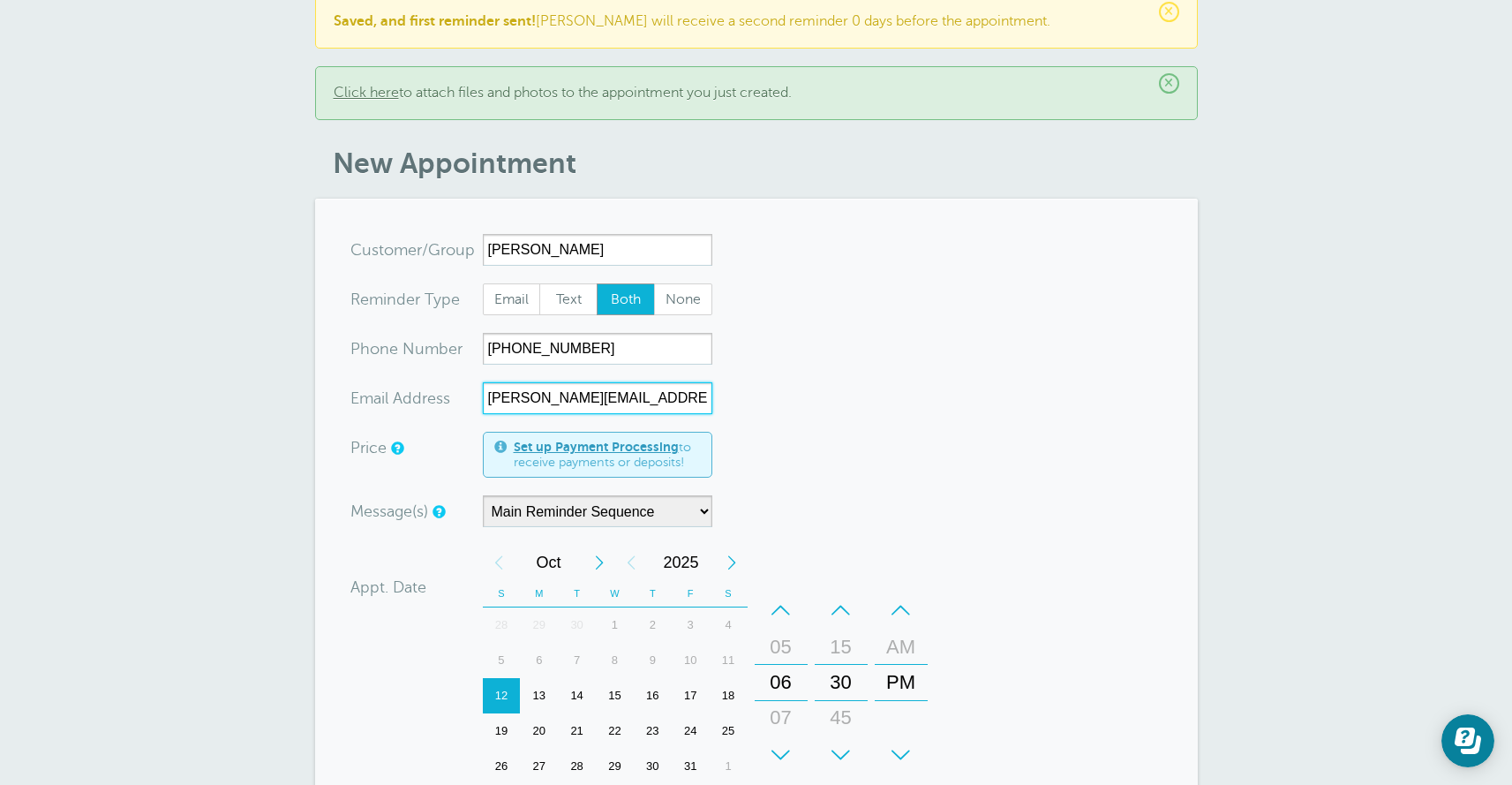
scroll to position [93, 0]
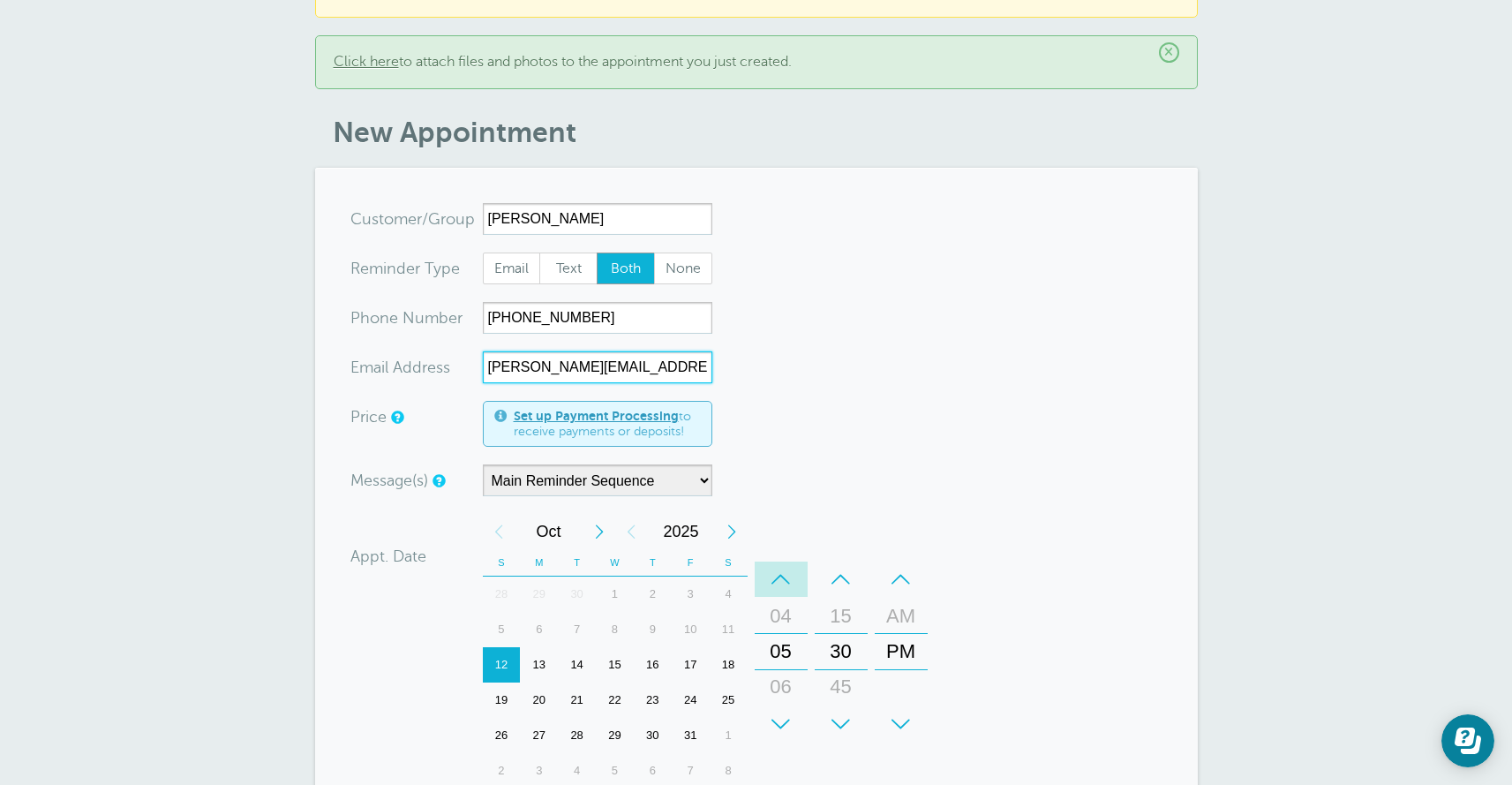
click at [790, 587] on div "–" at bounding box center [780, 579] width 53 height 35
click at [787, 730] on div "+" at bounding box center [780, 724] width 53 height 35
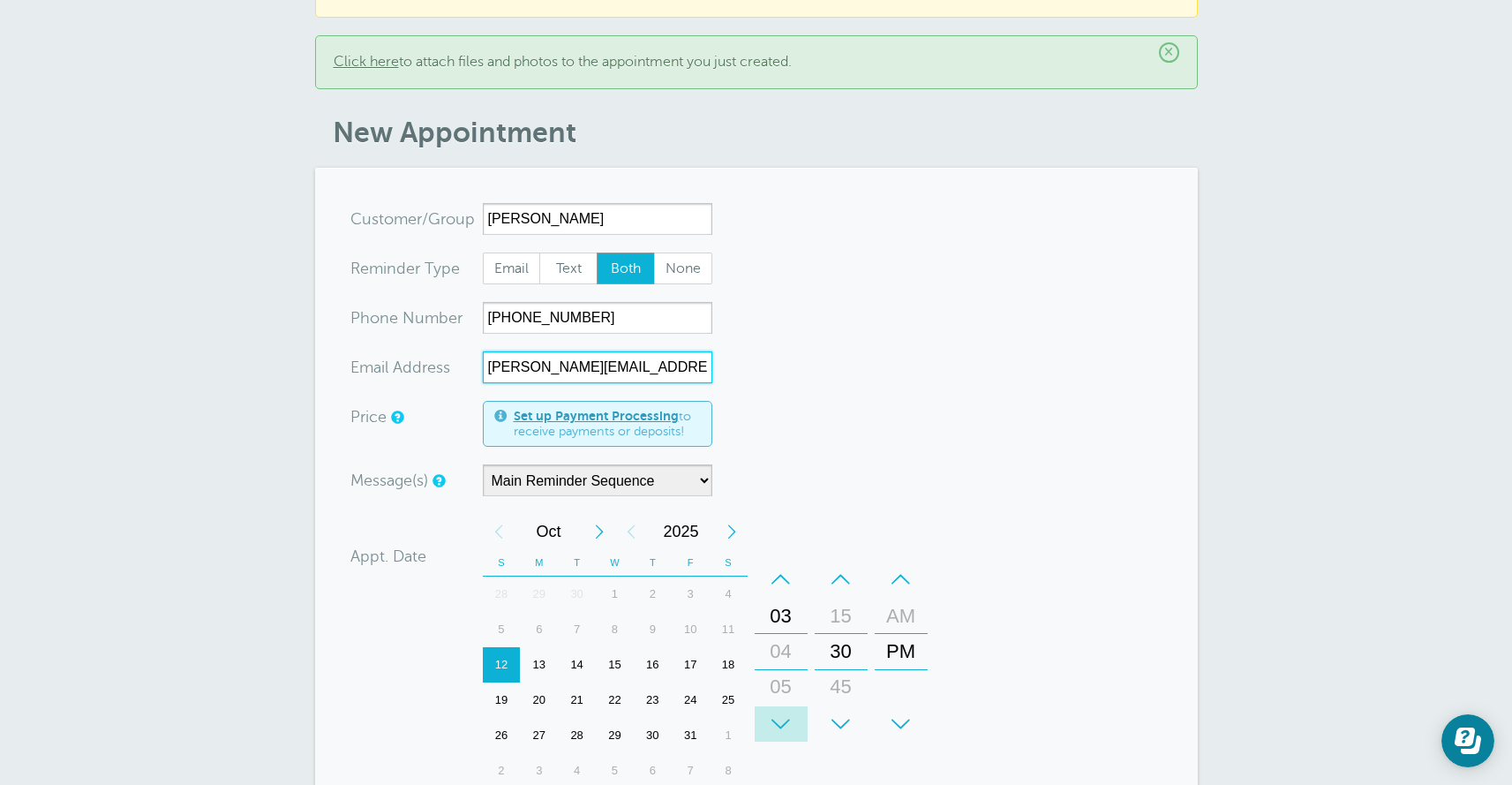
click at [787, 729] on div "+" at bounding box center [780, 724] width 53 height 35
click at [787, 727] on div "+" at bounding box center [780, 724] width 53 height 35
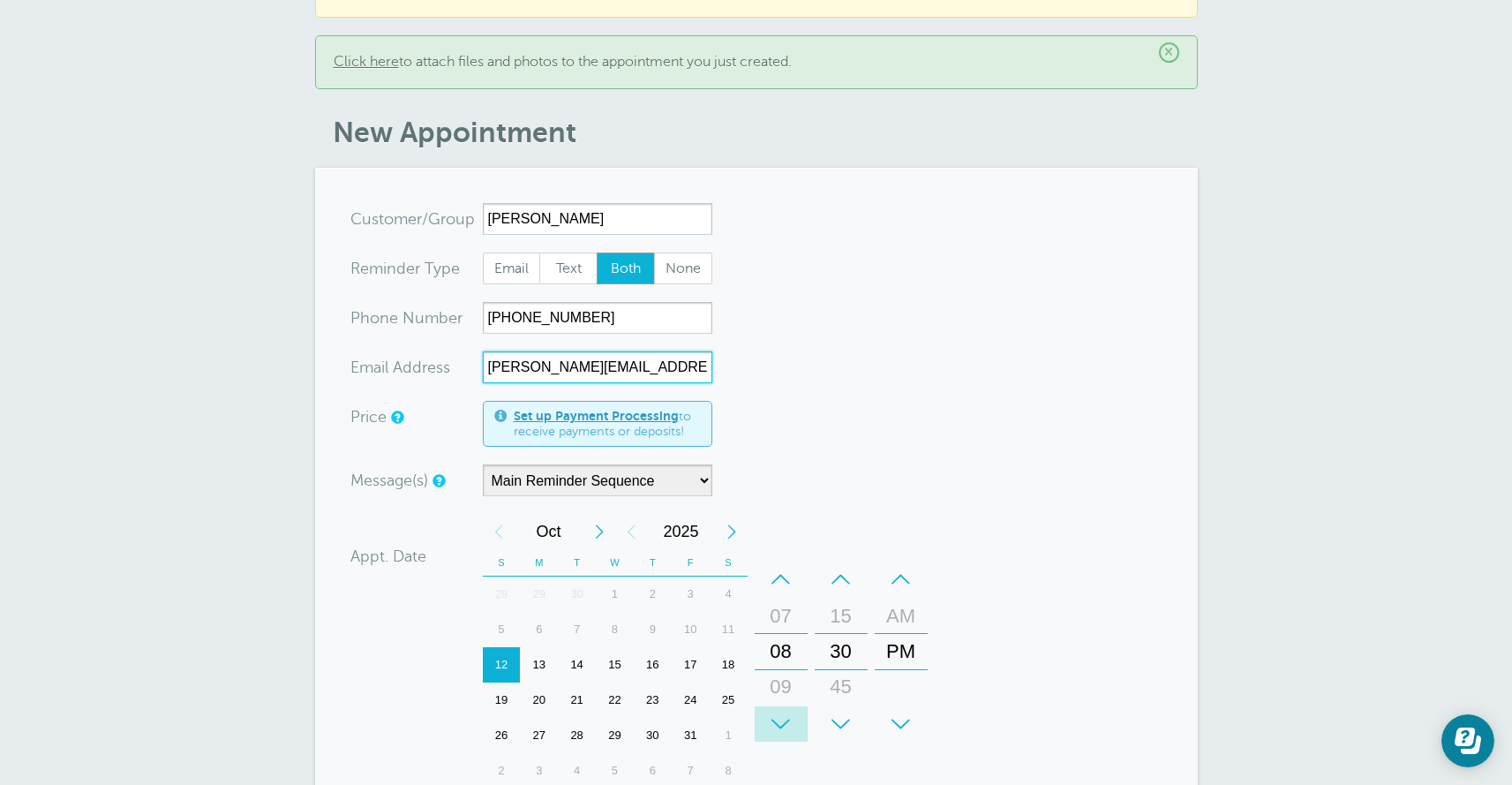
click at [787, 727] on div "+" at bounding box center [780, 724] width 53 height 35
click at [777, 688] on div "11" at bounding box center [781, 686] width 42 height 35
click at [843, 581] on div "–" at bounding box center [840, 579] width 53 height 35
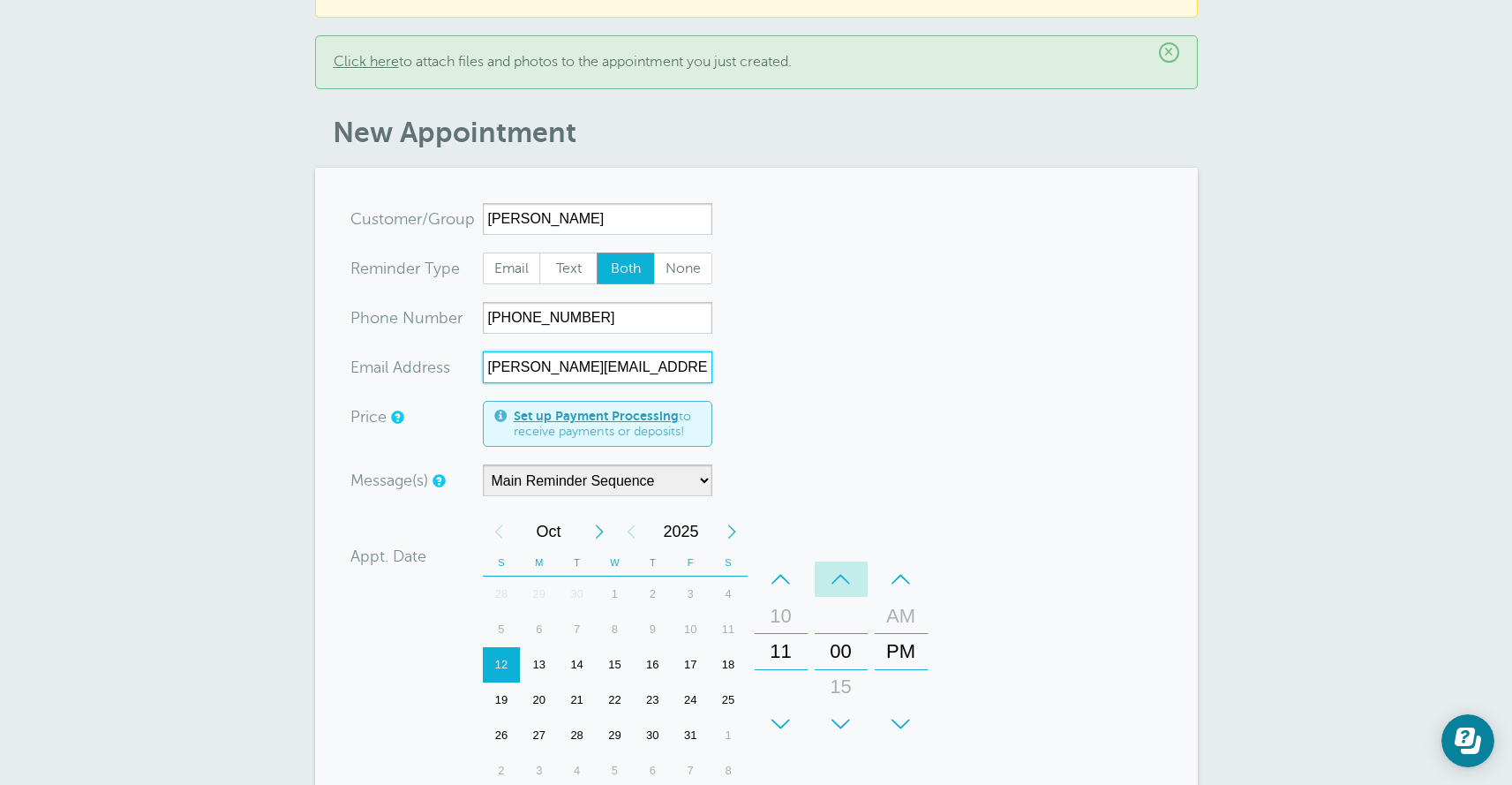
click at [843, 581] on div "–" at bounding box center [840, 579] width 53 height 35
click at [846, 579] on div "–" at bounding box center [840, 579] width 53 height 35
click at [838, 614] on div "00" at bounding box center [841, 615] width 42 height 35
click at [905, 584] on div "–" at bounding box center [901, 579] width 53 height 35
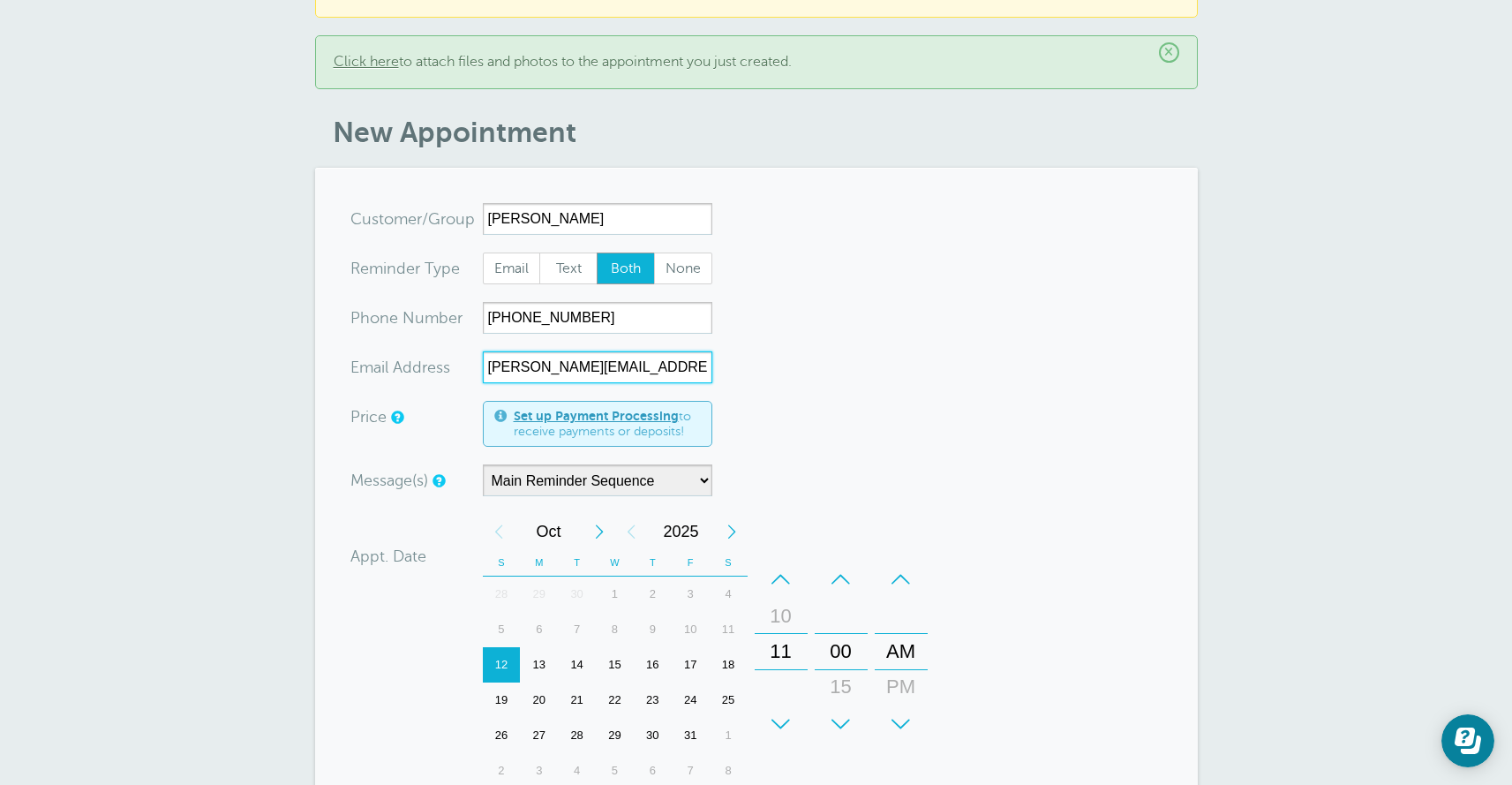
click at [785, 579] on div "–" at bounding box center [780, 579] width 53 height 35
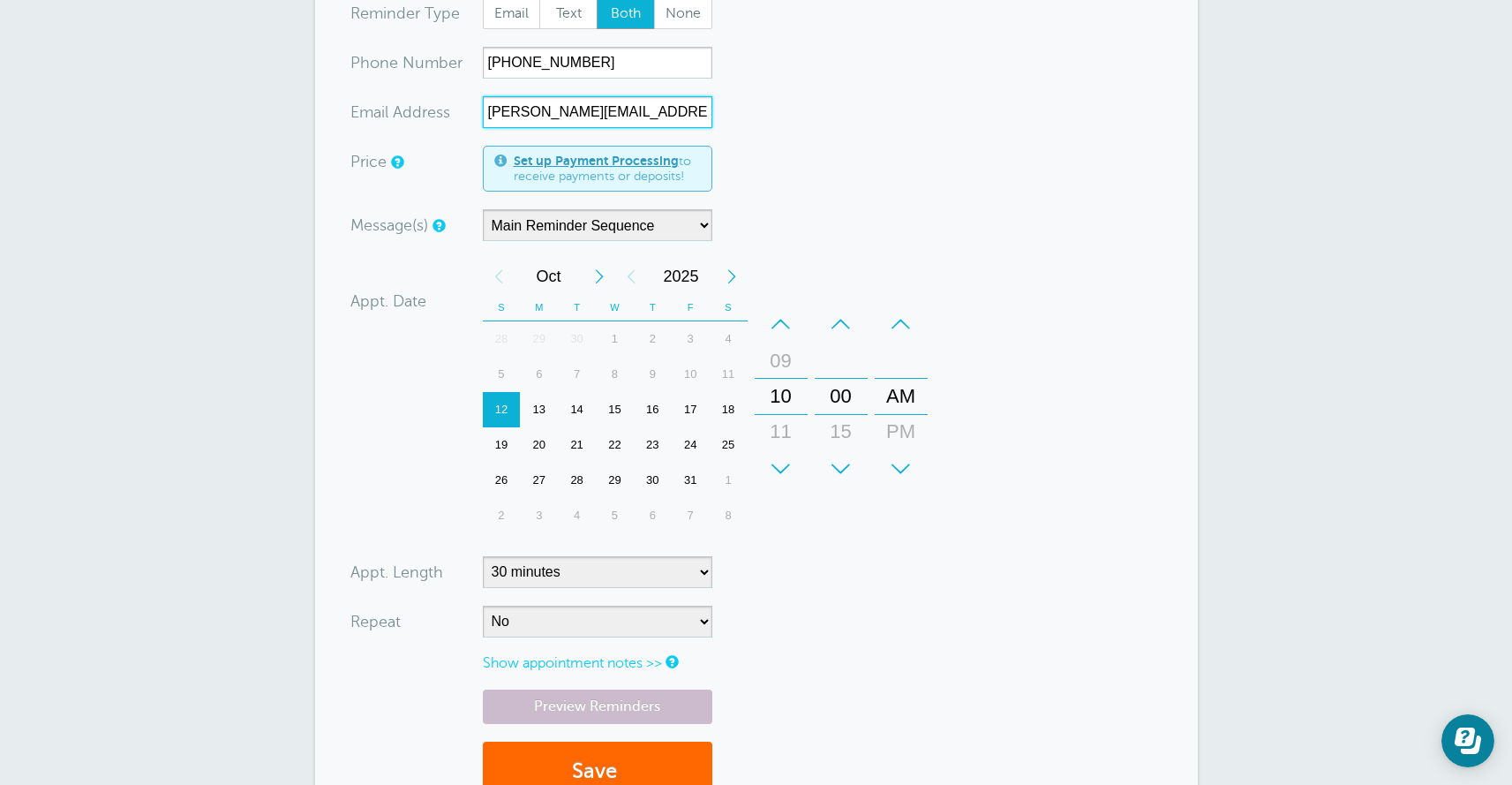
type input "Wendy.Nastasi@gmail.com"
click at [539, 573] on select "5 minutes 10 minutes 15 minutes 20 minutes 25 minutes 30 minutes 35 minutes 40 …" at bounding box center [597, 571] width 229 height 32
select select "120"
click at [483, 556] on select "5 minutes 10 minutes 15 minutes 20 minutes 25 minutes 30 minutes 35 minutes 40 …" at bounding box center [597, 571] width 229 height 32
click at [498, 441] on div "19" at bounding box center [502, 445] width 38 height 35
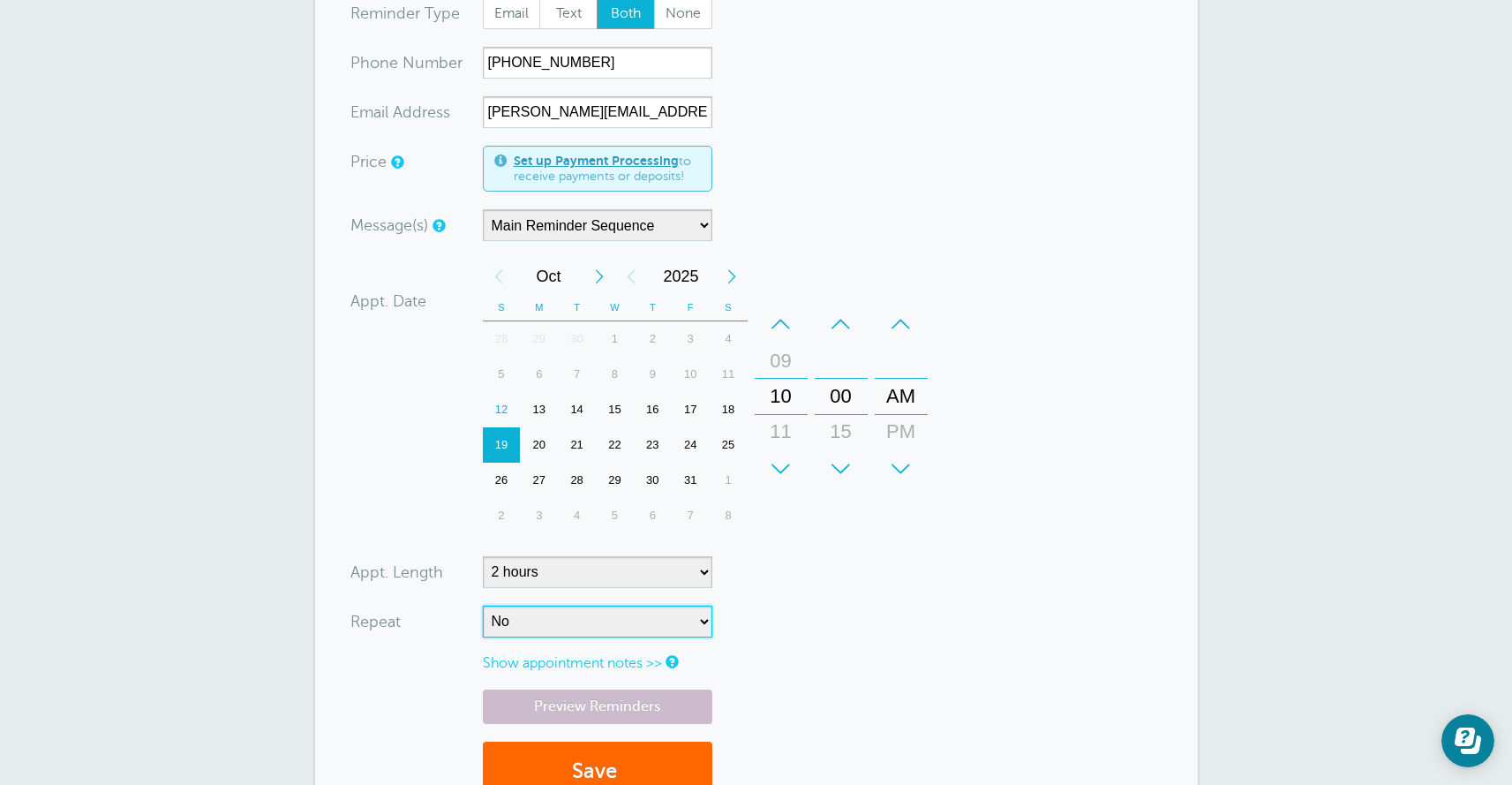
click at [609, 629] on select "No Daily Weekly Every 2 weeks Every 3 weeks Every 4 weeks Monthly Every 5 weeks…" at bounding box center [597, 621] width 229 height 32
select select "RRULE:FREQ=WEEKLY"
click at [483, 606] on select "No Daily Weekly Every 2 weeks Every 3 weeks Every 4 weeks Monthly Every 5 weeks…" at bounding box center [597, 621] width 229 height 32
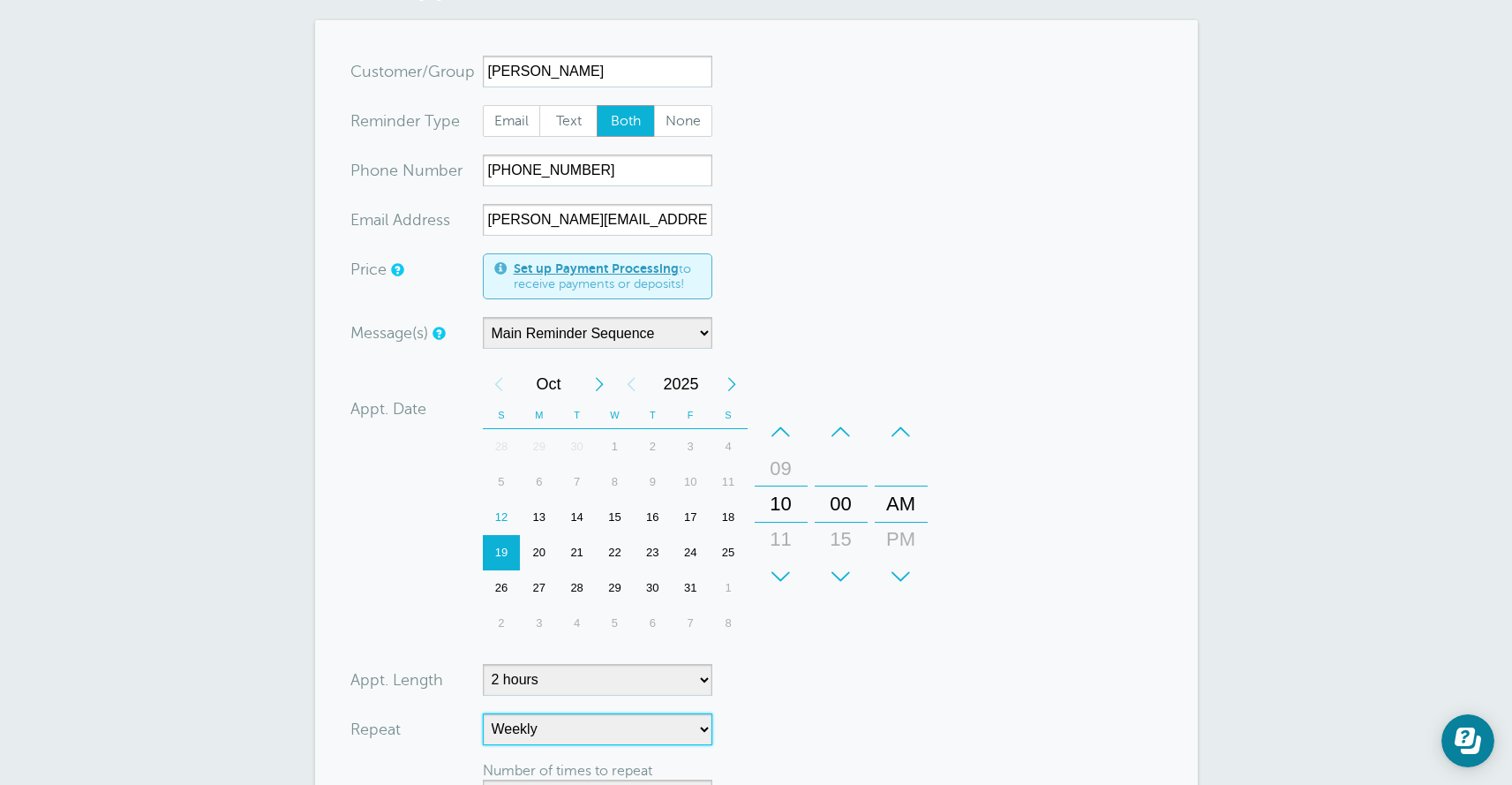
scroll to position [515, 0]
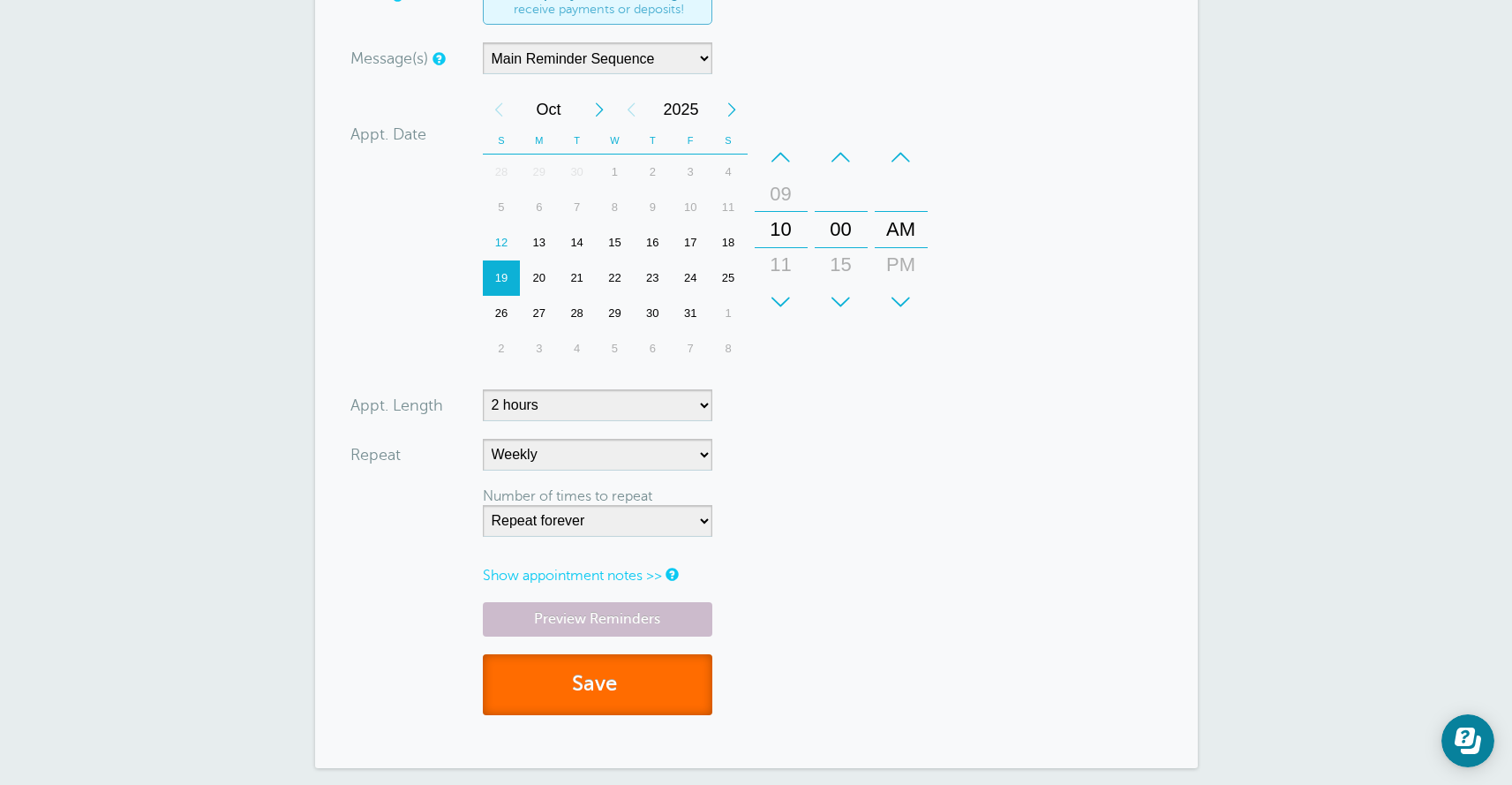
click at [610, 685] on button "Save" at bounding box center [597, 684] width 229 height 61
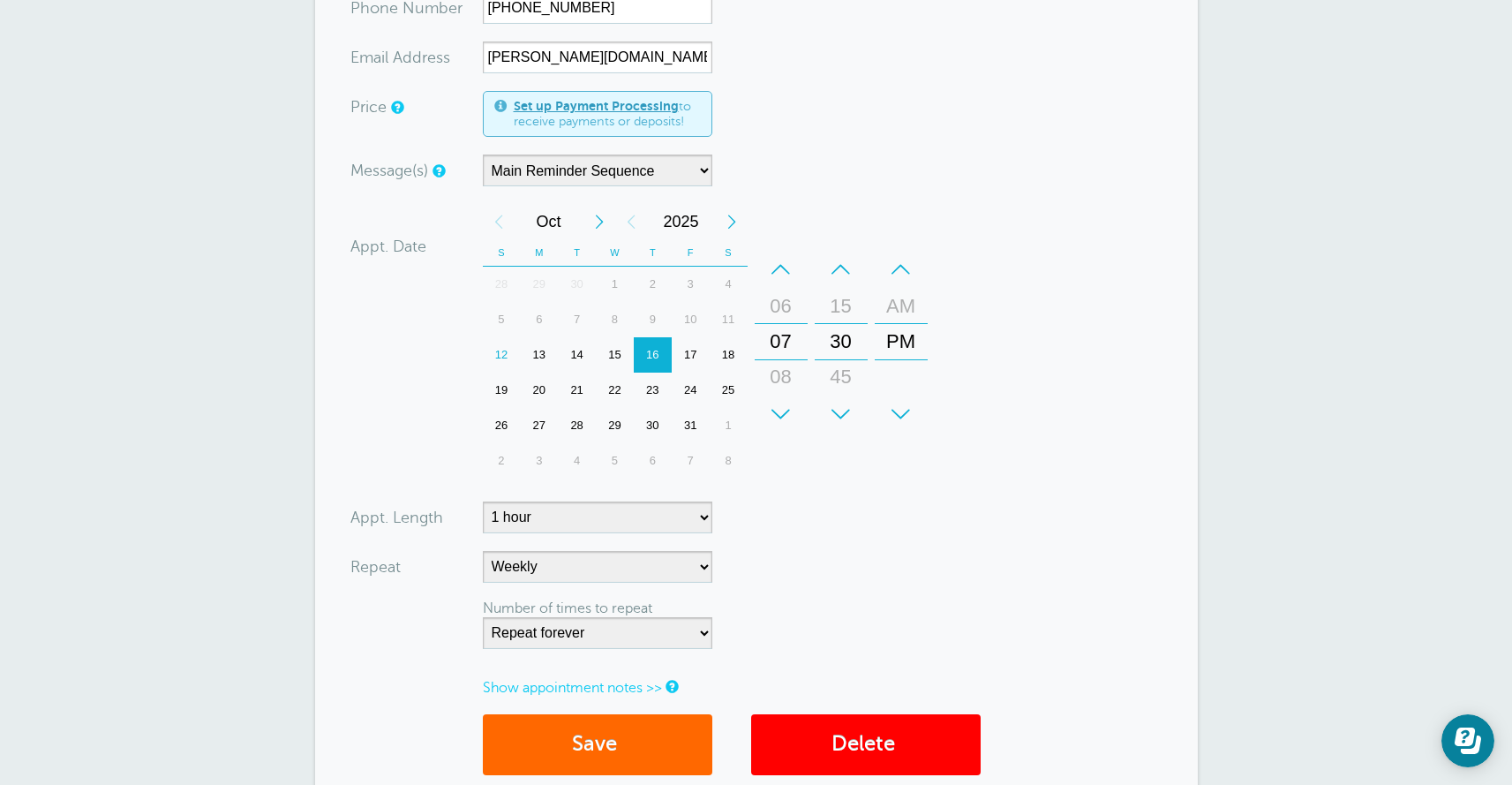
scroll to position [539, 0]
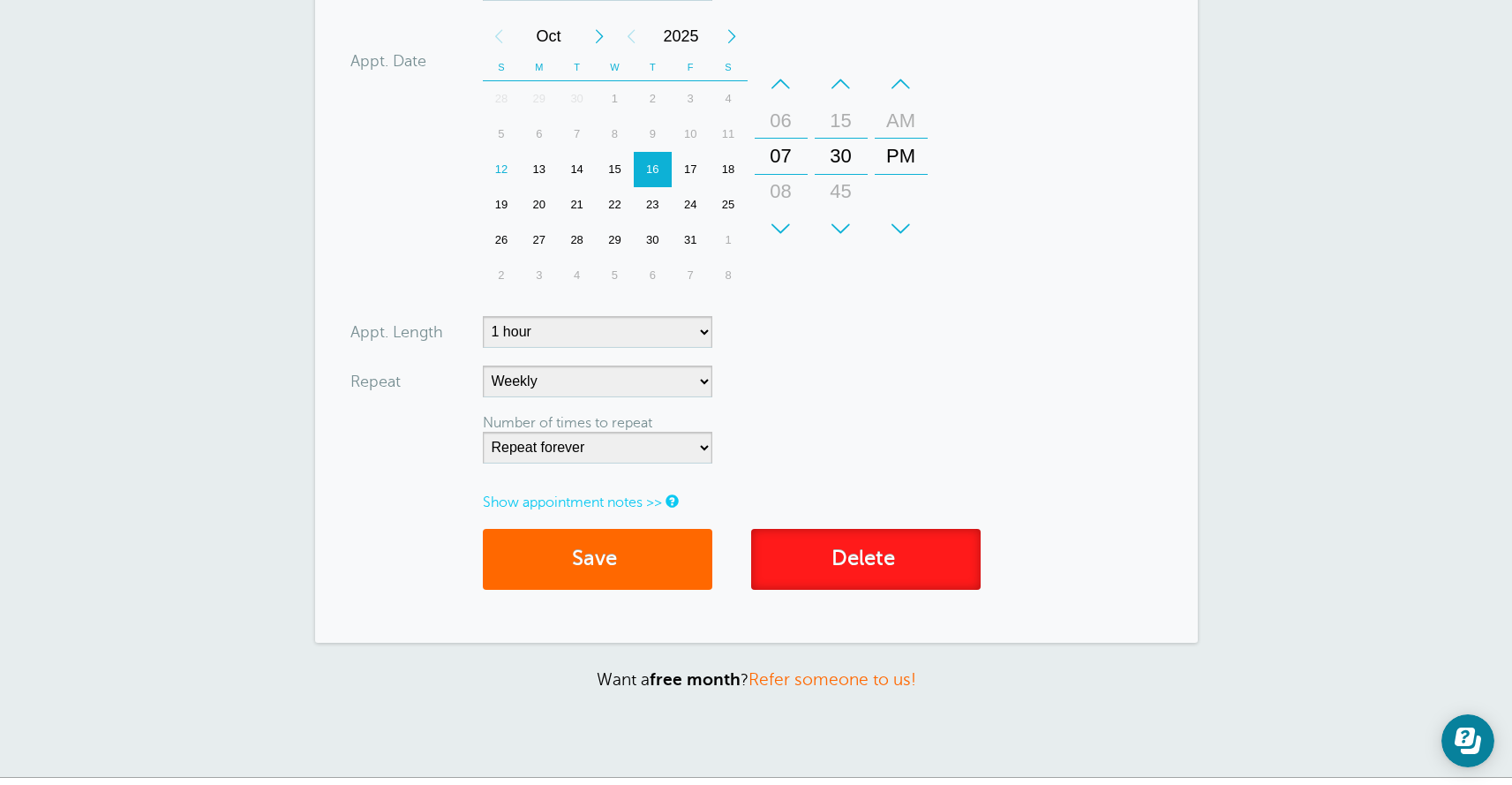
click at [821, 555] on link "Delete" at bounding box center [865, 560] width 229 height 61
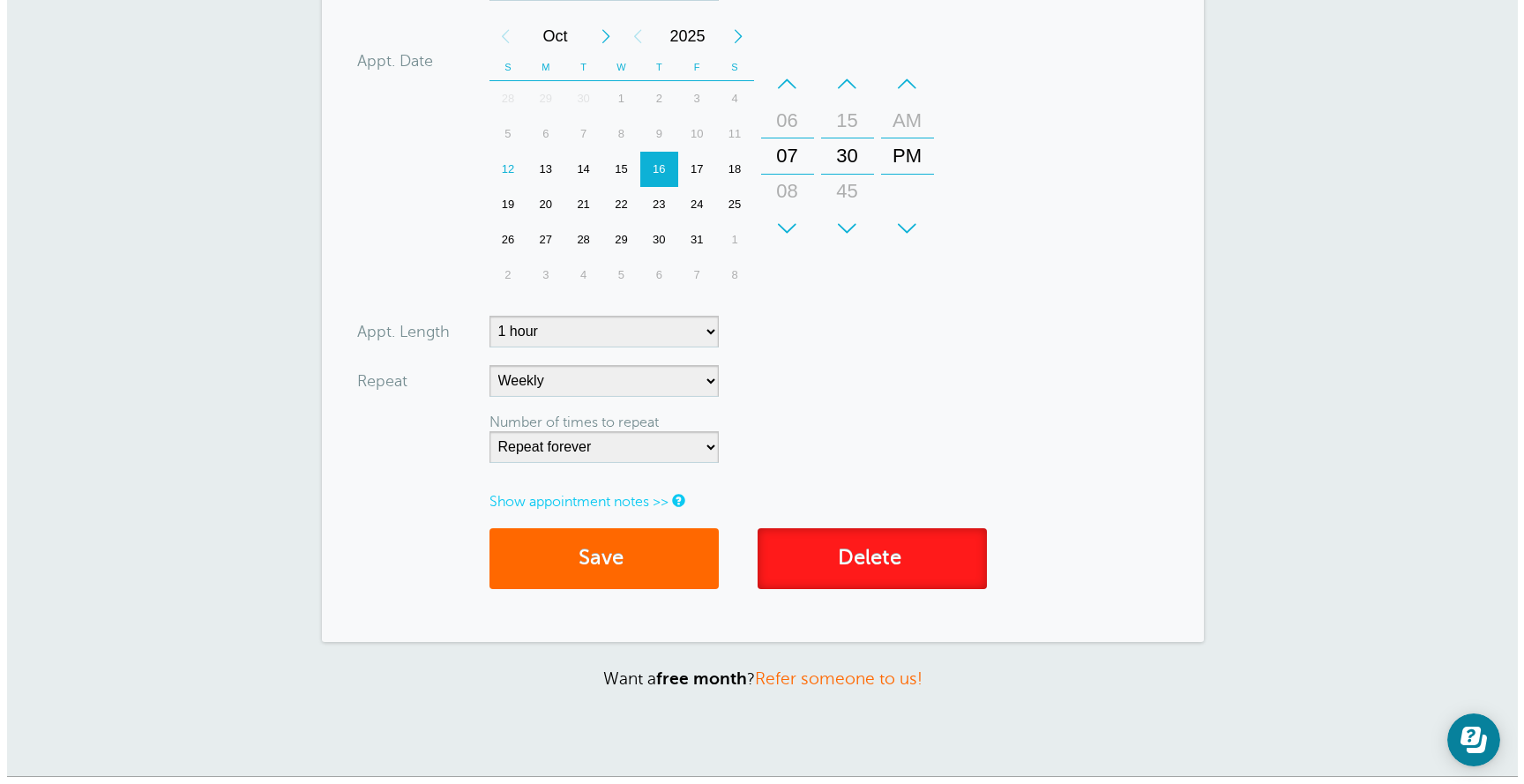
scroll to position [530, 0]
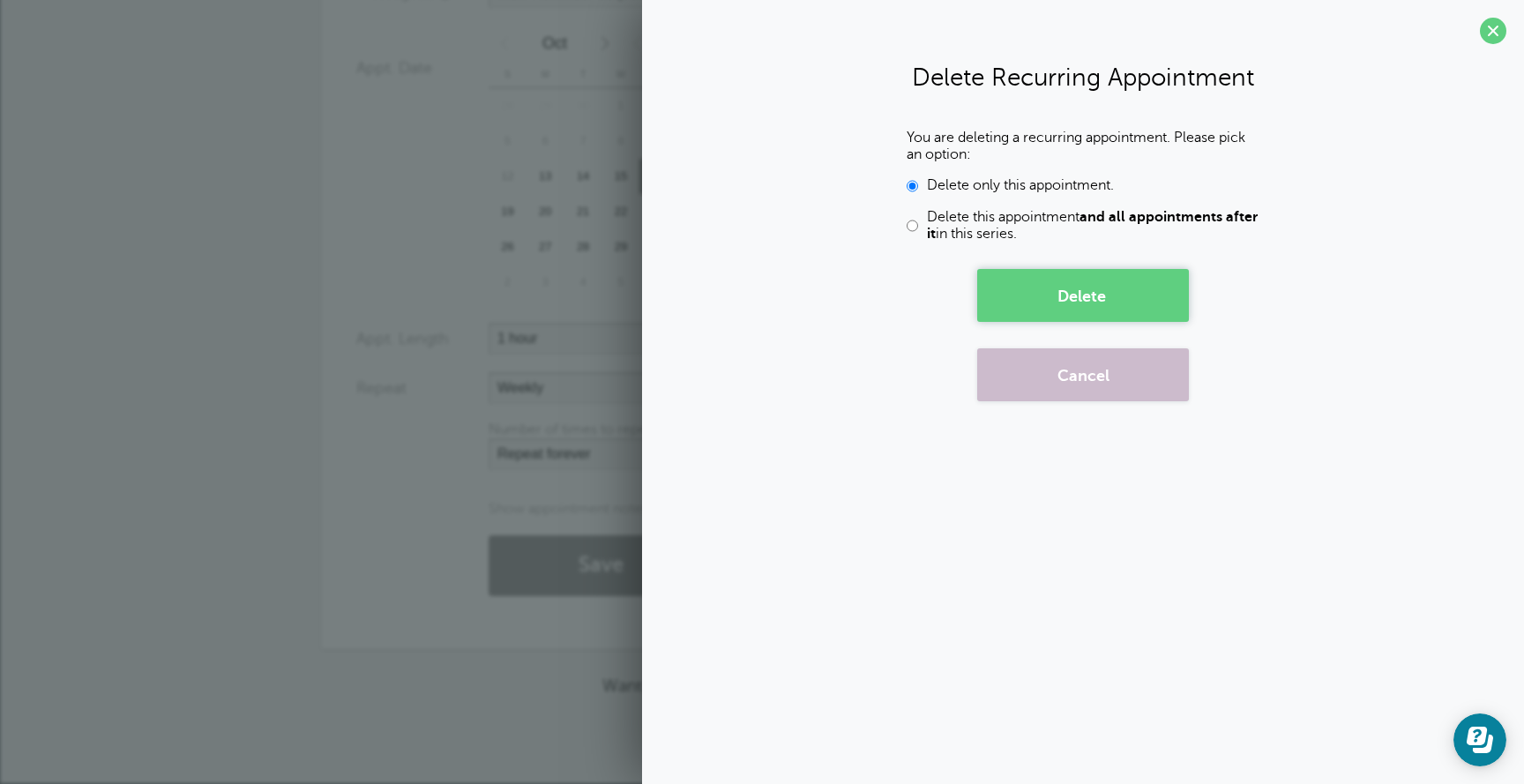
click at [1054, 287] on button "Delete" at bounding box center [1083, 295] width 212 height 53
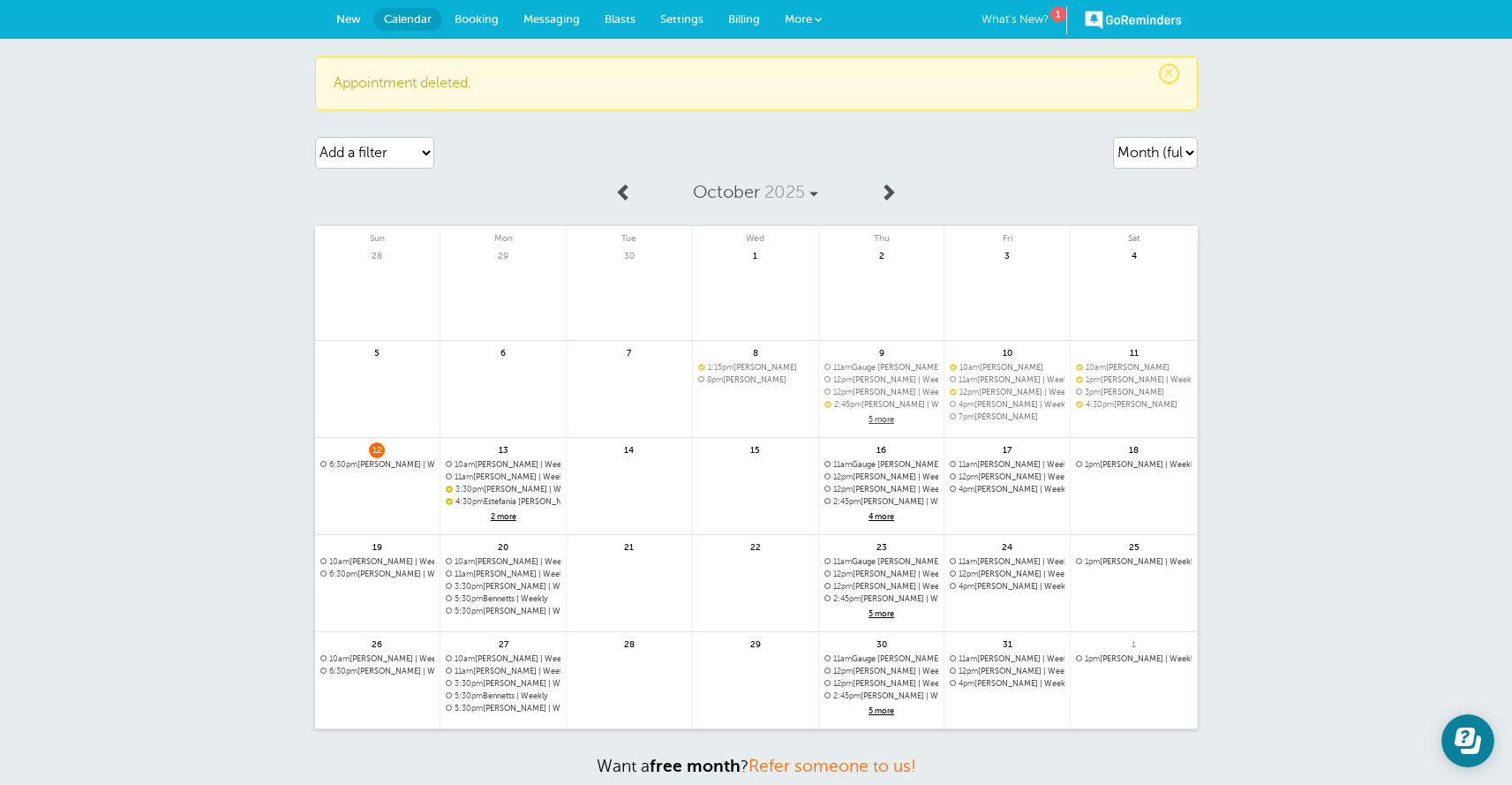
click at [359, 20] on span "New" at bounding box center [349, 19] width 25 height 13
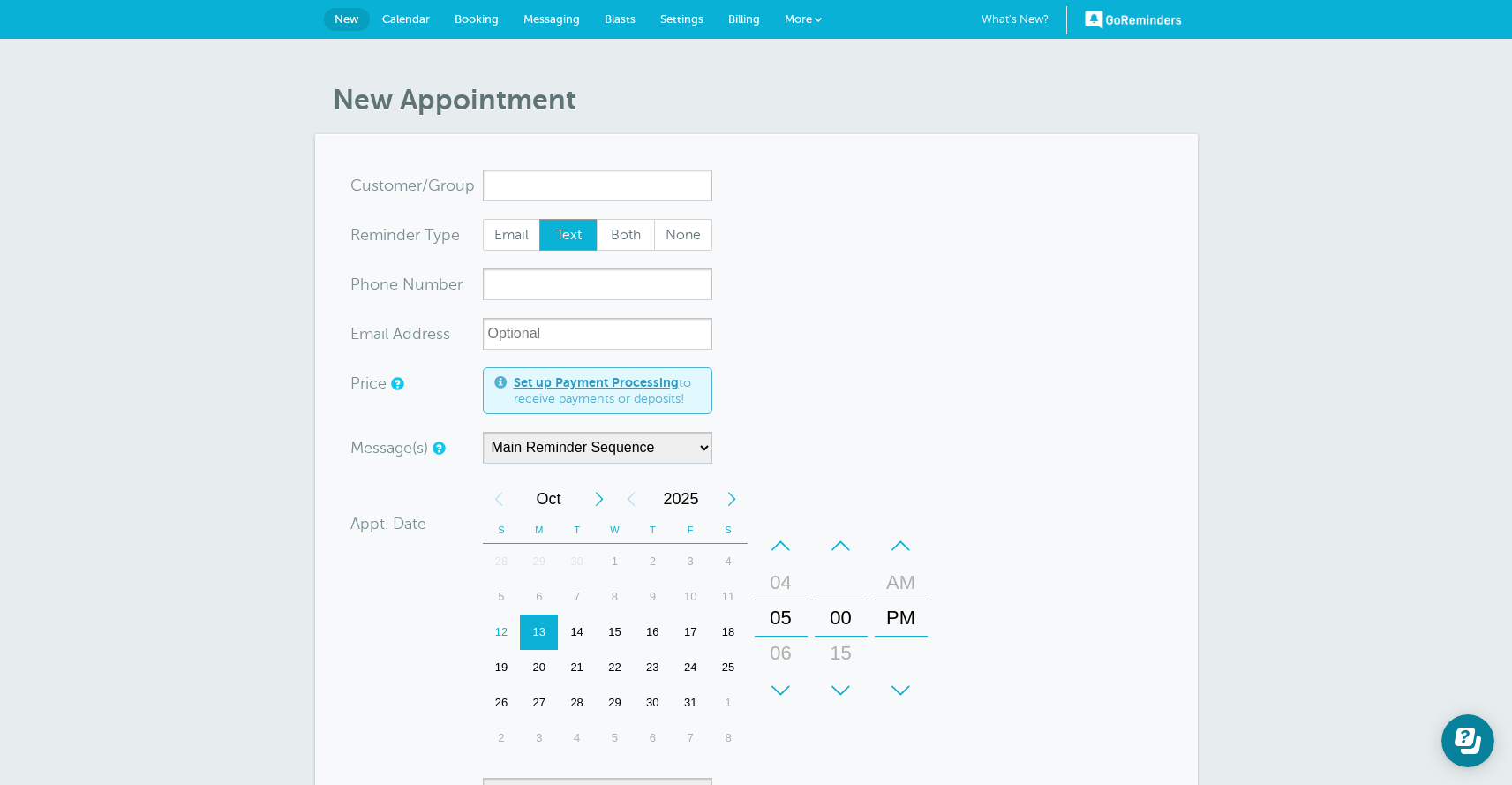
click at [413, 16] on span "Calendar" at bounding box center [406, 19] width 48 height 13
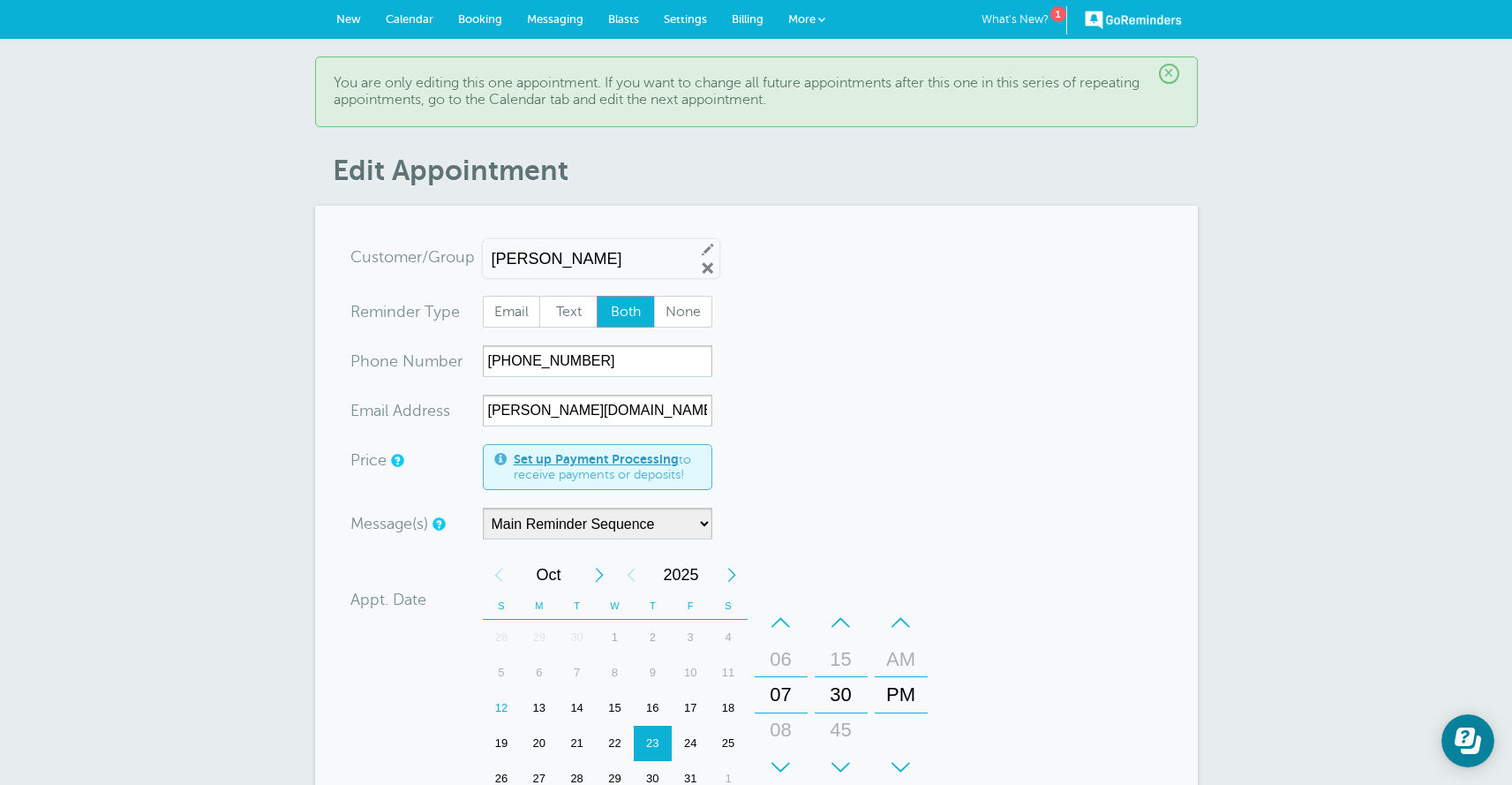
click at [408, 13] on span "Calendar" at bounding box center [409, 19] width 48 height 13
